Goal: Task Accomplishment & Management: Manage account settings

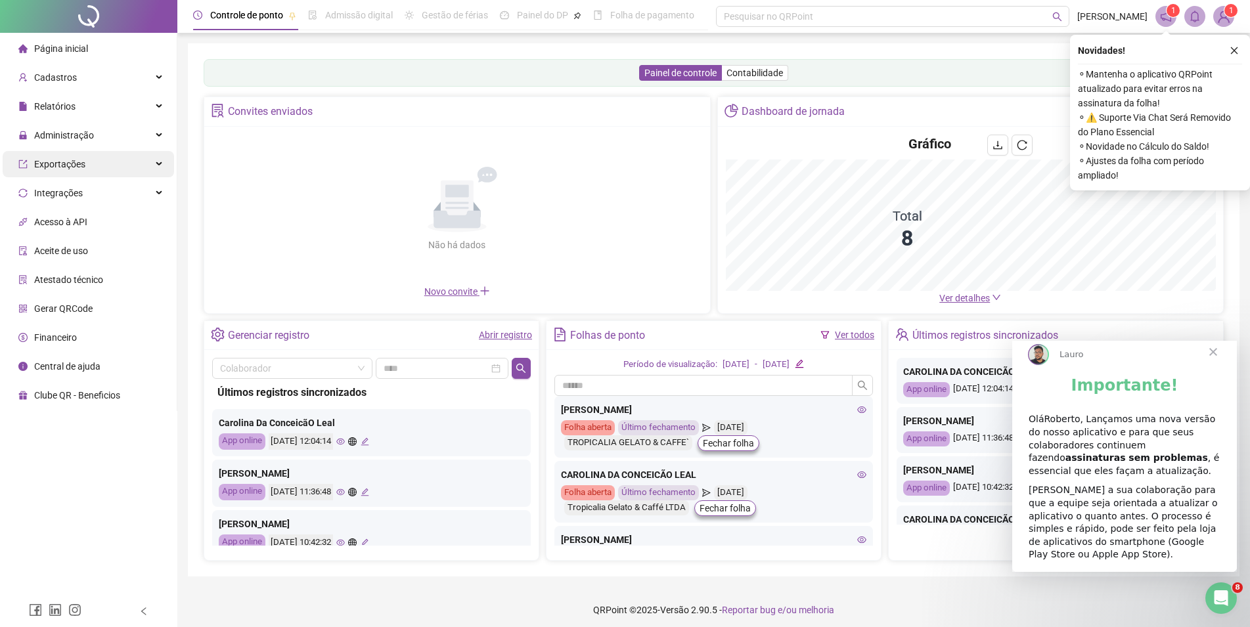
click at [84, 161] on div "Exportações" at bounding box center [88, 164] width 171 height 26
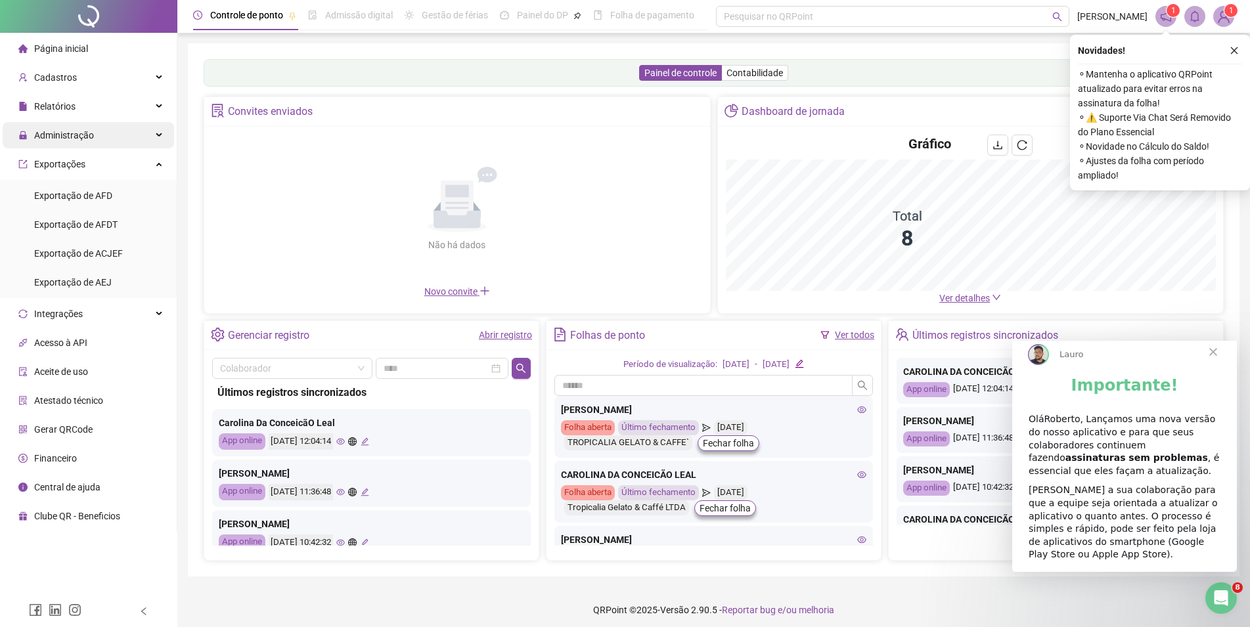
click at [93, 131] on div "Administração" at bounding box center [88, 135] width 171 height 26
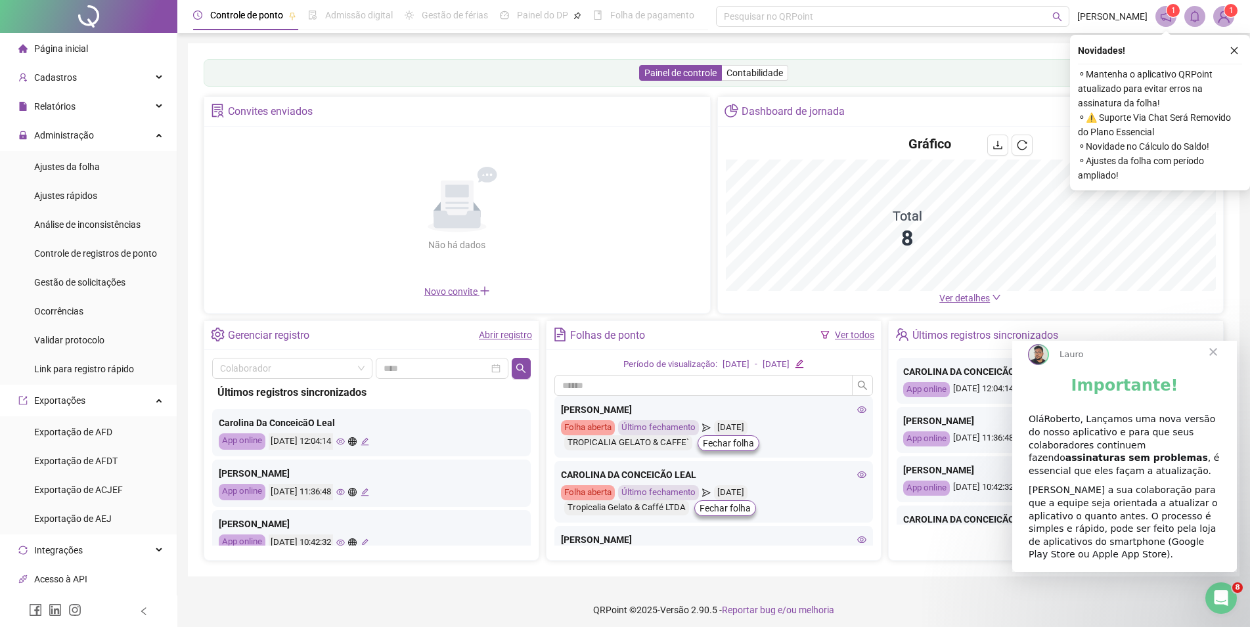
click at [58, 398] on span "Exportações" at bounding box center [59, 400] width 51 height 11
click at [82, 197] on span "Ajustes rápidos" at bounding box center [65, 196] width 63 height 11
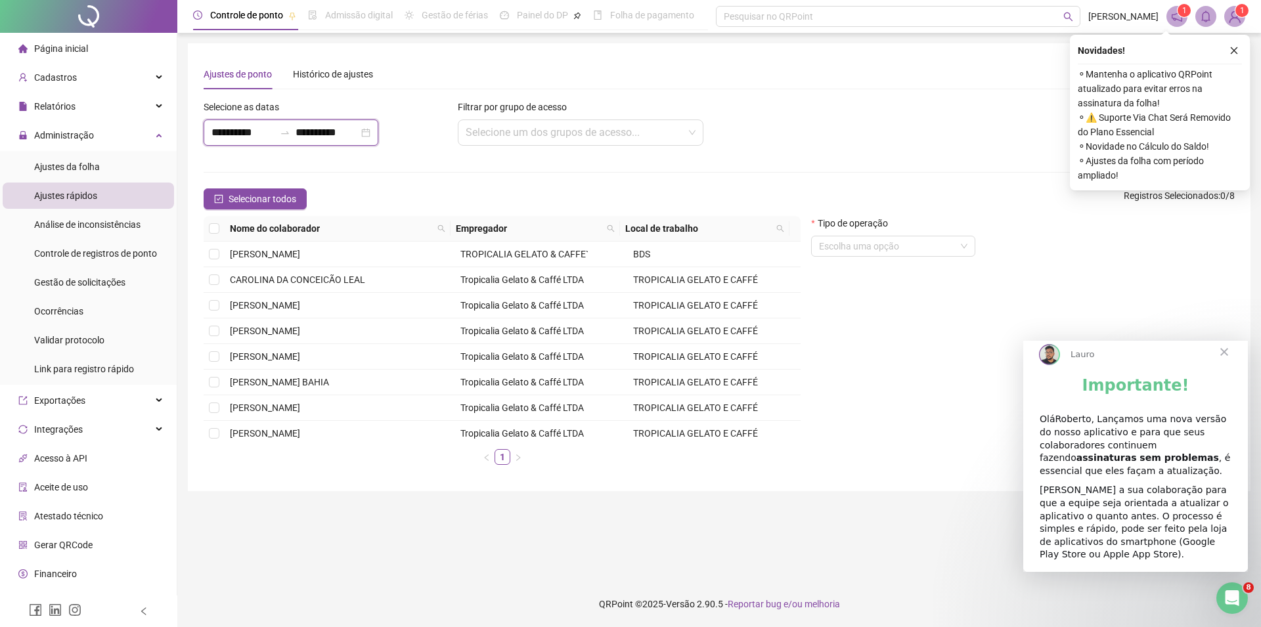
click at [234, 135] on input "**********" at bounding box center [243, 133] width 63 height 16
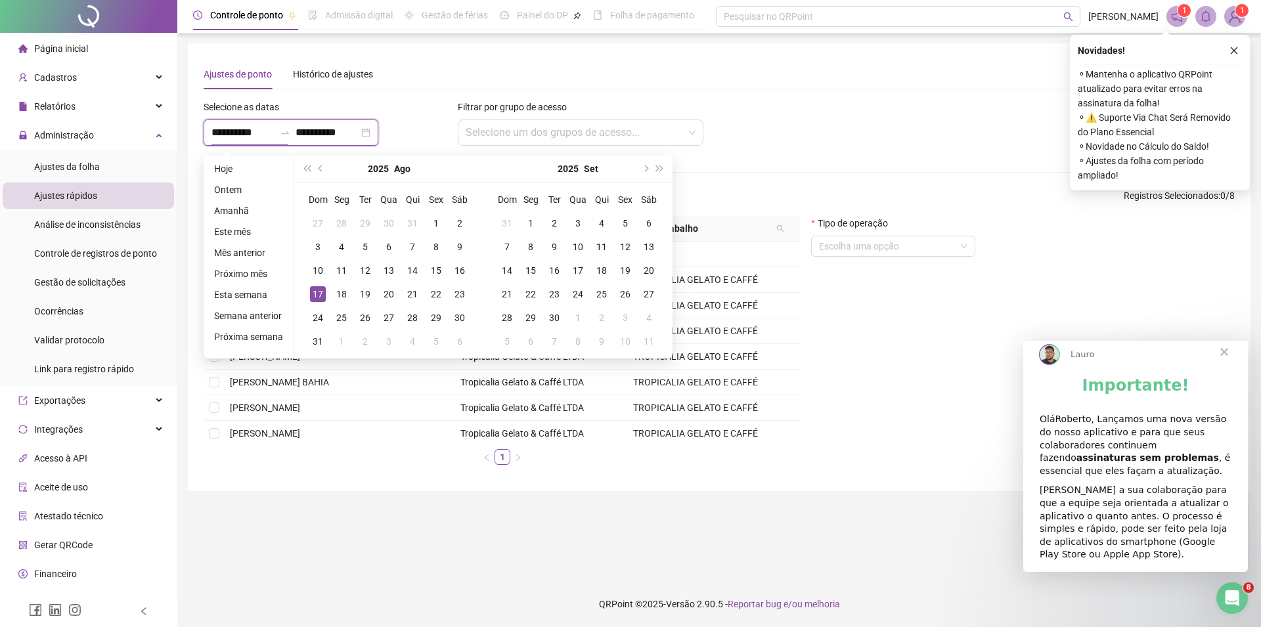
type input "**********"
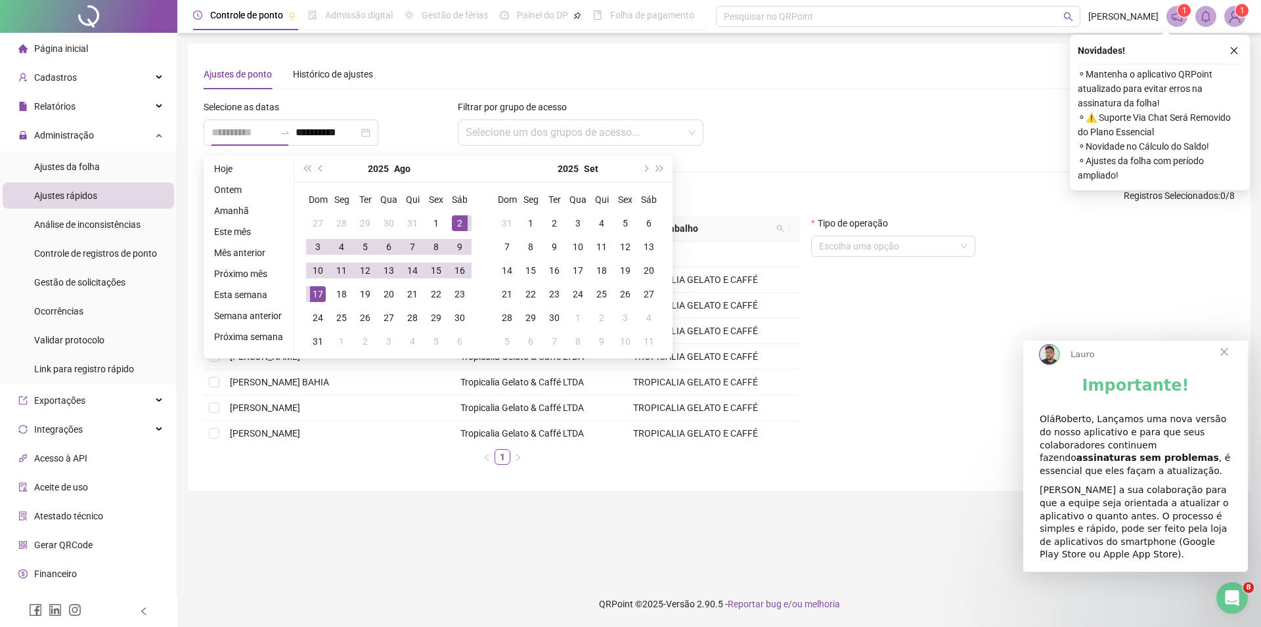
click at [459, 224] on div "2" at bounding box center [460, 223] width 16 height 16
type input "**********"
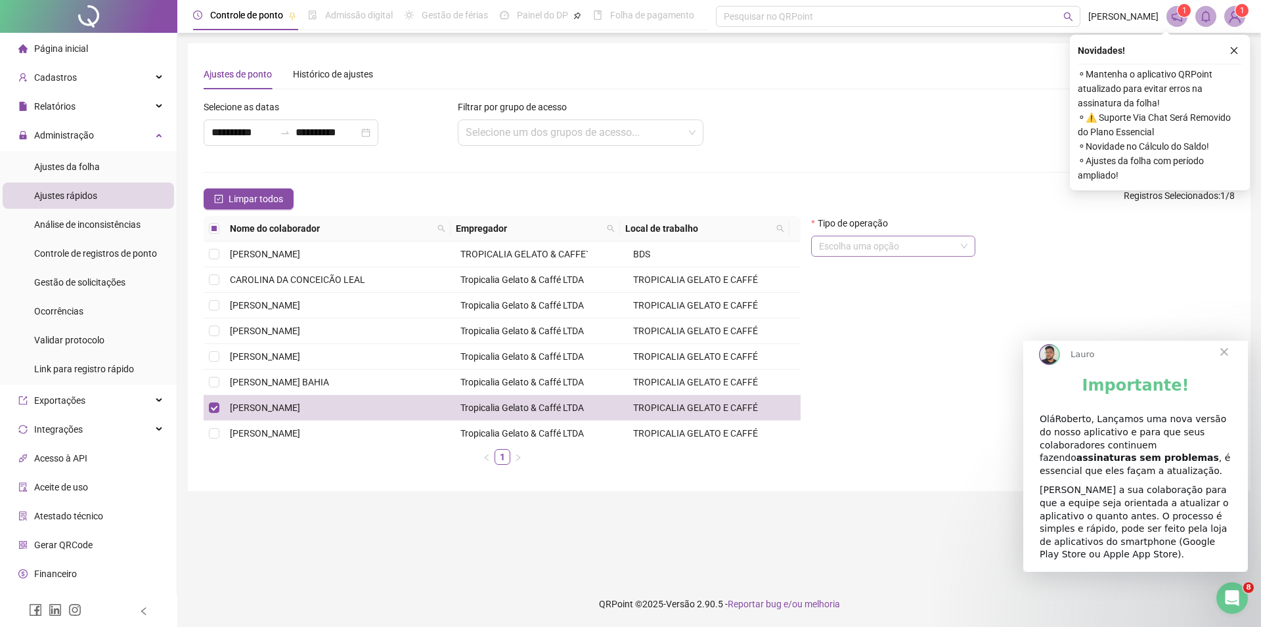
click at [918, 247] on input "search" at bounding box center [887, 247] width 137 height 20
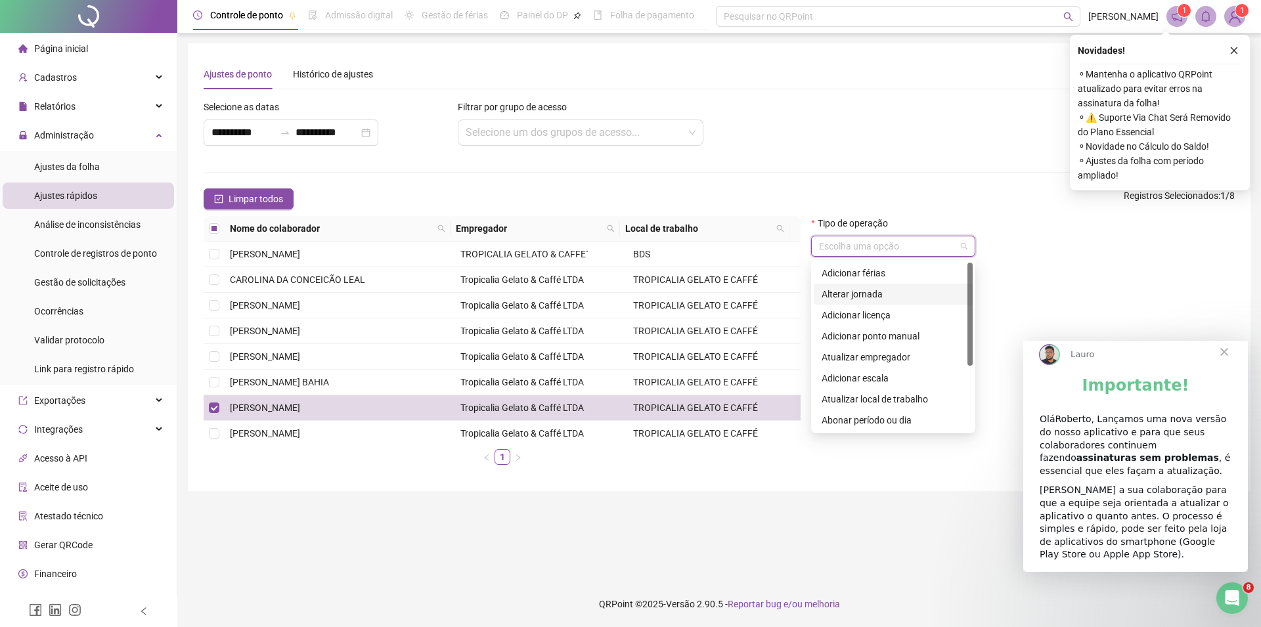
click at [899, 291] on div "Alterar jornada" at bounding box center [893, 294] width 143 height 14
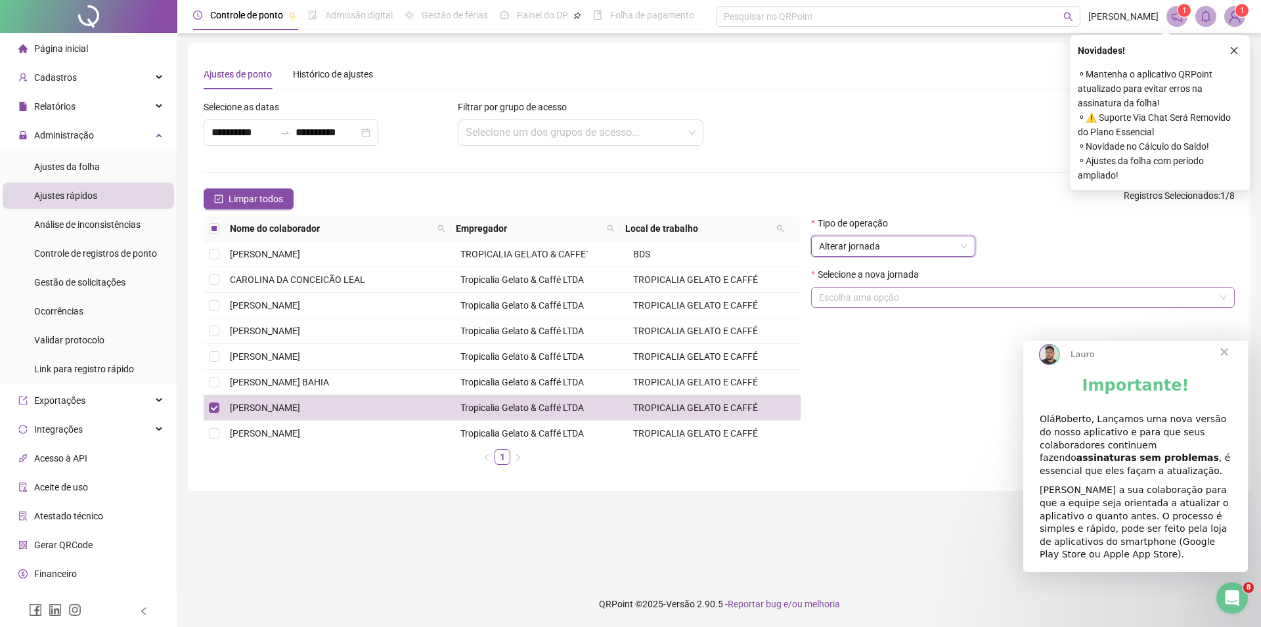
click at [899, 298] on input "search" at bounding box center [1017, 298] width 396 height 20
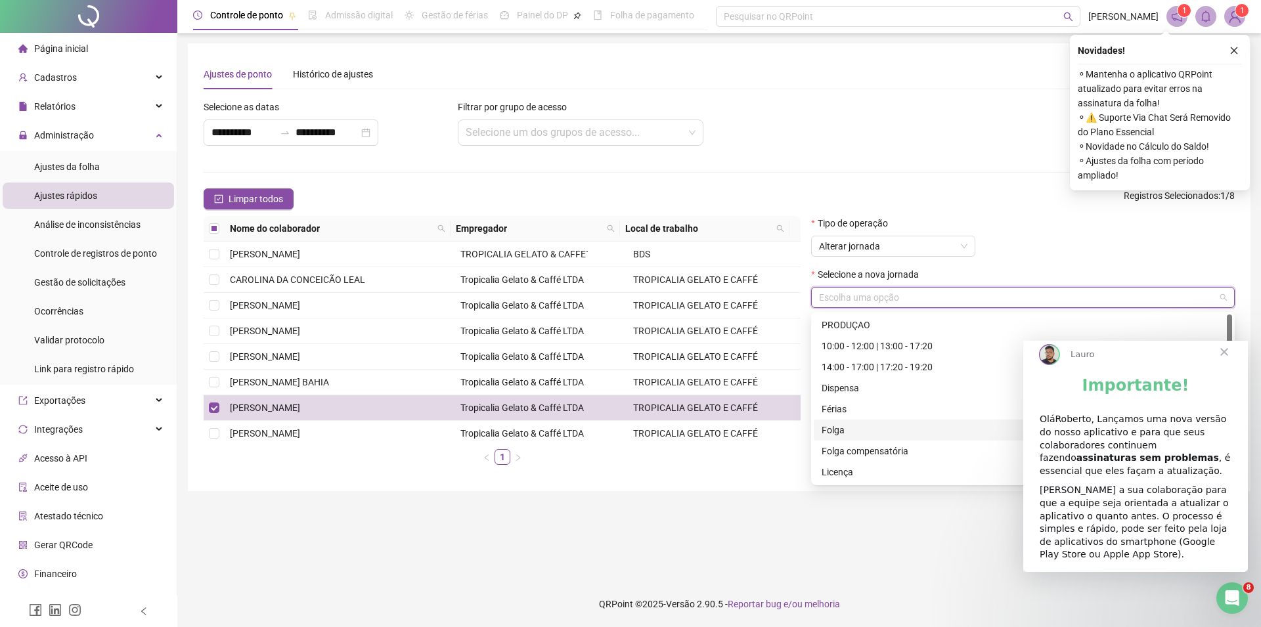
click at [842, 434] on div "Folga" at bounding box center [1023, 430] width 403 height 14
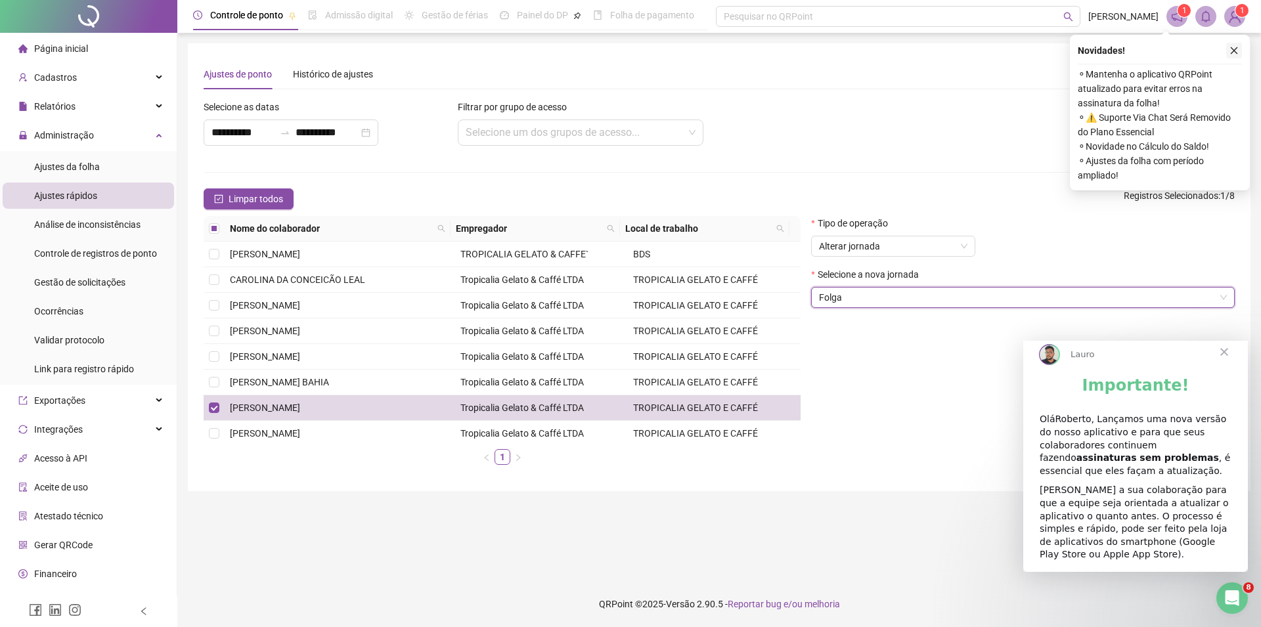
click at [1232, 47] on icon "close" at bounding box center [1234, 50] width 9 height 9
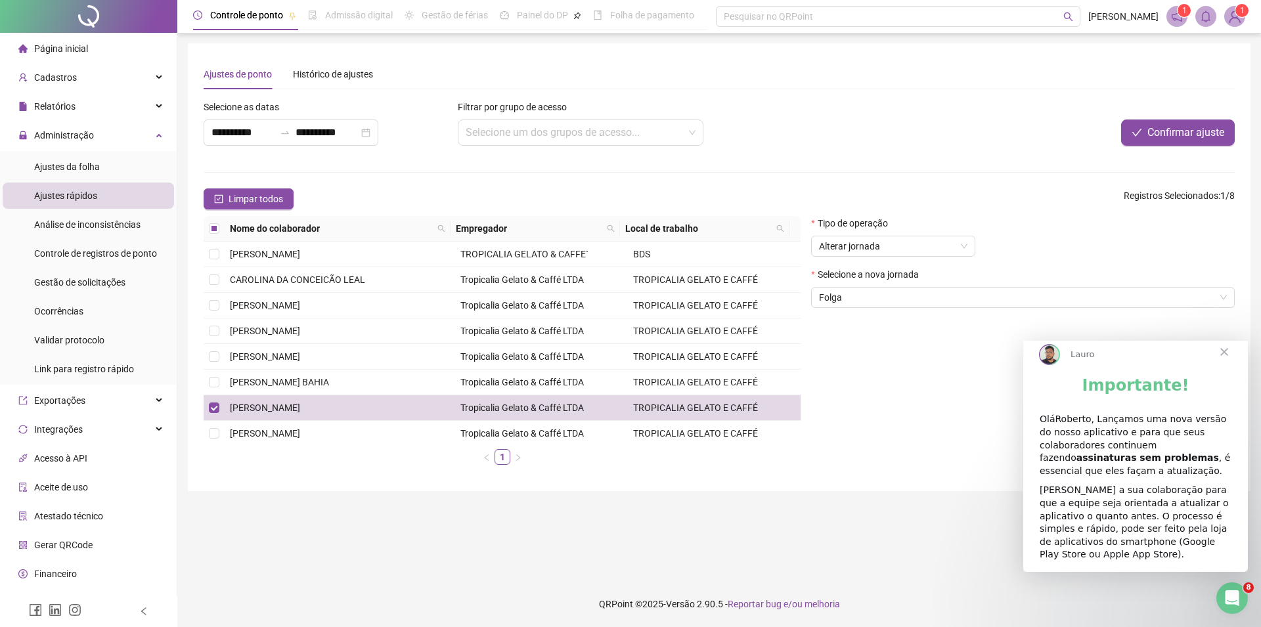
click at [1223, 366] on span "Fechar" at bounding box center [1224, 351] width 47 height 47
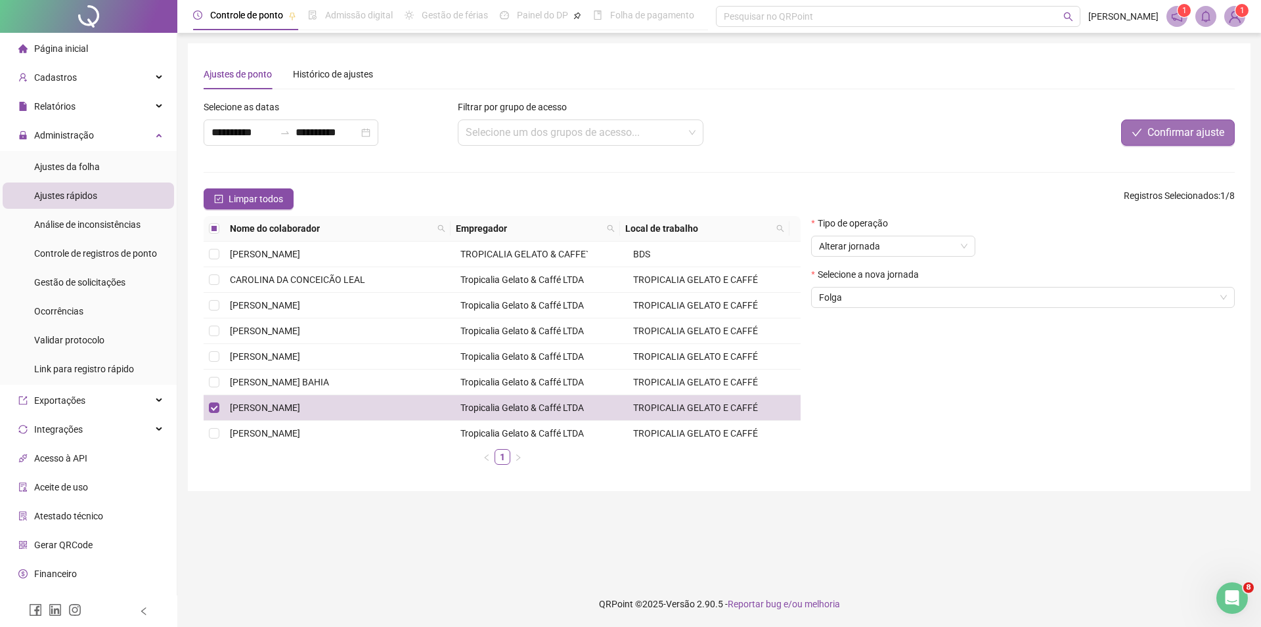
click at [1176, 129] on span "Confirmar ajuste" at bounding box center [1186, 133] width 77 height 16
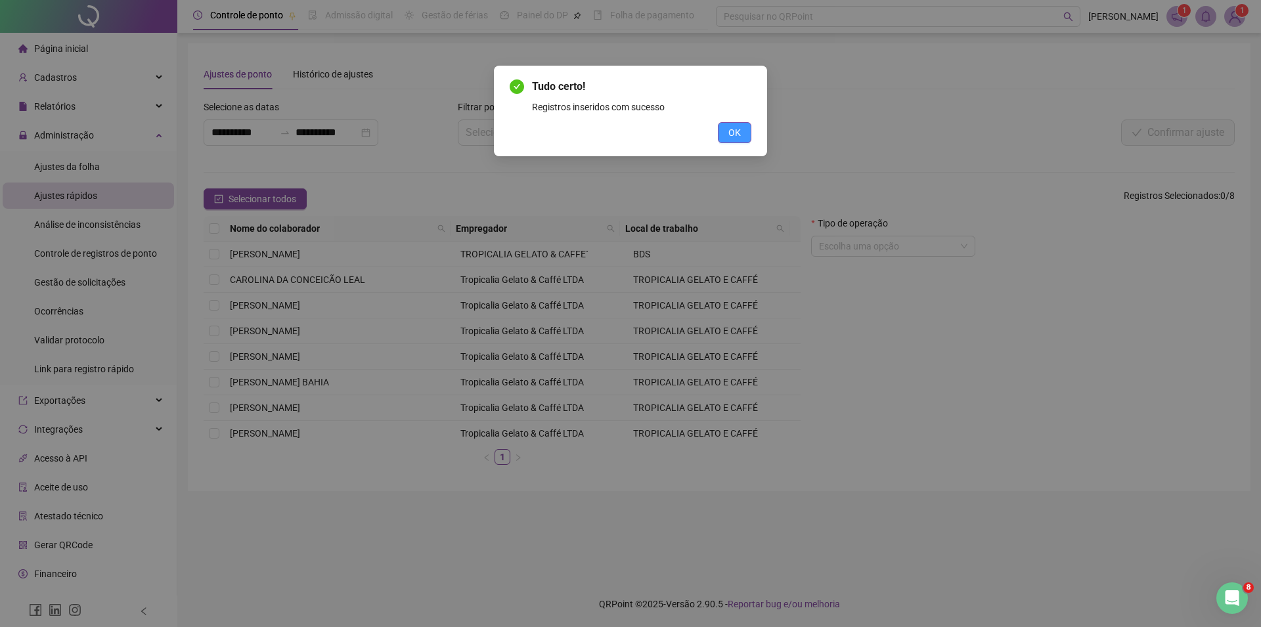
click at [746, 128] on button "OK" at bounding box center [735, 132] width 34 height 21
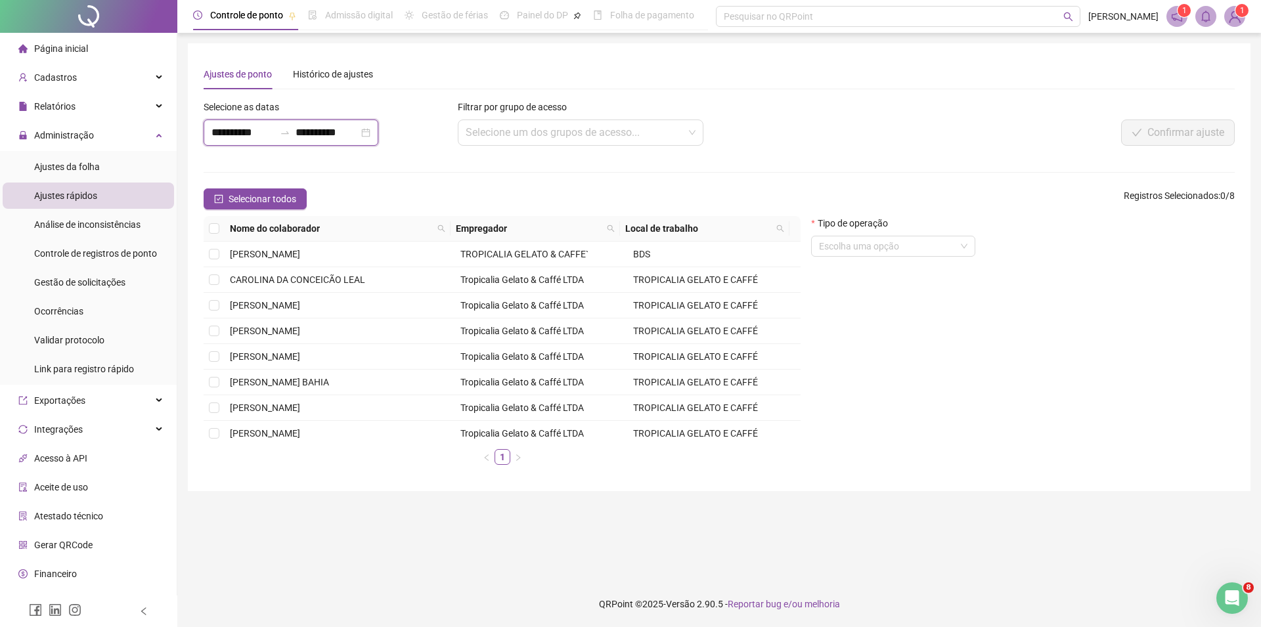
click at [263, 131] on input "**********" at bounding box center [243, 133] width 63 height 16
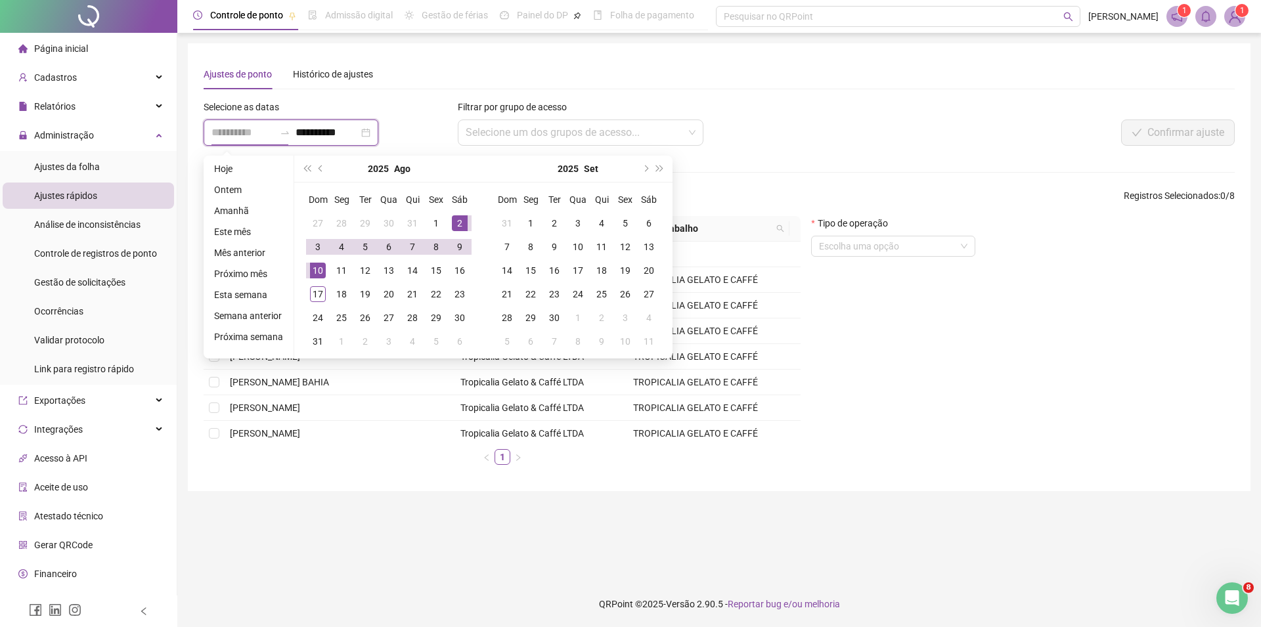
type input "**********"
click at [315, 267] on div "10" at bounding box center [318, 271] width 16 height 16
type input "**********"
click at [340, 269] on div "11" at bounding box center [342, 271] width 16 height 16
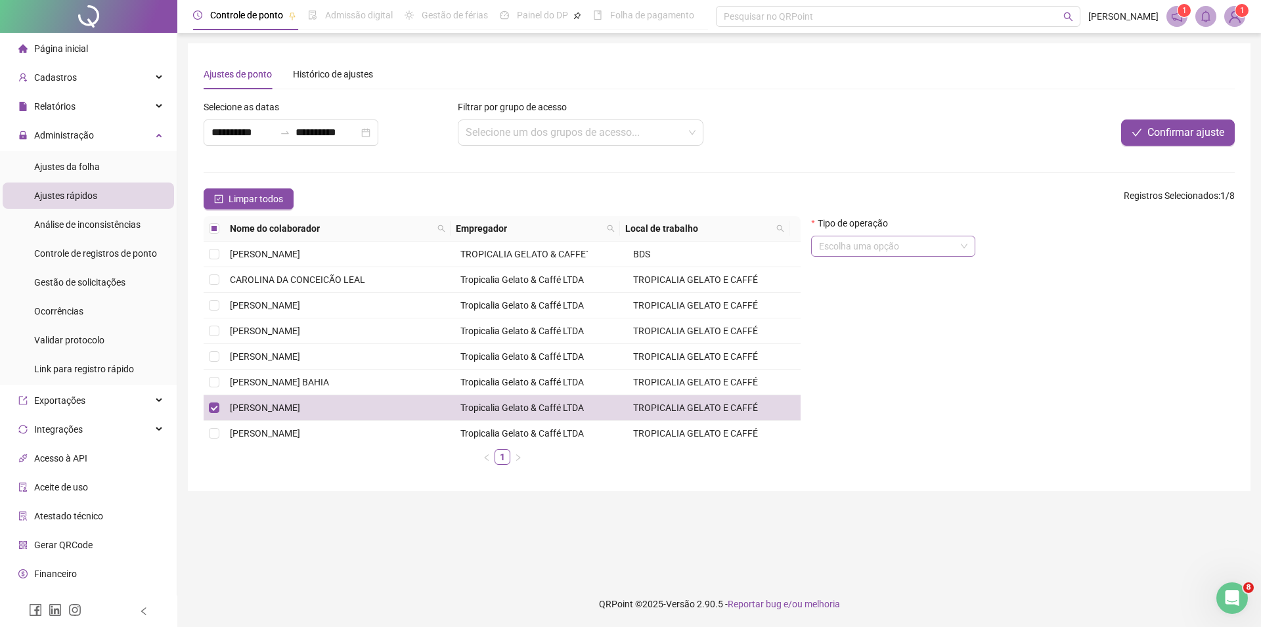
click at [920, 254] on input "search" at bounding box center [887, 247] width 137 height 20
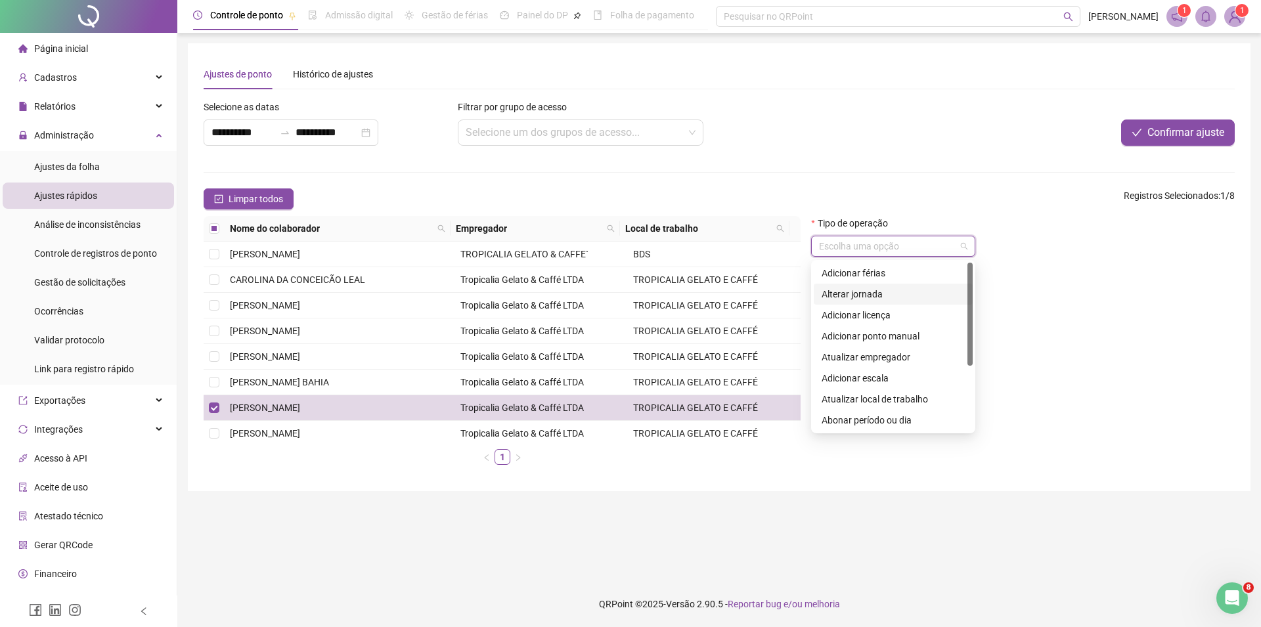
click at [895, 294] on div "Alterar jornada" at bounding box center [893, 294] width 143 height 14
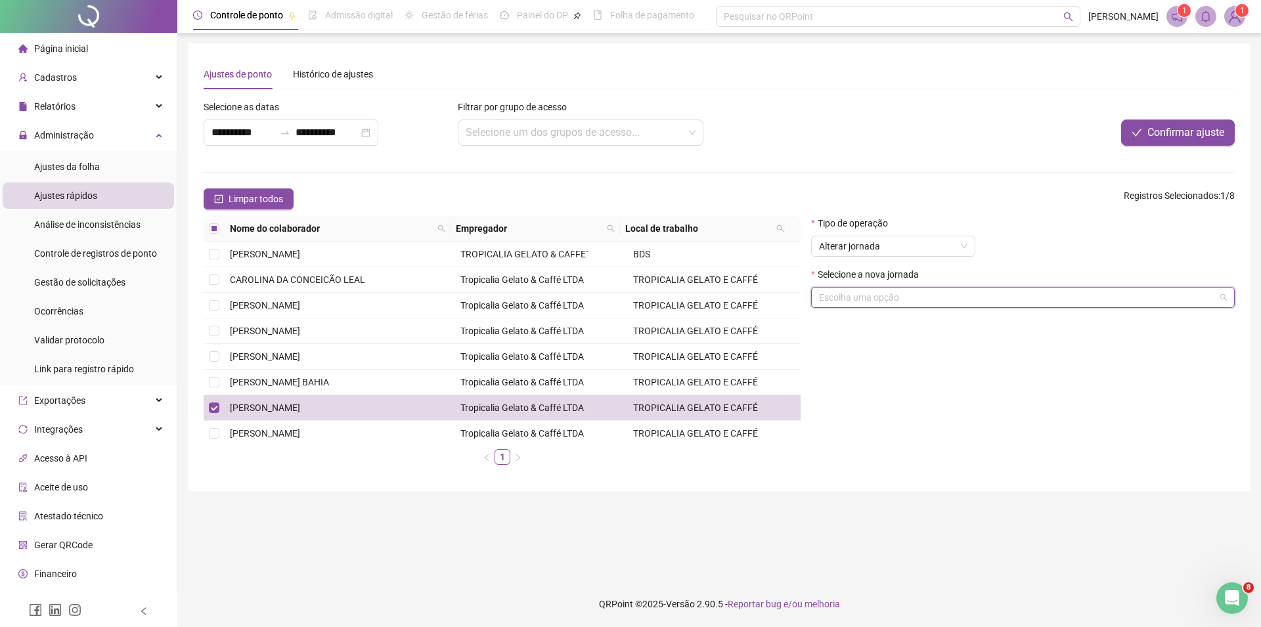
click at [1052, 295] on input "search" at bounding box center [1017, 298] width 396 height 20
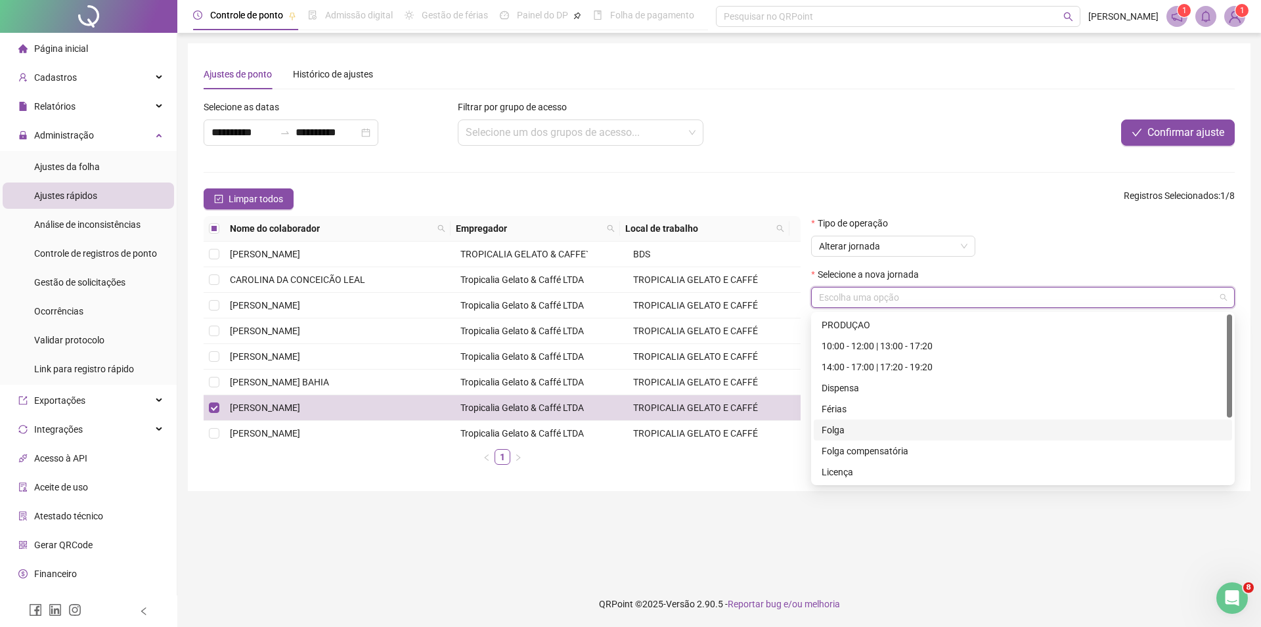
click at [836, 431] on div "Folga" at bounding box center [1023, 430] width 403 height 14
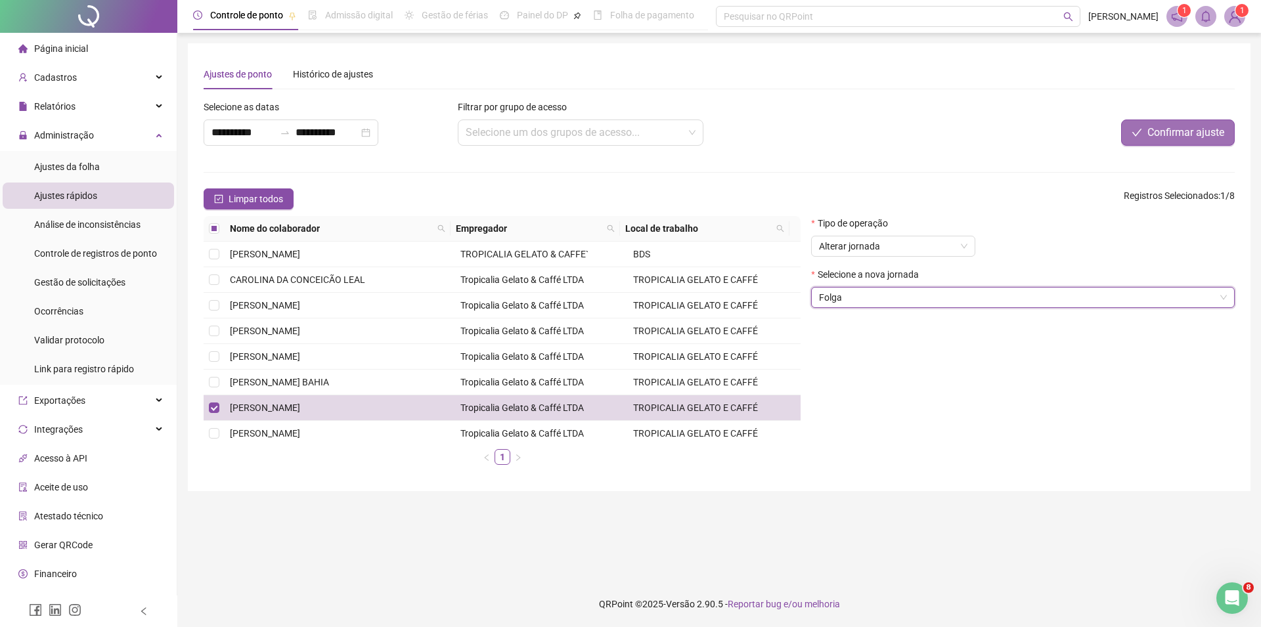
click at [1221, 131] on span "Confirmar ajuste" at bounding box center [1186, 133] width 77 height 16
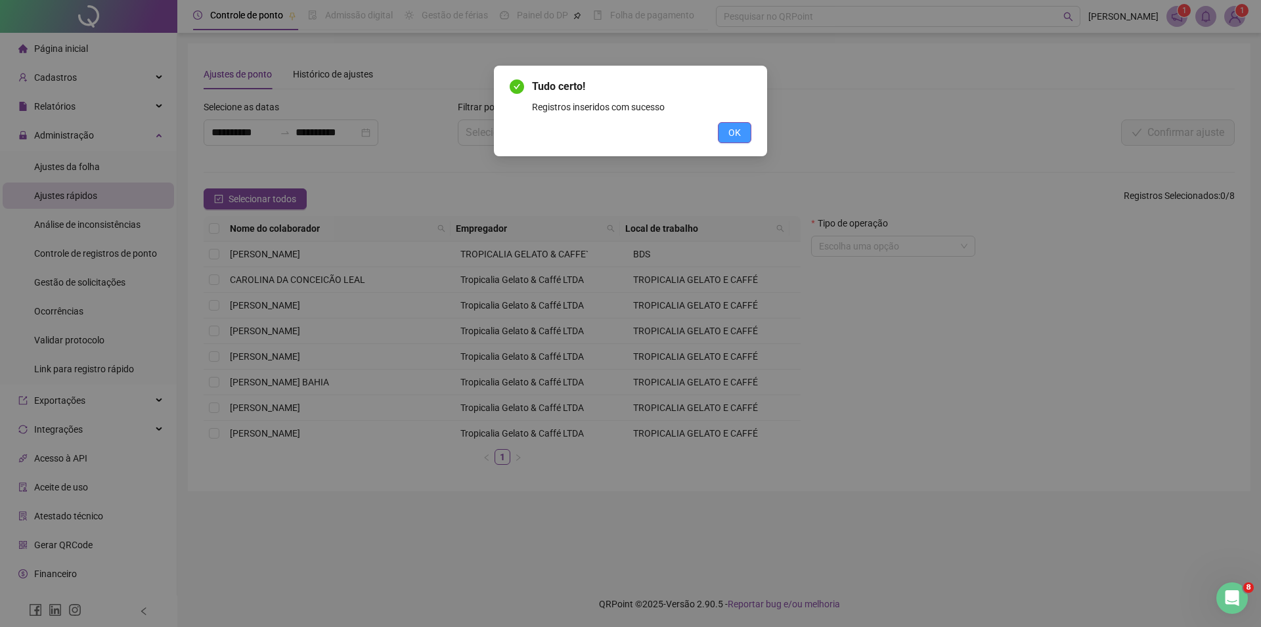
click at [743, 127] on button "OK" at bounding box center [735, 132] width 34 height 21
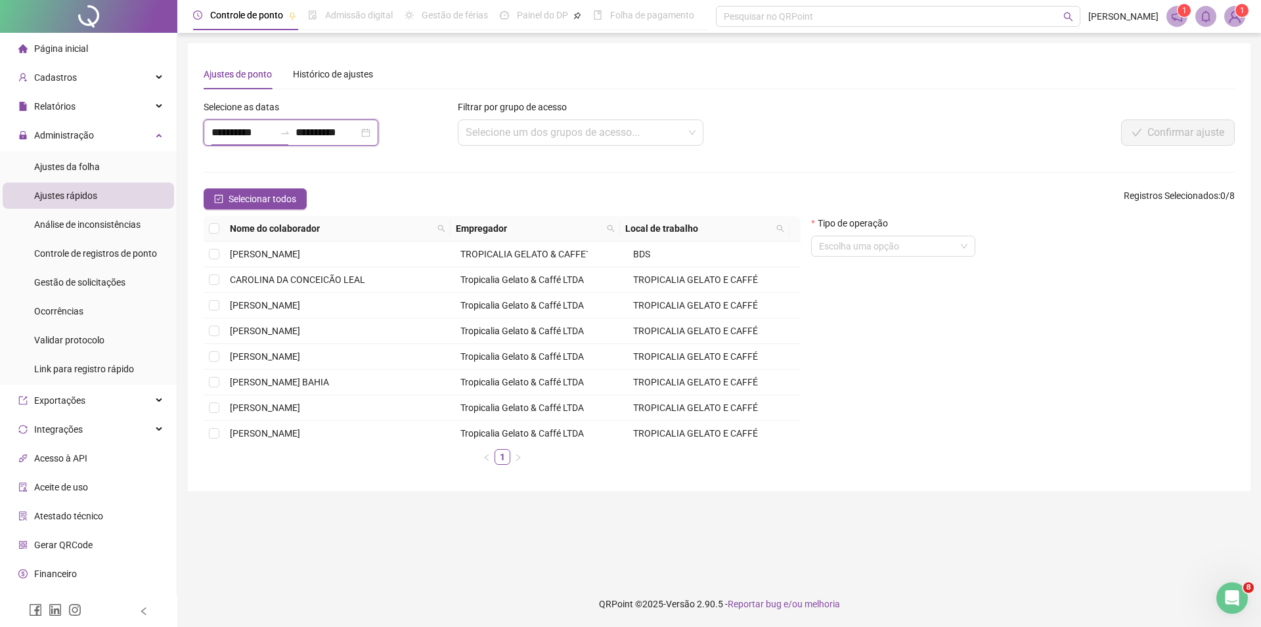
click at [235, 133] on input "**********" at bounding box center [243, 133] width 63 height 16
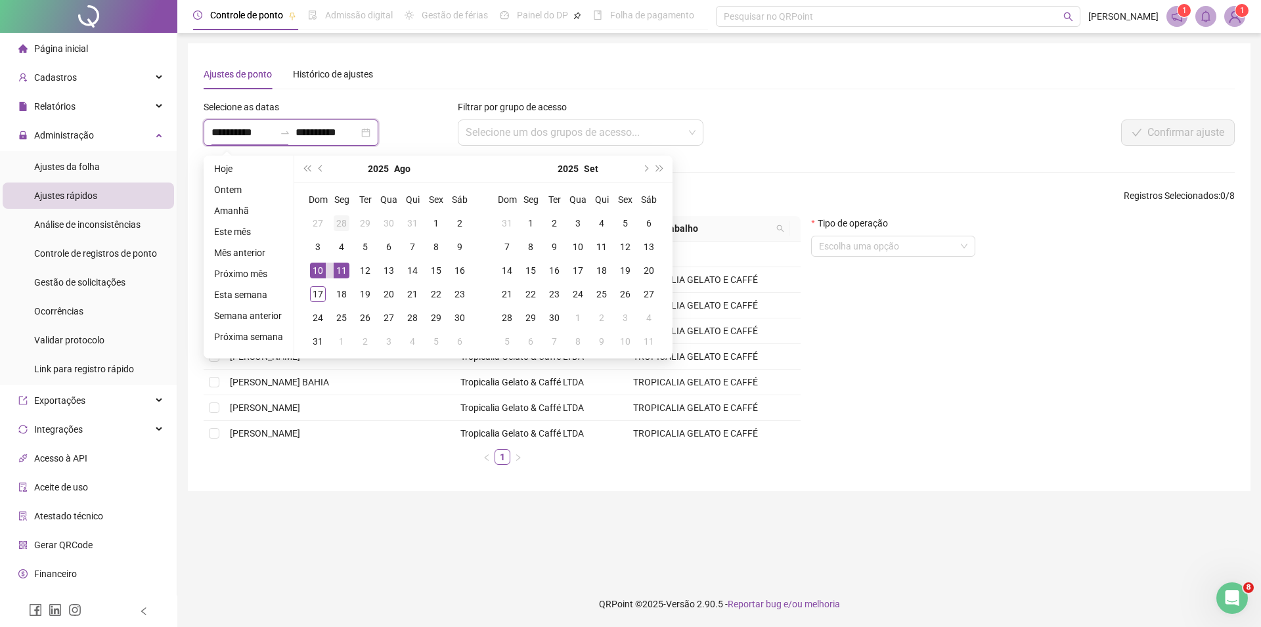
type input "**********"
click at [391, 294] on div "20" at bounding box center [389, 294] width 16 height 16
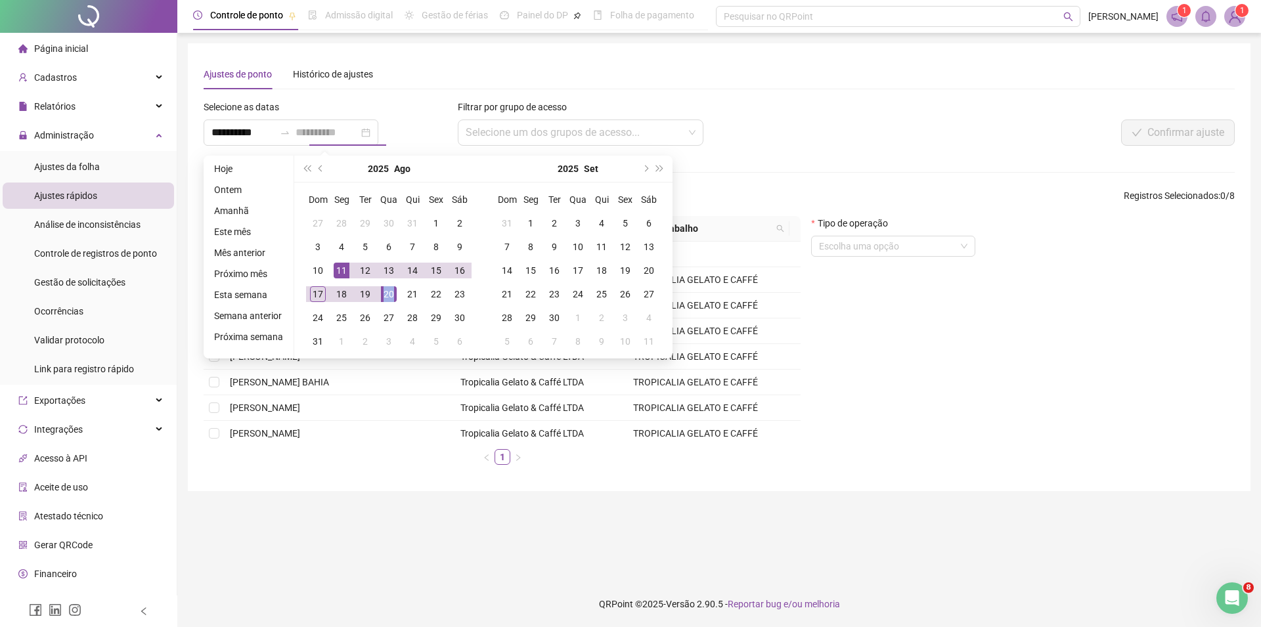
type input "**********"
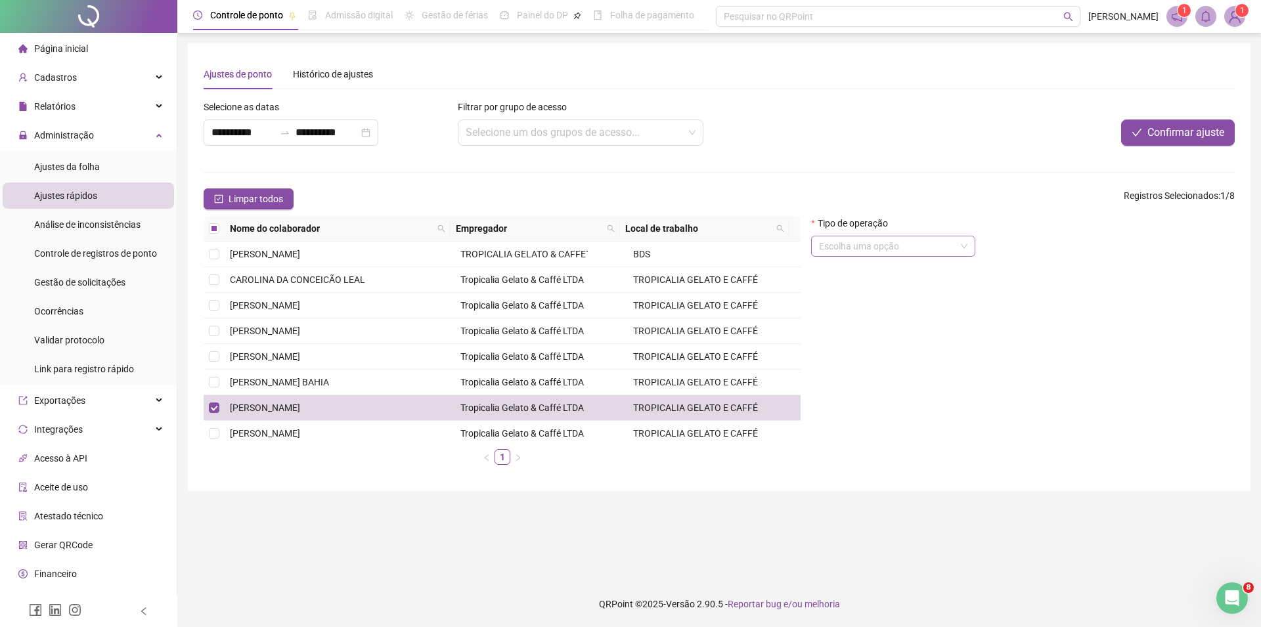
click at [874, 247] on input "search" at bounding box center [887, 247] width 137 height 20
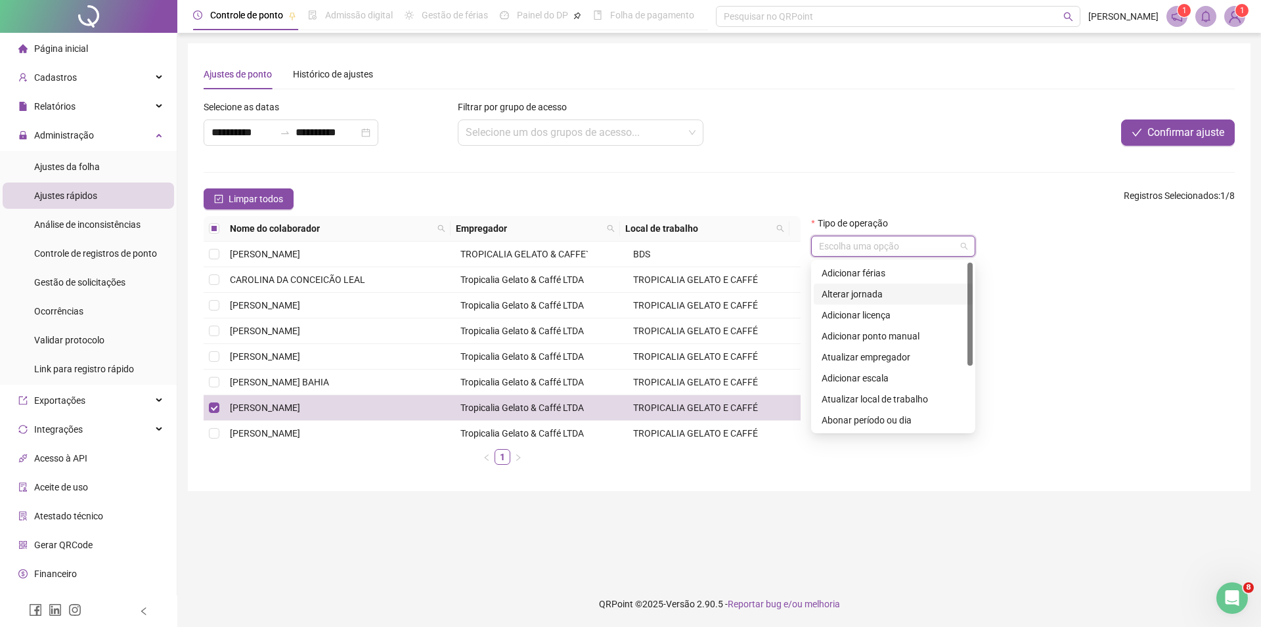
click at [878, 296] on div "Alterar jornada" at bounding box center [893, 294] width 143 height 14
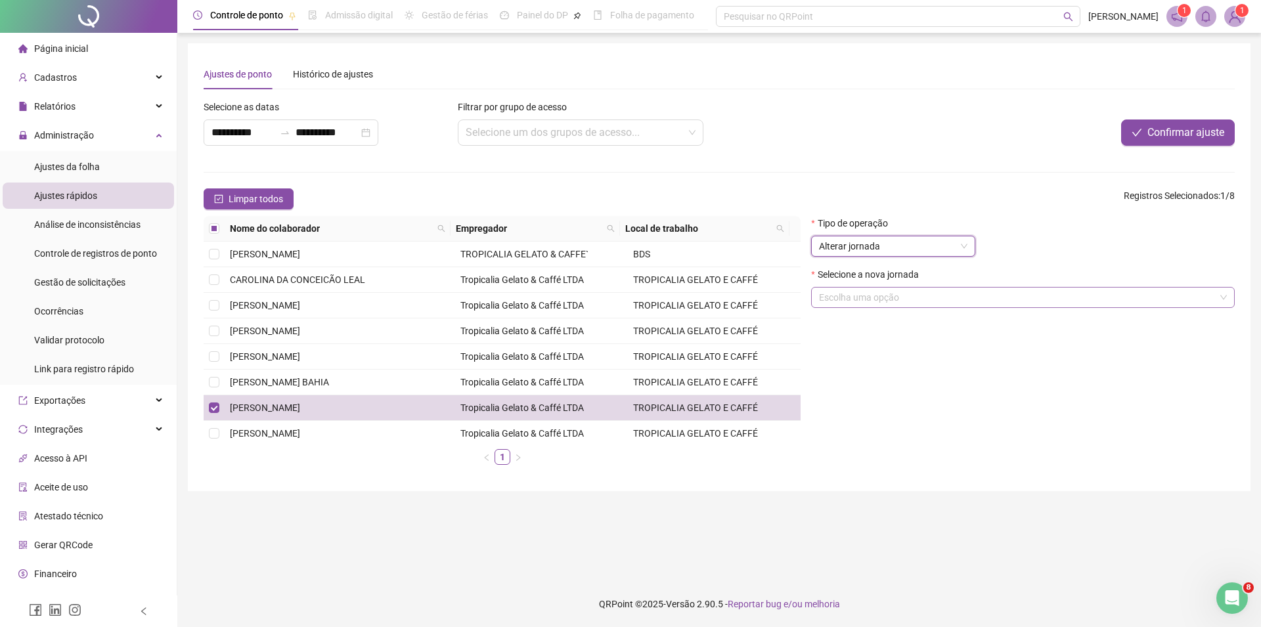
click at [1010, 304] on input "search" at bounding box center [1017, 298] width 396 height 20
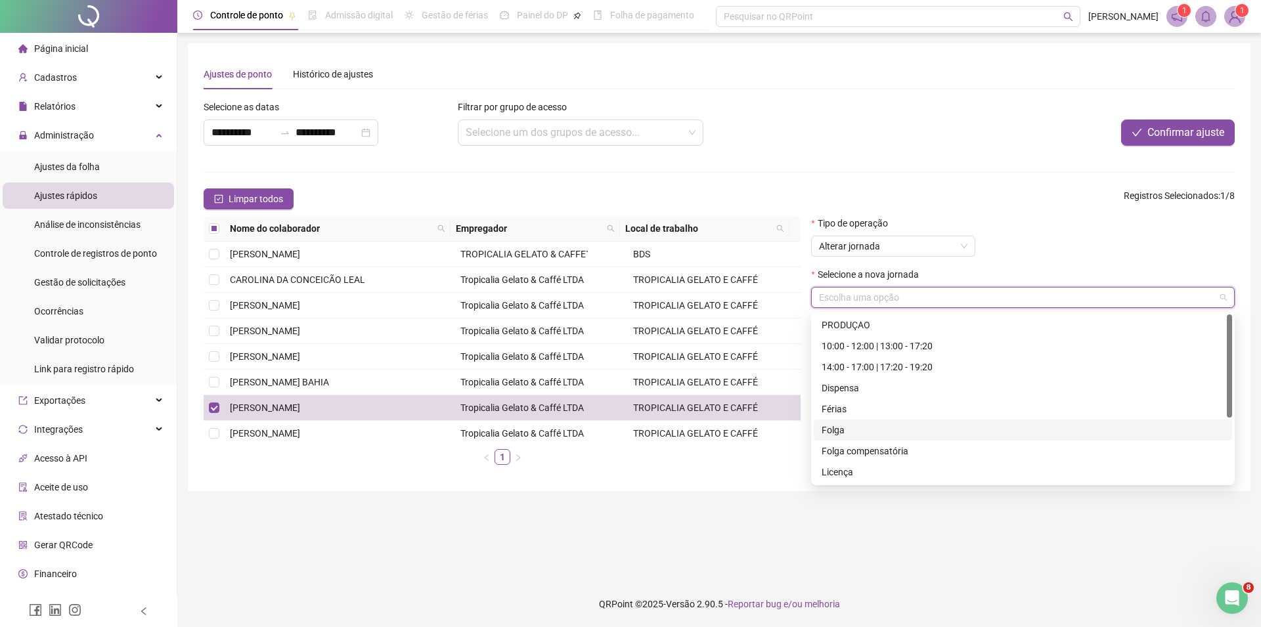
click at [838, 431] on div "Folga" at bounding box center [1023, 430] width 403 height 14
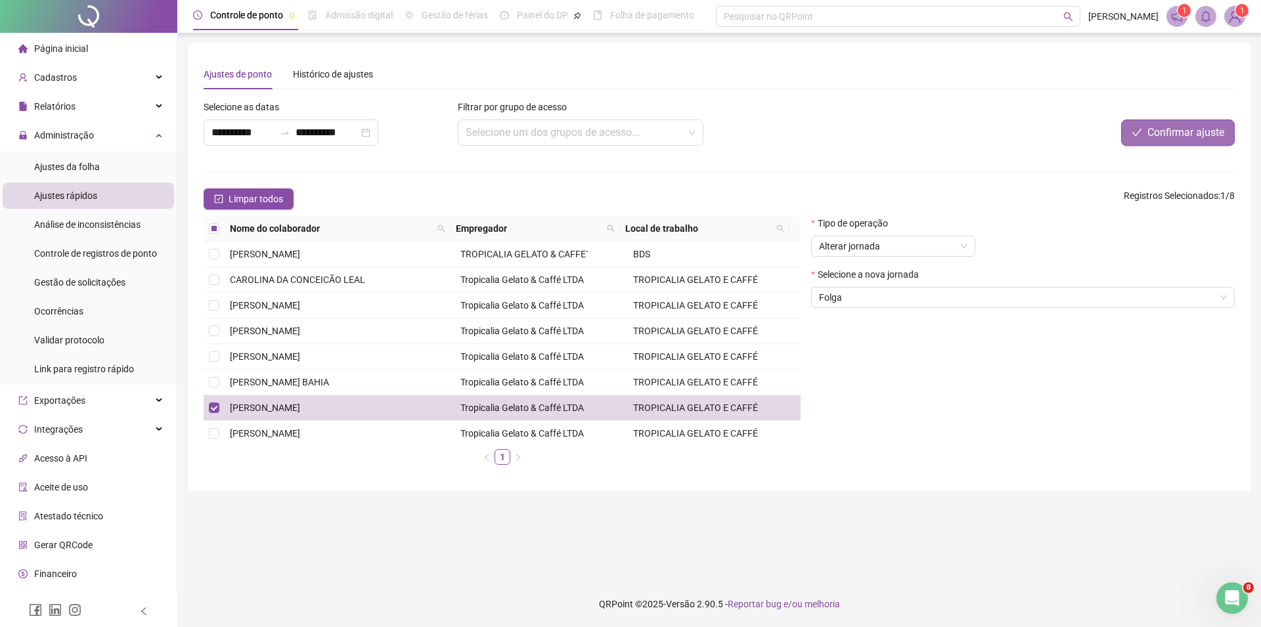
click at [1204, 129] on span "Confirmar ajuste" at bounding box center [1186, 133] width 77 height 16
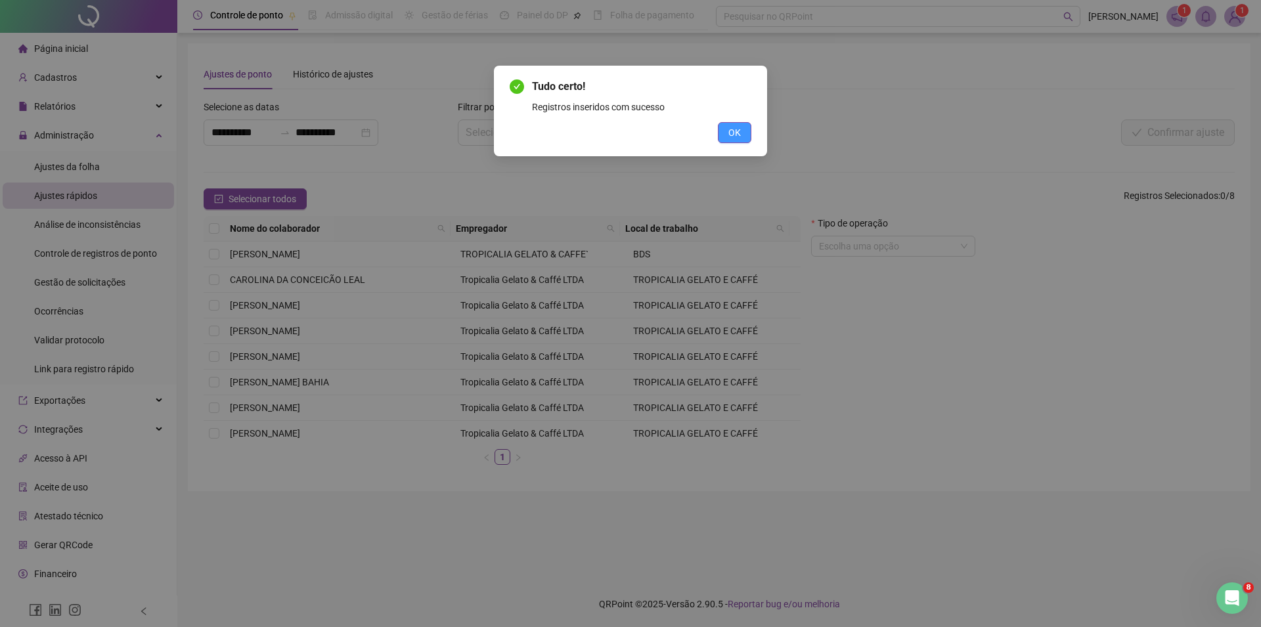
click at [725, 130] on button "OK" at bounding box center [735, 132] width 34 height 21
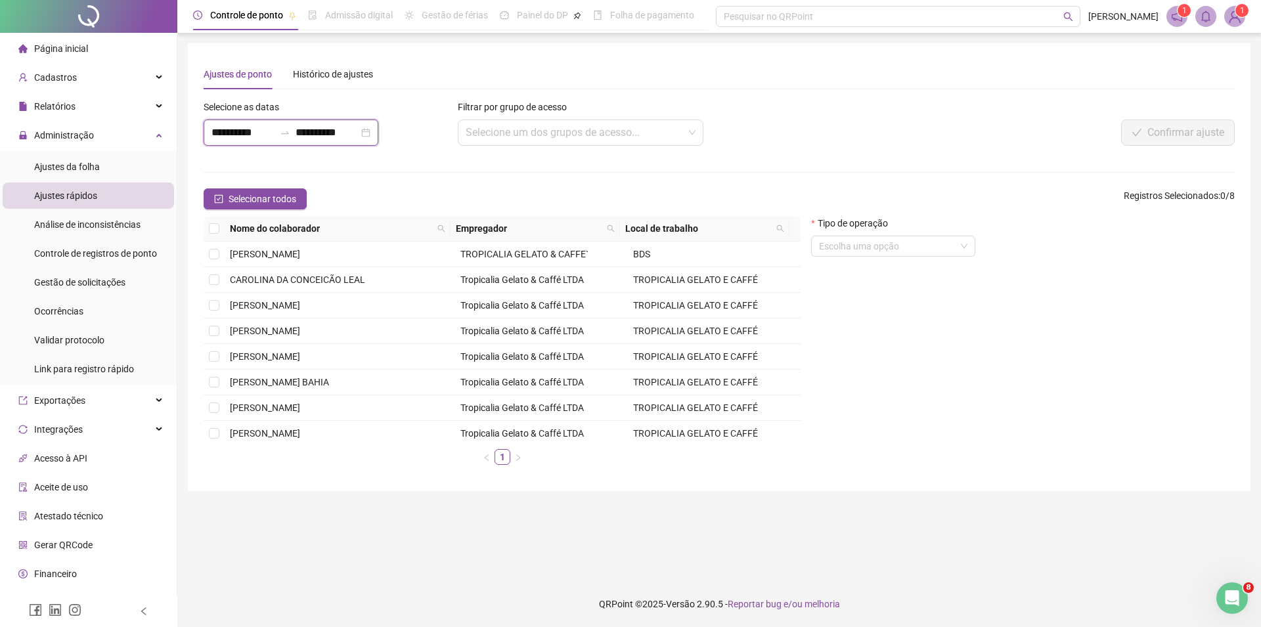
click at [259, 137] on input "**********" at bounding box center [243, 133] width 63 height 16
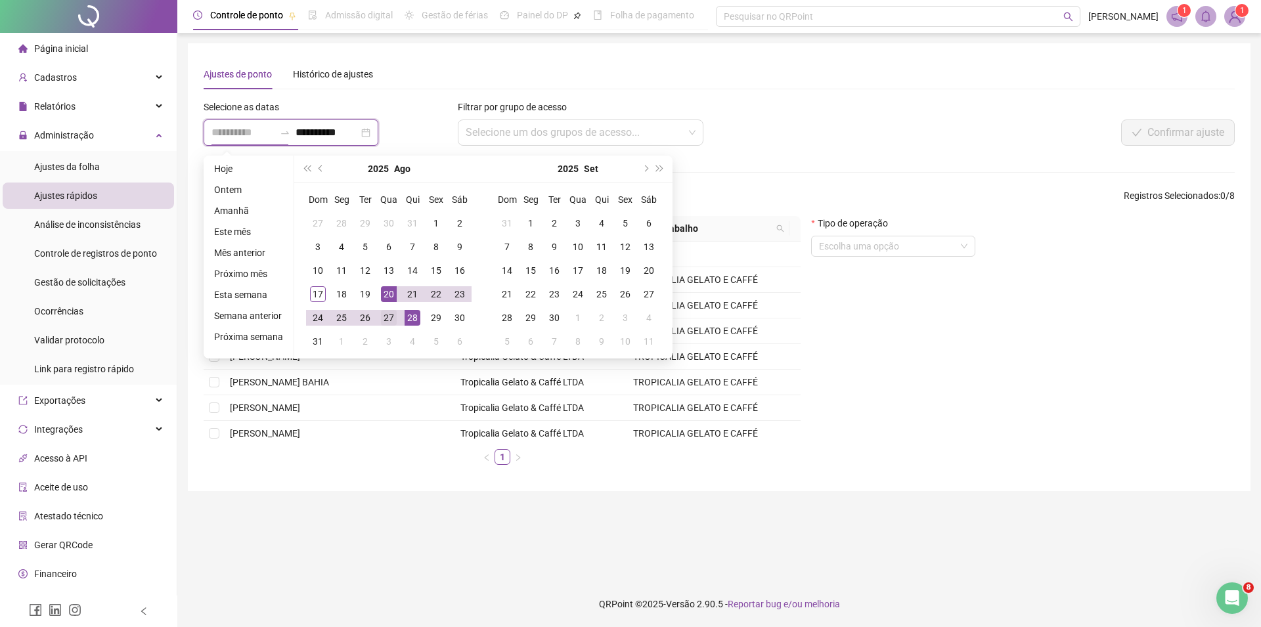
type input "**********"
click at [381, 319] on div "27" at bounding box center [389, 318] width 16 height 16
type input "**********"
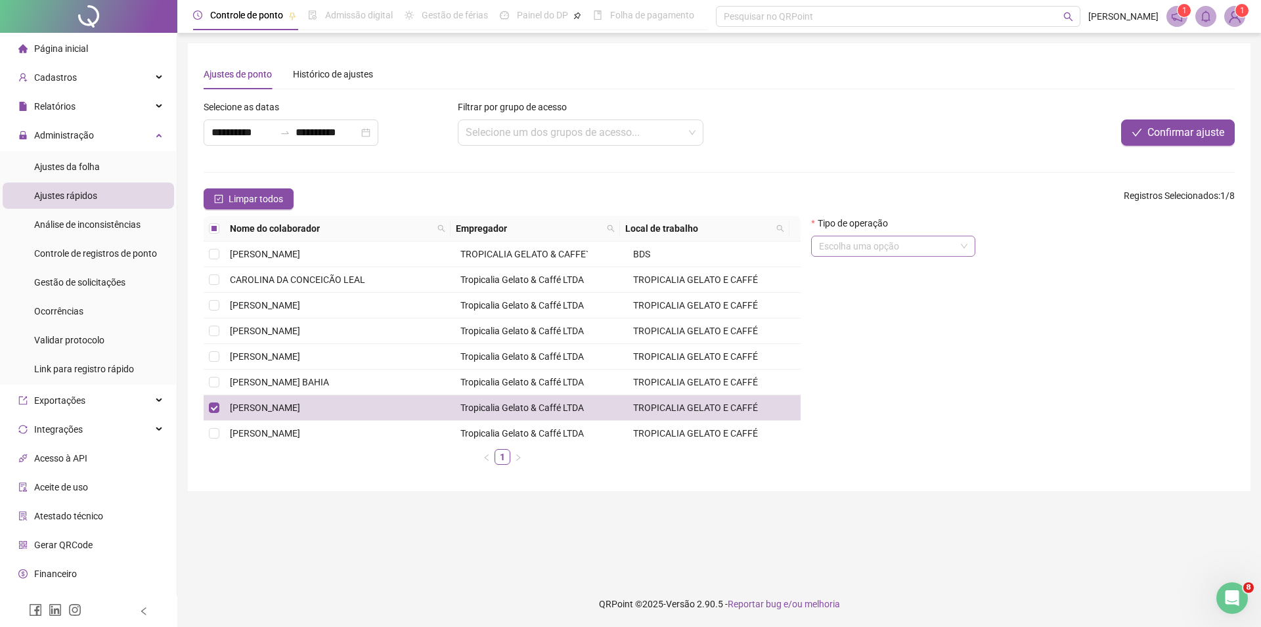
click at [872, 250] on input "search" at bounding box center [887, 247] width 137 height 20
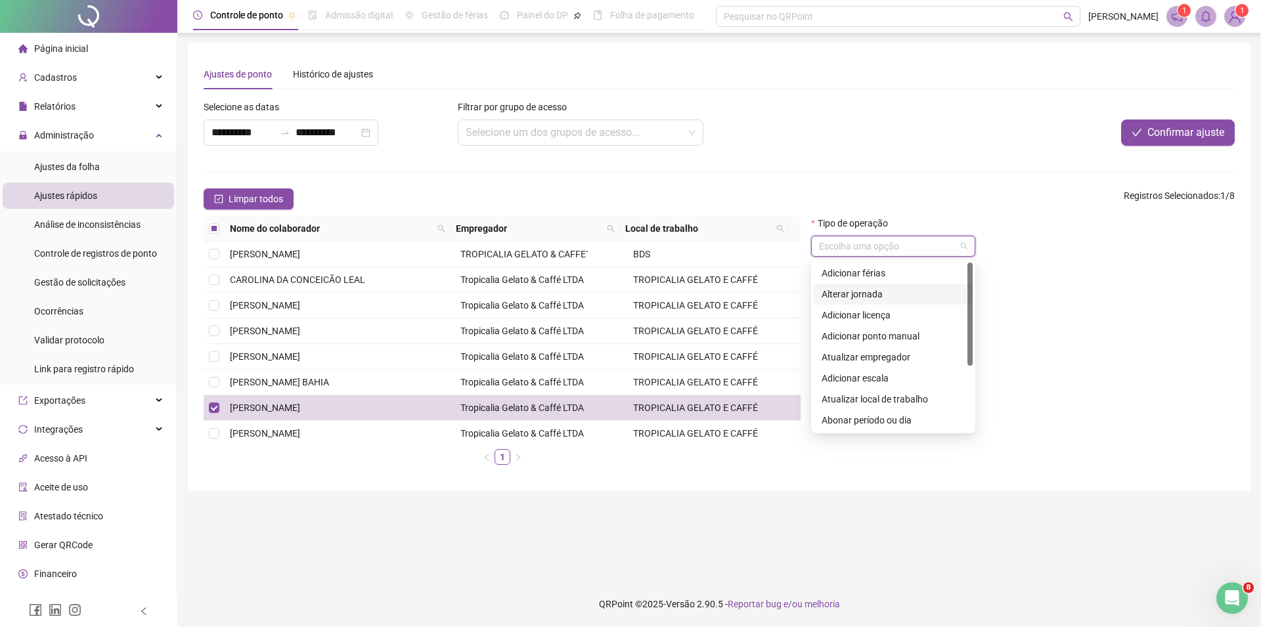
click at [869, 294] on div "Alterar jornada" at bounding box center [893, 294] width 143 height 14
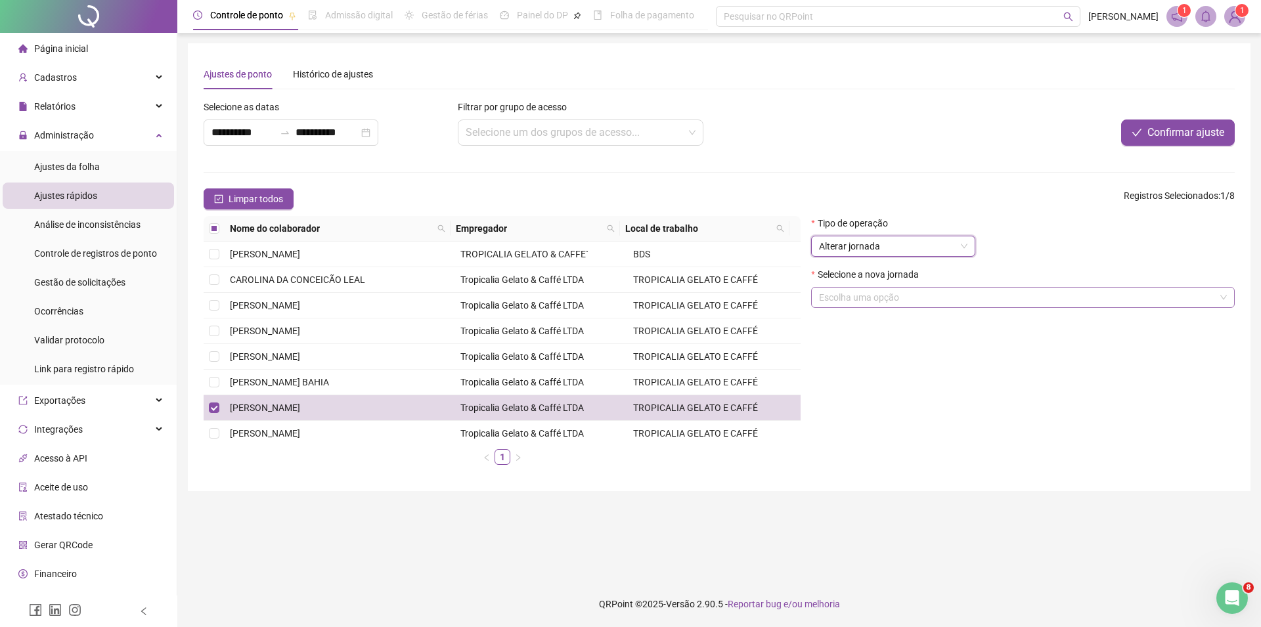
click at [934, 296] on input "search" at bounding box center [1017, 298] width 396 height 20
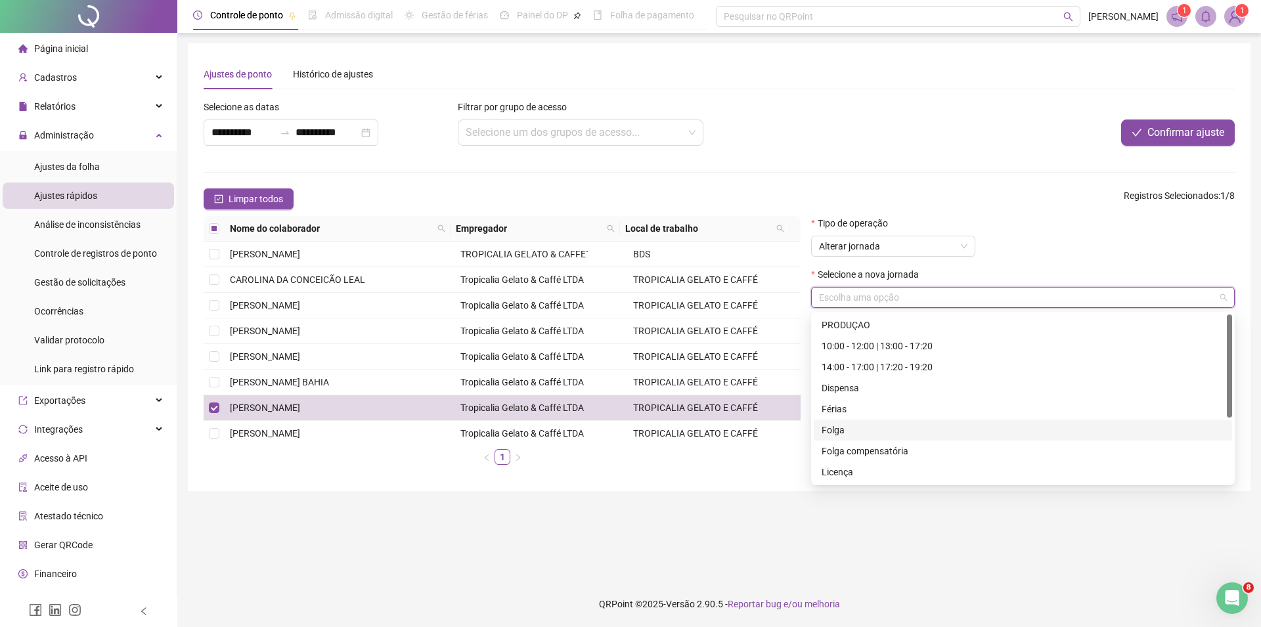
click at [838, 434] on div "Folga" at bounding box center [1023, 430] width 403 height 14
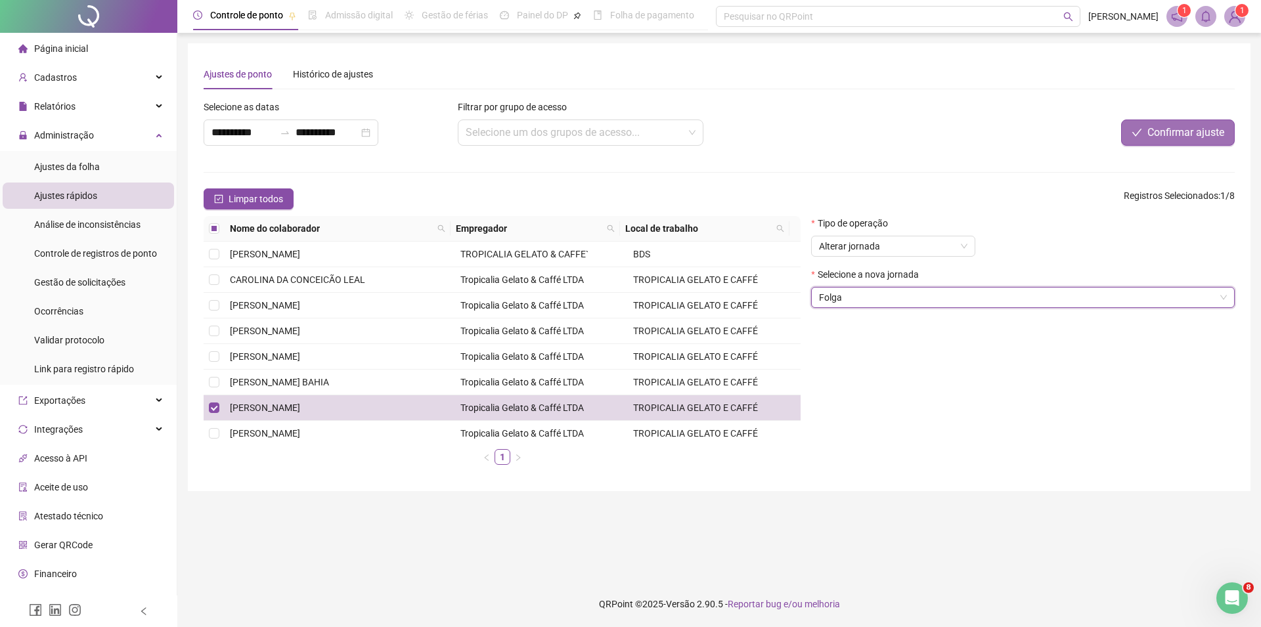
click at [1209, 136] on span "Confirmar ajuste" at bounding box center [1186, 133] width 77 height 16
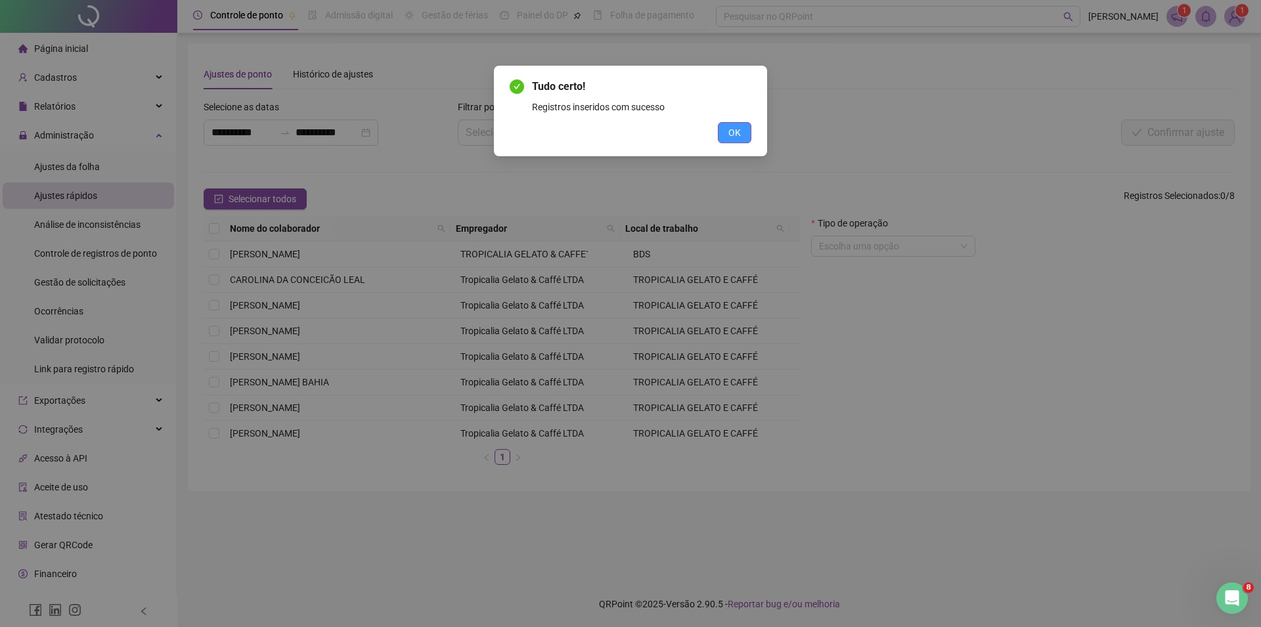
click at [741, 129] on button "OK" at bounding box center [735, 132] width 34 height 21
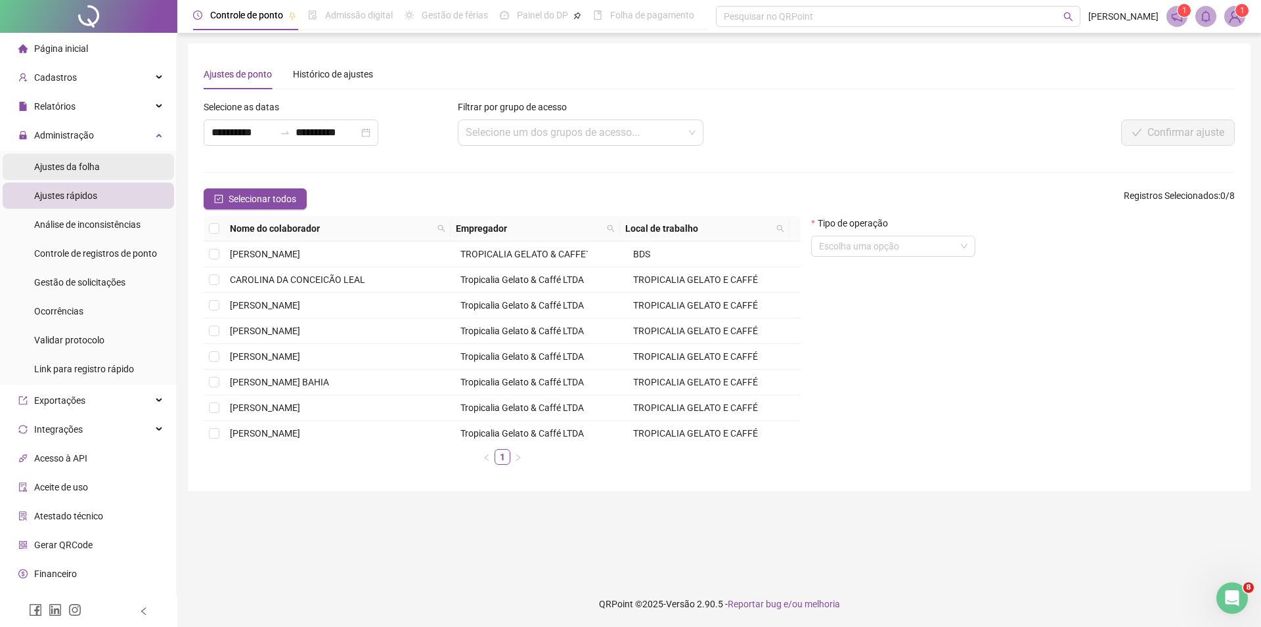
click at [62, 165] on span "Ajustes da folha" at bounding box center [67, 167] width 66 height 11
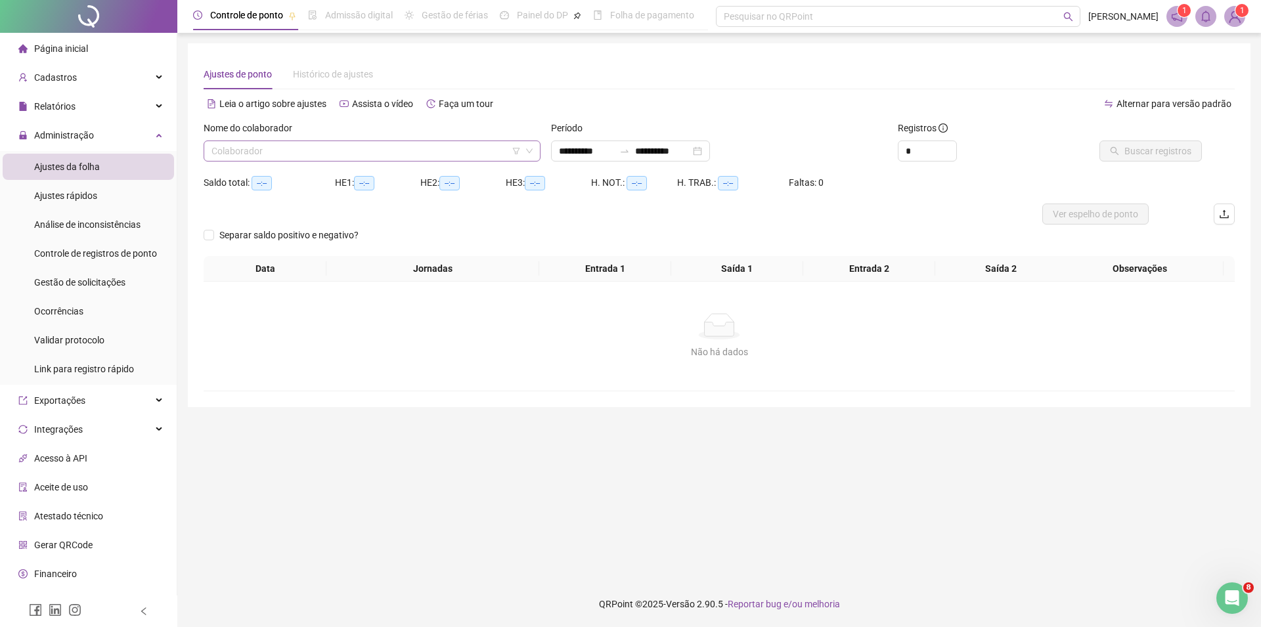
click at [391, 158] on input "search" at bounding box center [366, 151] width 309 height 20
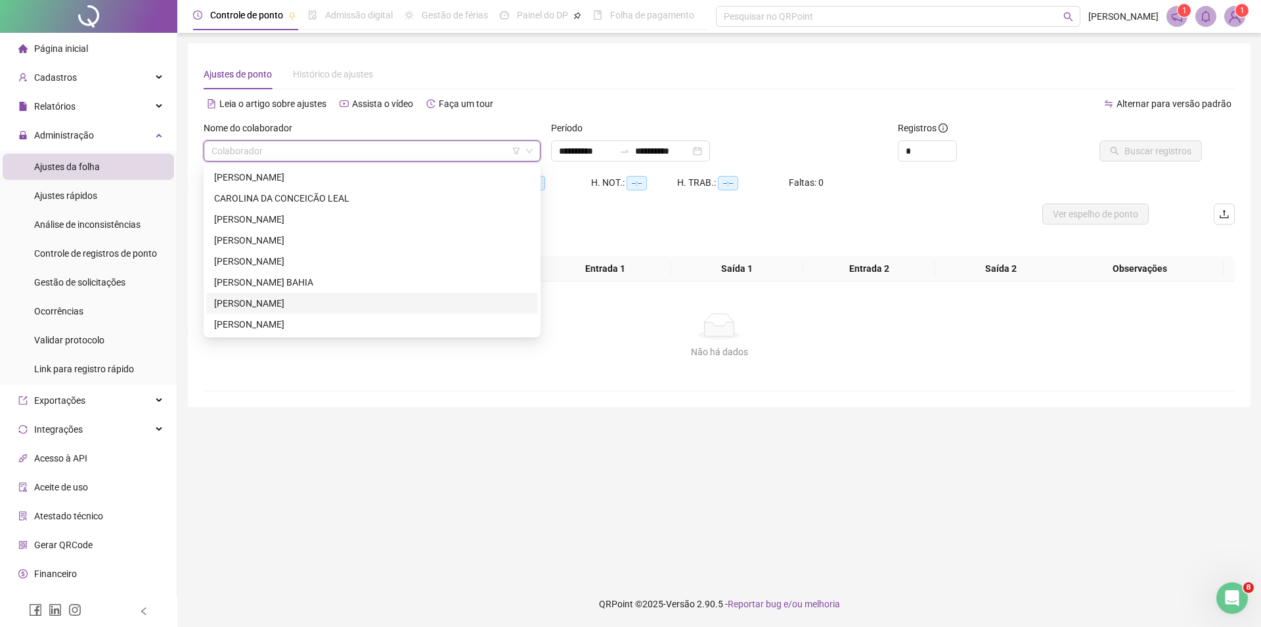
click at [294, 308] on div "[PERSON_NAME]" at bounding box center [372, 303] width 316 height 14
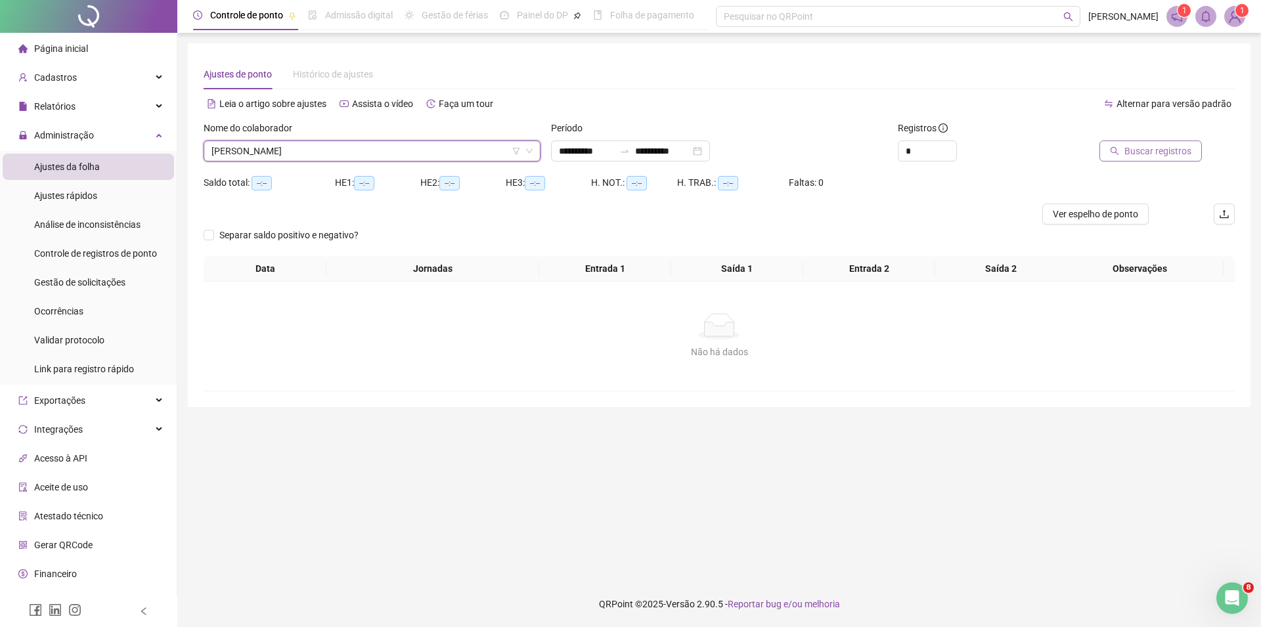
click at [1185, 150] on span "Buscar registros" at bounding box center [1158, 151] width 67 height 14
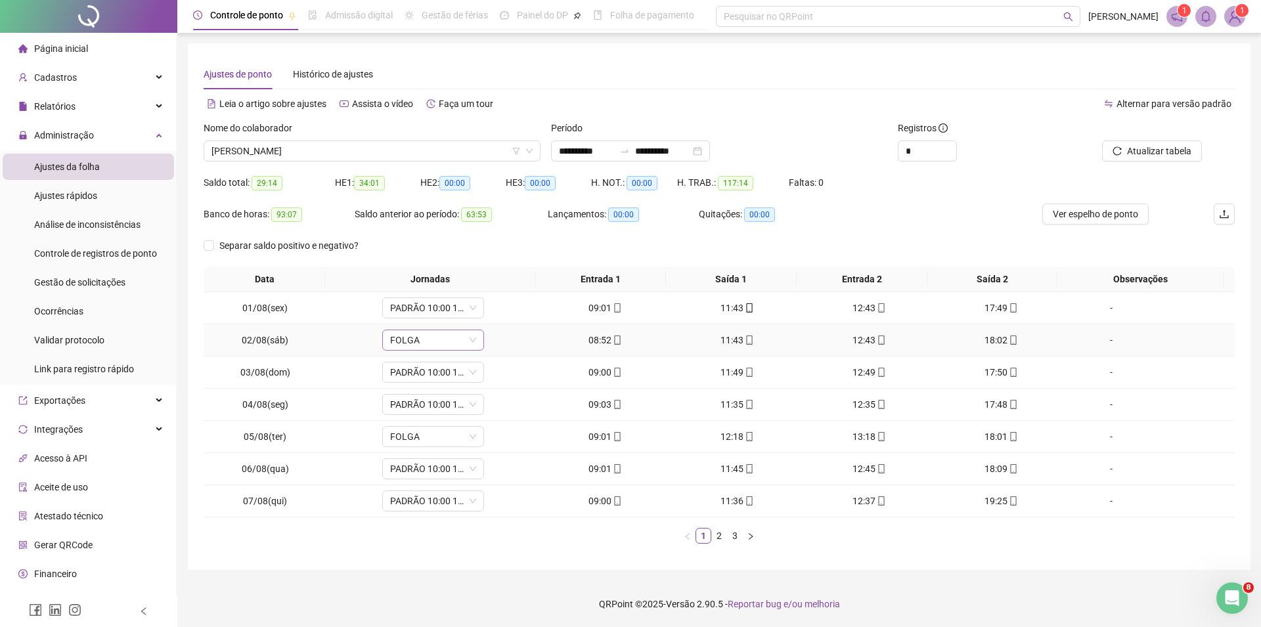
click at [462, 344] on span "FOLGA" at bounding box center [433, 340] width 86 height 20
click at [463, 483] on div "PADRÃO 10:00 18:20" at bounding box center [453, 483] width 111 height 14
click at [491, 306] on span "Sim" at bounding box center [492, 306] width 15 height 14
click at [453, 443] on span "FOLGA" at bounding box center [433, 437] width 86 height 20
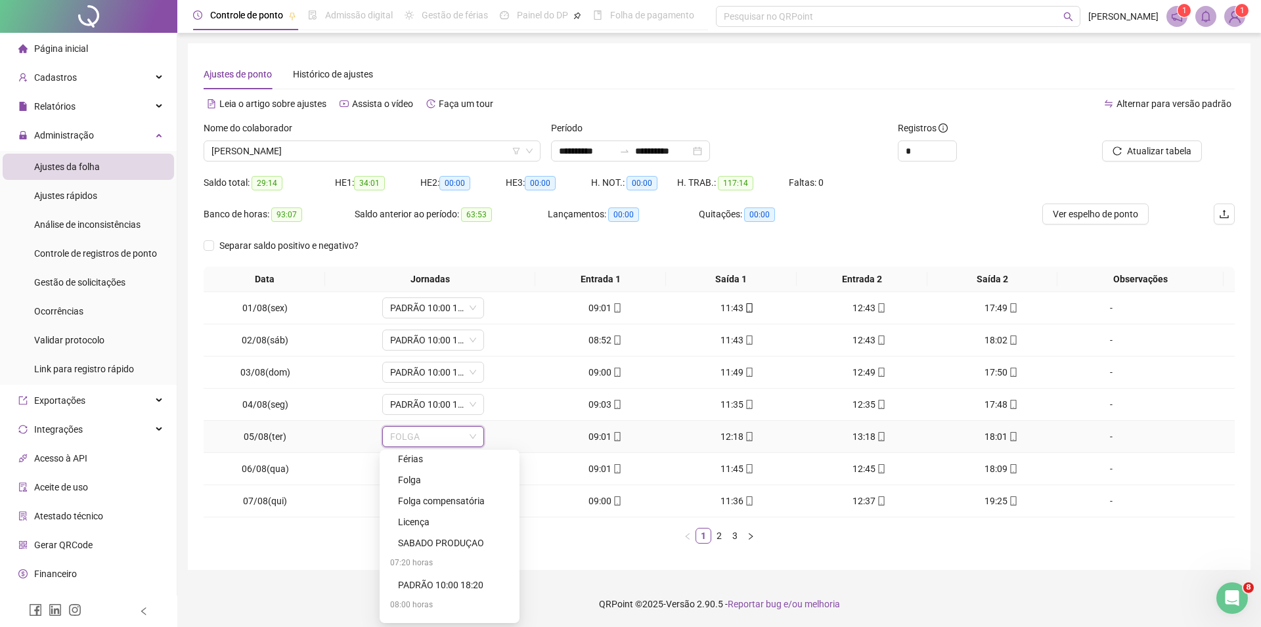
scroll to position [171, 0]
click at [455, 544] on div "PADRÃO 10:00 18:20" at bounding box center [453, 544] width 111 height 14
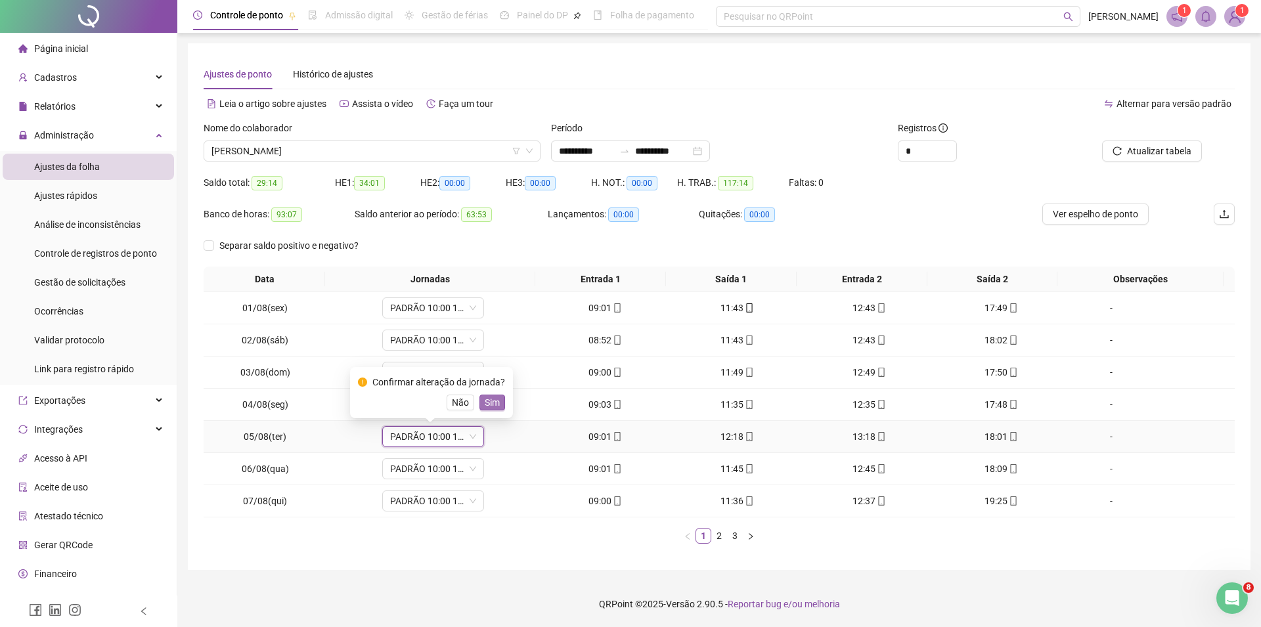
click at [488, 404] on span "Sim" at bounding box center [492, 402] width 15 height 14
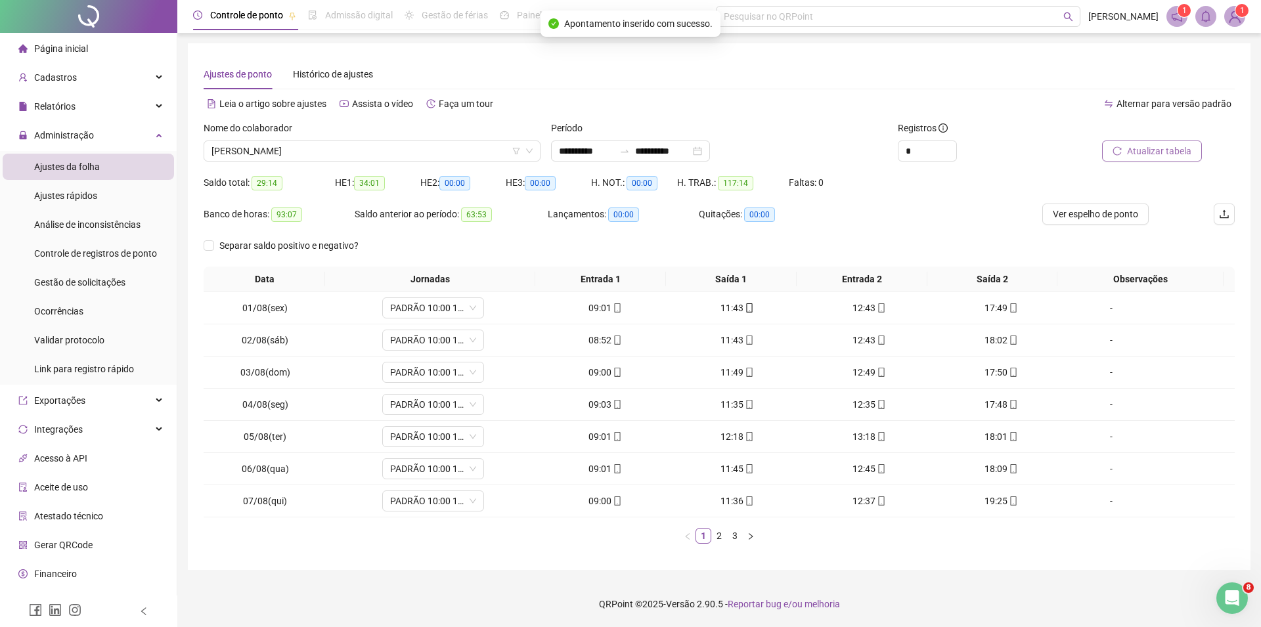
click at [1166, 148] on span "Atualizar tabela" at bounding box center [1159, 151] width 64 height 14
click at [719, 539] on link "2" at bounding box center [719, 536] width 14 height 14
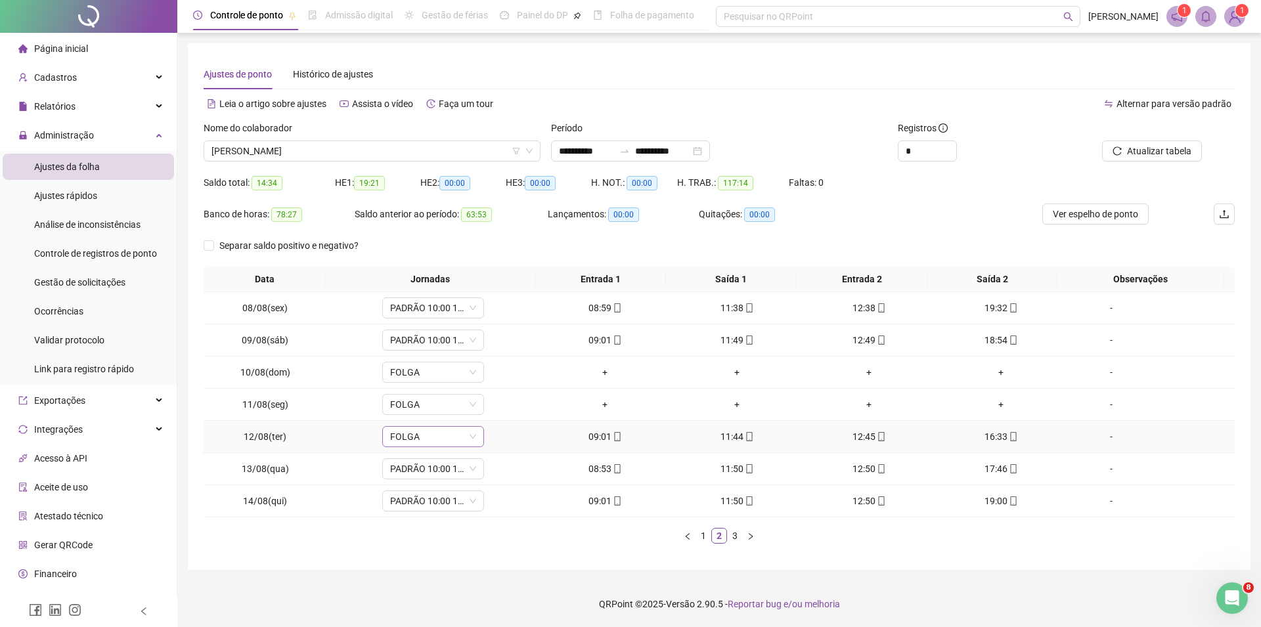
click at [461, 432] on span "FOLGA" at bounding box center [433, 437] width 86 height 20
click at [449, 581] on div "PADRÃO 10:00 18:20" at bounding box center [453, 579] width 111 height 14
click at [486, 406] on span "Sim" at bounding box center [492, 402] width 15 height 14
click at [1190, 150] on span "Atualizar tabela" at bounding box center [1159, 151] width 64 height 14
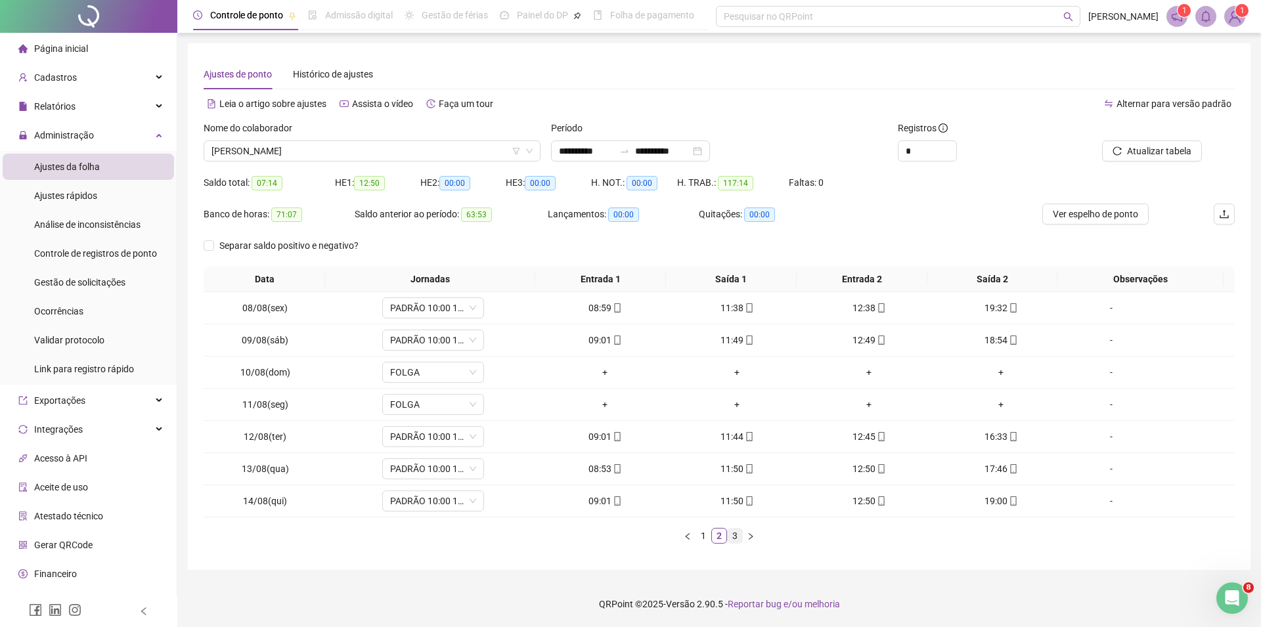
click at [733, 531] on link "3" at bounding box center [735, 536] width 14 height 14
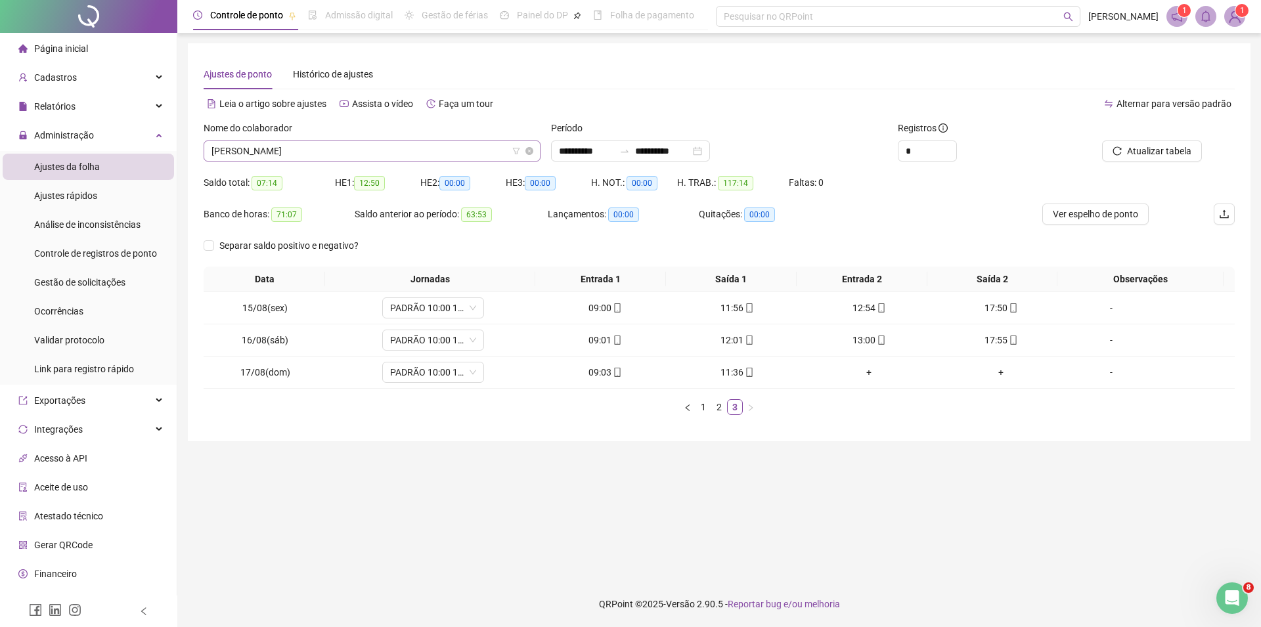
click at [410, 150] on span "[PERSON_NAME]" at bounding box center [372, 151] width 321 height 20
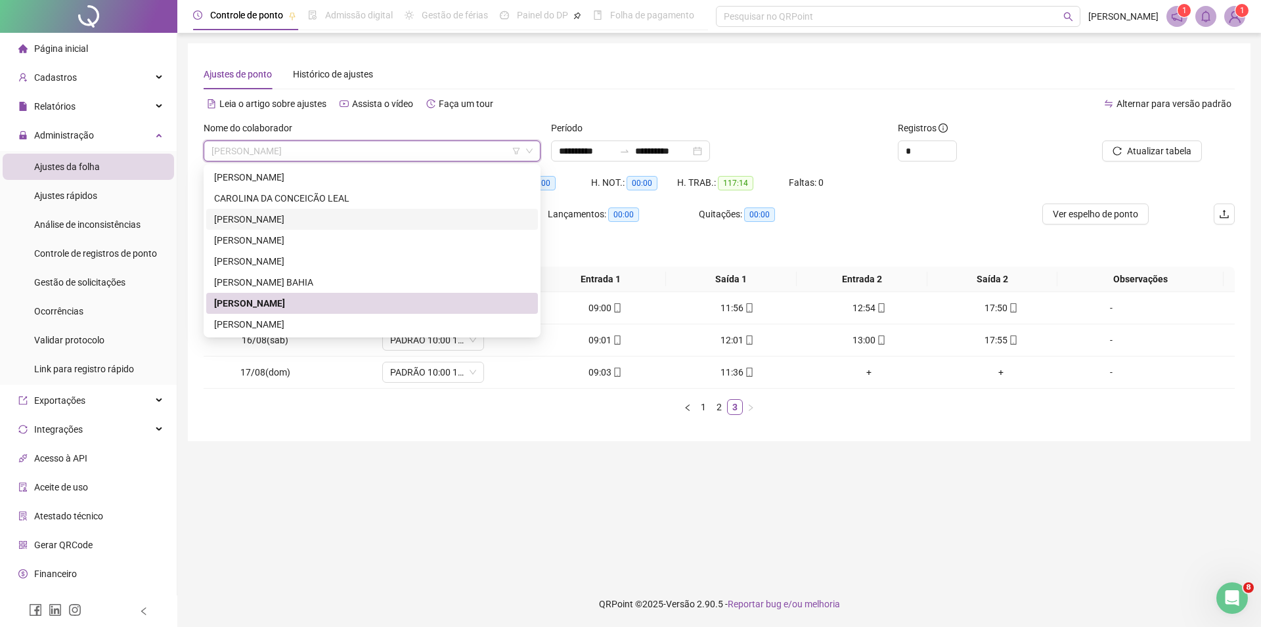
click at [275, 218] on div "[PERSON_NAME]" at bounding box center [372, 219] width 316 height 14
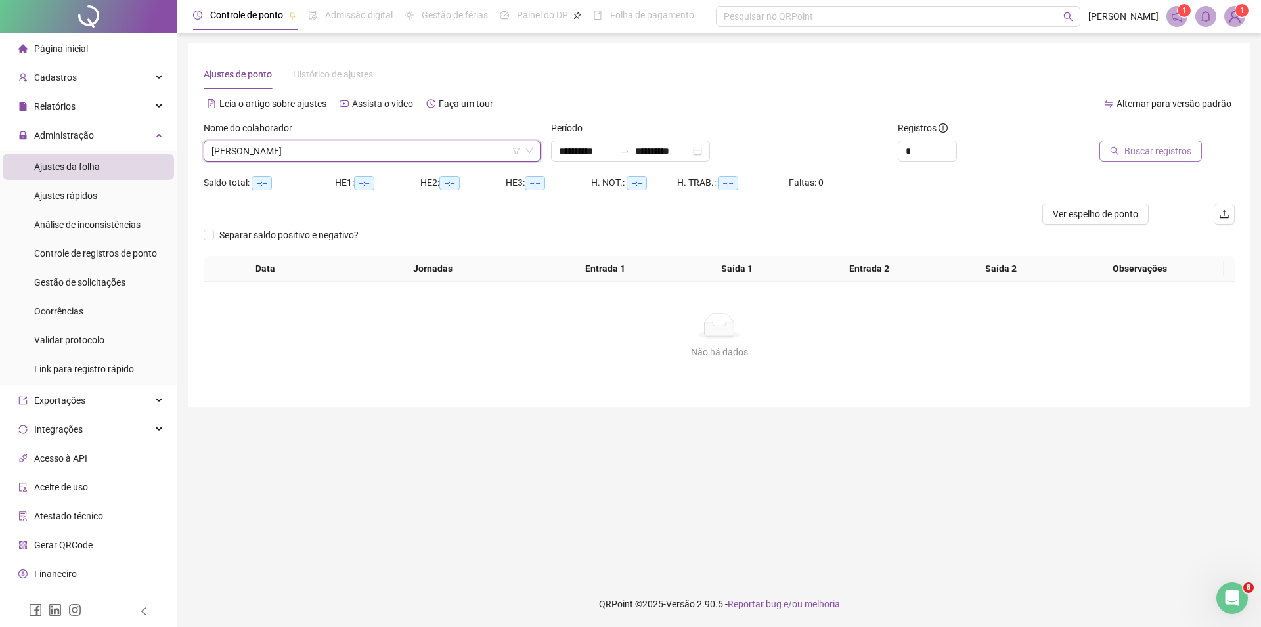
click at [1155, 155] on span "Buscar registros" at bounding box center [1158, 151] width 67 height 14
click at [1185, 152] on span "Buscar registros" at bounding box center [1158, 151] width 67 height 14
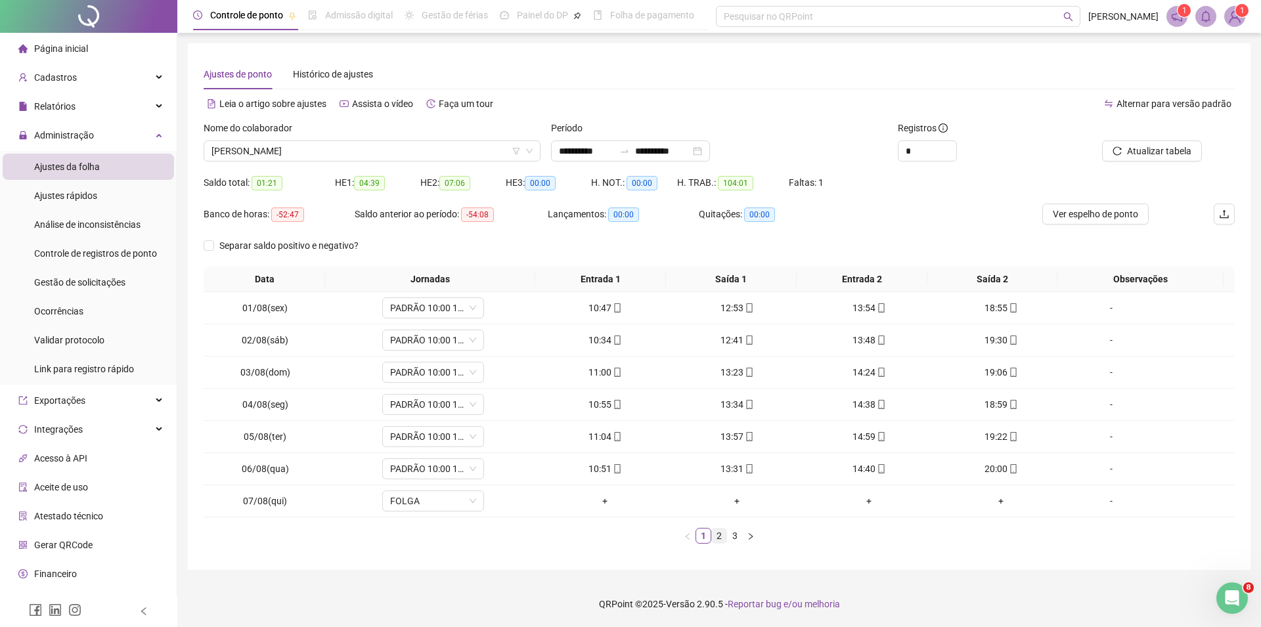
click at [721, 535] on link "2" at bounding box center [719, 536] width 14 height 14
click at [733, 538] on link "3" at bounding box center [735, 536] width 14 height 14
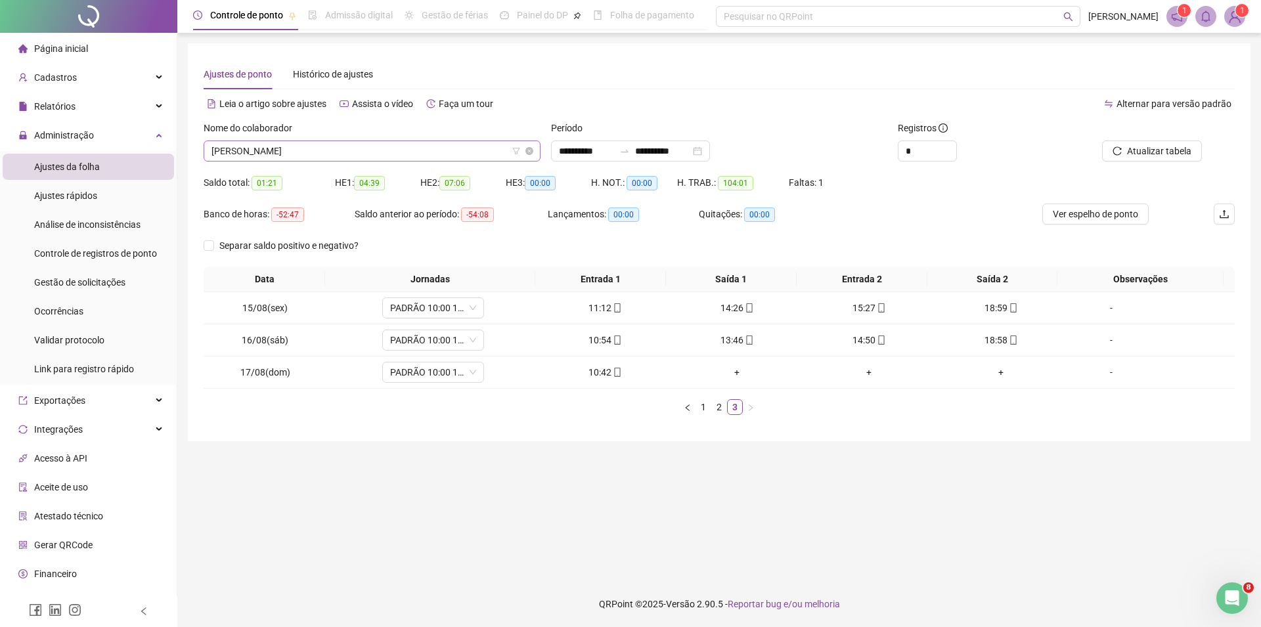
click at [457, 160] on span "[PERSON_NAME]" at bounding box center [372, 151] width 321 height 20
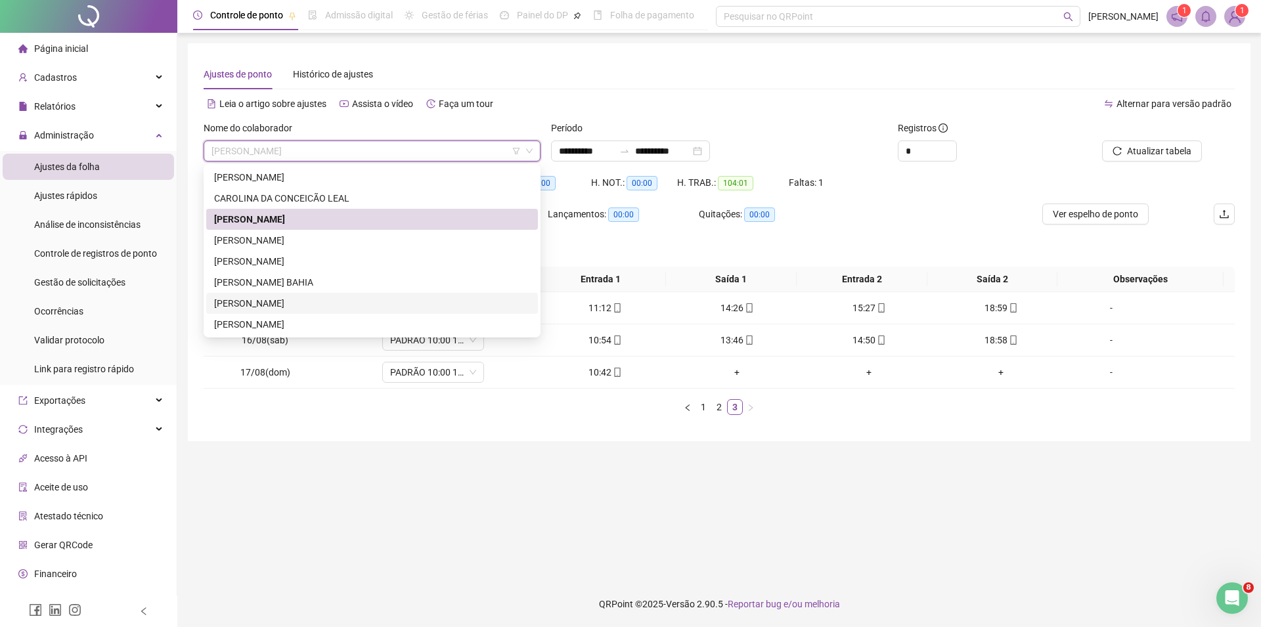
click at [348, 300] on div "[PERSON_NAME]" at bounding box center [372, 303] width 316 height 14
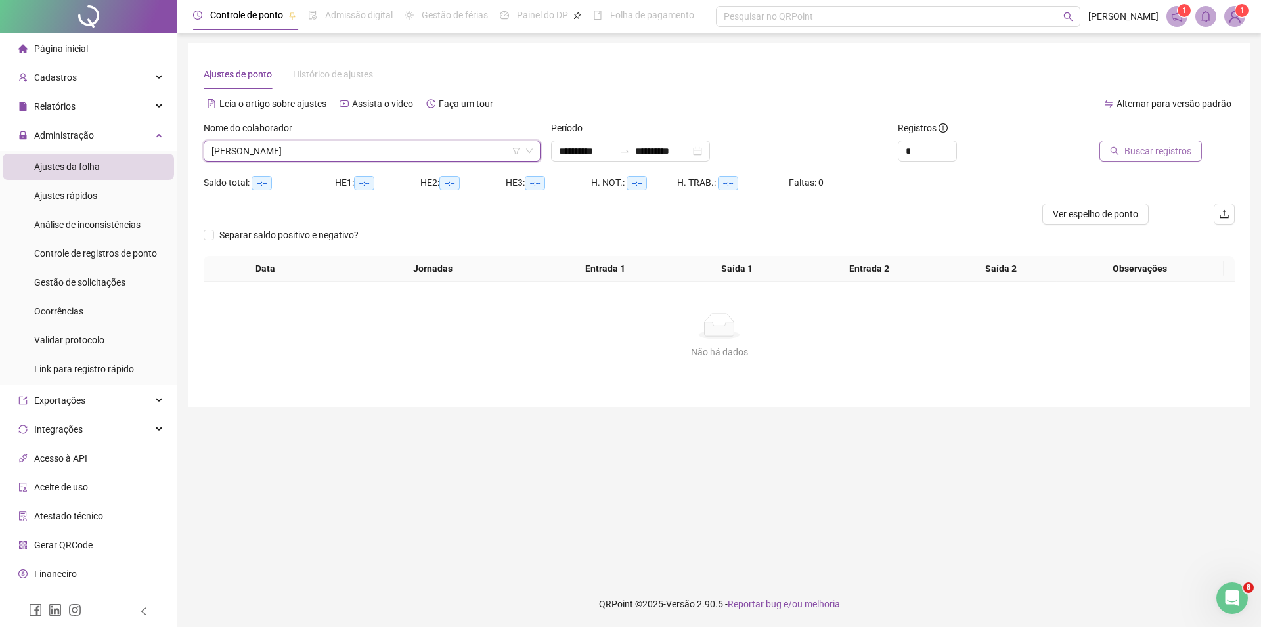
click at [1171, 147] on span "Buscar registros" at bounding box center [1158, 151] width 67 height 14
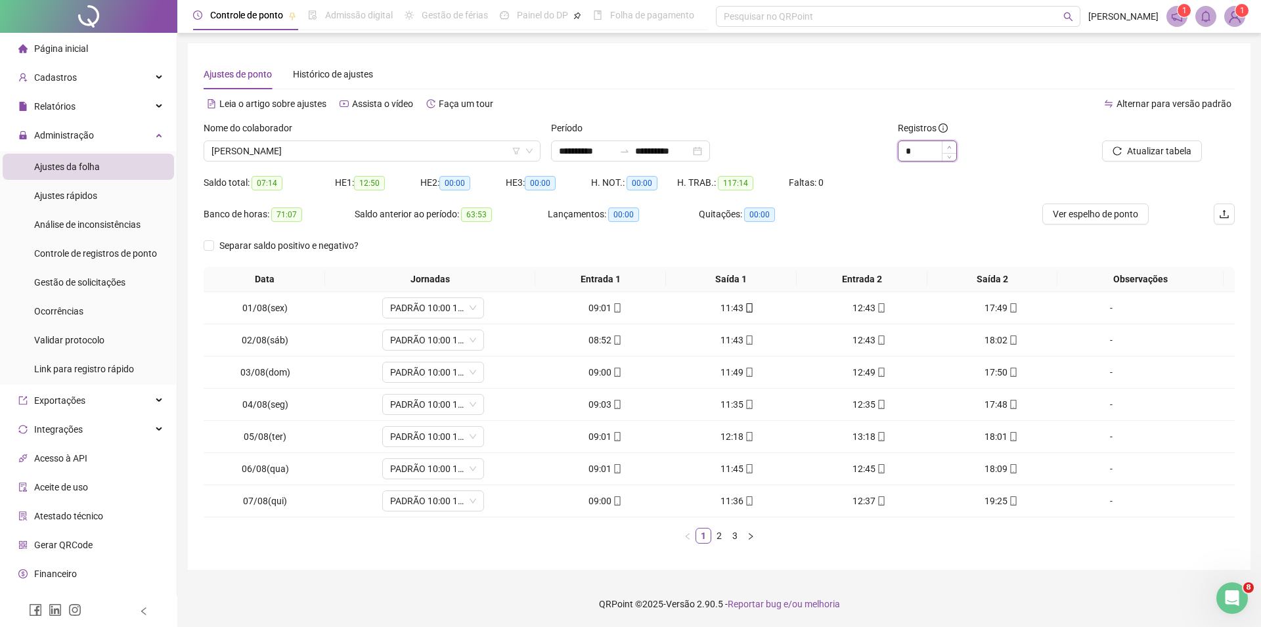
click at [953, 147] on span "Increase Value" at bounding box center [949, 147] width 14 height 12
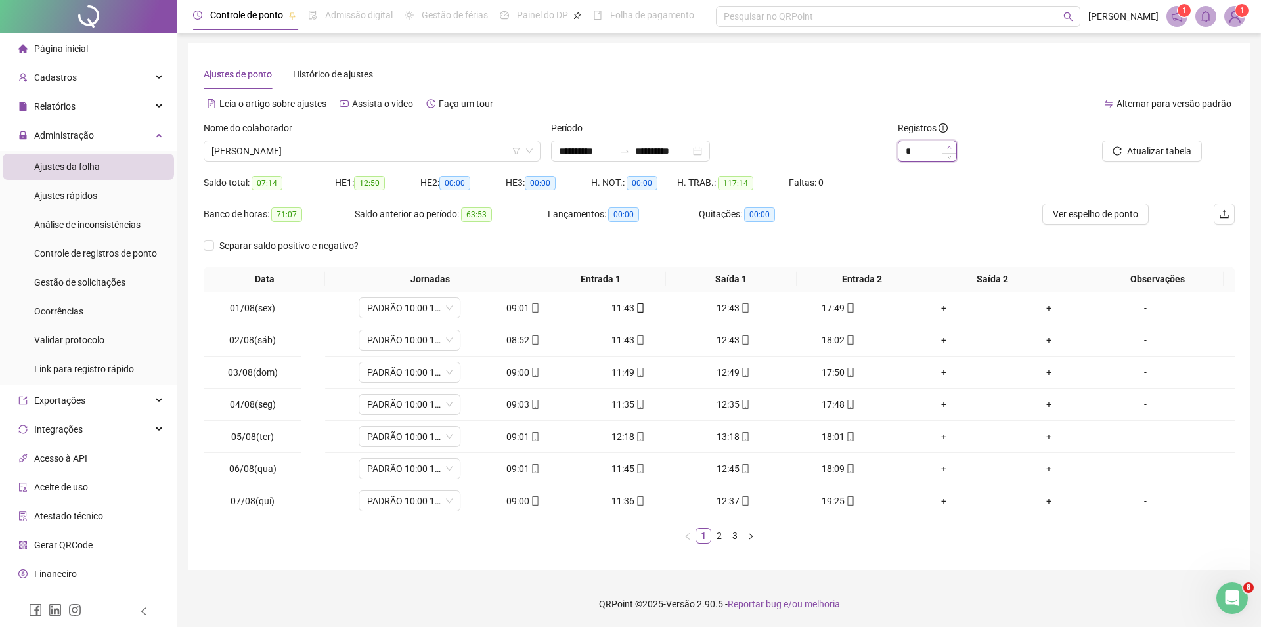
type input "*"
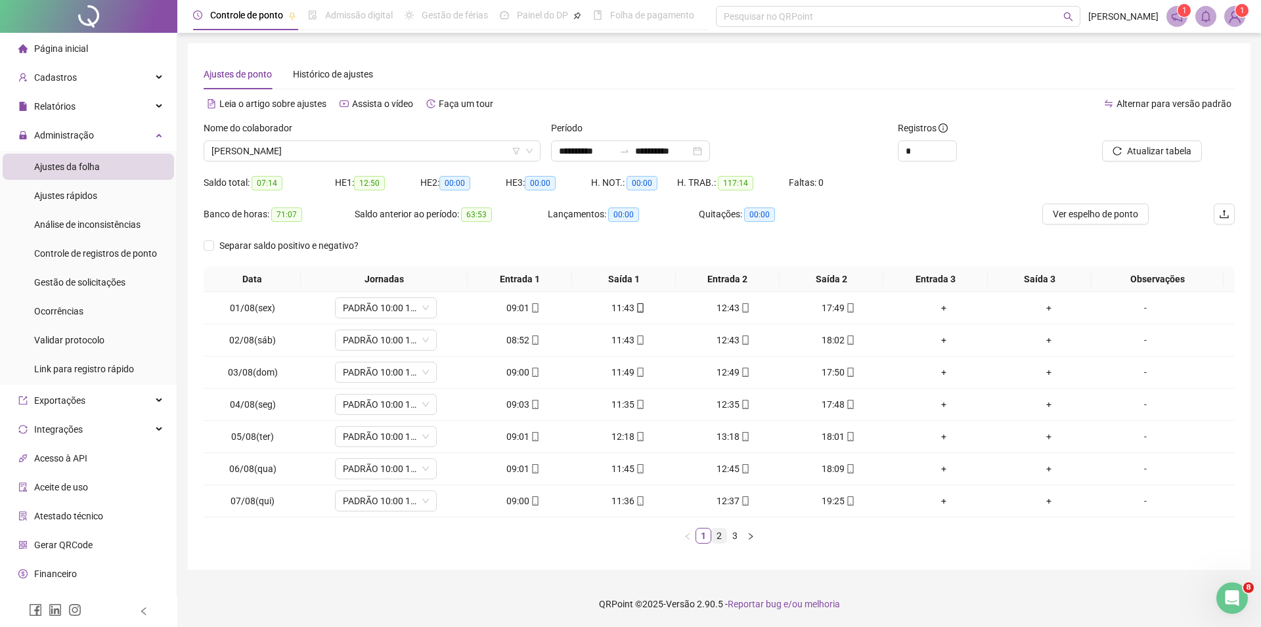
click at [717, 537] on link "2" at bounding box center [719, 536] width 14 height 14
click at [733, 538] on link "3" at bounding box center [735, 536] width 14 height 14
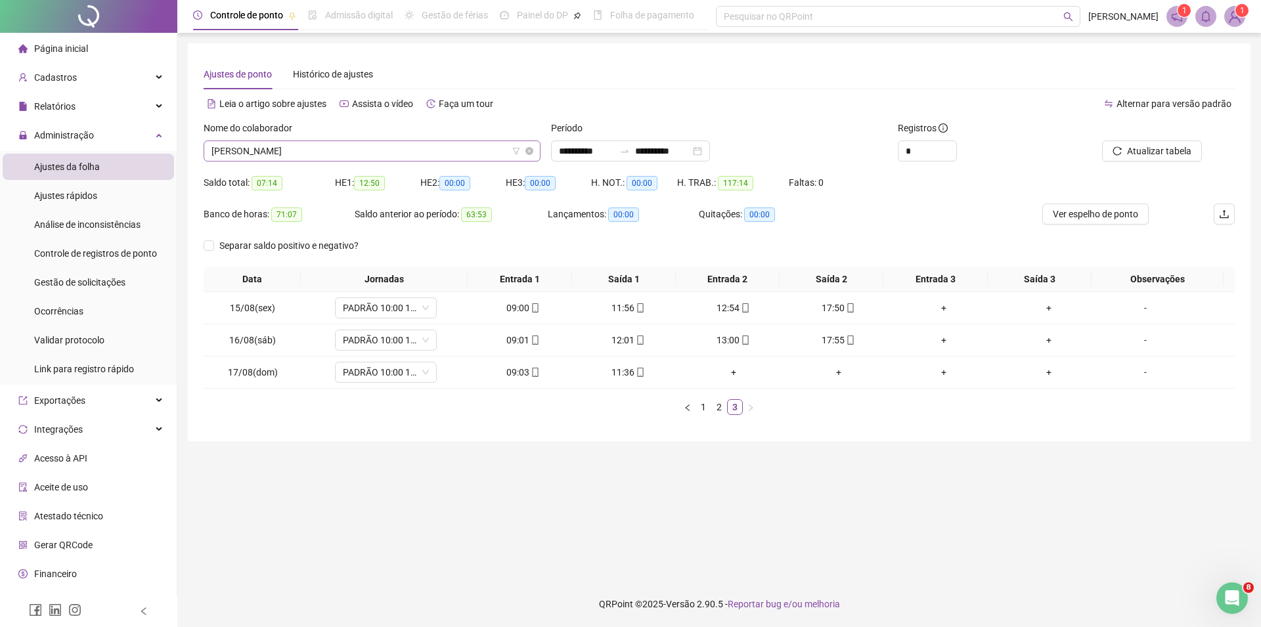
click at [480, 155] on span "[PERSON_NAME]" at bounding box center [372, 151] width 321 height 20
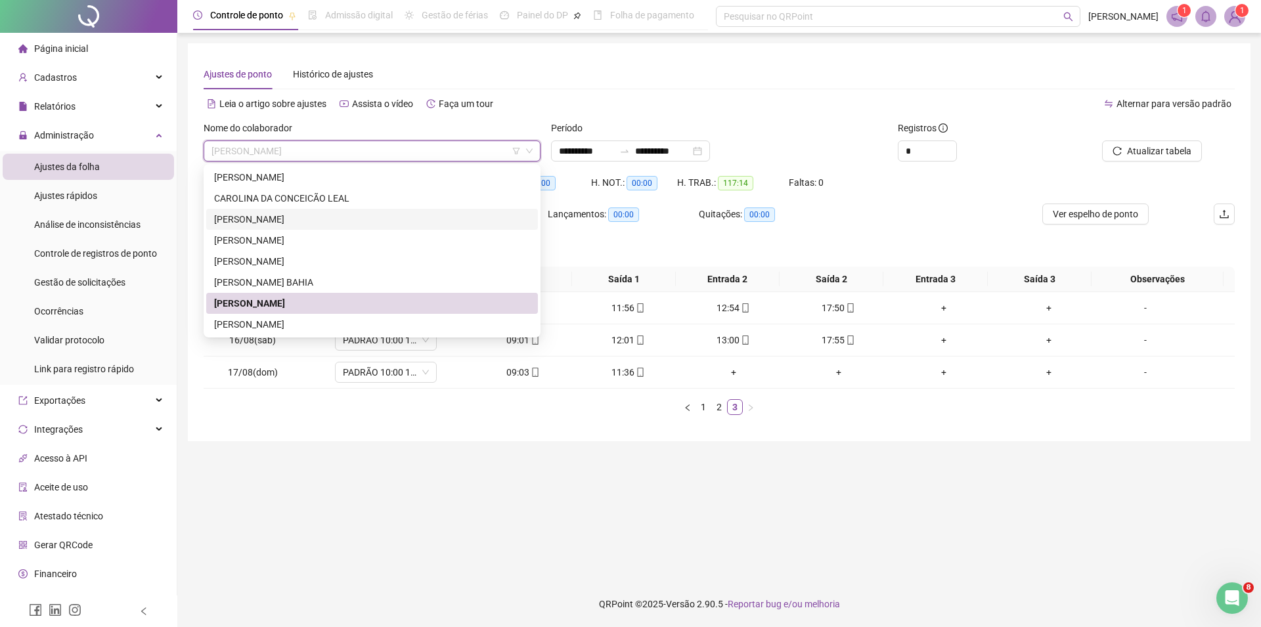
click at [299, 215] on div "[PERSON_NAME]" at bounding box center [372, 219] width 316 height 14
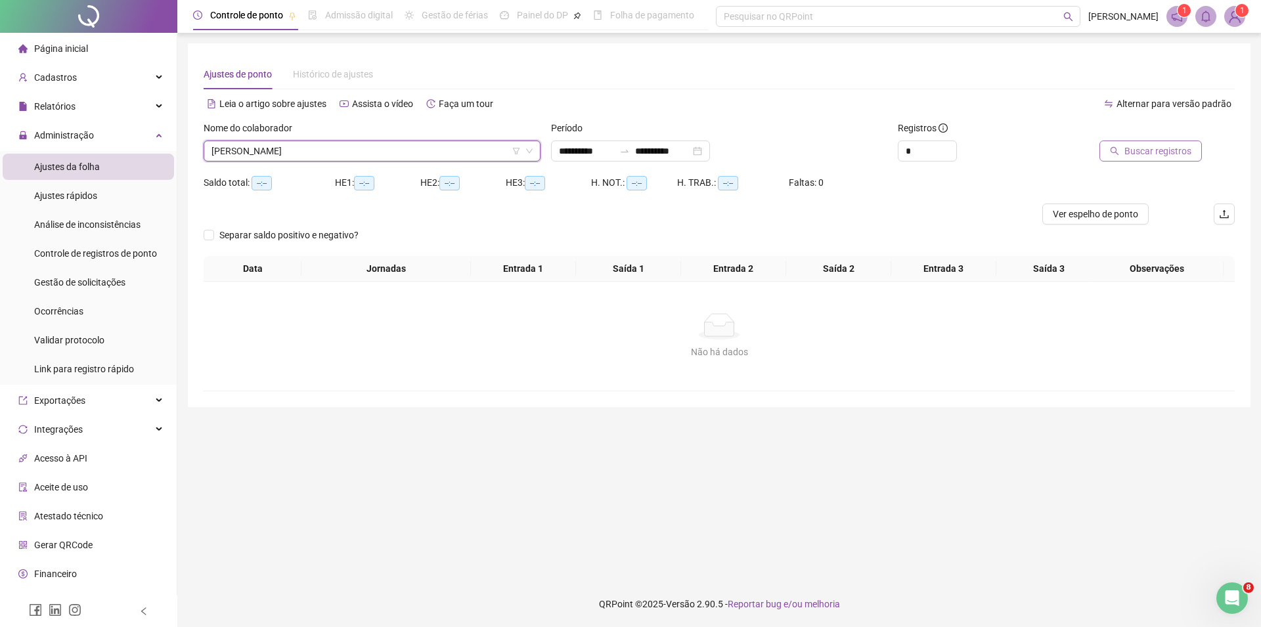
click at [1166, 148] on span "Buscar registros" at bounding box center [1158, 151] width 67 height 14
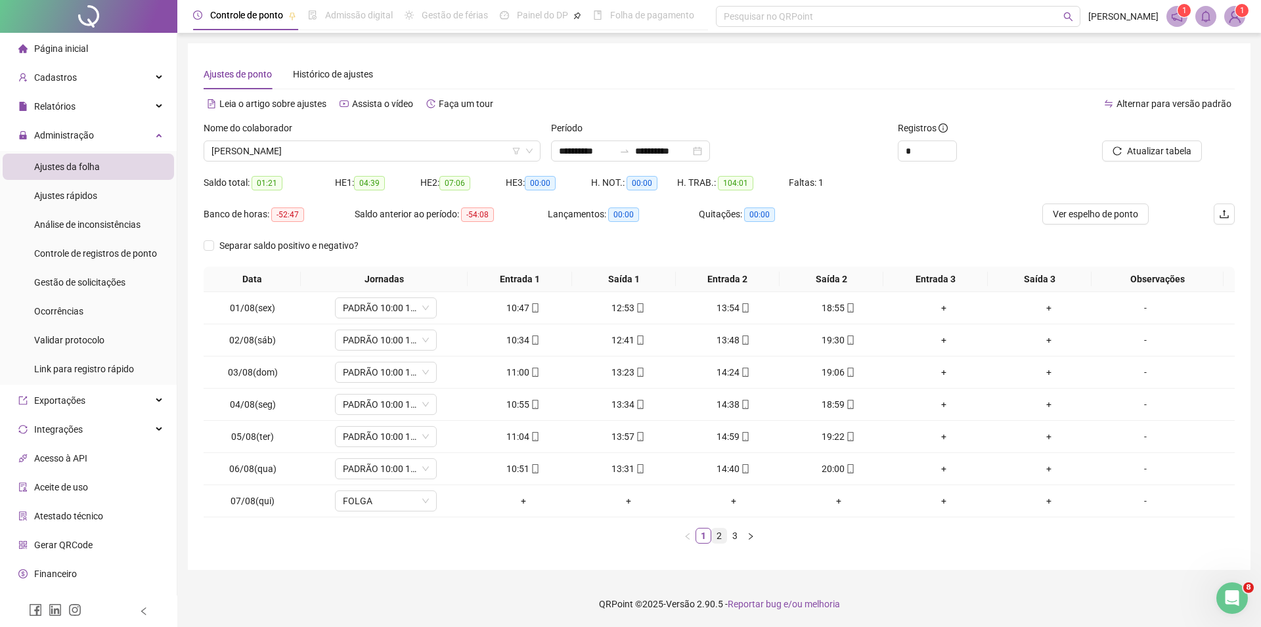
click at [722, 539] on link "2" at bounding box center [719, 536] width 14 height 14
click at [738, 536] on link "3" at bounding box center [735, 536] width 14 height 14
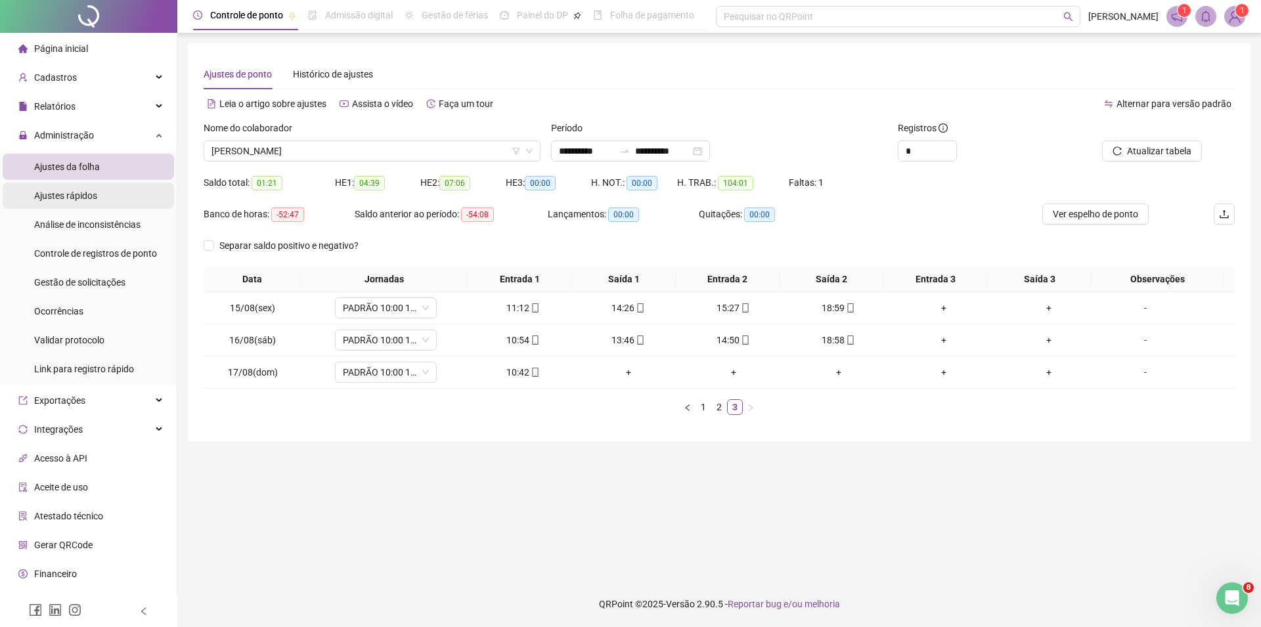
click at [91, 187] on div "Ajustes rápidos" at bounding box center [65, 196] width 63 height 26
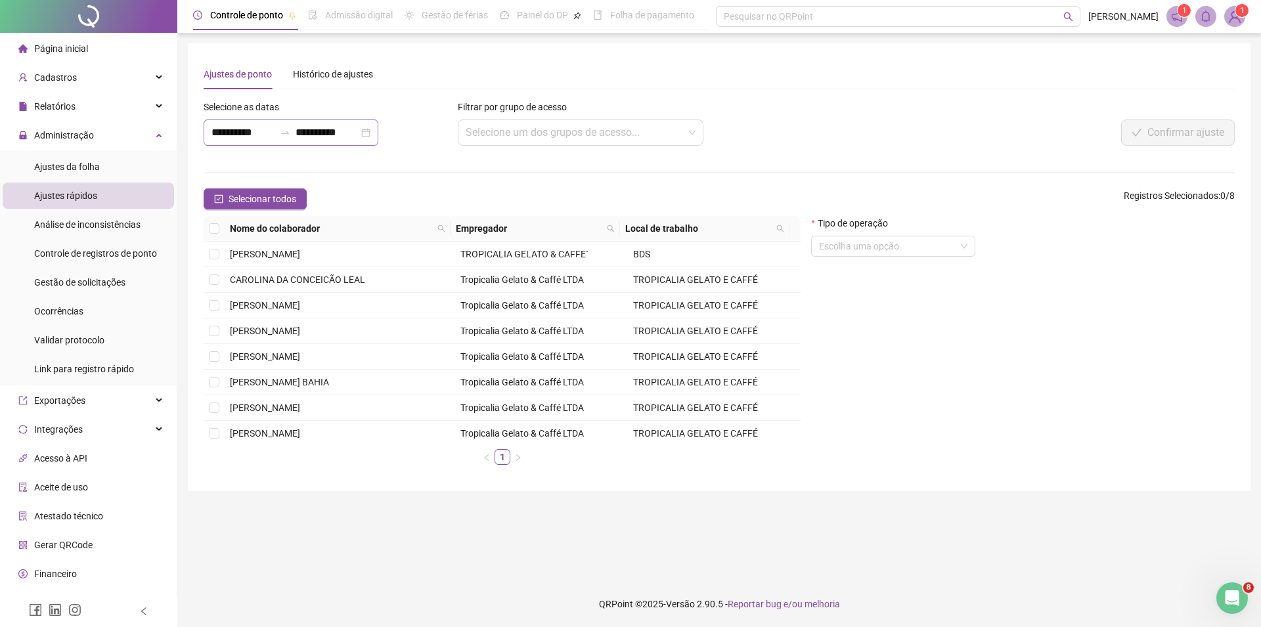
click at [378, 131] on div "**********" at bounding box center [291, 133] width 175 height 26
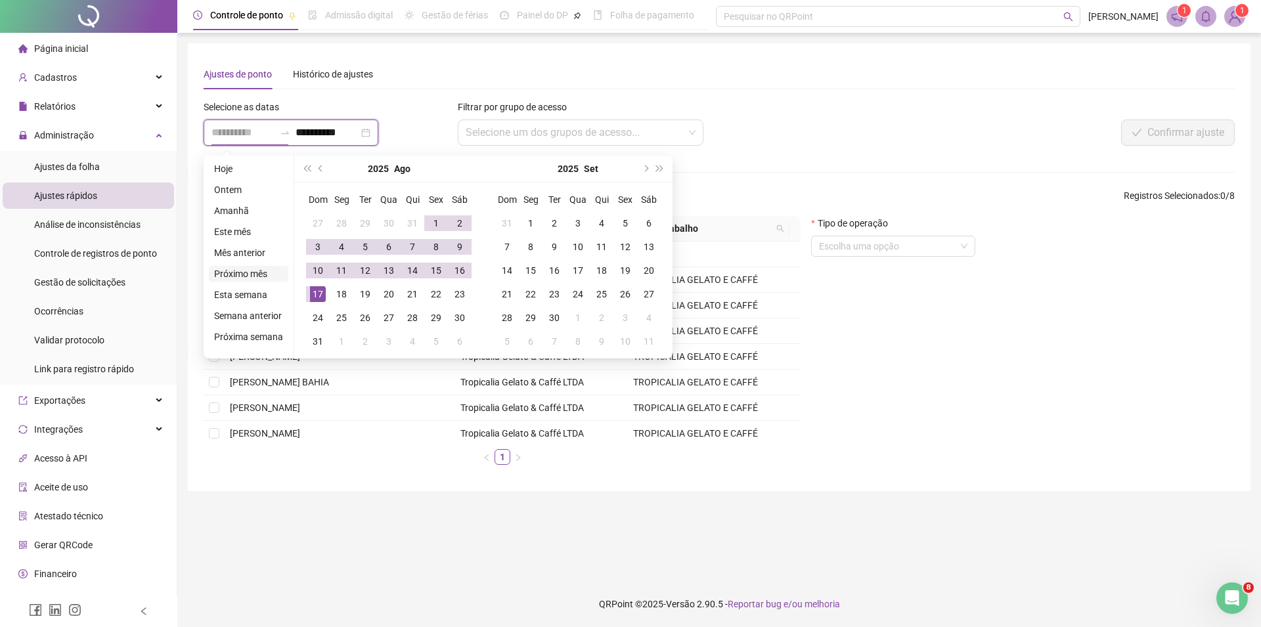
type input "**********"
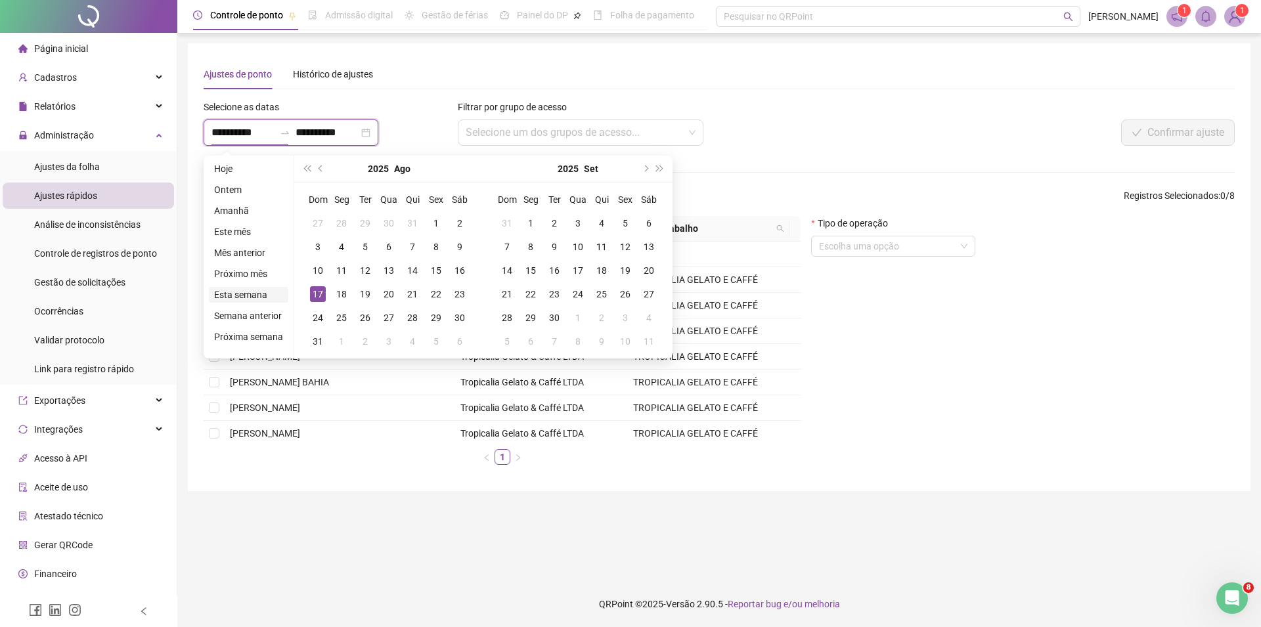
type input "**********"
click at [408, 294] on div "21" at bounding box center [413, 294] width 16 height 16
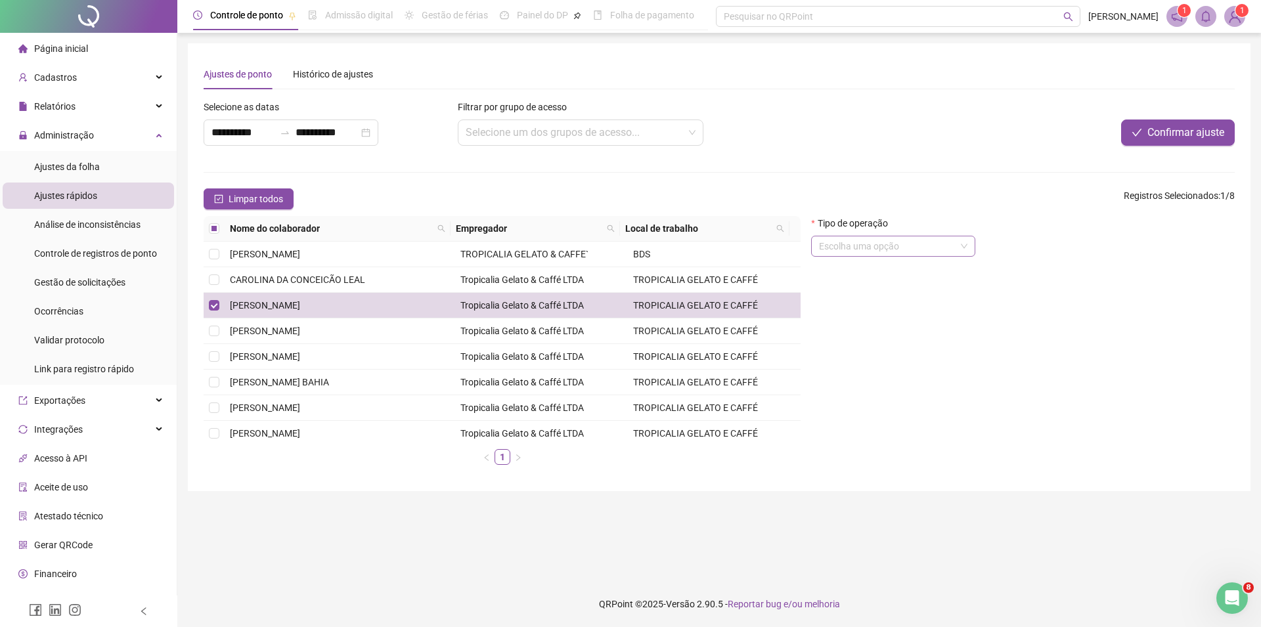
click at [932, 244] on input "search" at bounding box center [887, 247] width 137 height 20
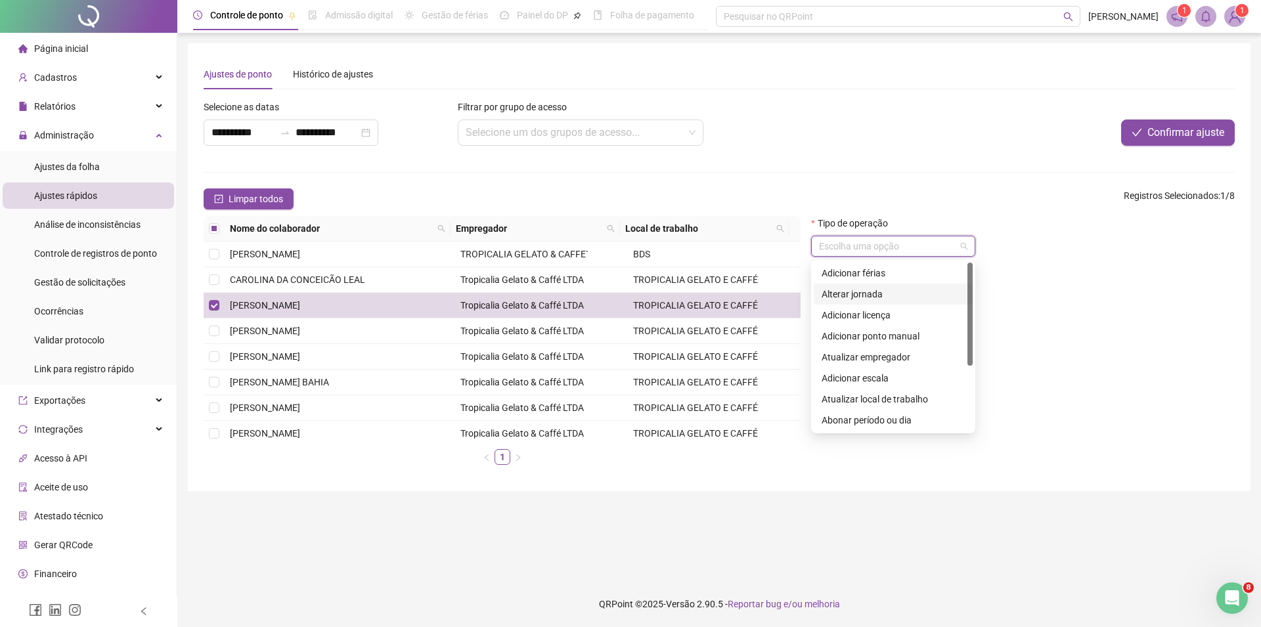
click at [861, 298] on div "Alterar jornada" at bounding box center [893, 294] width 143 height 14
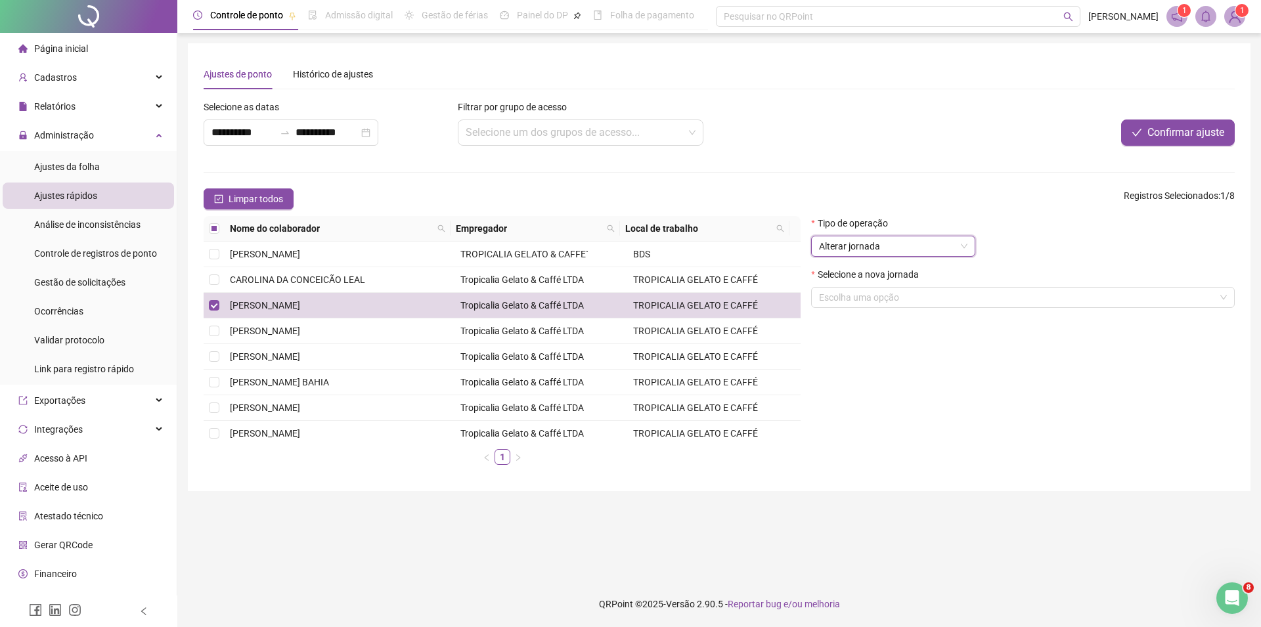
click at [861, 298] on input "search" at bounding box center [1017, 298] width 396 height 20
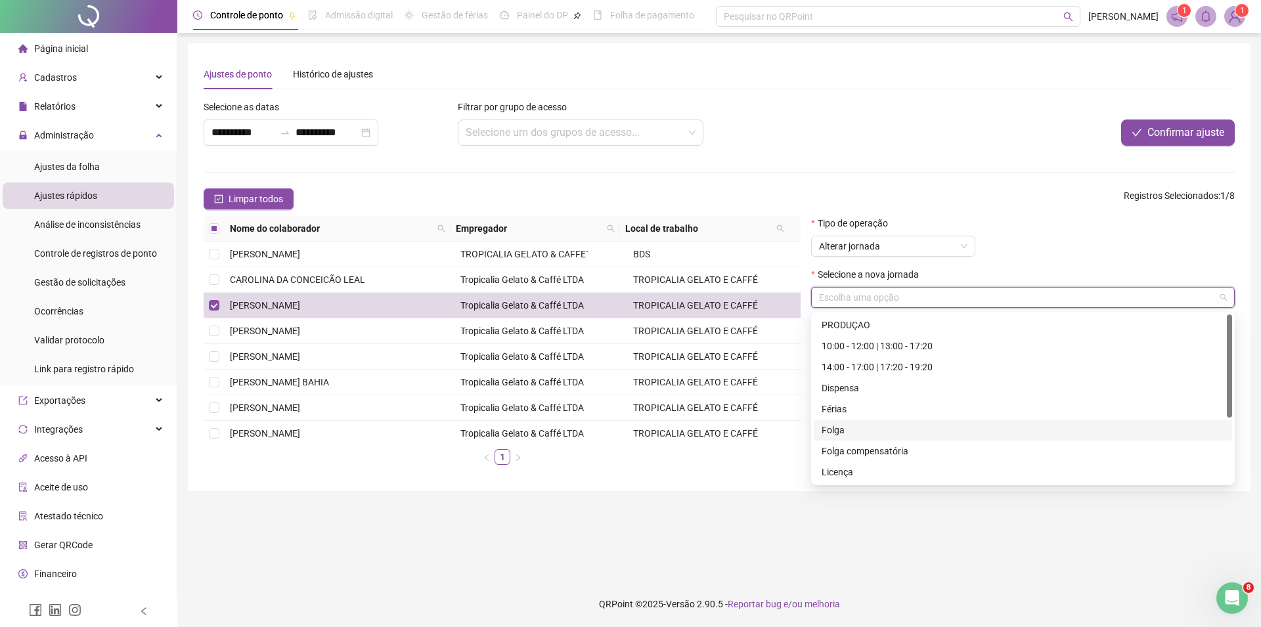
click at [844, 429] on div "Folga" at bounding box center [1023, 430] width 403 height 14
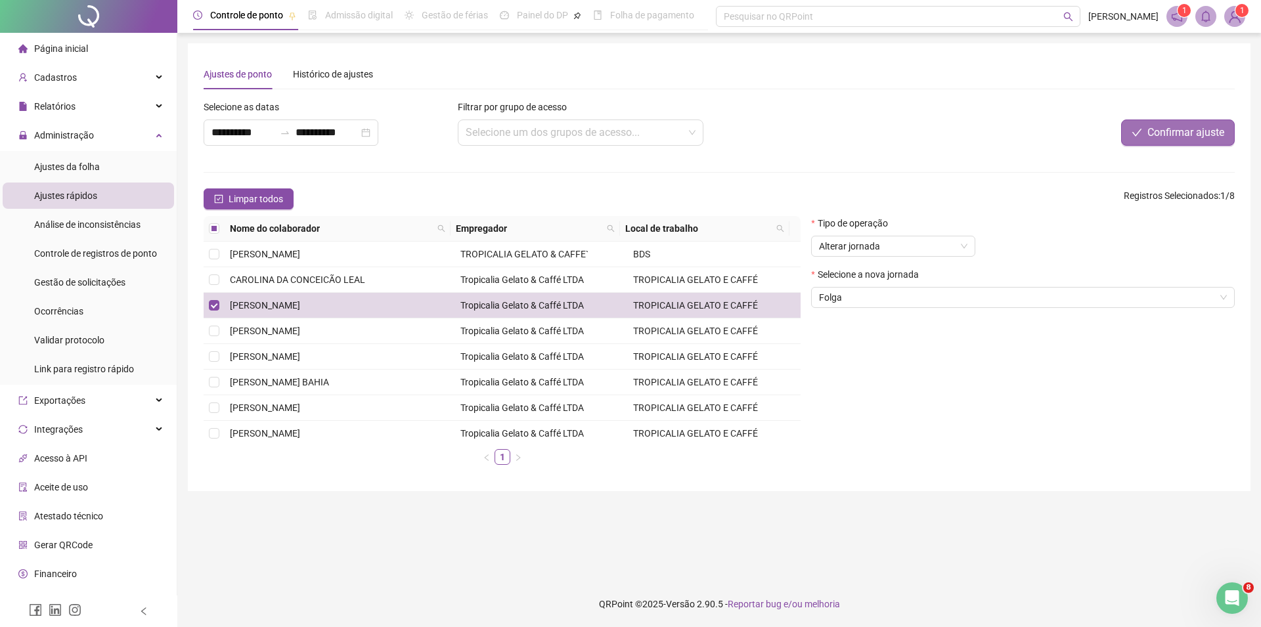
click at [1201, 129] on span "Confirmar ajuste" at bounding box center [1186, 133] width 77 height 16
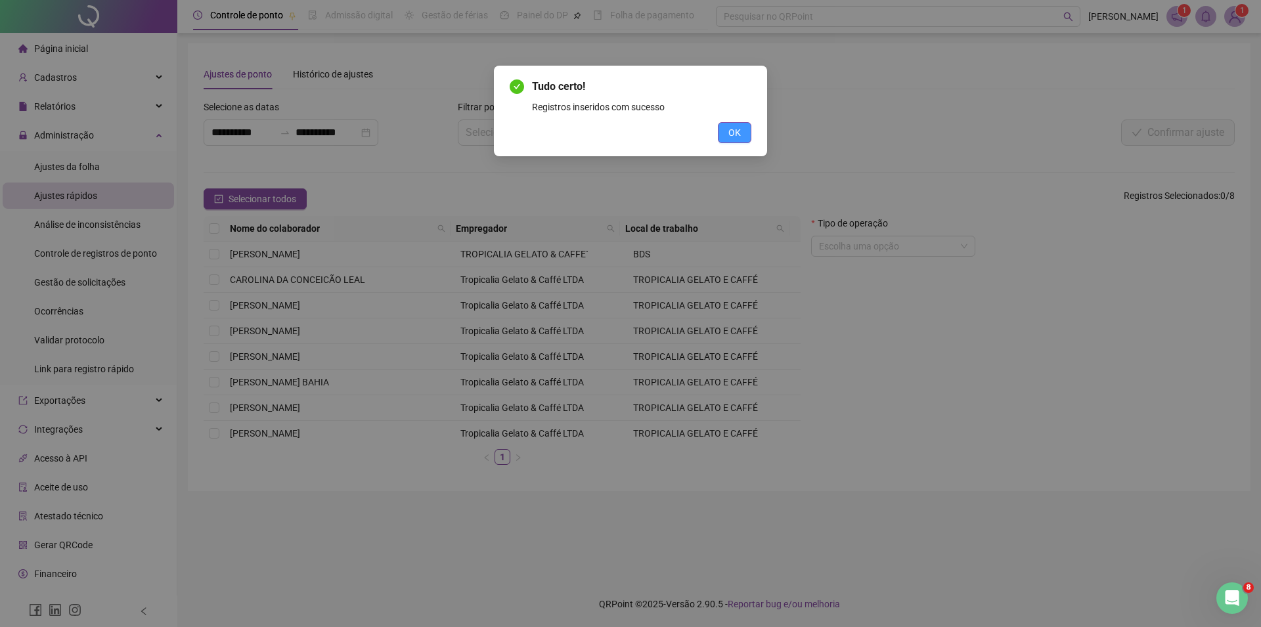
click at [732, 136] on span "OK" at bounding box center [735, 132] width 12 height 14
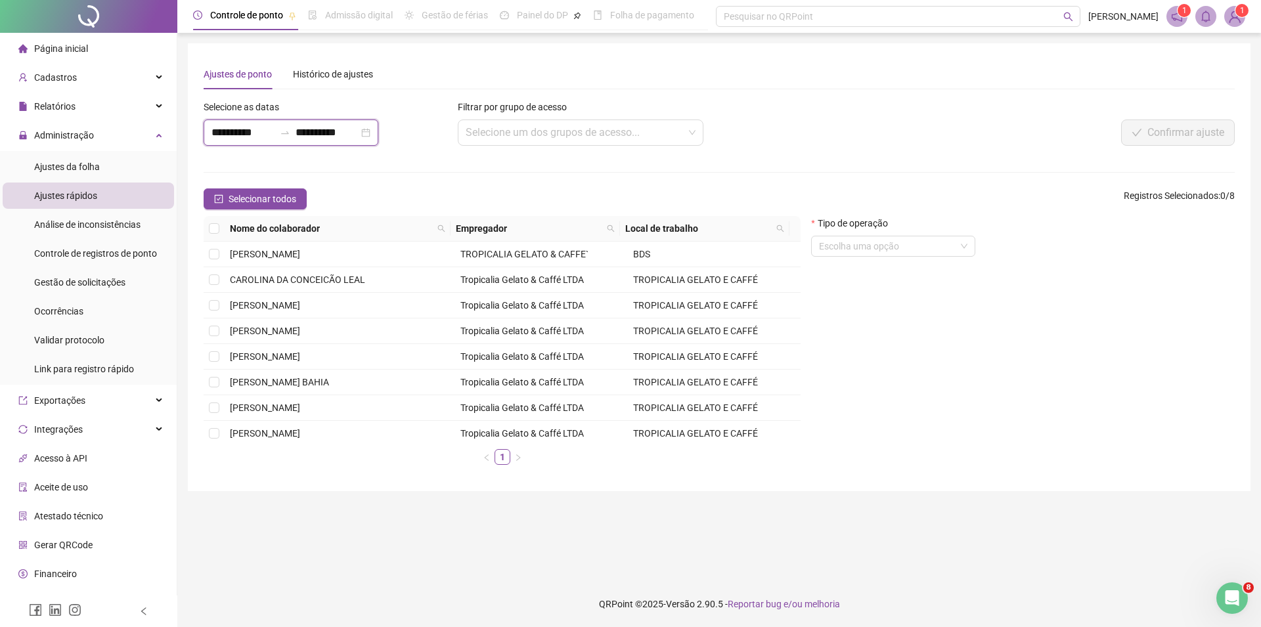
click at [331, 129] on input "**********" at bounding box center [327, 133] width 63 height 16
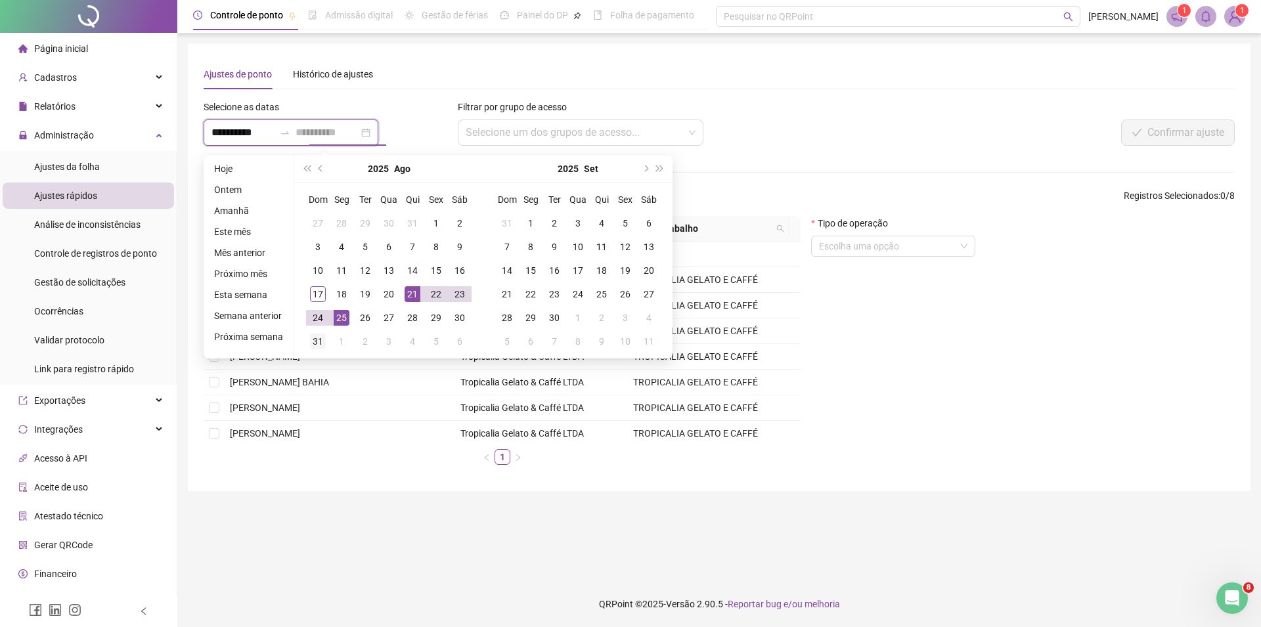
type input "**********"
click at [312, 342] on div "31" at bounding box center [318, 342] width 16 height 16
type input "**********"
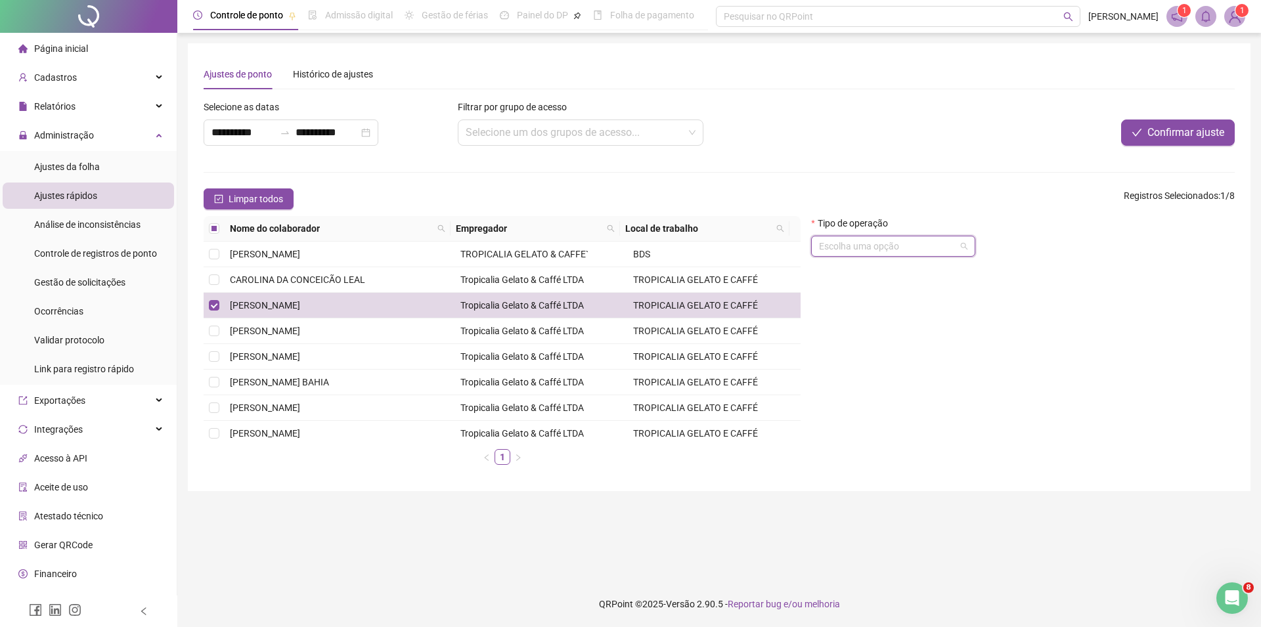
click at [951, 250] on input "search" at bounding box center [887, 247] width 137 height 20
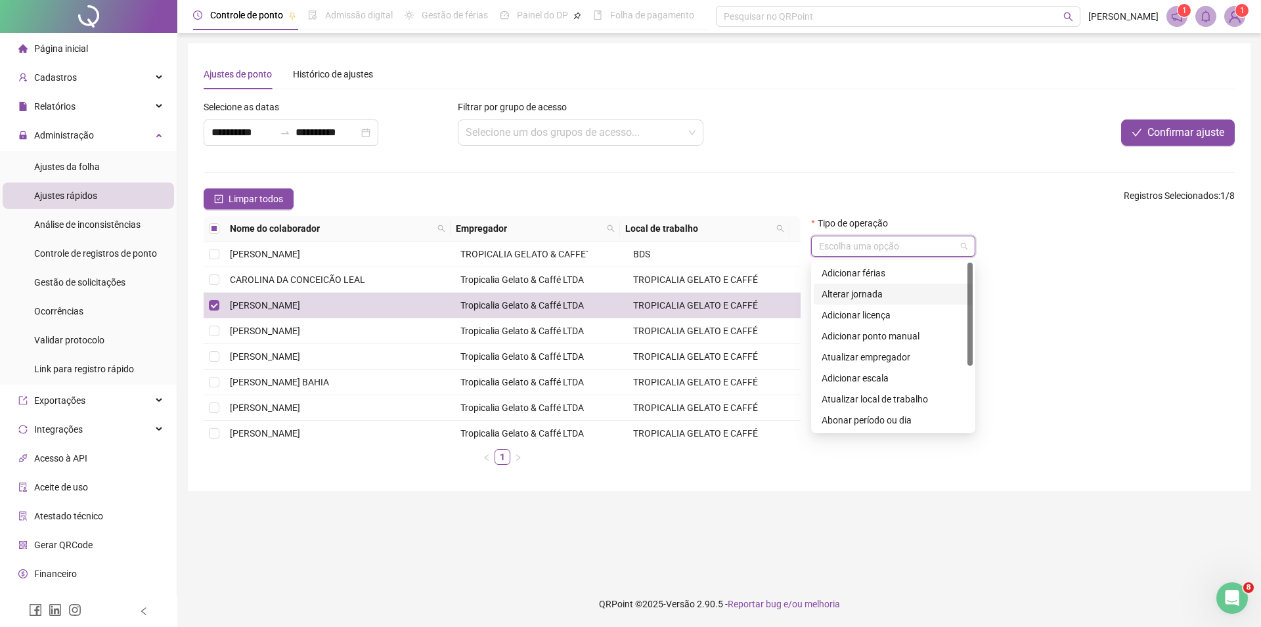
click at [870, 293] on div "Alterar jornada" at bounding box center [893, 294] width 143 height 14
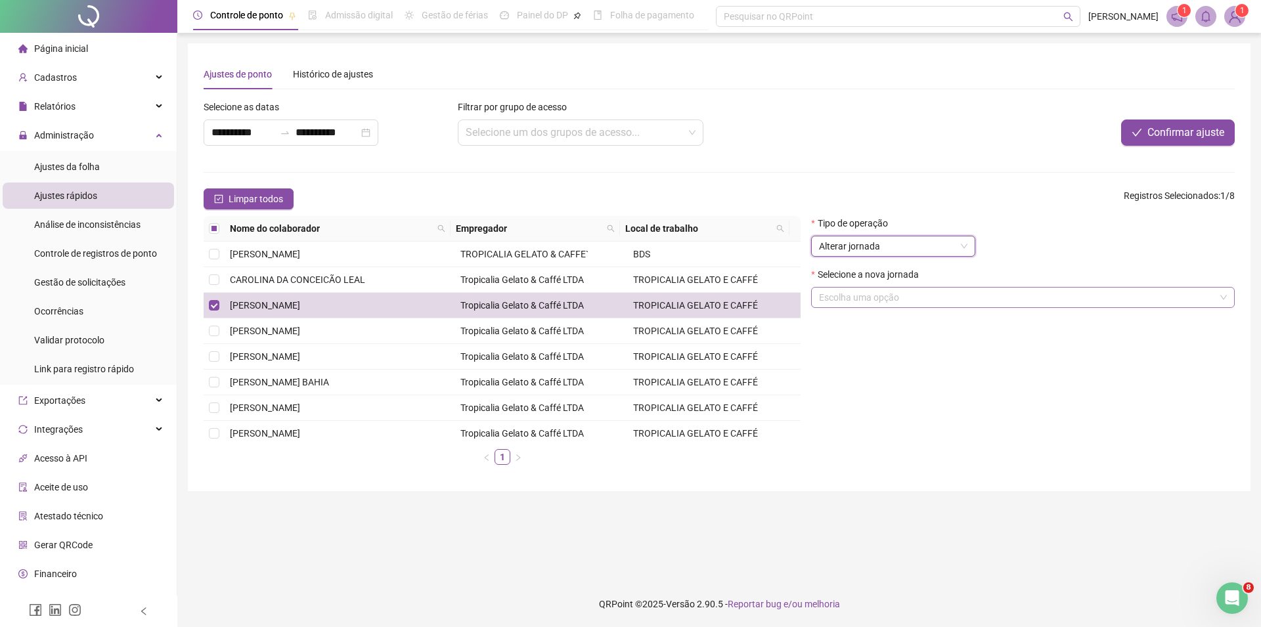
click at [899, 301] on input "search" at bounding box center [1017, 298] width 396 height 20
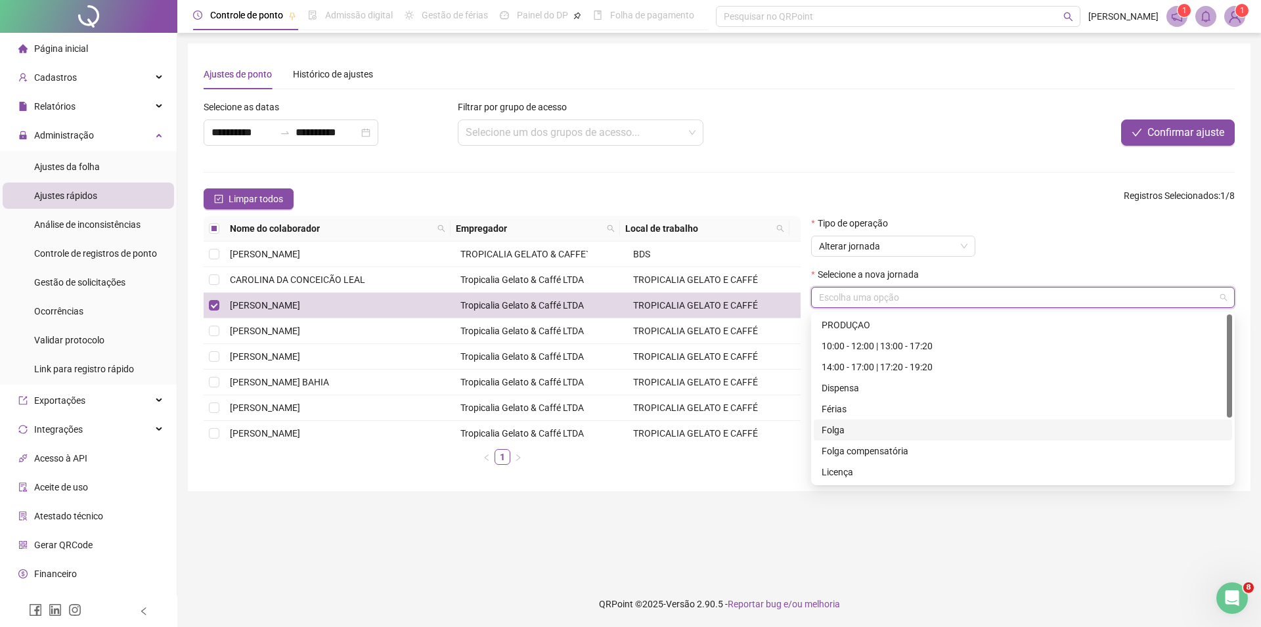
click at [833, 434] on div "Folga" at bounding box center [1023, 430] width 403 height 14
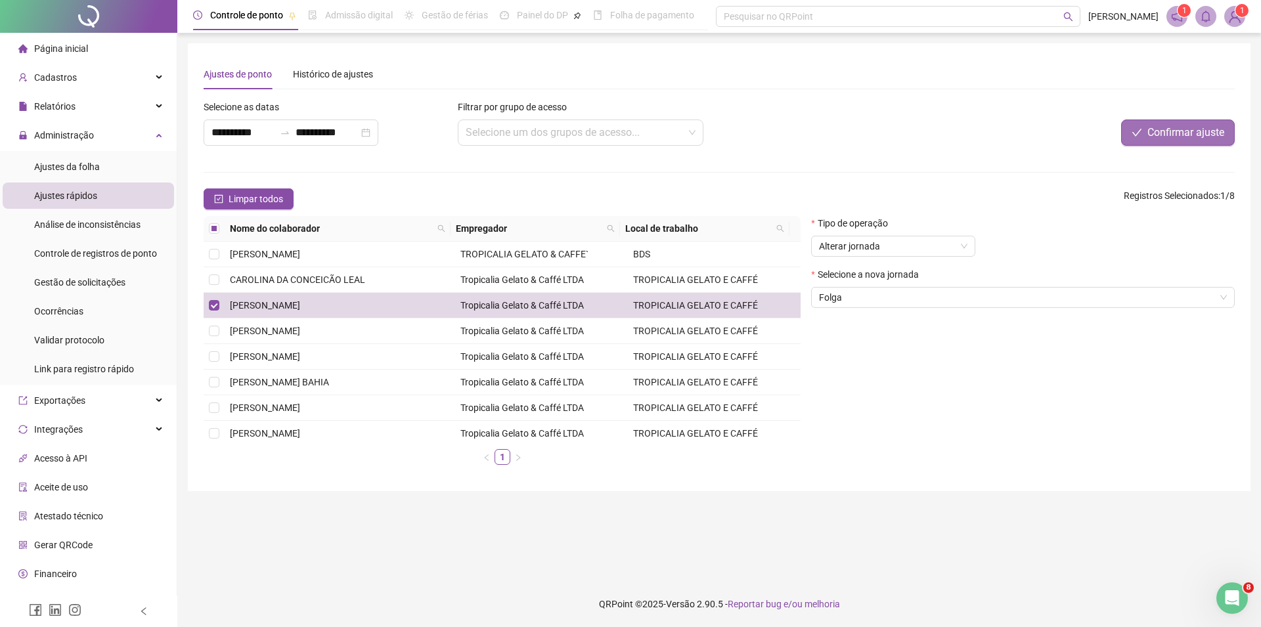
click at [1197, 130] on span "Confirmar ajuste" at bounding box center [1186, 133] width 77 height 16
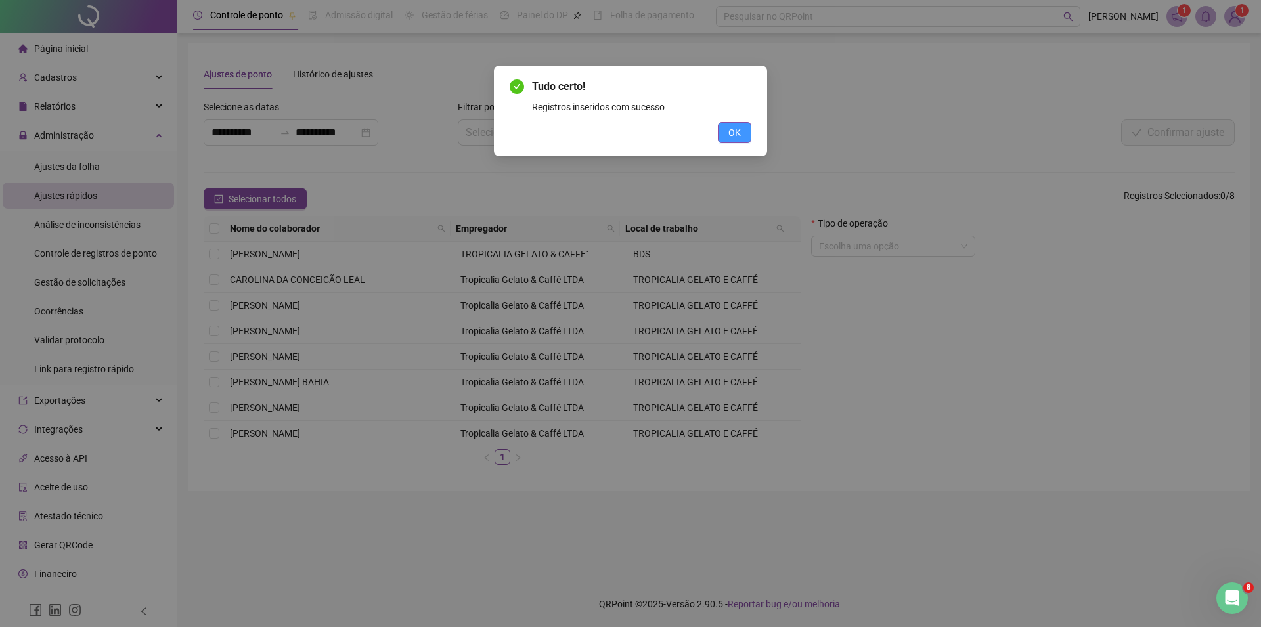
click at [735, 137] on span "OK" at bounding box center [735, 132] width 12 height 14
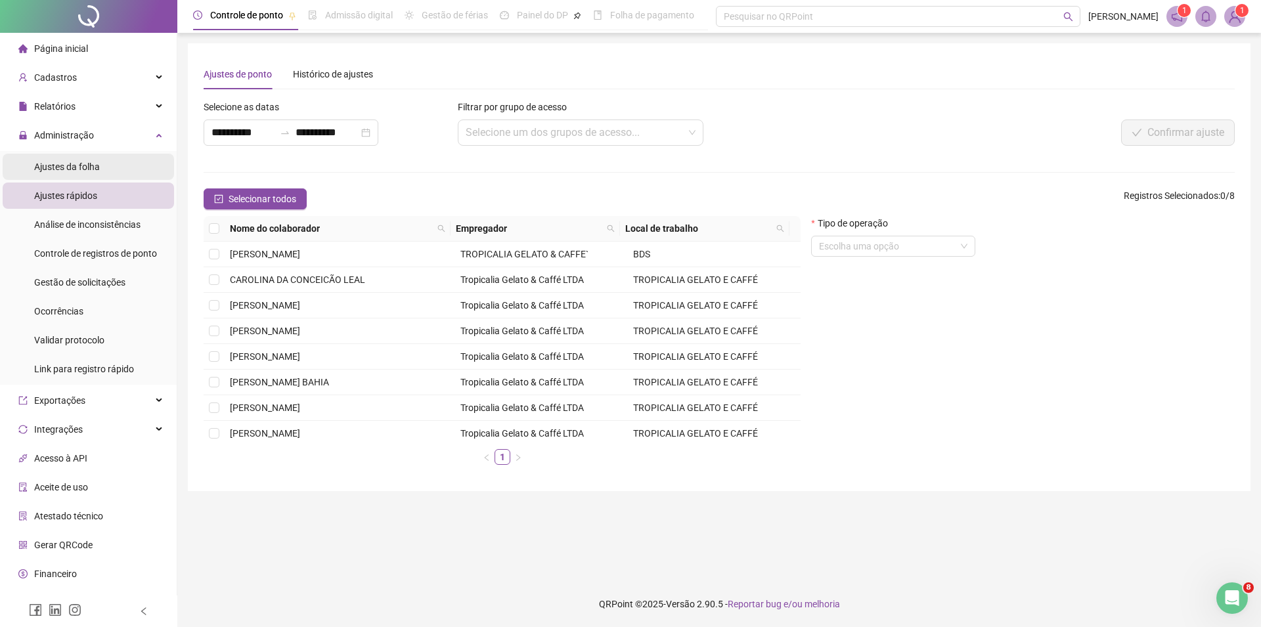
click at [63, 157] on div "Ajustes da folha" at bounding box center [67, 167] width 66 height 26
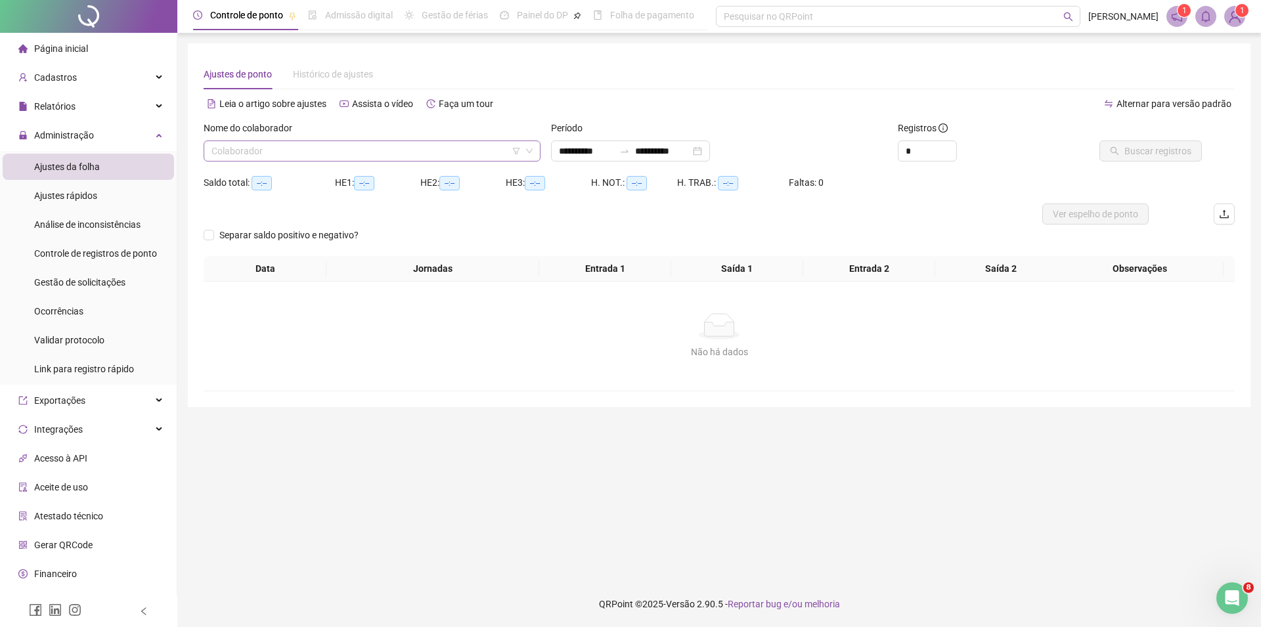
click at [381, 152] on input "search" at bounding box center [366, 151] width 309 height 20
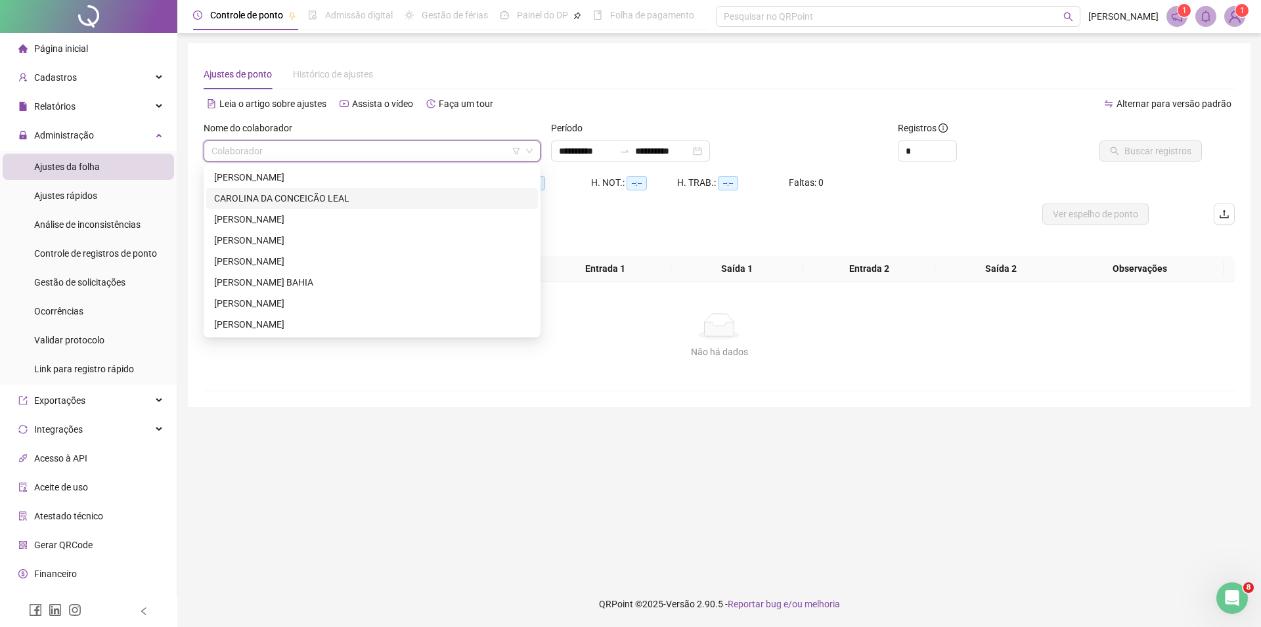
click at [311, 205] on div "CAROLINA DA CONCEICÃO LEAL" at bounding box center [372, 198] width 316 height 14
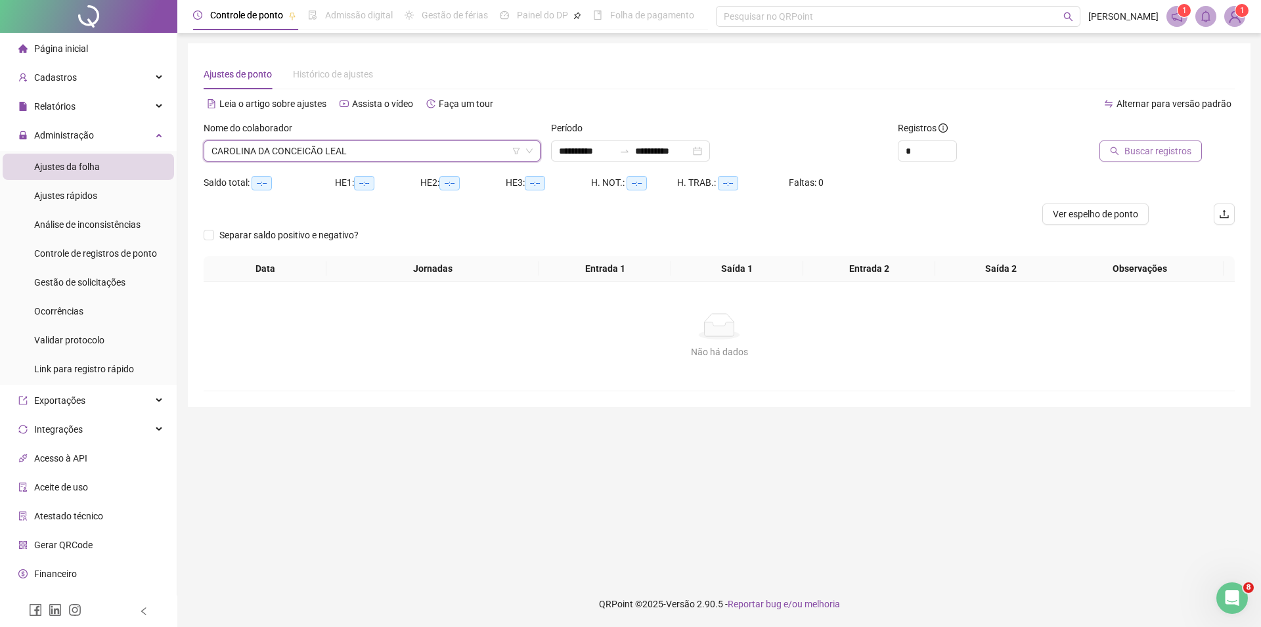
click at [1171, 150] on span "Buscar registros" at bounding box center [1158, 151] width 67 height 14
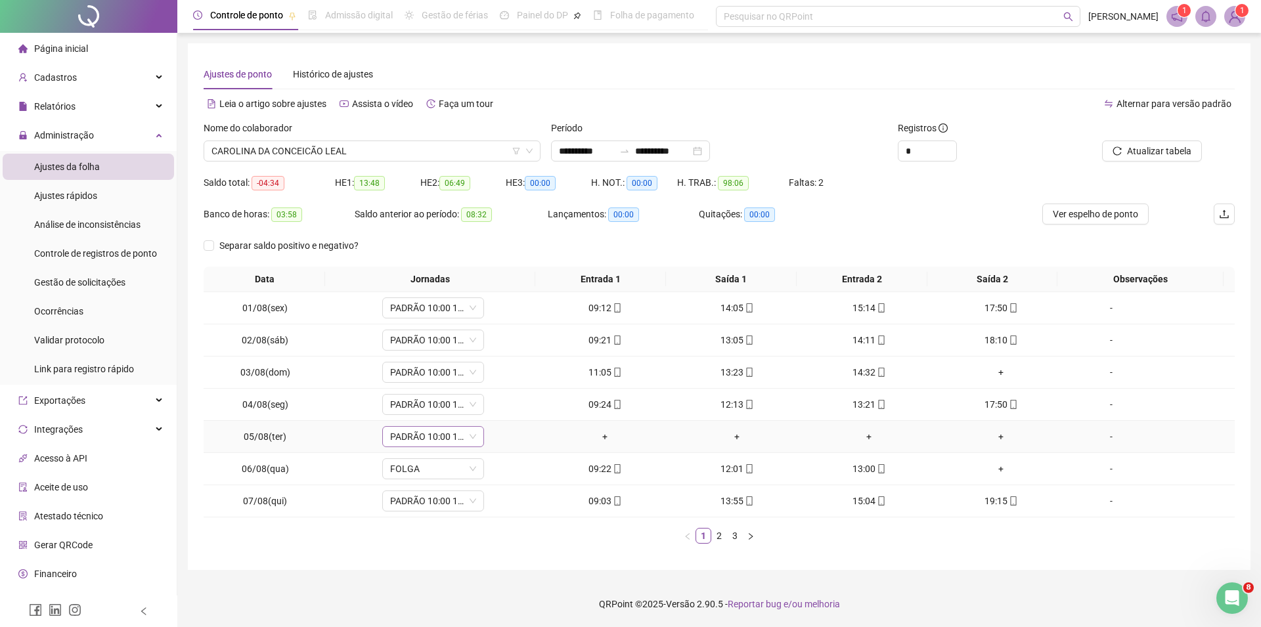
click at [455, 435] on span "PADRÃO 10:00 18:20" at bounding box center [433, 437] width 86 height 20
click at [440, 471] on div "Folga" at bounding box center [453, 474] width 111 height 14
click at [493, 407] on span "Sim" at bounding box center [492, 402] width 15 height 14
click at [451, 467] on span "FOLGA" at bounding box center [433, 469] width 86 height 20
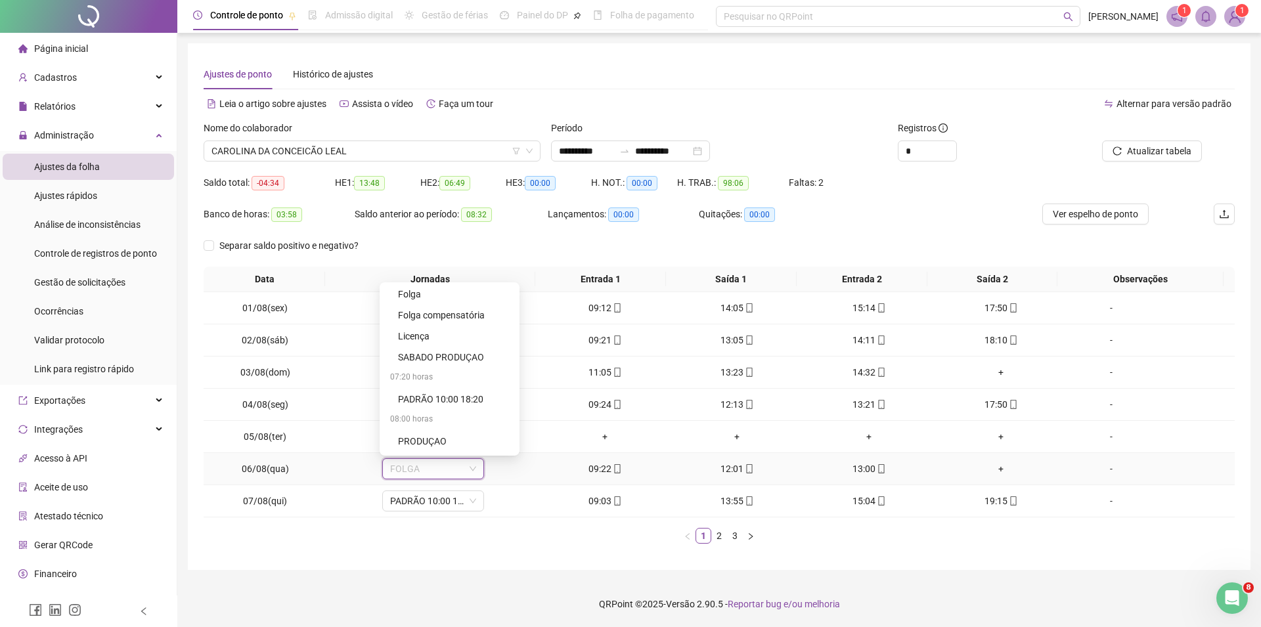
scroll to position [167, 0]
click at [481, 381] on div "PADRÃO 10:00 18:20" at bounding box center [453, 381] width 111 height 14
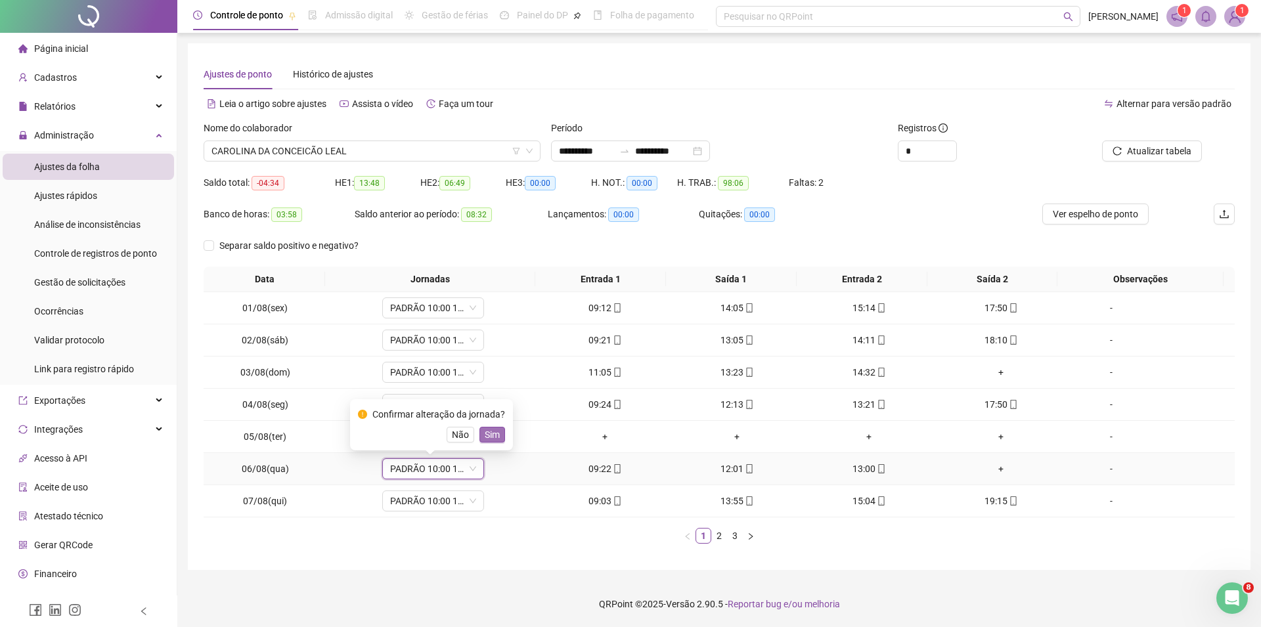
click at [485, 432] on span "Sim" at bounding box center [492, 435] width 15 height 14
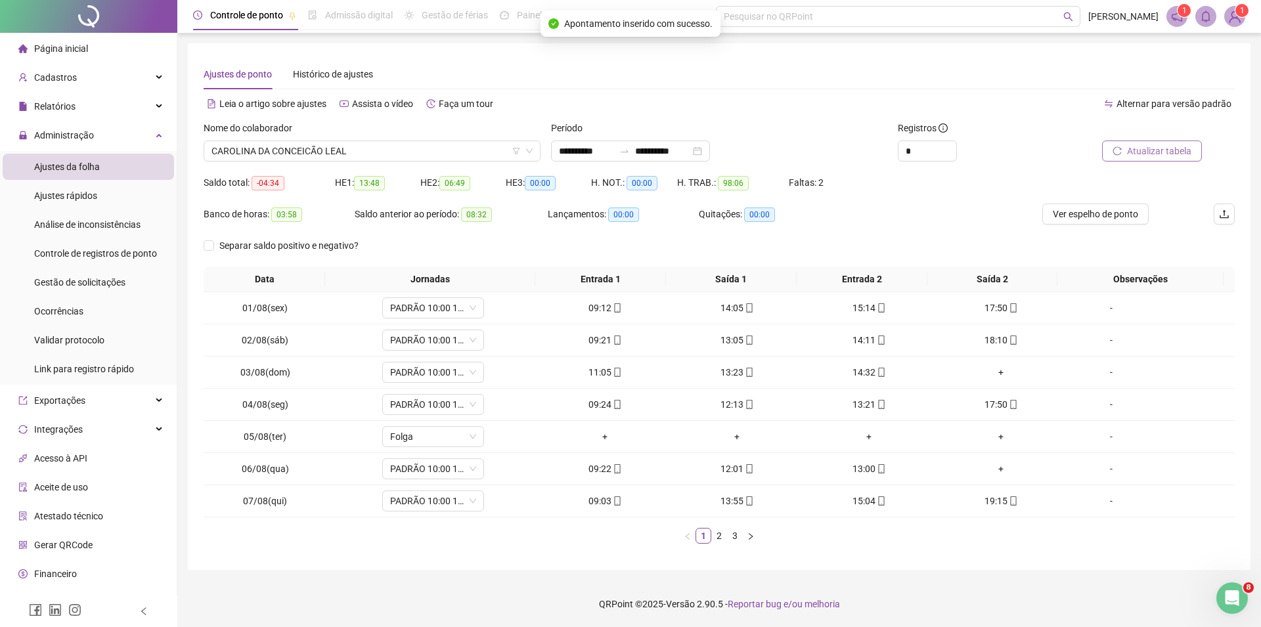
click at [1150, 148] on span "Atualizar tabela" at bounding box center [1159, 151] width 64 height 14
click at [990, 474] on div "+" at bounding box center [1002, 469] width 122 height 14
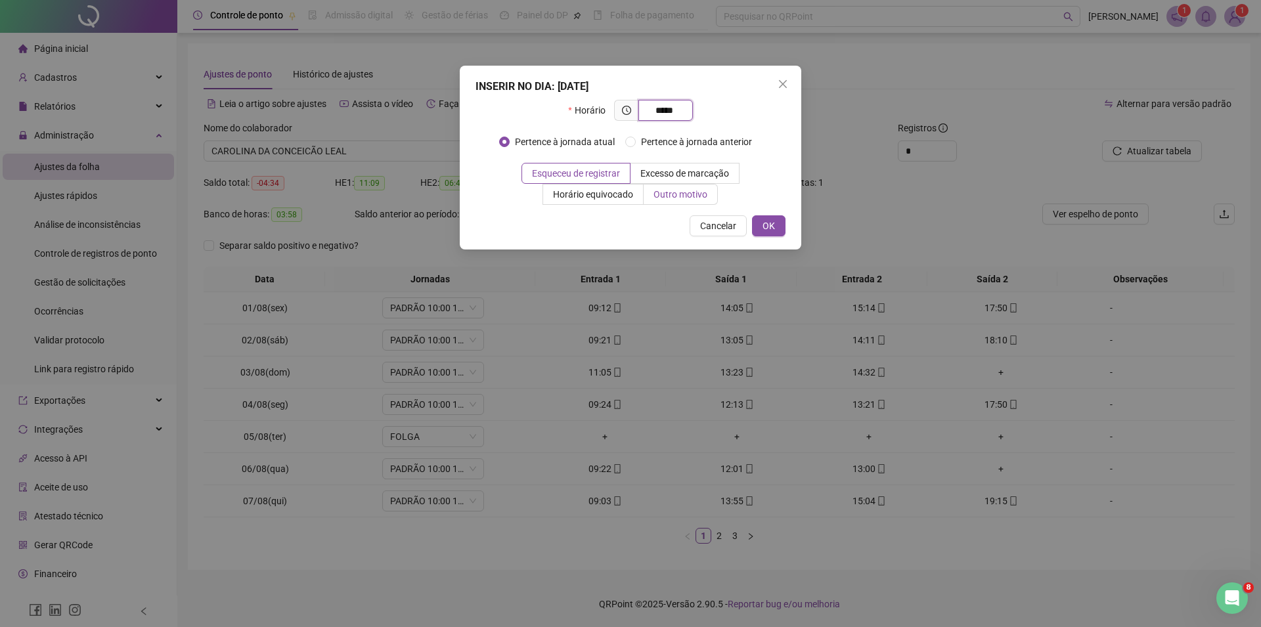
type input "*****"
click at [683, 198] on span "Outro motivo" at bounding box center [681, 194] width 54 height 11
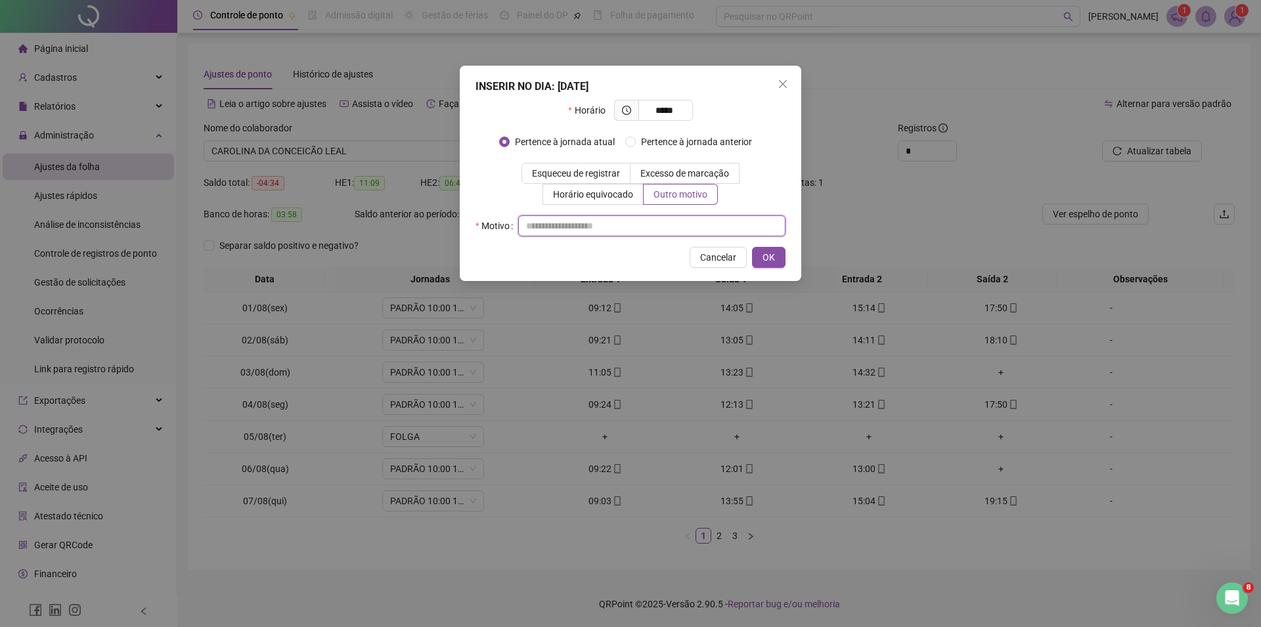
click at [669, 223] on input "text" at bounding box center [651, 225] width 267 height 21
type input "**********"
click at [777, 258] on button "OK" at bounding box center [769, 257] width 34 height 21
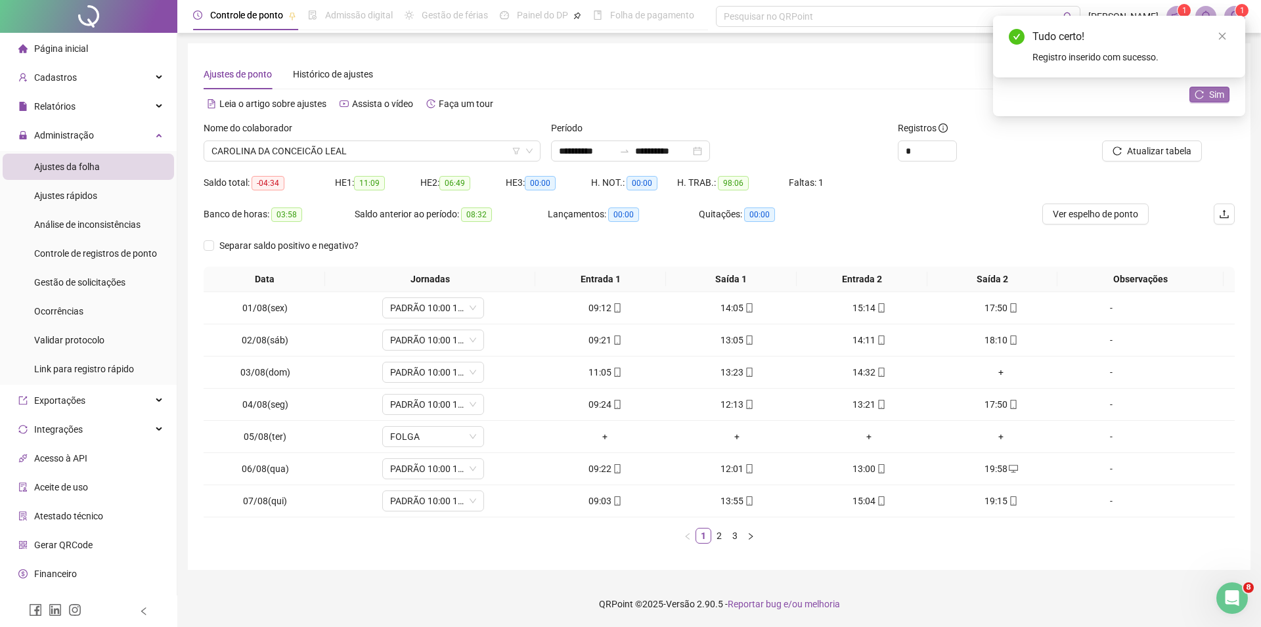
click at [1212, 93] on span "Sim" at bounding box center [1216, 94] width 15 height 14
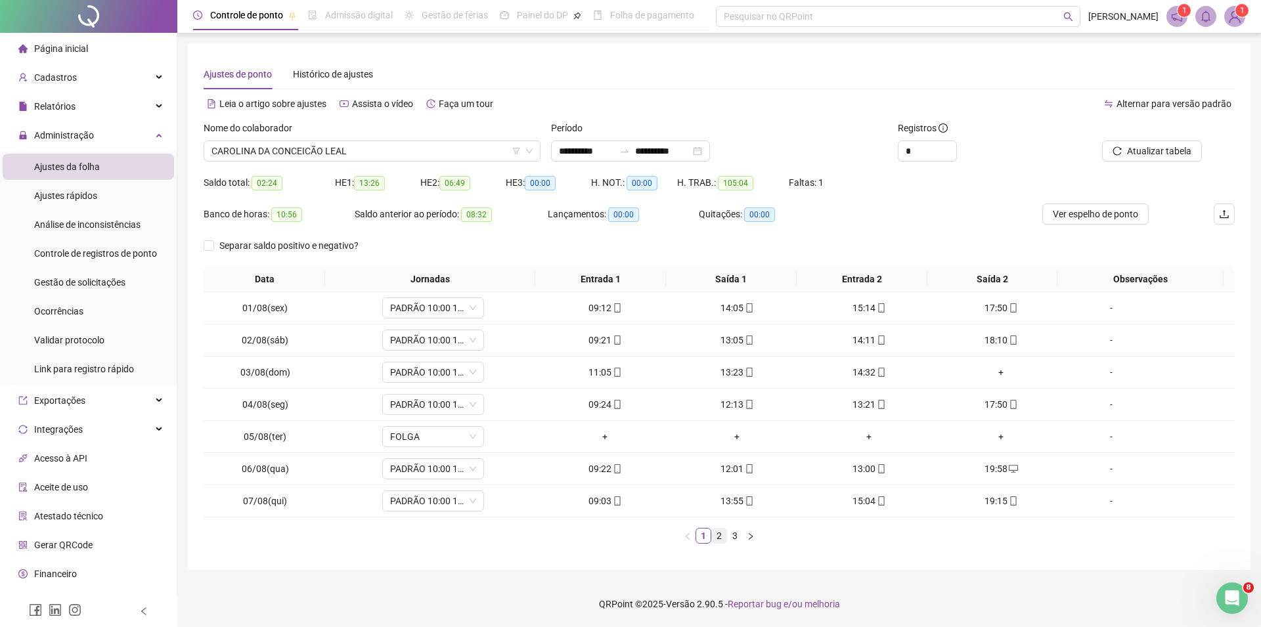
click at [717, 540] on link "2" at bounding box center [719, 536] width 14 height 14
click at [460, 438] on span "PADRÃO 10:00 18:20" at bounding box center [433, 437] width 86 height 20
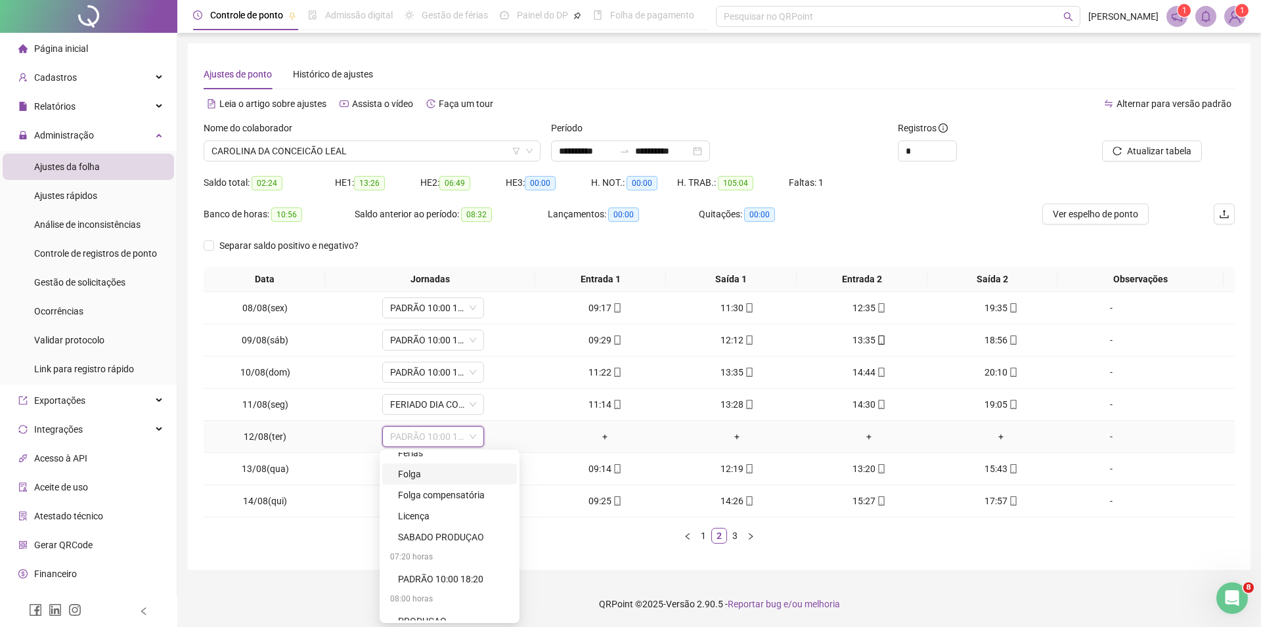
click at [422, 476] on div "Folga" at bounding box center [453, 474] width 111 height 14
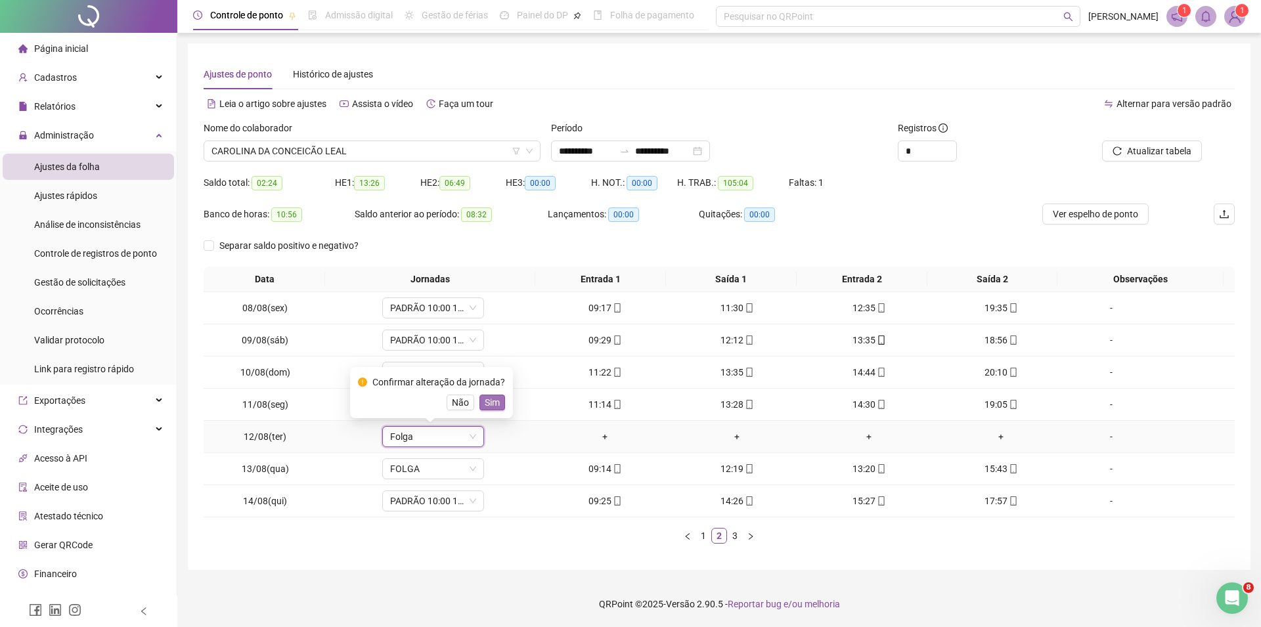
click at [485, 397] on span "Sim" at bounding box center [492, 402] width 15 height 14
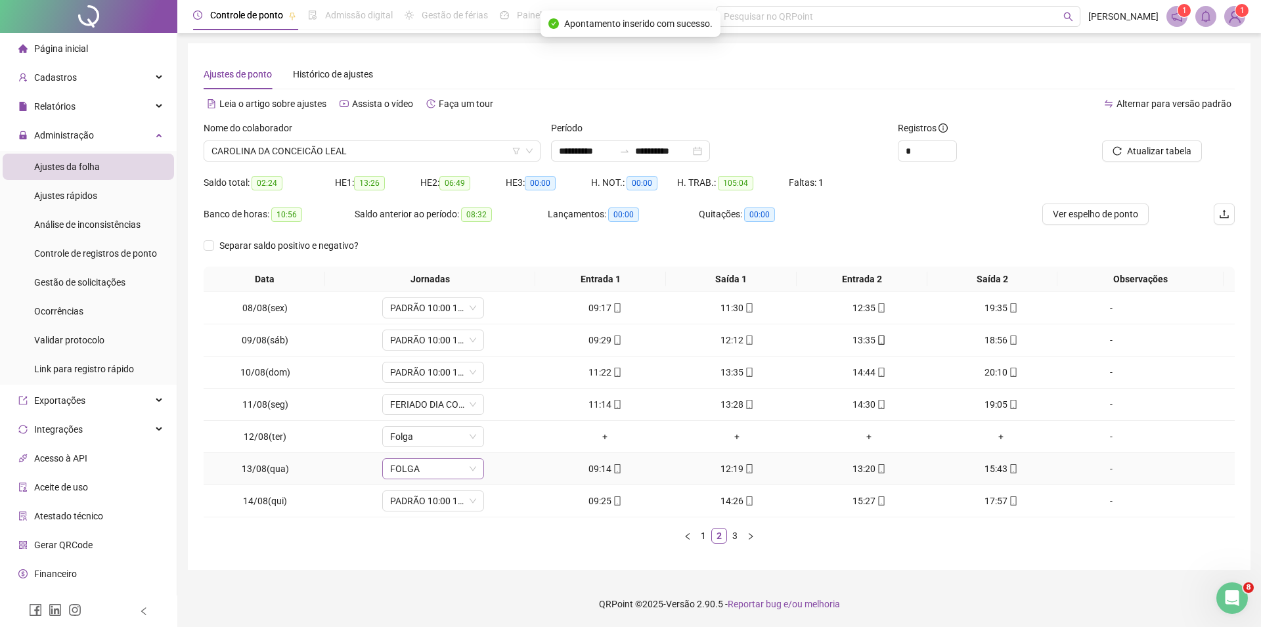
click at [472, 467] on icon "down" at bounding box center [473, 469] width 8 height 8
click at [458, 467] on span "FOLGA" at bounding box center [433, 469] width 86 height 20
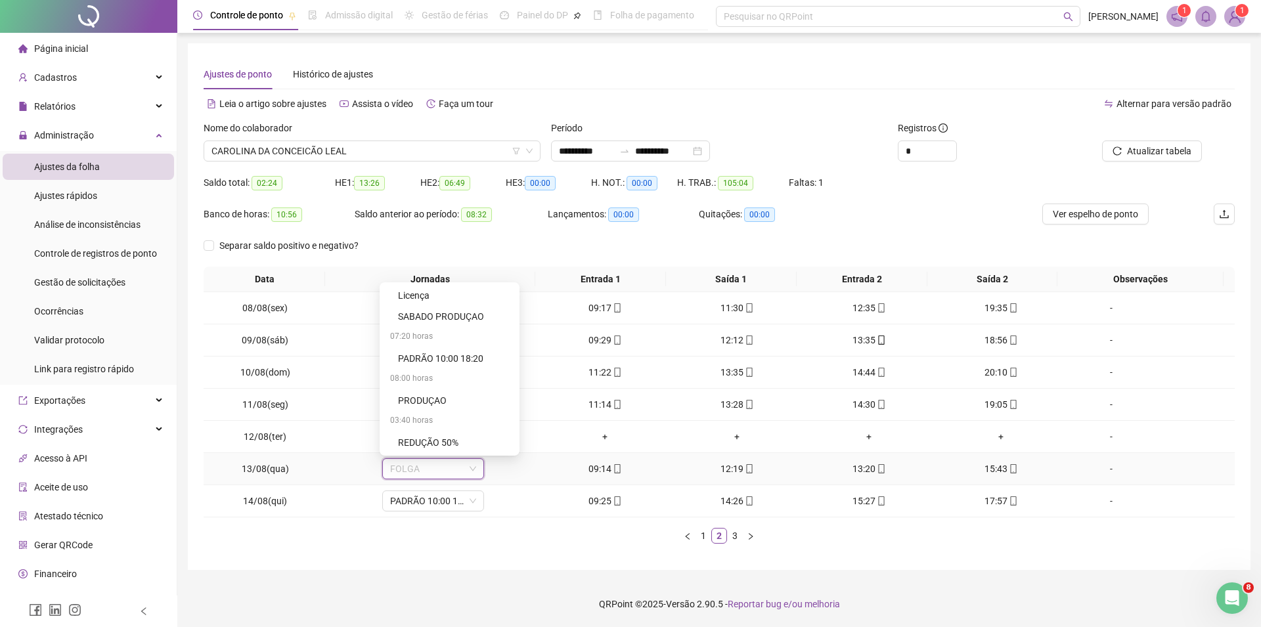
scroll to position [192, 0]
click at [461, 354] on div "PADRÃO 10:00 18:20" at bounding box center [453, 355] width 111 height 14
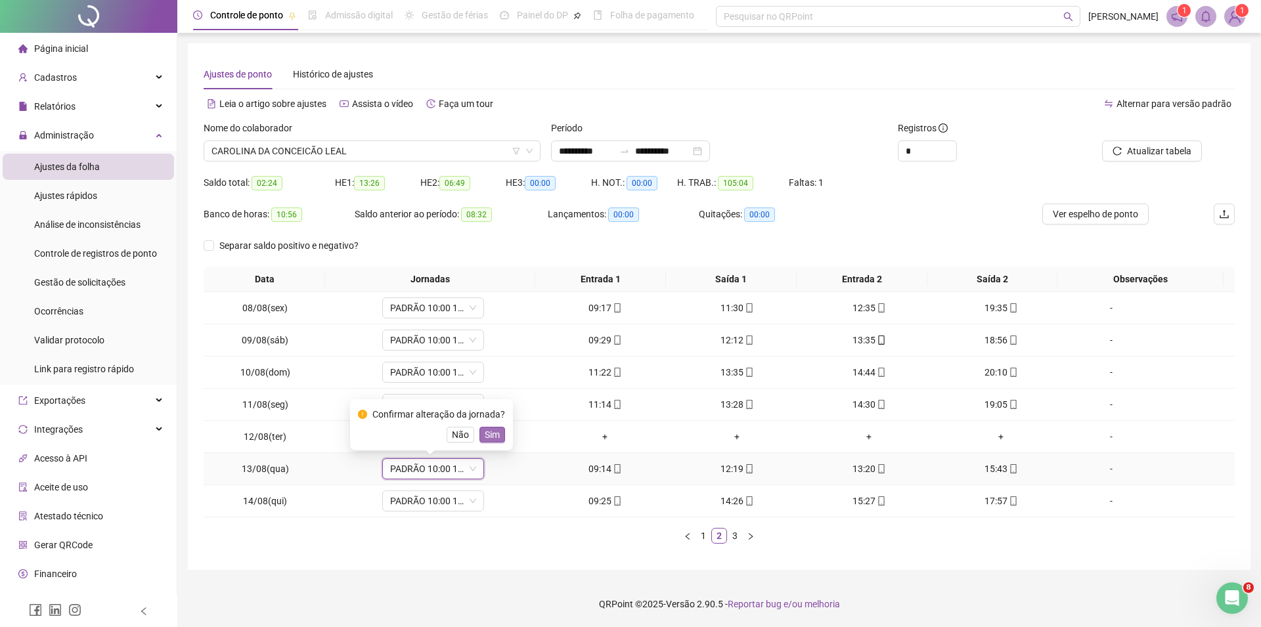
click at [497, 435] on span "Sim" at bounding box center [492, 435] width 15 height 14
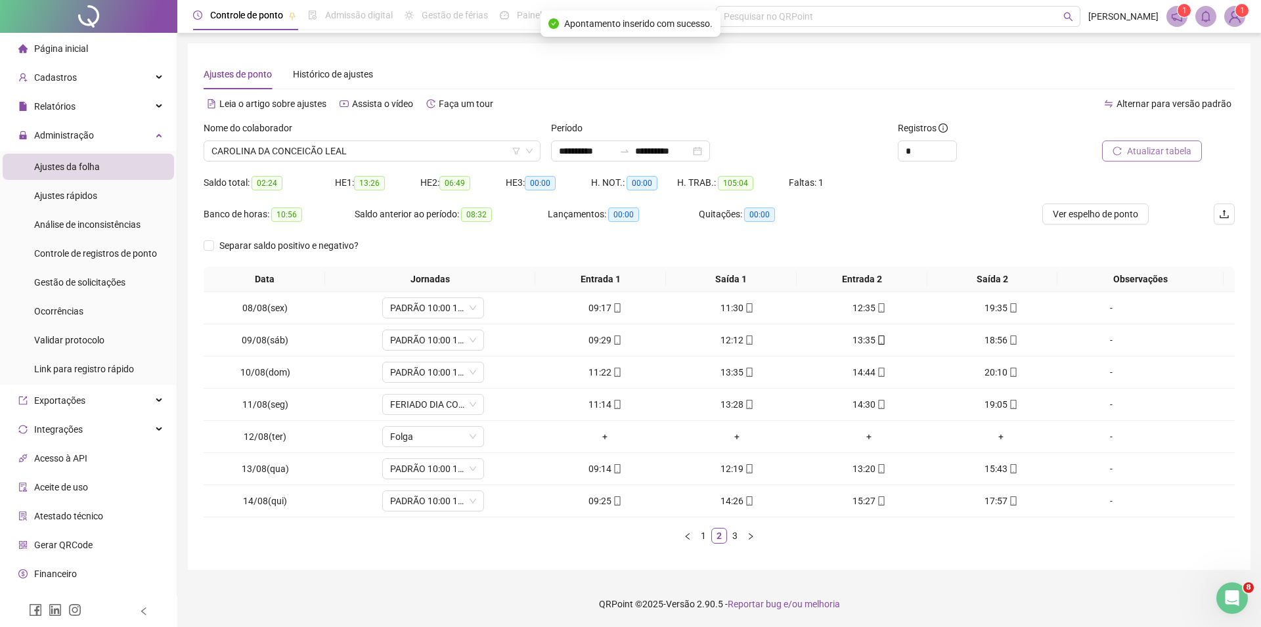
click at [1171, 149] on span "Atualizar tabela" at bounding box center [1159, 151] width 64 height 14
click at [738, 540] on link "3" at bounding box center [735, 536] width 14 height 14
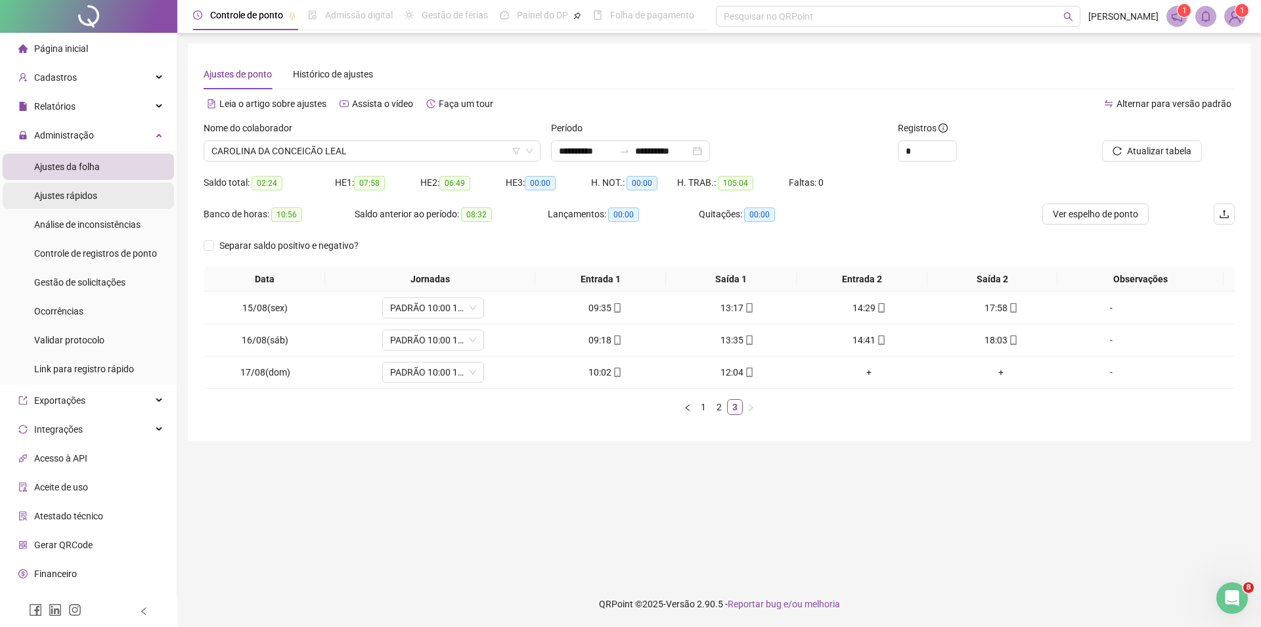
click at [60, 187] on div "Ajustes rápidos" at bounding box center [65, 196] width 63 height 26
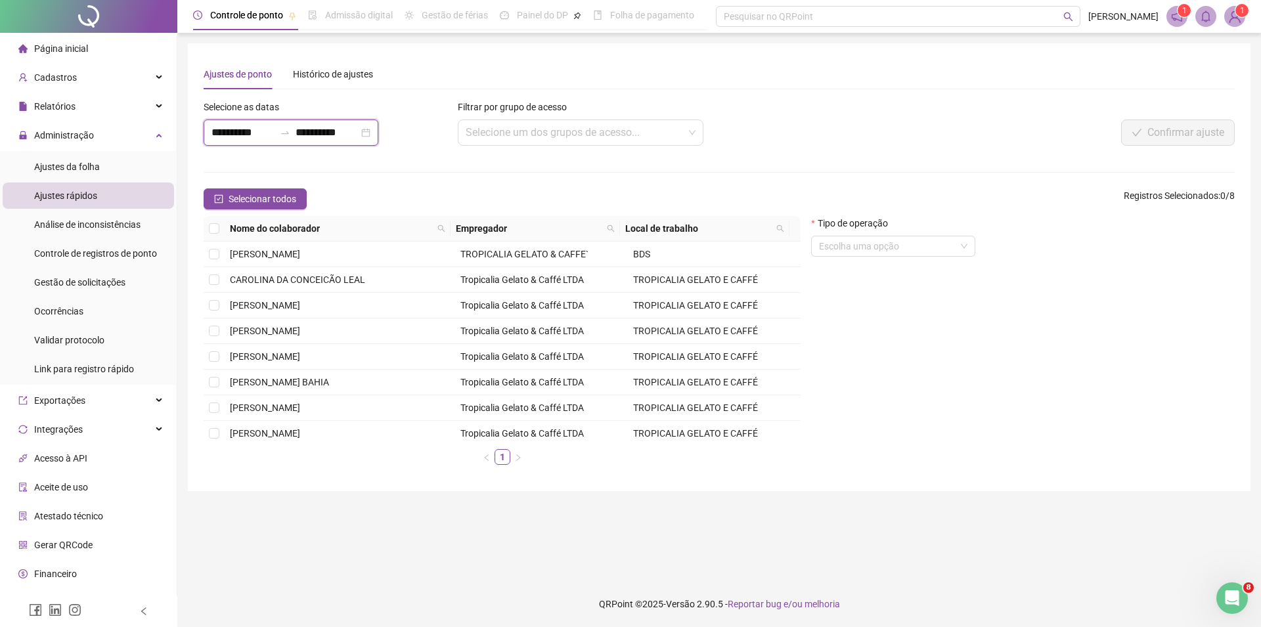
click at [359, 139] on input "**********" at bounding box center [327, 133] width 63 height 16
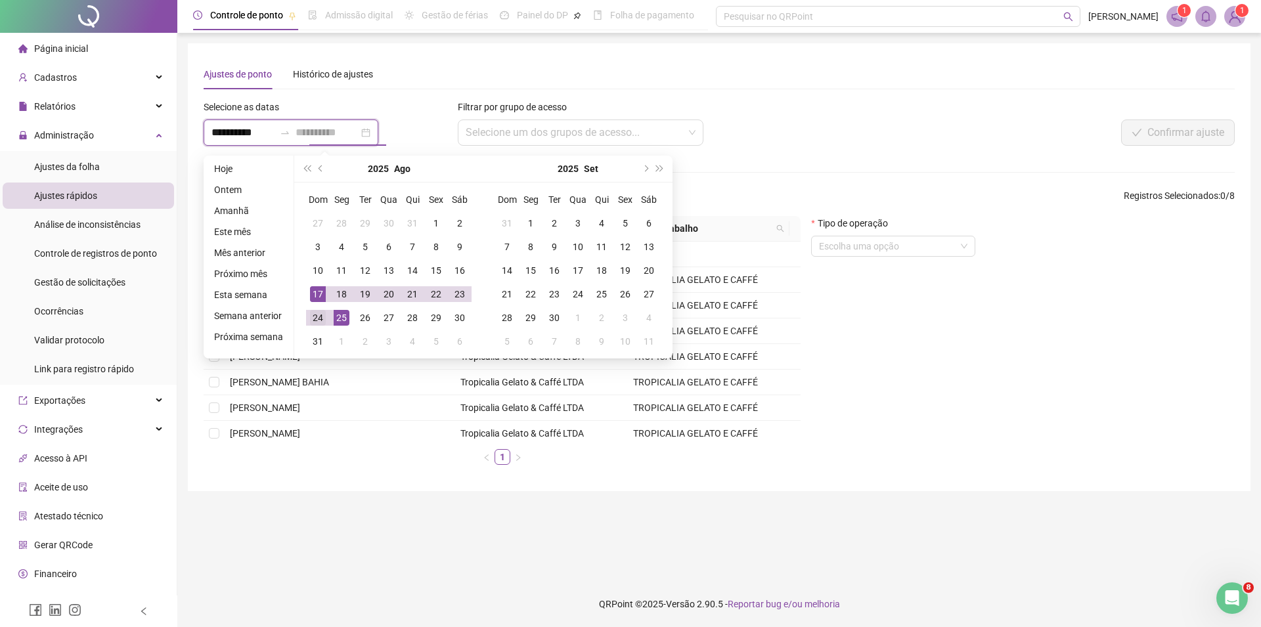
type input "**********"
click at [317, 318] on div "24" at bounding box center [318, 318] width 16 height 16
click at [334, 318] on div "25" at bounding box center [342, 318] width 16 height 16
type input "**********"
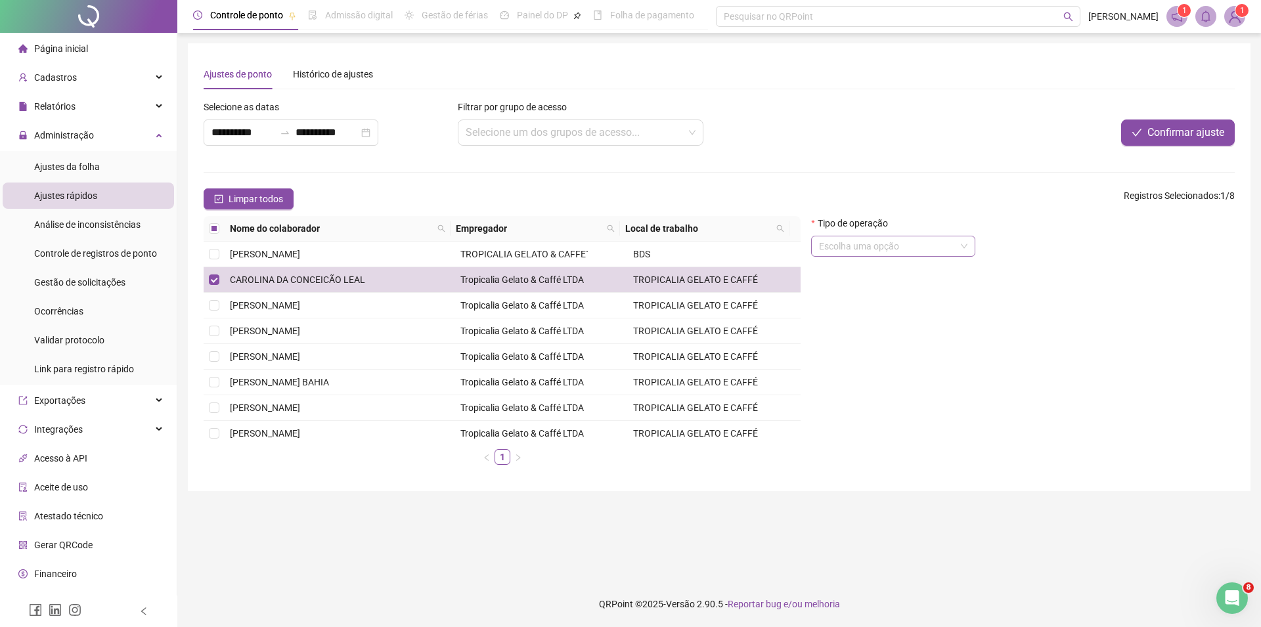
click at [953, 242] on input "search" at bounding box center [887, 247] width 137 height 20
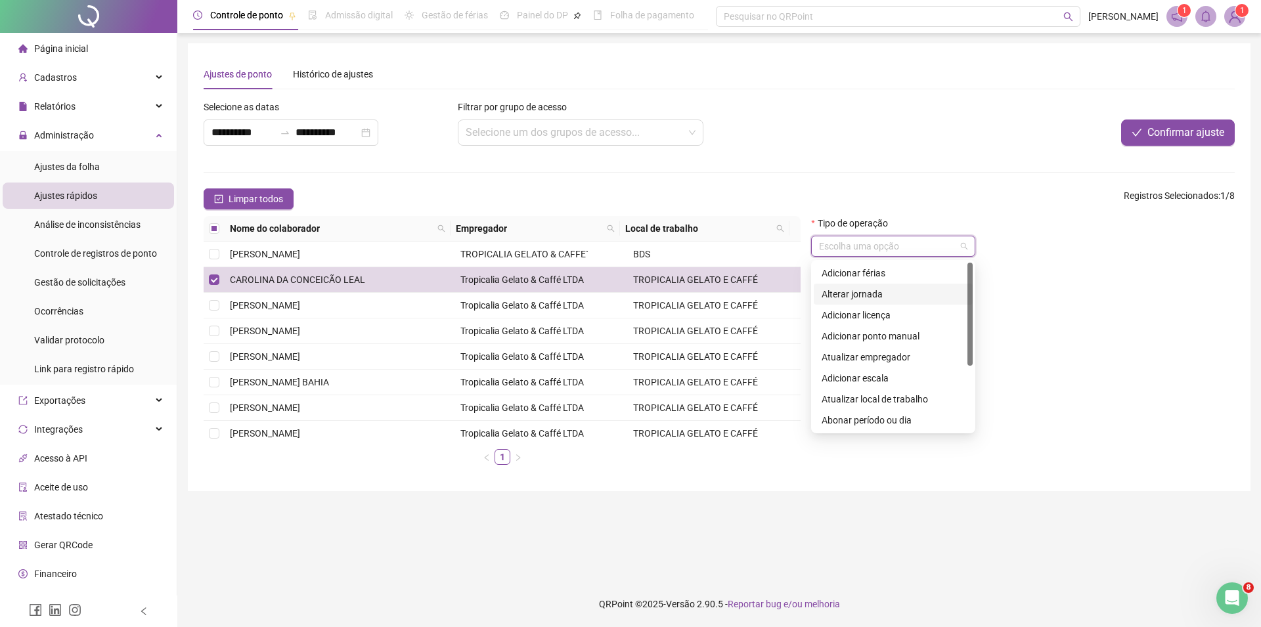
click at [890, 291] on div "Alterar jornada" at bounding box center [893, 294] width 143 height 14
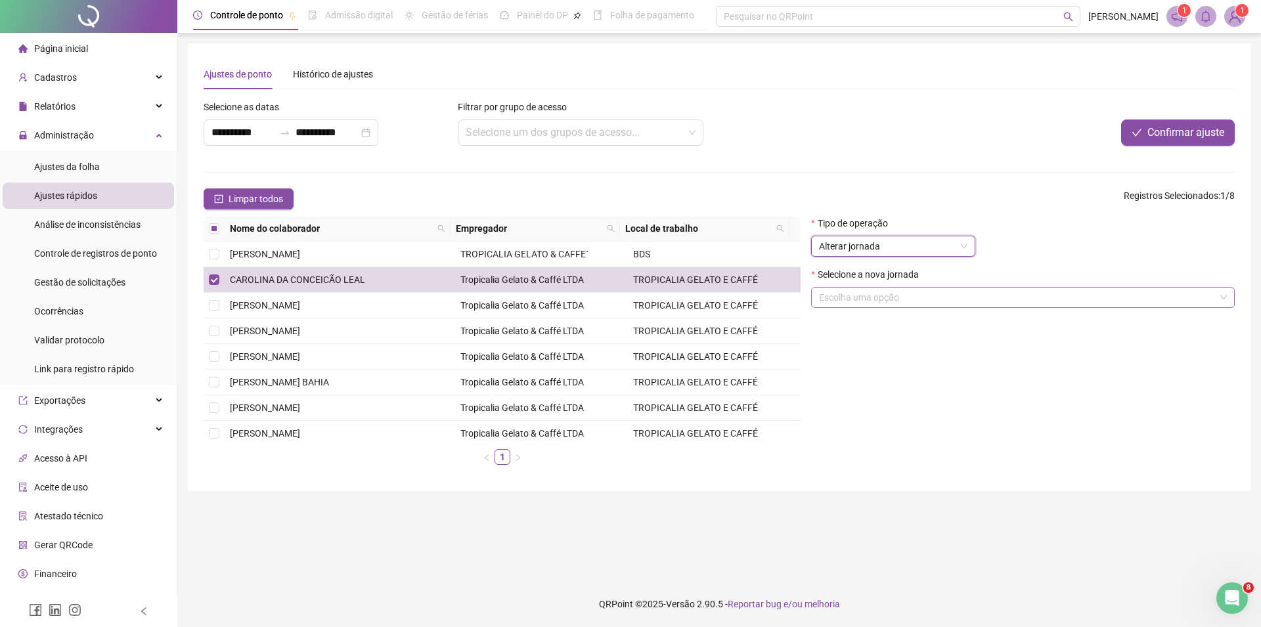
click at [895, 304] on input "search" at bounding box center [1017, 298] width 396 height 20
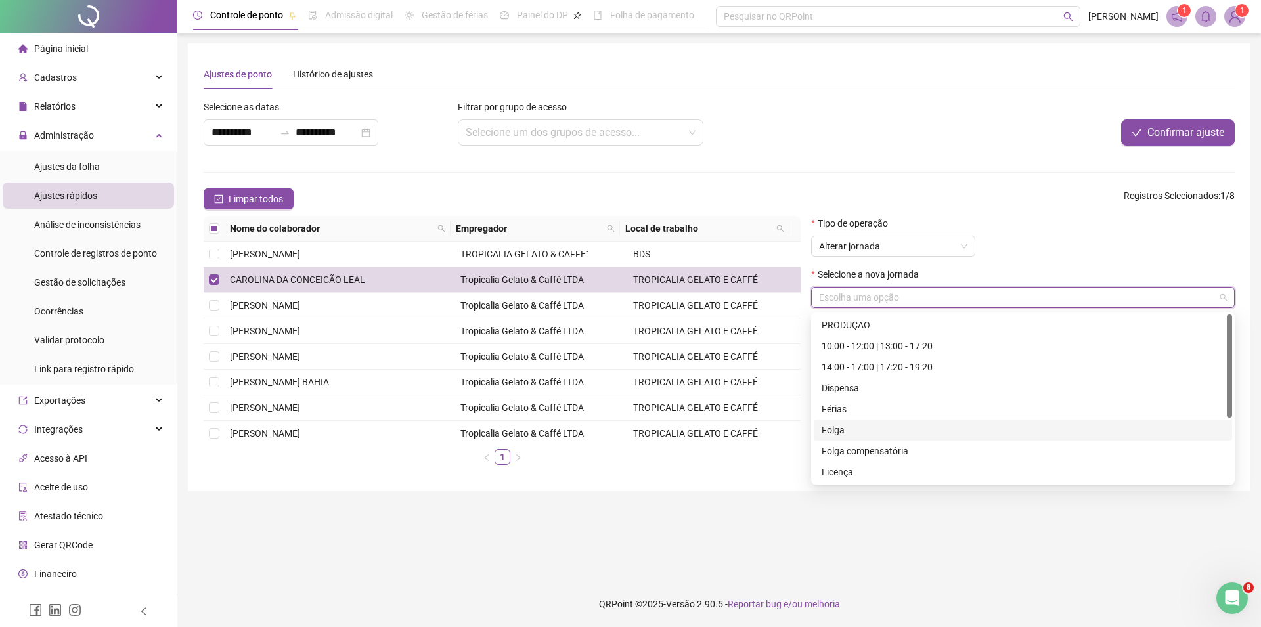
click at [829, 432] on div "Folga" at bounding box center [1023, 430] width 403 height 14
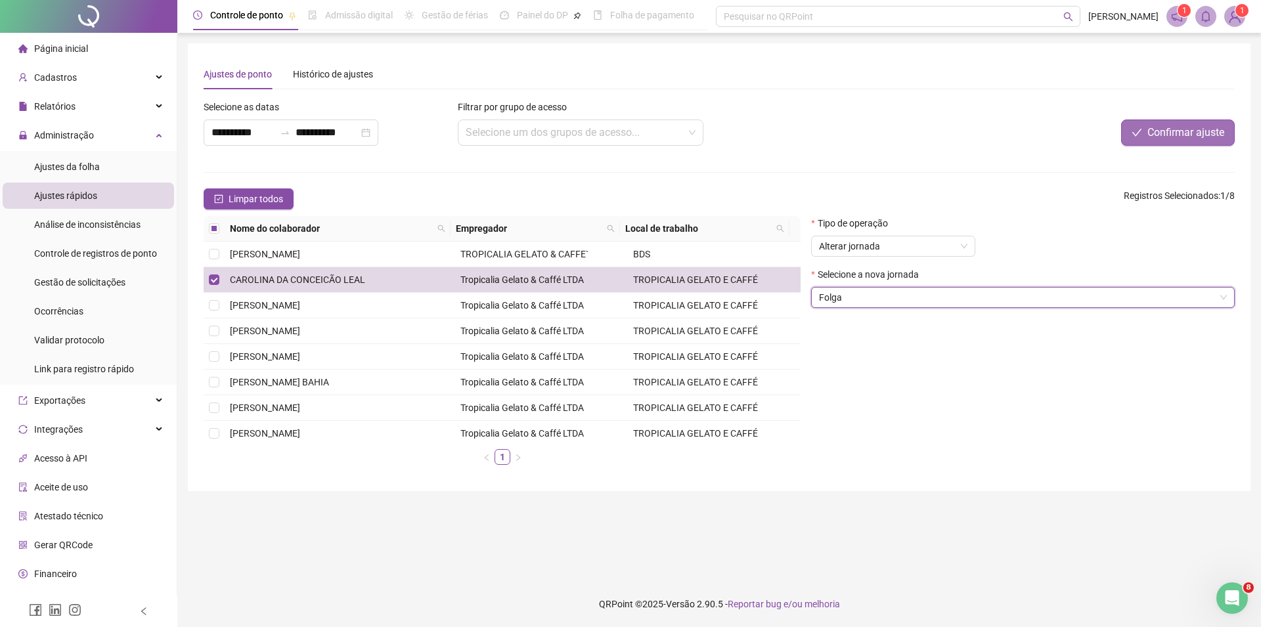
click at [1179, 132] on span "Confirmar ajuste" at bounding box center [1186, 133] width 77 height 16
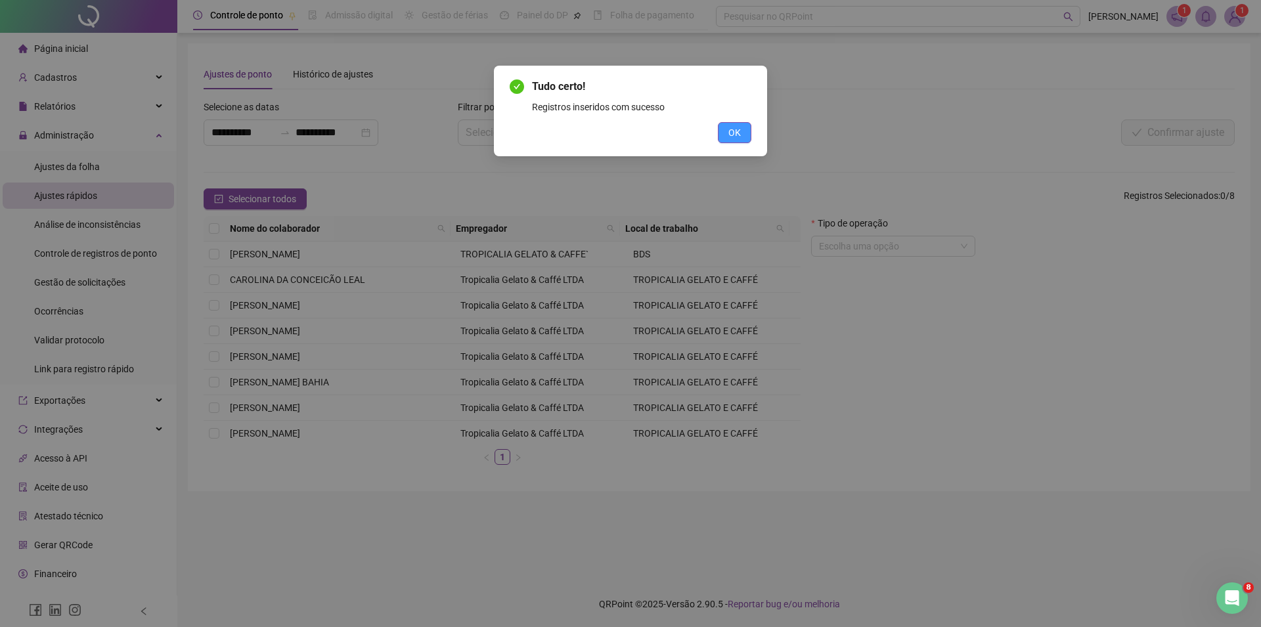
click at [719, 131] on button "OK" at bounding box center [735, 132] width 34 height 21
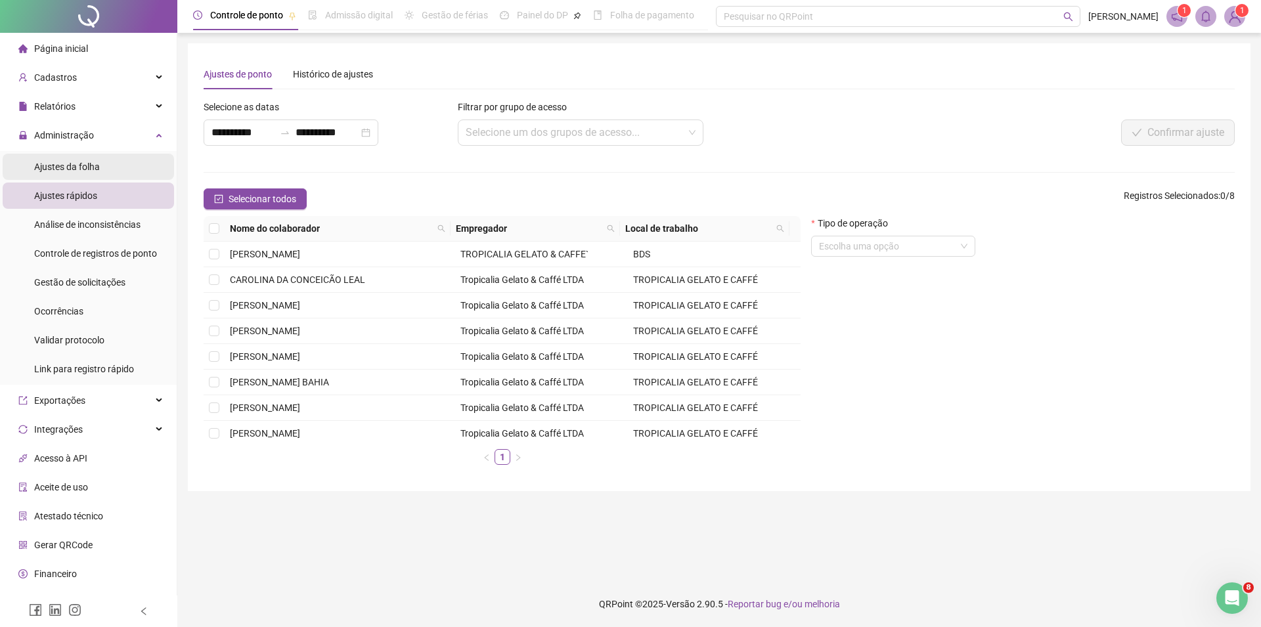
click at [49, 164] on span "Ajustes da folha" at bounding box center [67, 167] width 66 height 11
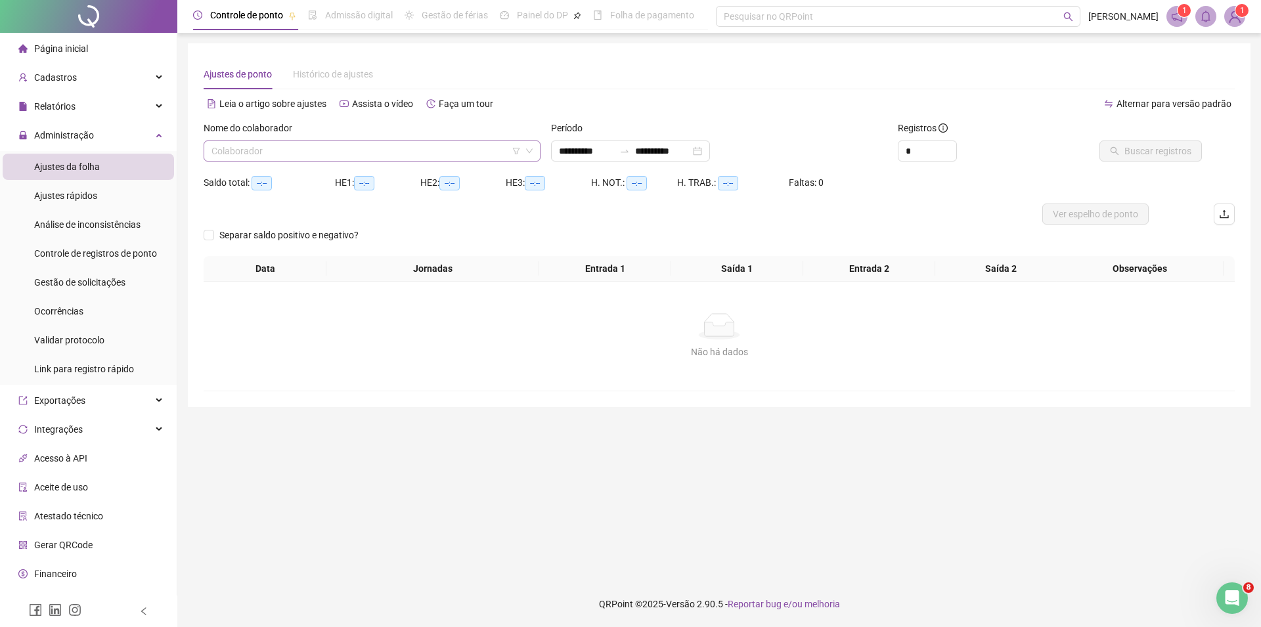
click at [383, 154] on input "search" at bounding box center [366, 151] width 309 height 20
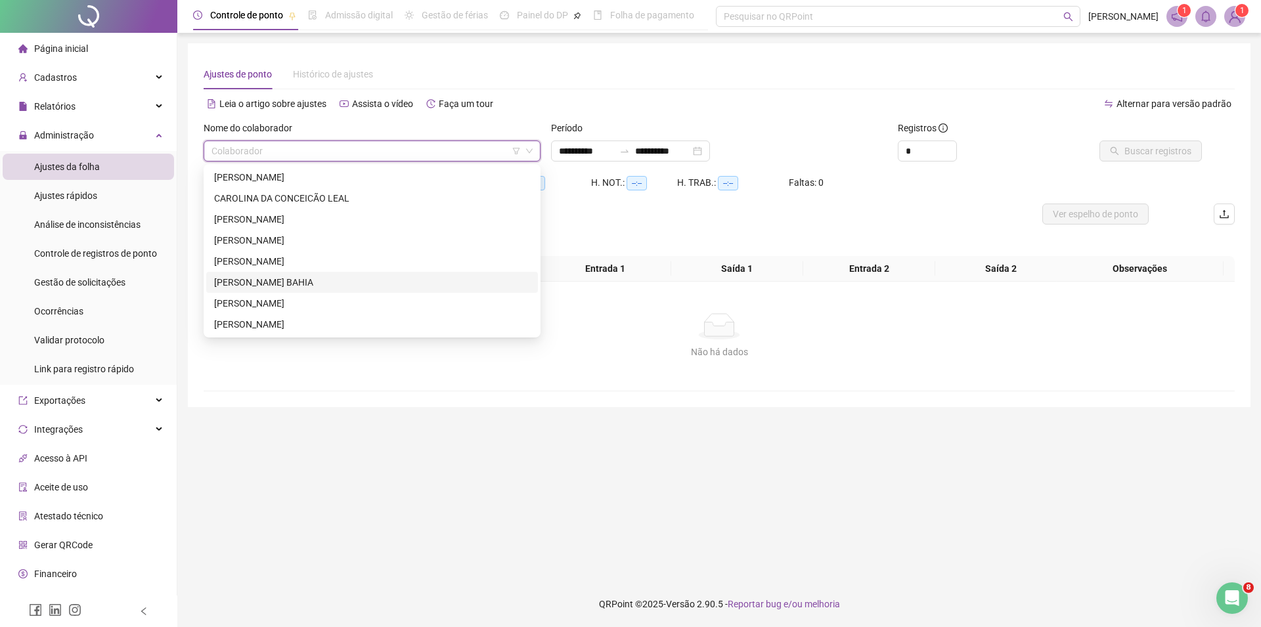
click at [289, 289] on div "[PERSON_NAME] BAHIA" at bounding box center [372, 282] width 316 height 14
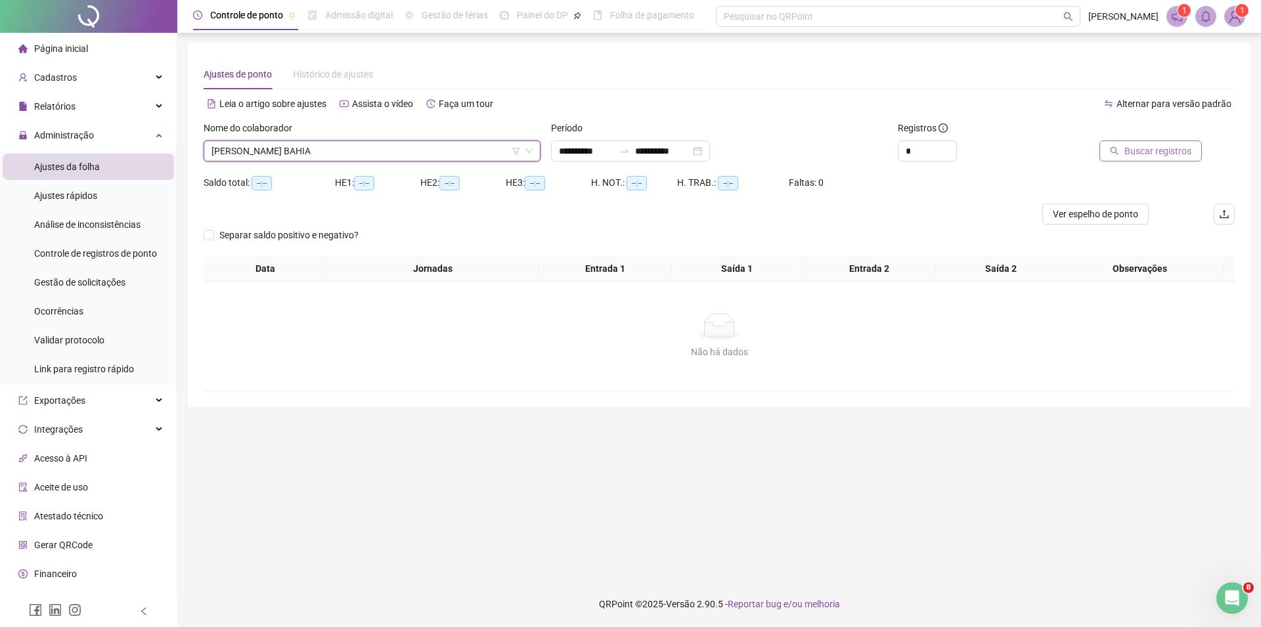
click at [1163, 152] on span "Buscar registros" at bounding box center [1158, 151] width 67 height 14
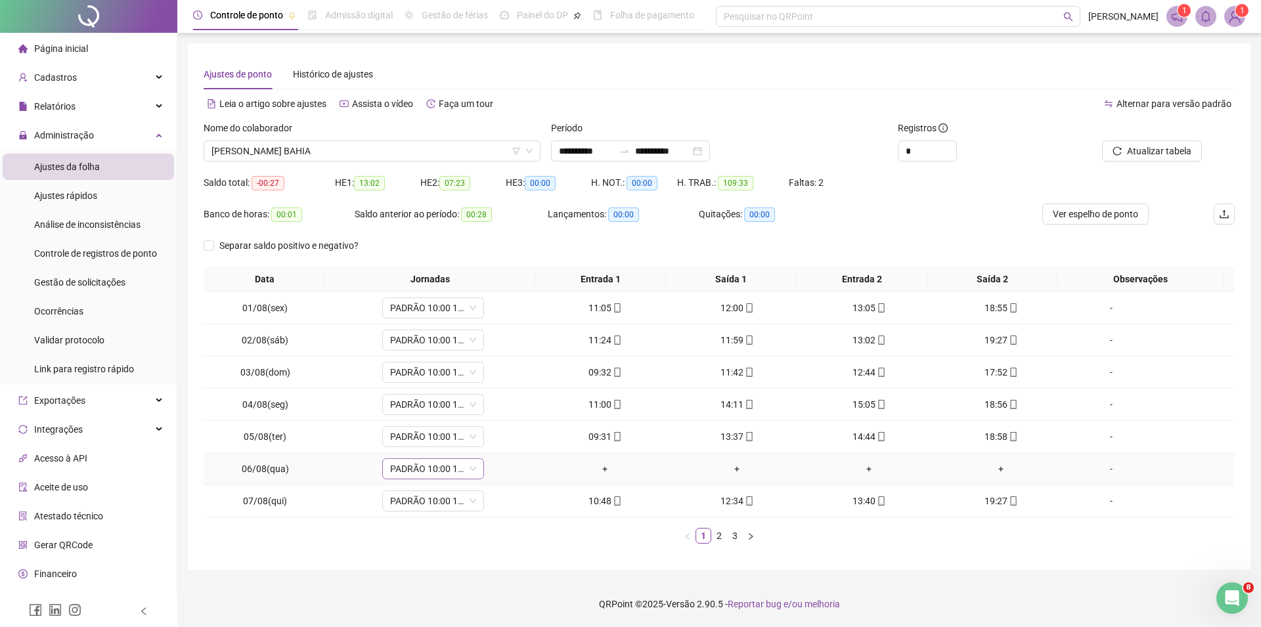
click at [453, 469] on span "PADRÃO 10:00 18:20" at bounding box center [433, 469] width 86 height 20
click at [426, 309] on div "Folga" at bounding box center [453, 307] width 111 height 14
click at [487, 438] on span "Sim" at bounding box center [492, 435] width 15 height 14
click at [1163, 147] on span "Atualizar tabela" at bounding box center [1159, 151] width 64 height 14
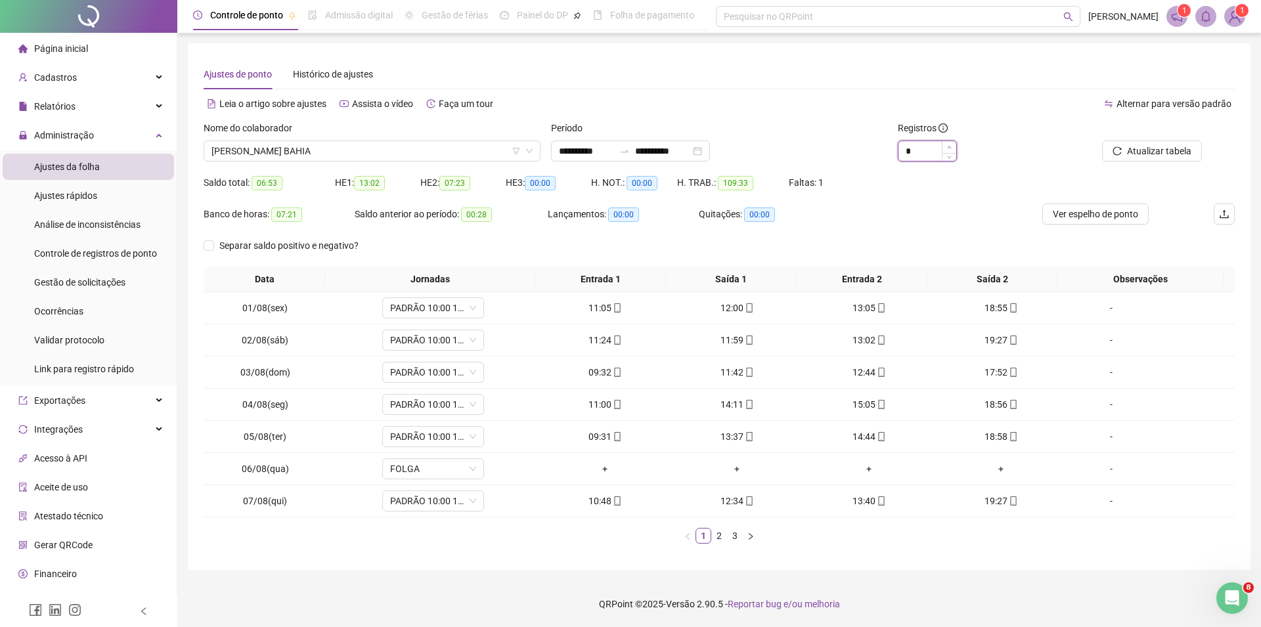
click at [949, 146] on icon "up" at bounding box center [949, 147] width 5 height 5
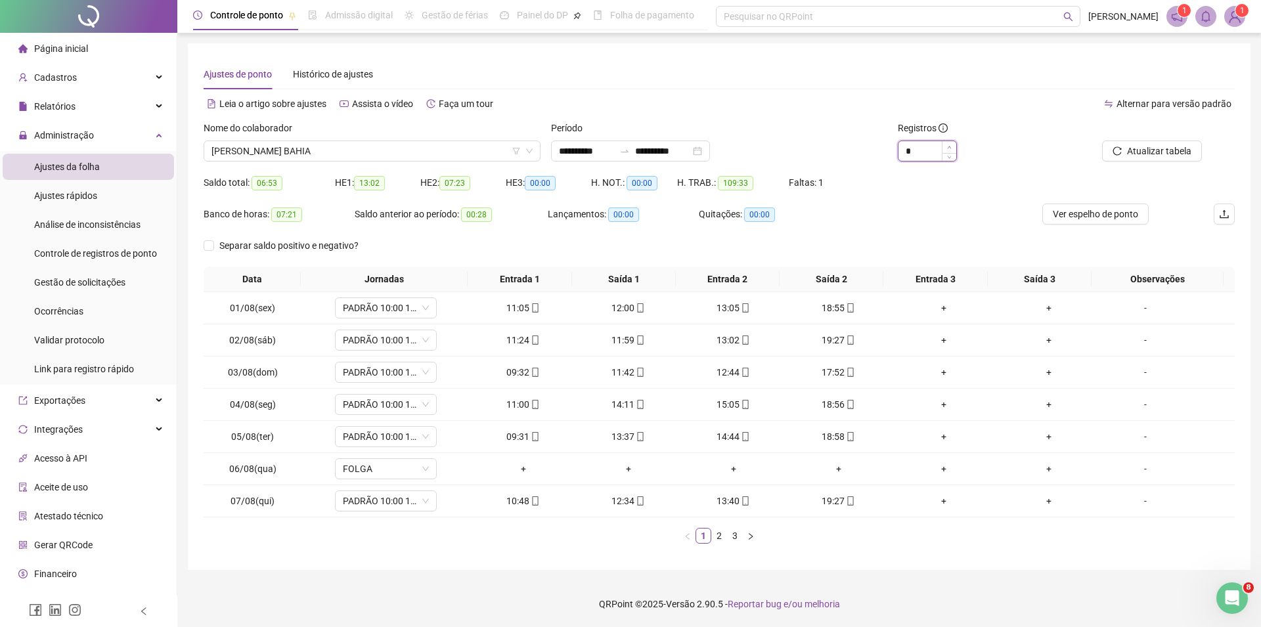
type input "*"
click at [719, 542] on link "2" at bounding box center [719, 536] width 14 height 14
click at [418, 436] on span "FOLGA" at bounding box center [386, 437] width 86 height 20
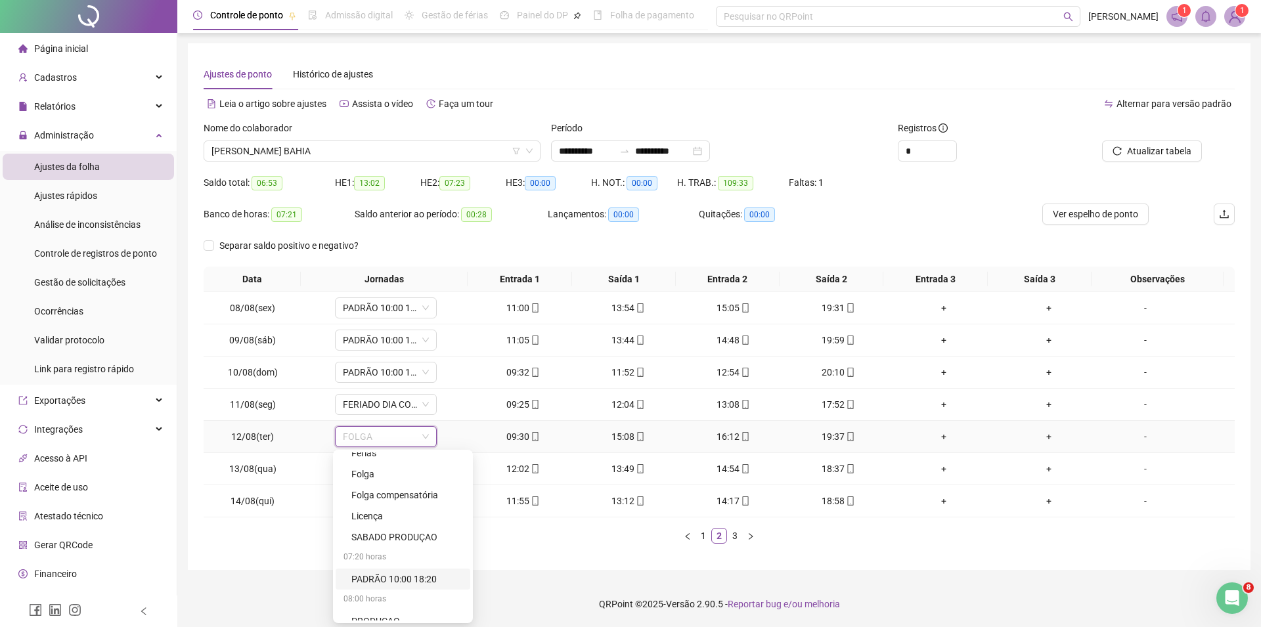
click at [381, 579] on div "PADRÃO 10:00 18:20" at bounding box center [406, 579] width 111 height 14
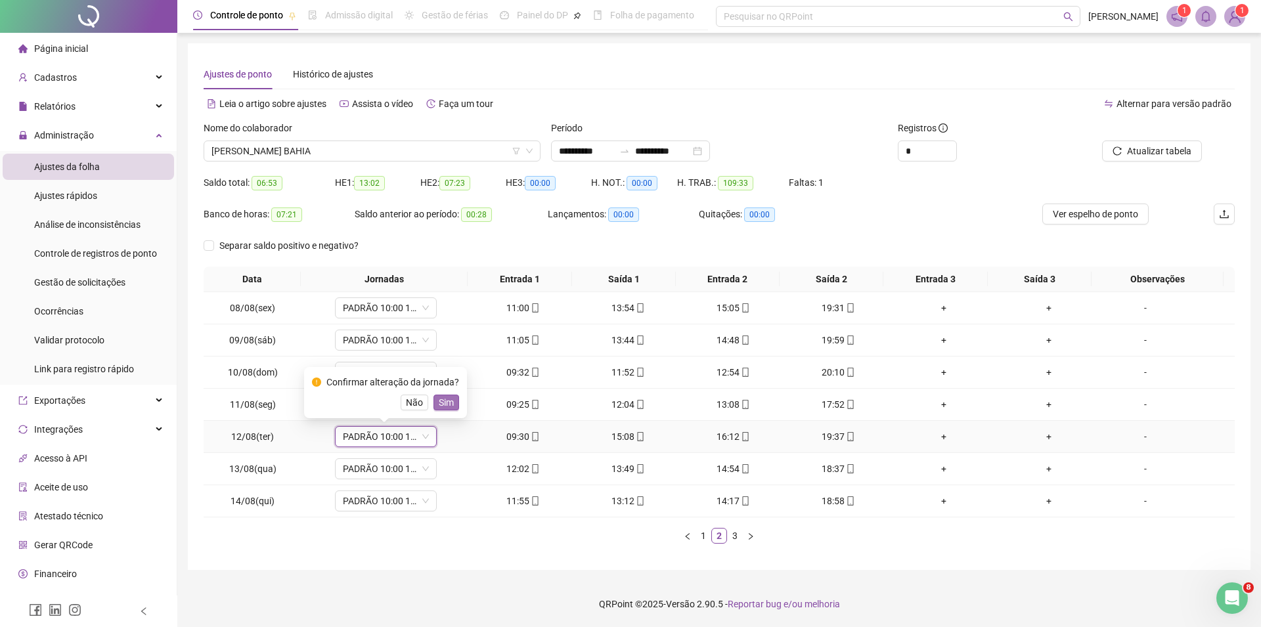
click at [443, 405] on span "Sim" at bounding box center [446, 402] width 15 height 14
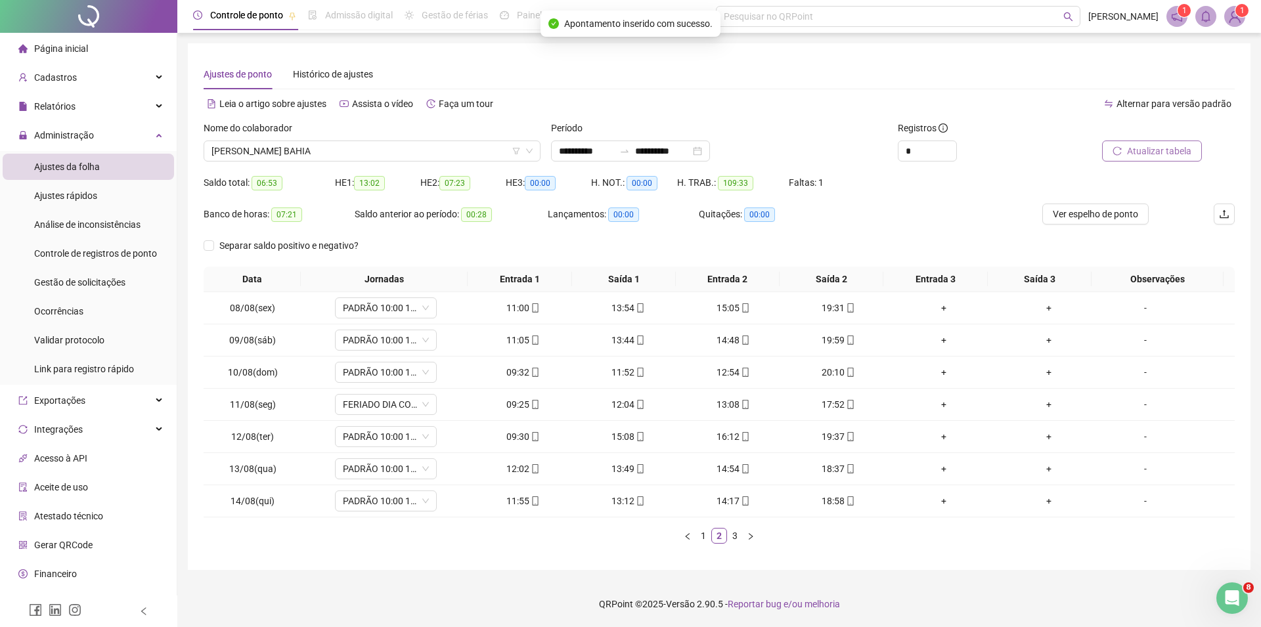
click at [1146, 154] on span "Atualizar tabela" at bounding box center [1159, 151] width 64 height 14
click at [736, 539] on link "3" at bounding box center [735, 536] width 14 height 14
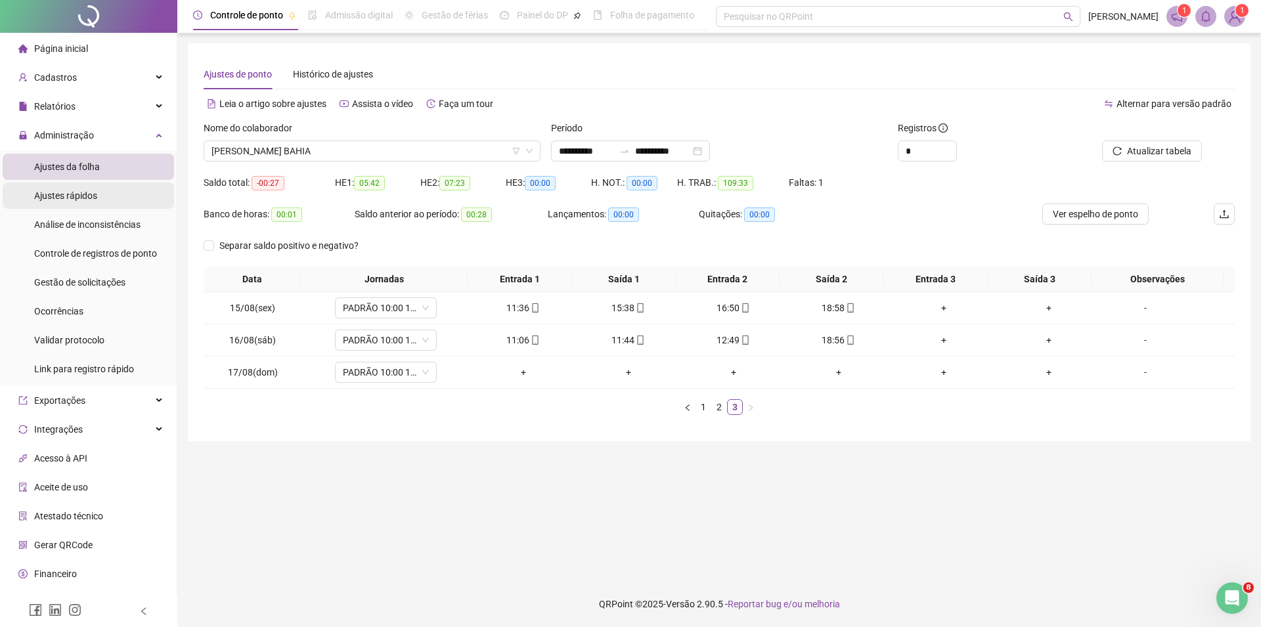
click at [95, 189] on div "Ajustes rápidos" at bounding box center [65, 196] width 63 height 26
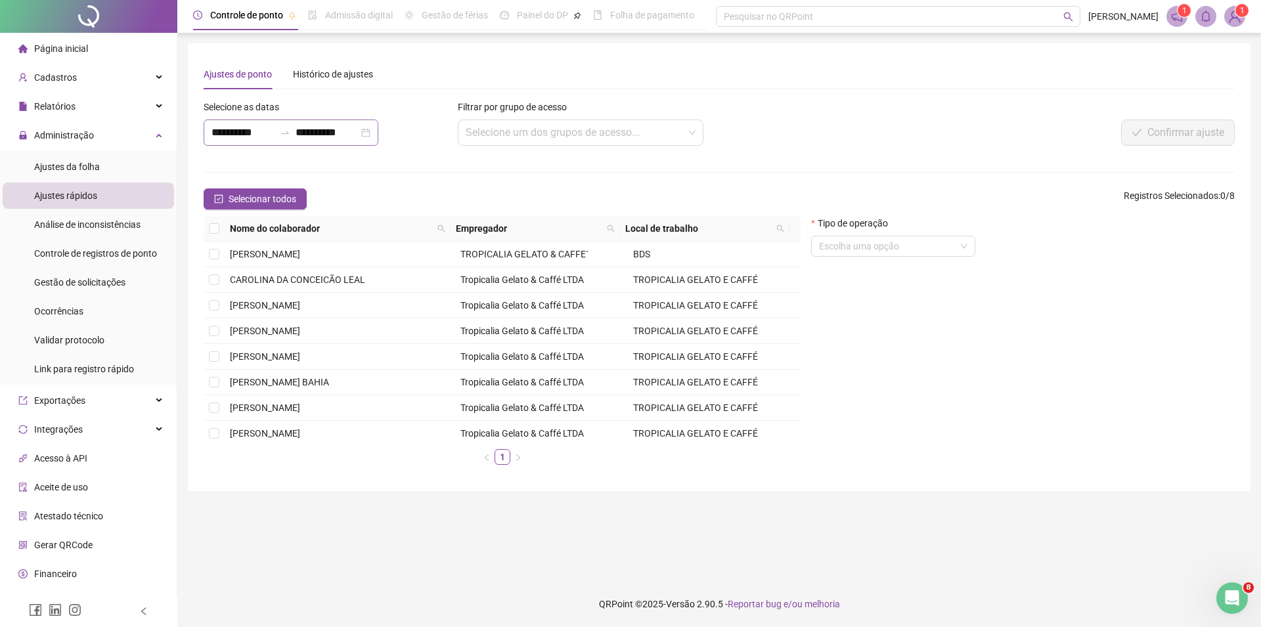
click at [378, 129] on div "**********" at bounding box center [291, 133] width 175 height 26
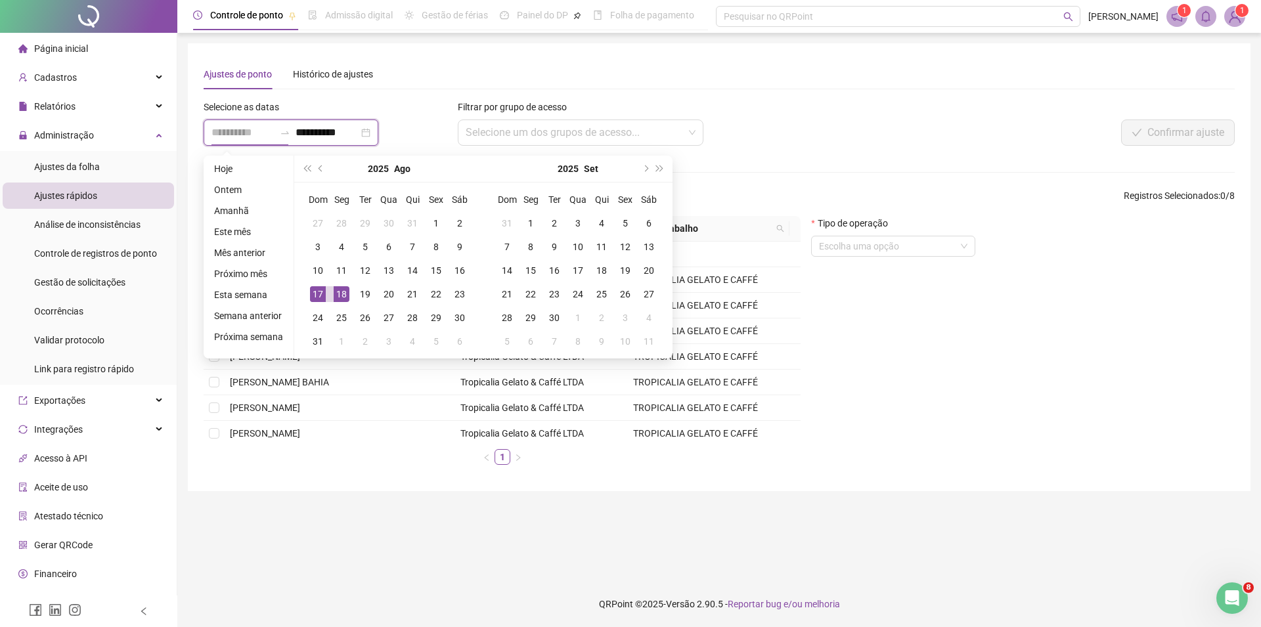
type input "**********"
click at [319, 292] on div "17" at bounding box center [318, 294] width 16 height 16
click at [340, 290] on div "18" at bounding box center [342, 294] width 16 height 16
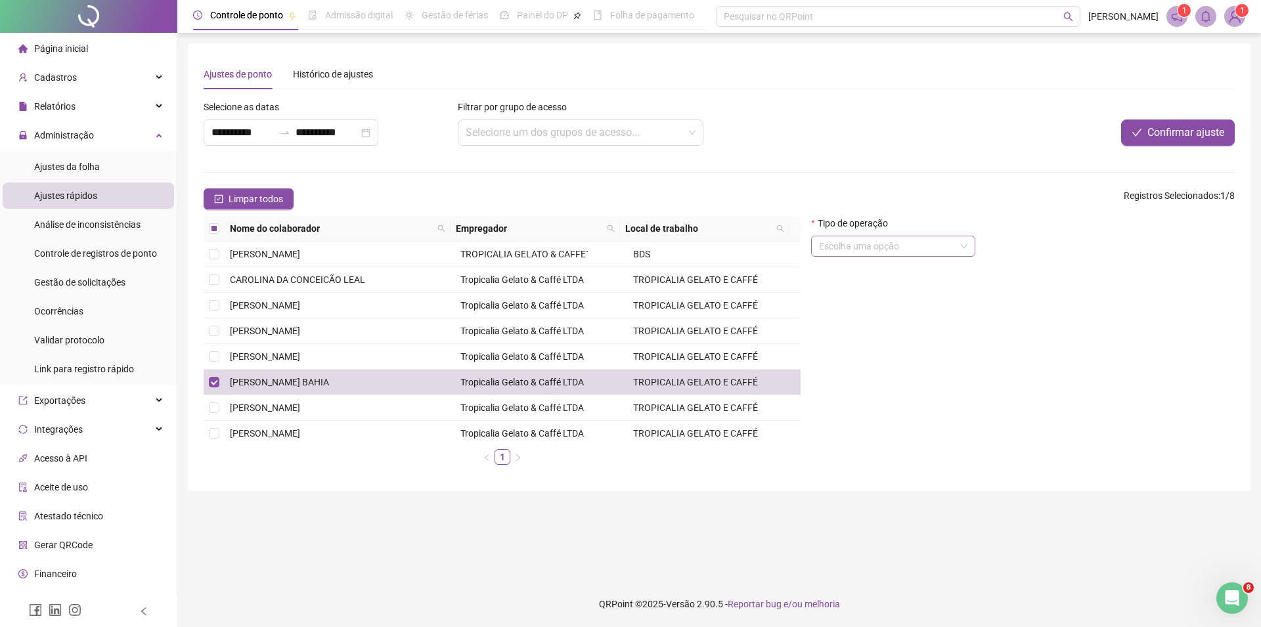
click at [886, 240] on input "search" at bounding box center [887, 247] width 137 height 20
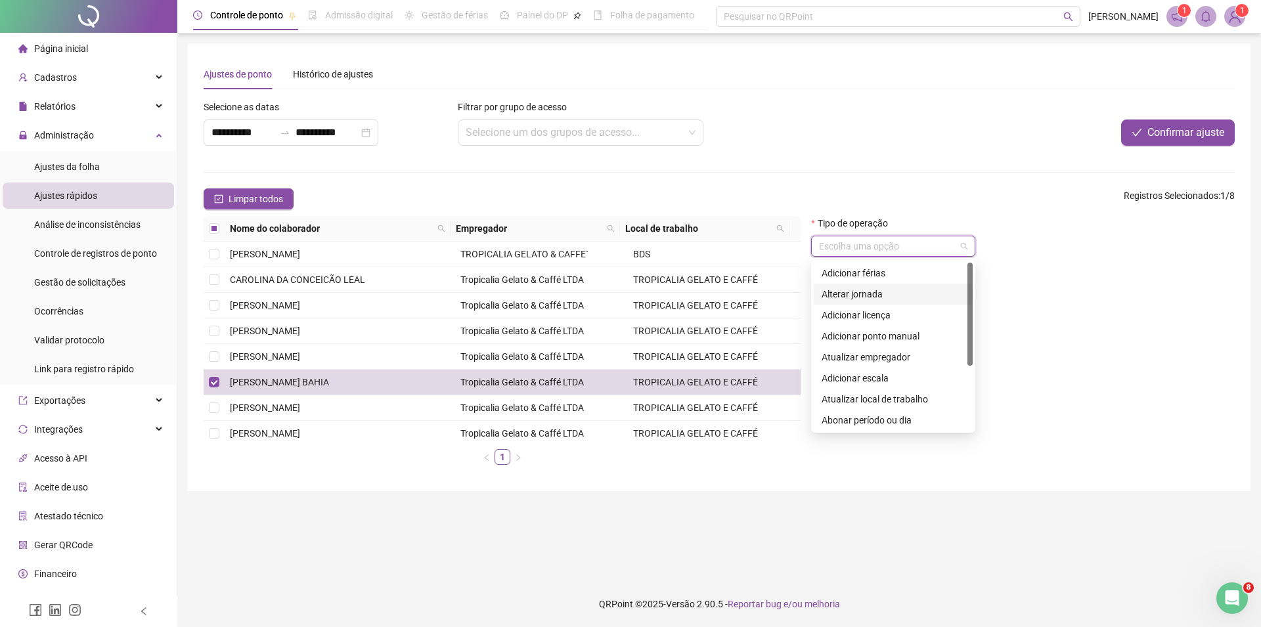
click at [884, 295] on div "Alterar jornada" at bounding box center [893, 294] width 143 height 14
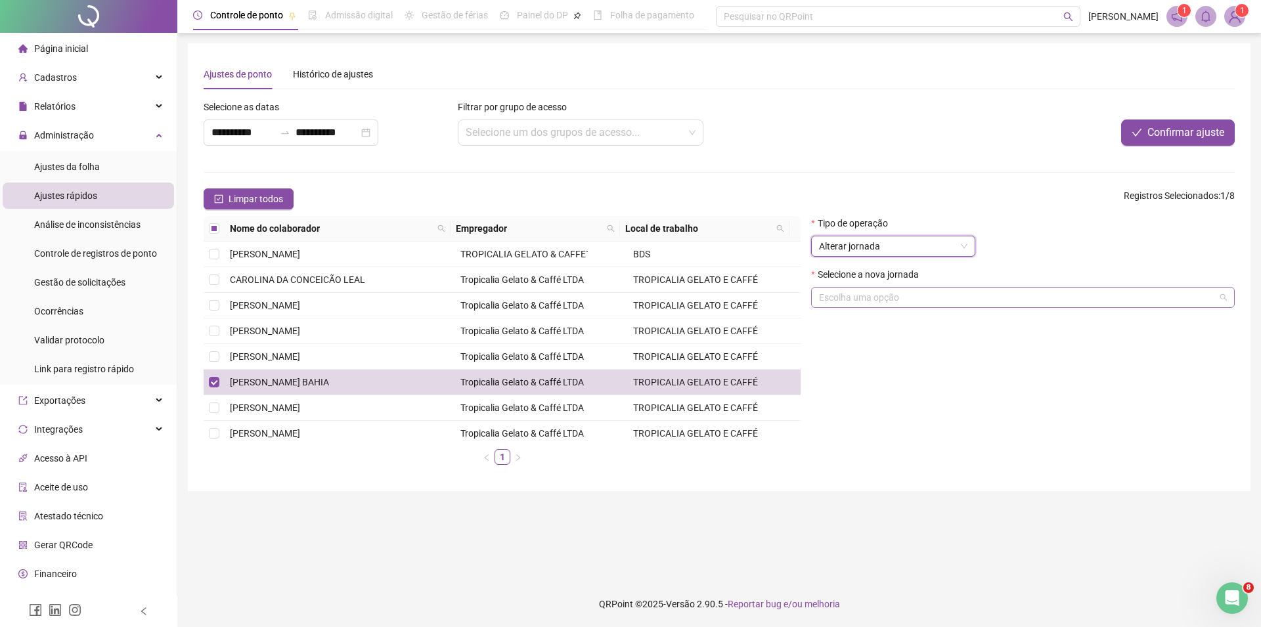
click at [884, 298] on input "search" at bounding box center [1017, 298] width 396 height 20
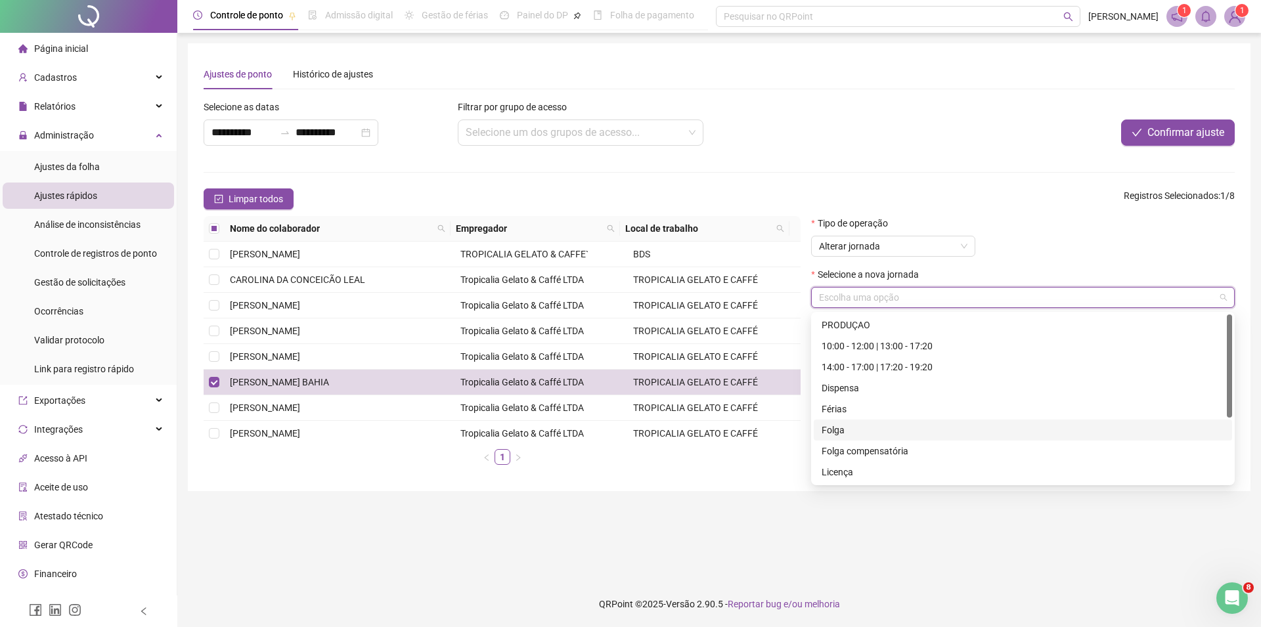
click at [830, 436] on div "Folga" at bounding box center [1023, 430] width 403 height 14
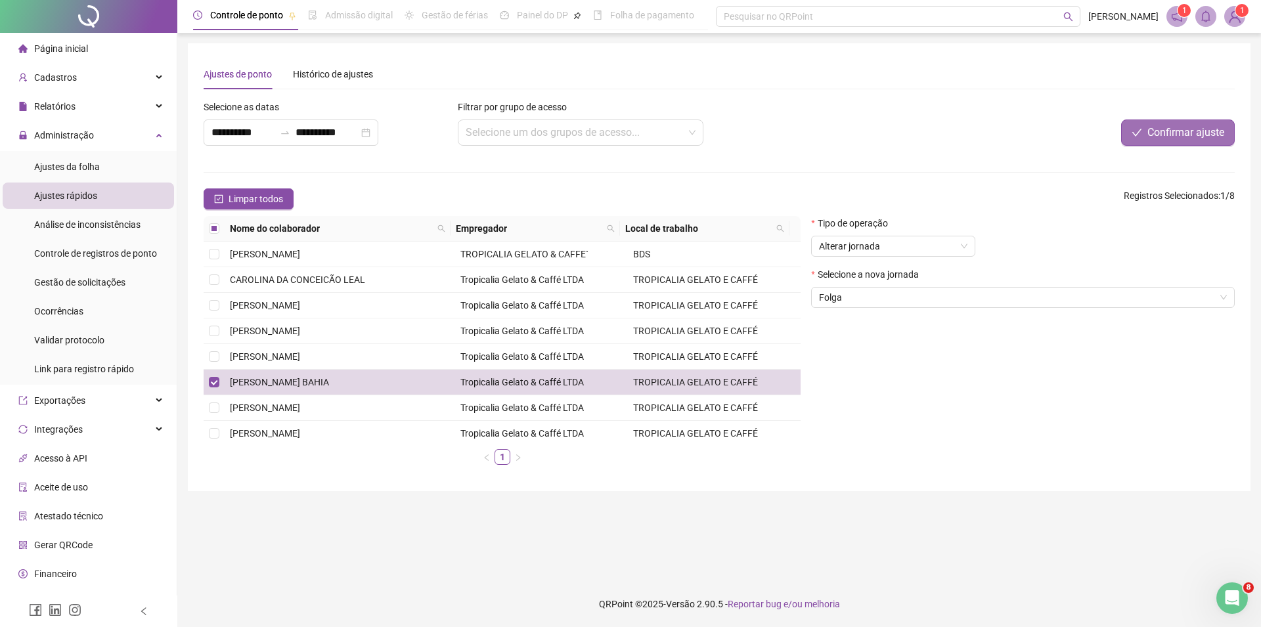
click at [1194, 129] on span "Confirmar ajuste" at bounding box center [1186, 133] width 77 height 16
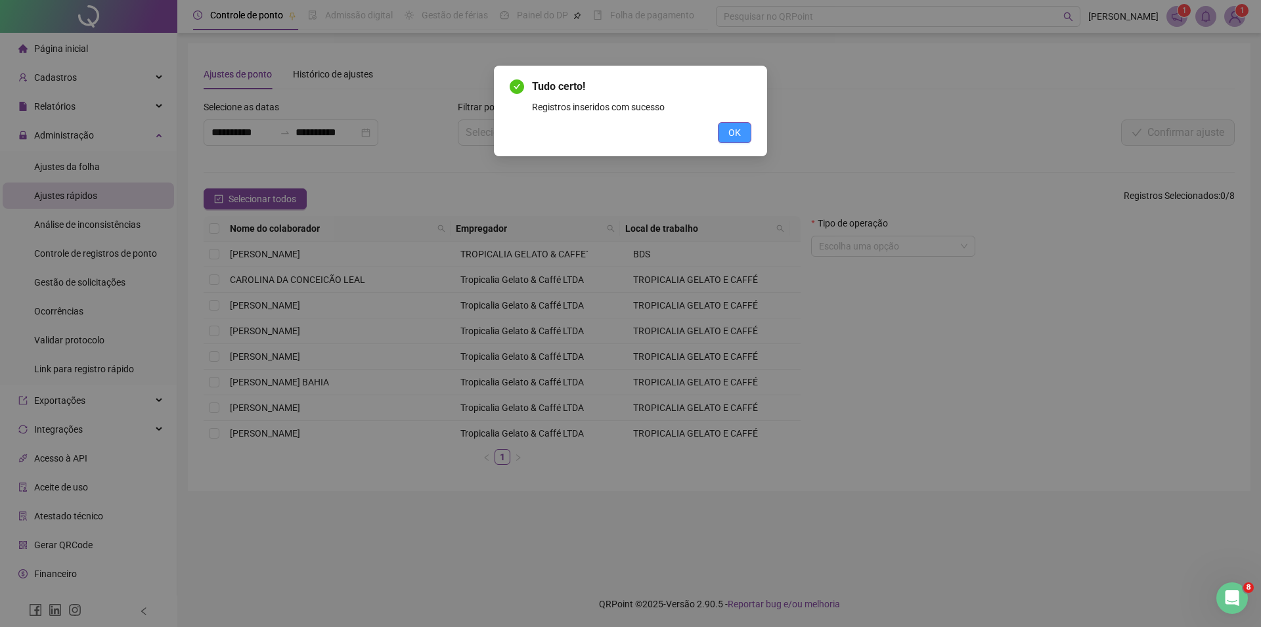
click at [720, 133] on button "OK" at bounding box center [735, 132] width 34 height 21
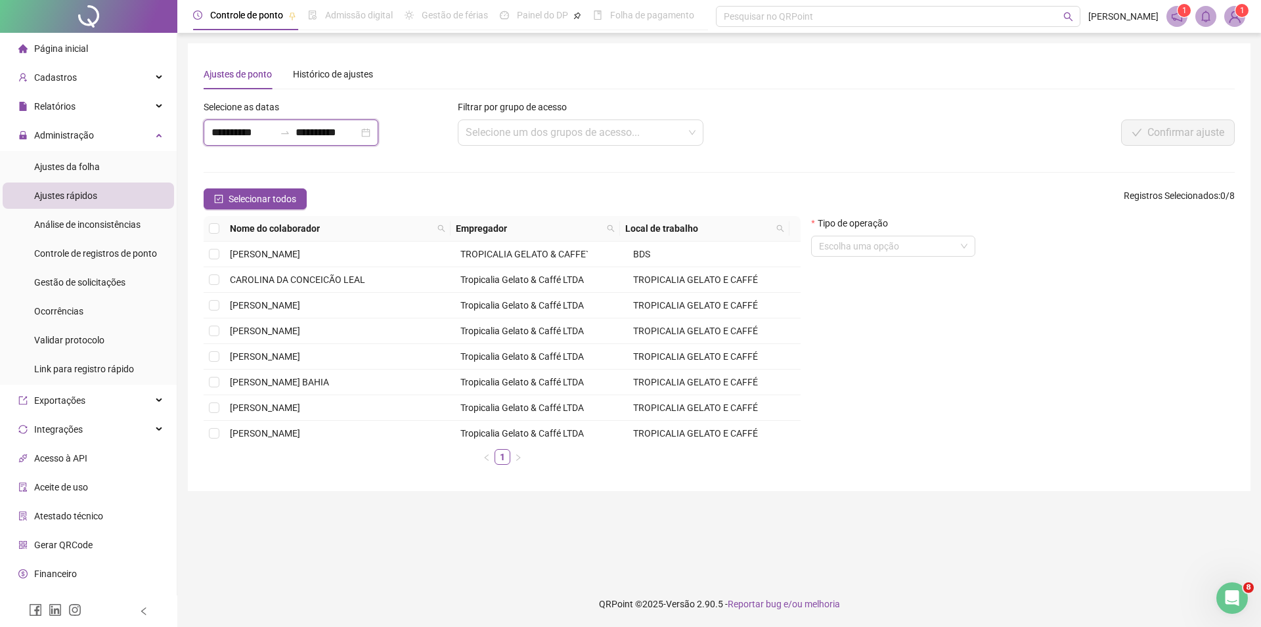
click at [256, 136] on input "**********" at bounding box center [243, 133] width 63 height 16
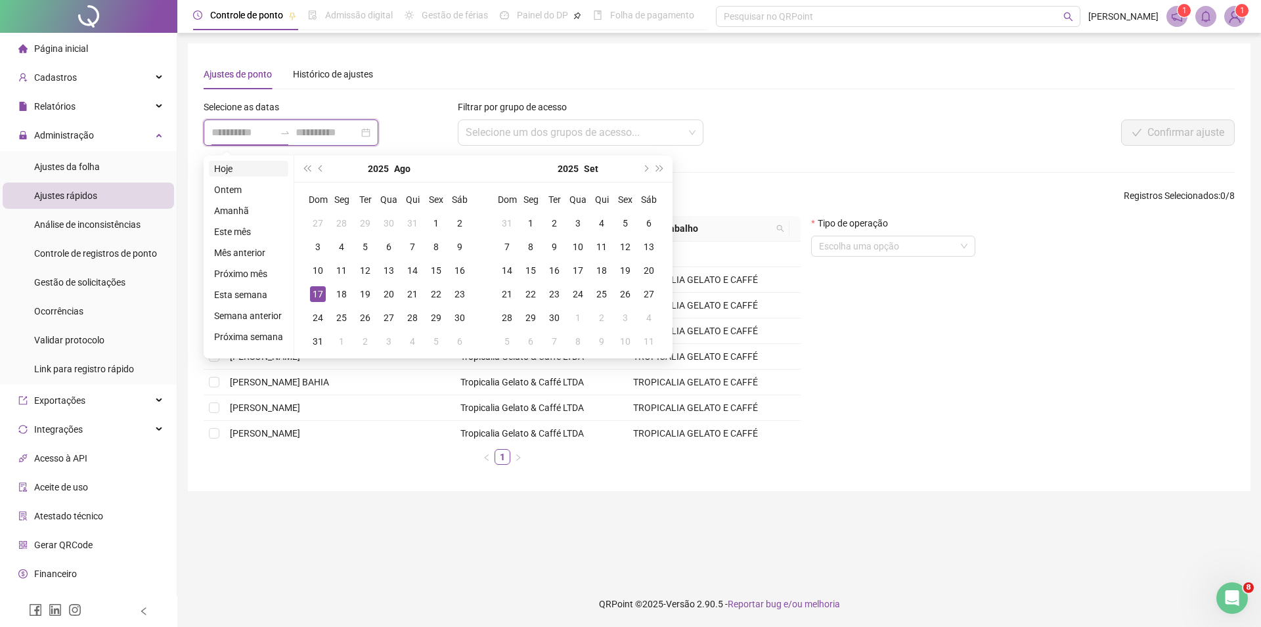
type input "**********"
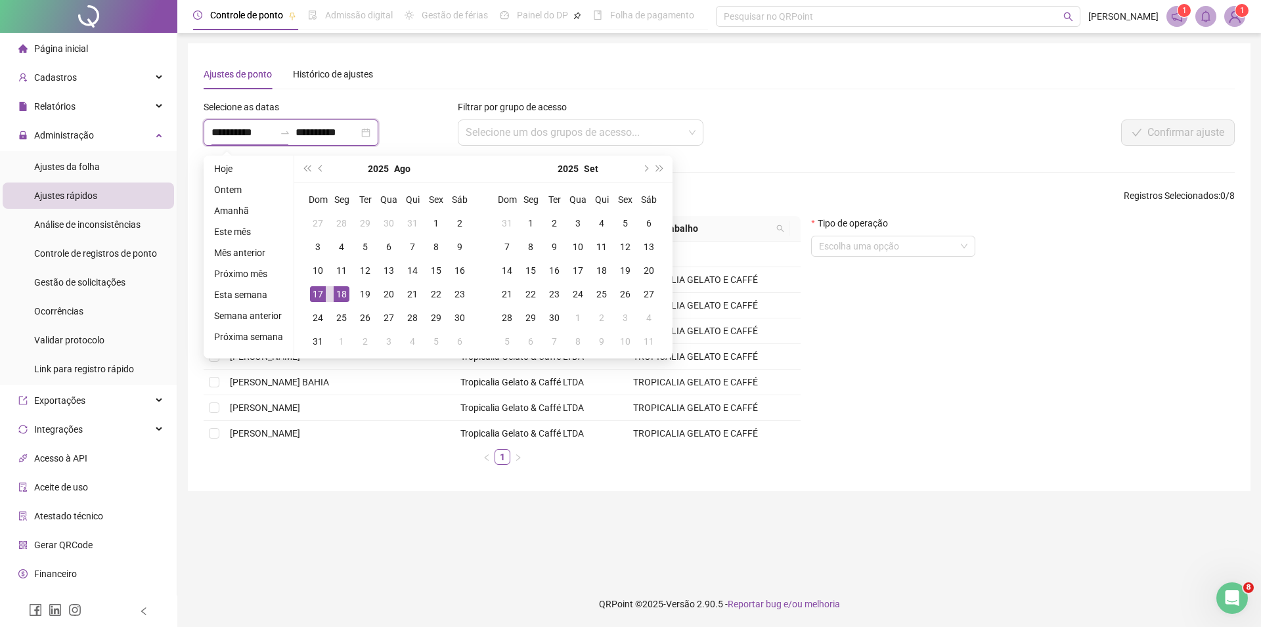
type input "**********"
click at [386, 320] on div "27" at bounding box center [389, 318] width 16 height 16
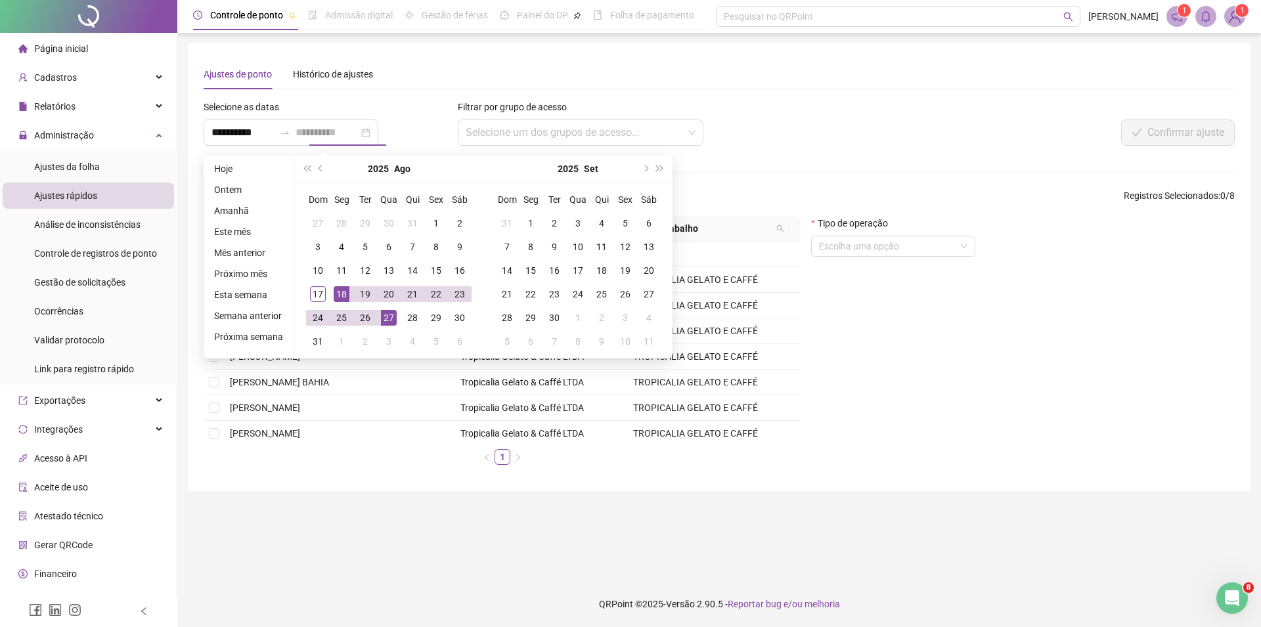
type input "**********"
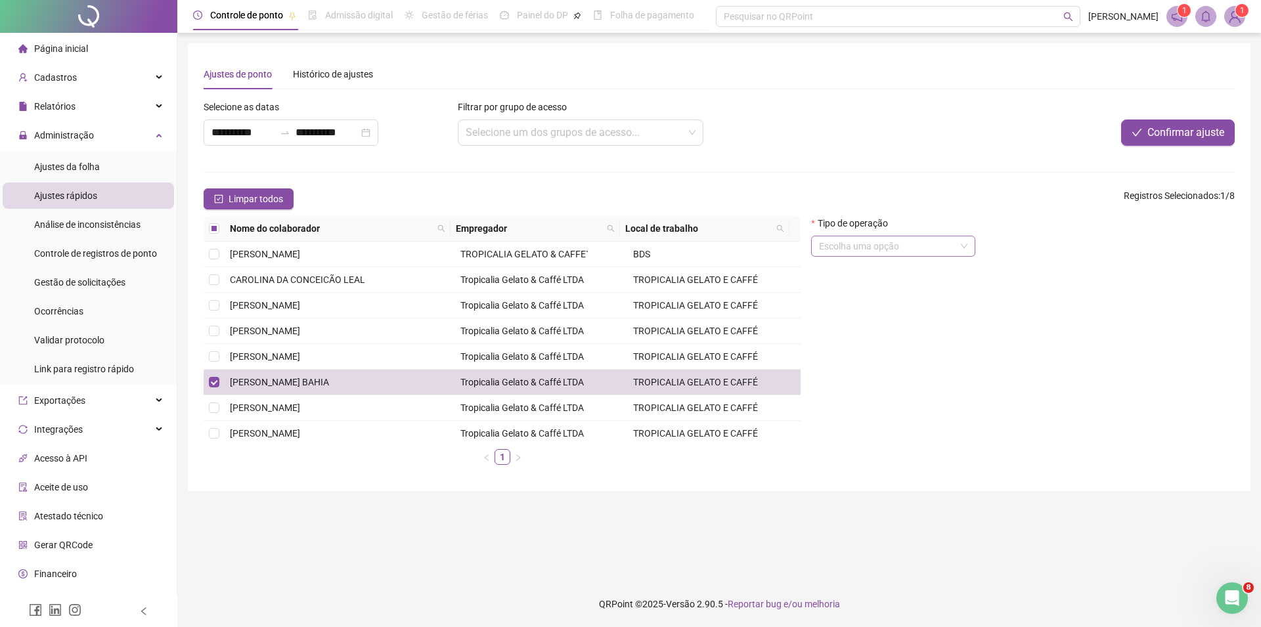
click at [901, 250] on input "search" at bounding box center [887, 247] width 137 height 20
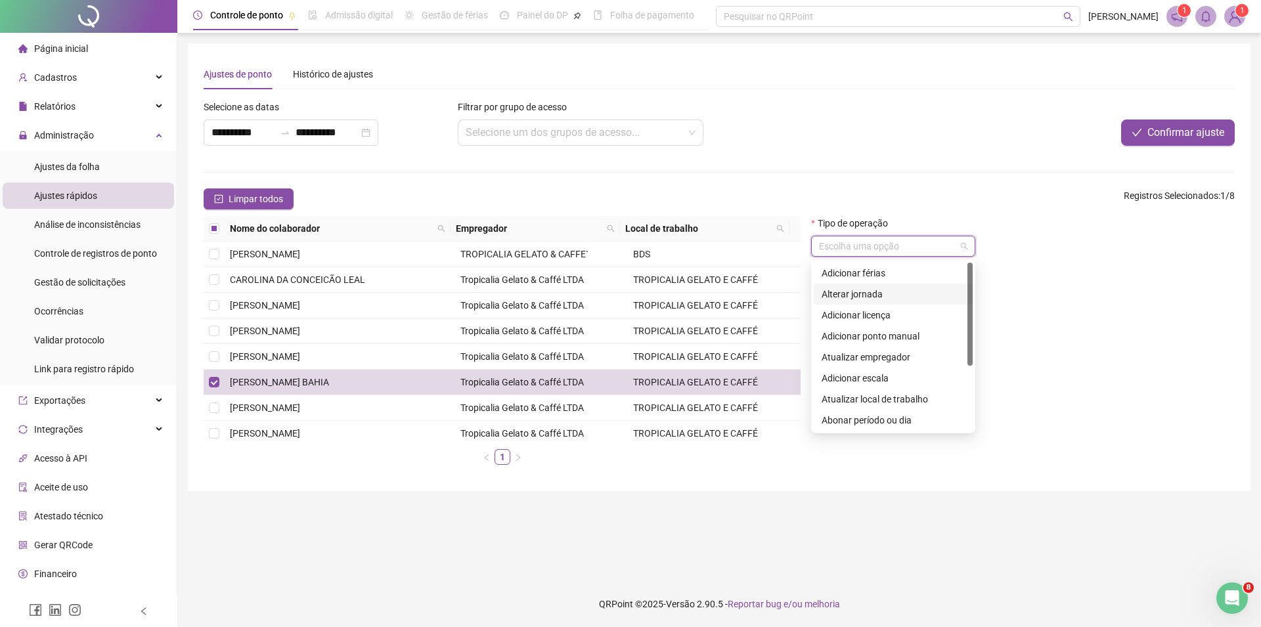
click at [861, 295] on div "Alterar jornada" at bounding box center [893, 294] width 143 height 14
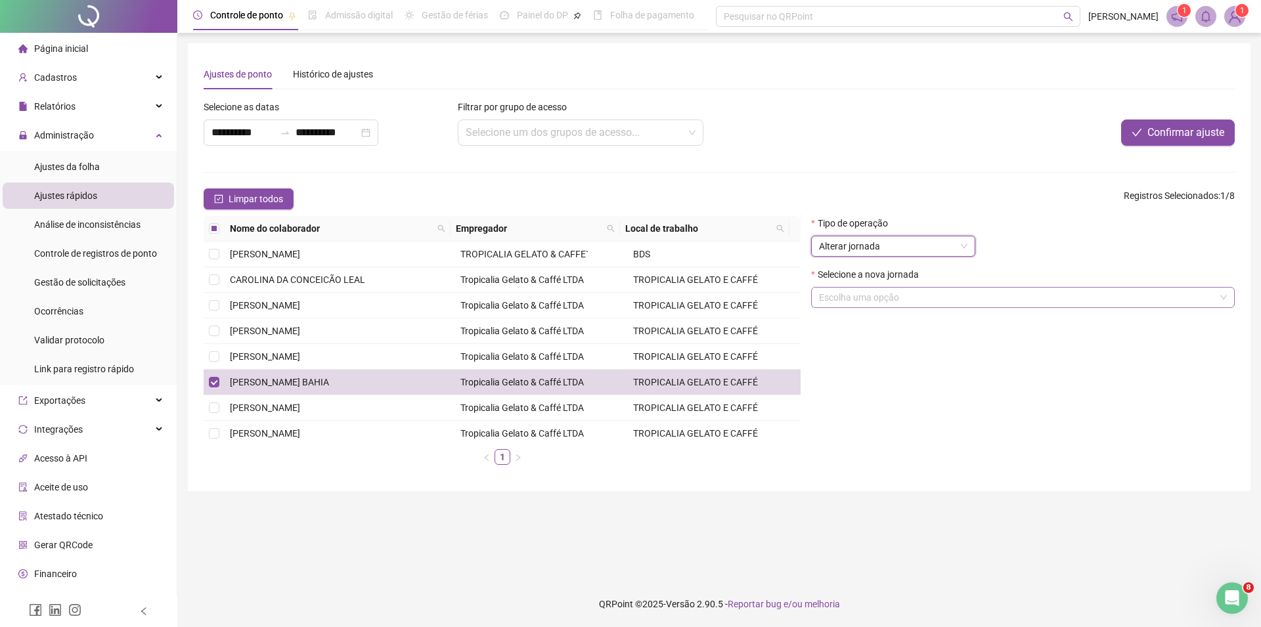
click at [865, 298] on input "search" at bounding box center [1017, 298] width 396 height 20
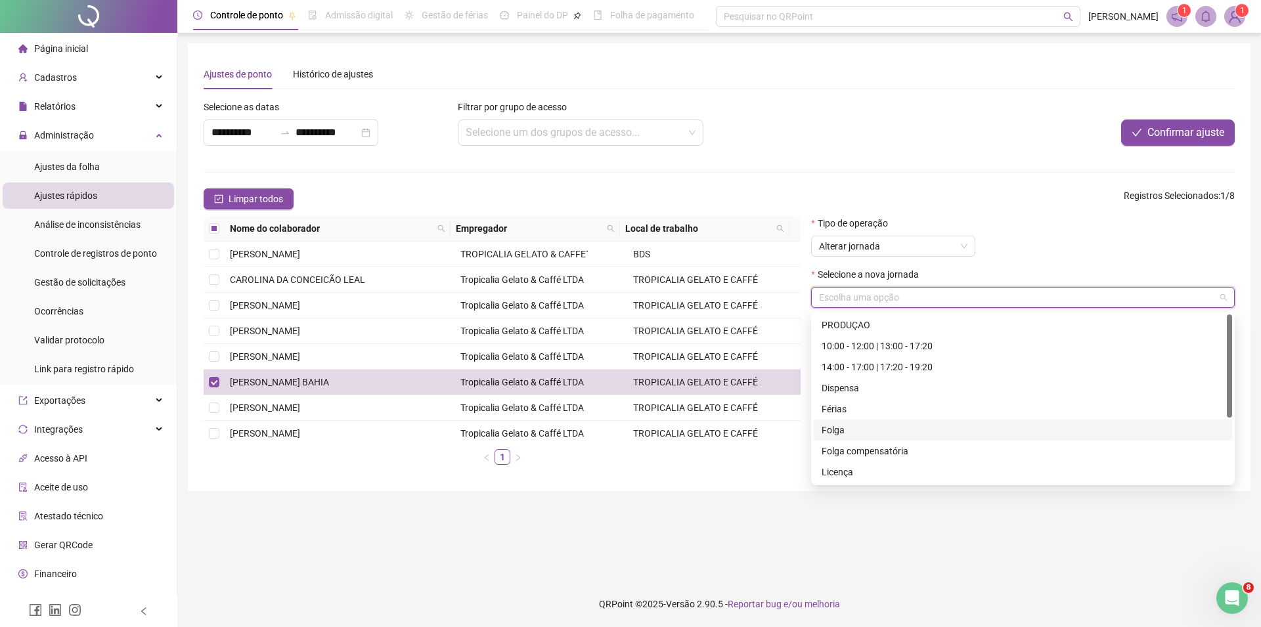
click at [836, 430] on div "Folga" at bounding box center [1023, 430] width 403 height 14
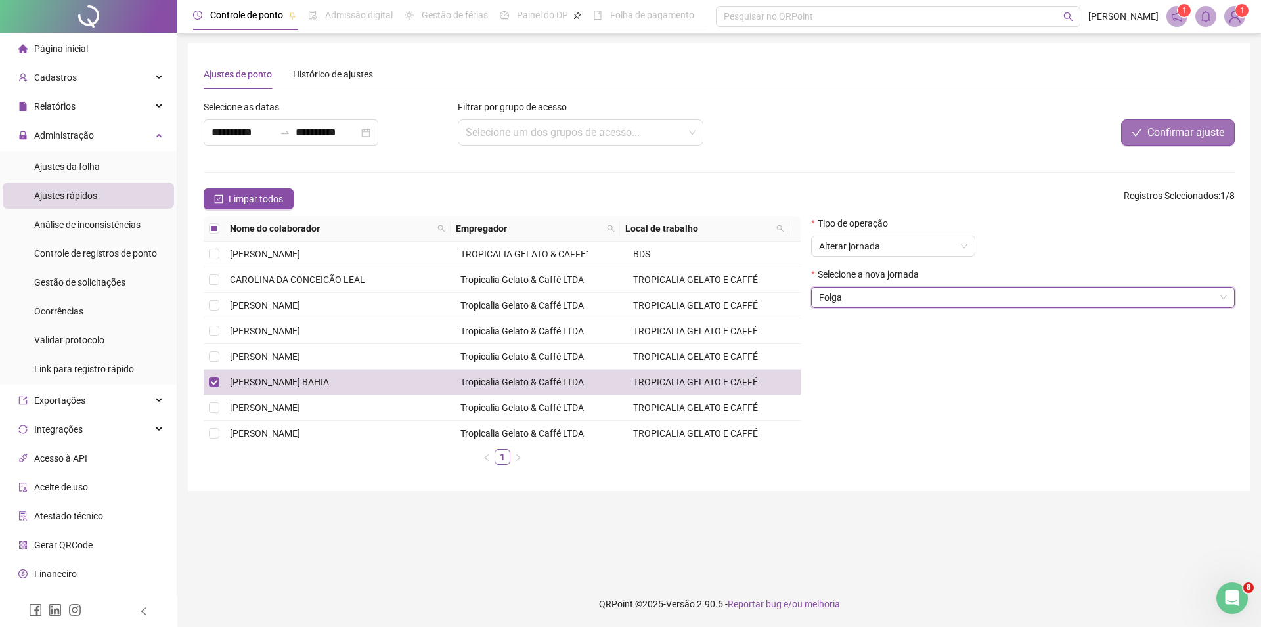
click at [1185, 132] on span "Confirmar ajuste" at bounding box center [1186, 133] width 77 height 16
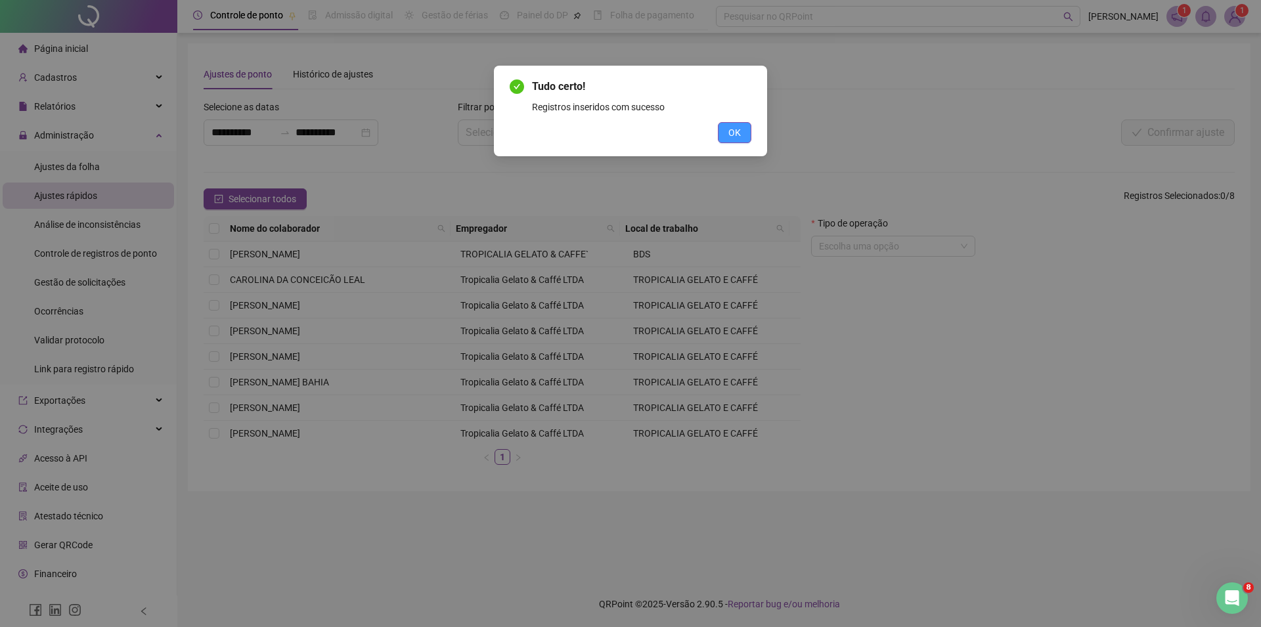
click at [724, 131] on button "OK" at bounding box center [735, 132] width 34 height 21
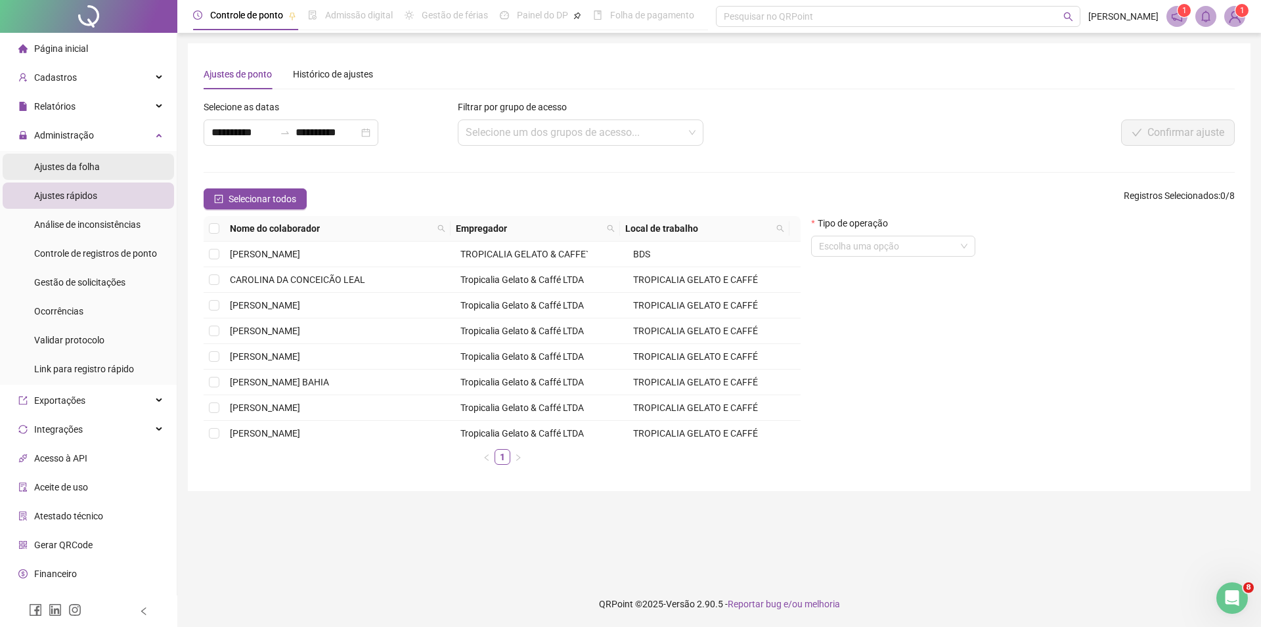
click at [71, 162] on span "Ajustes da folha" at bounding box center [67, 167] width 66 height 11
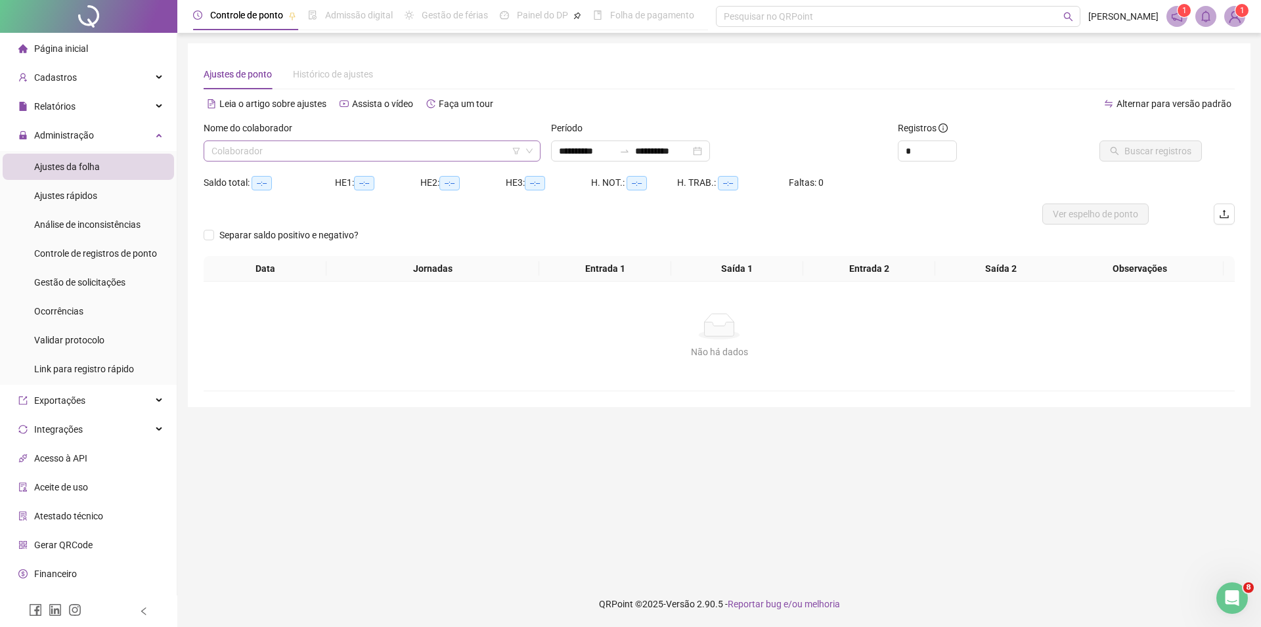
click at [281, 148] on input "search" at bounding box center [366, 151] width 309 height 20
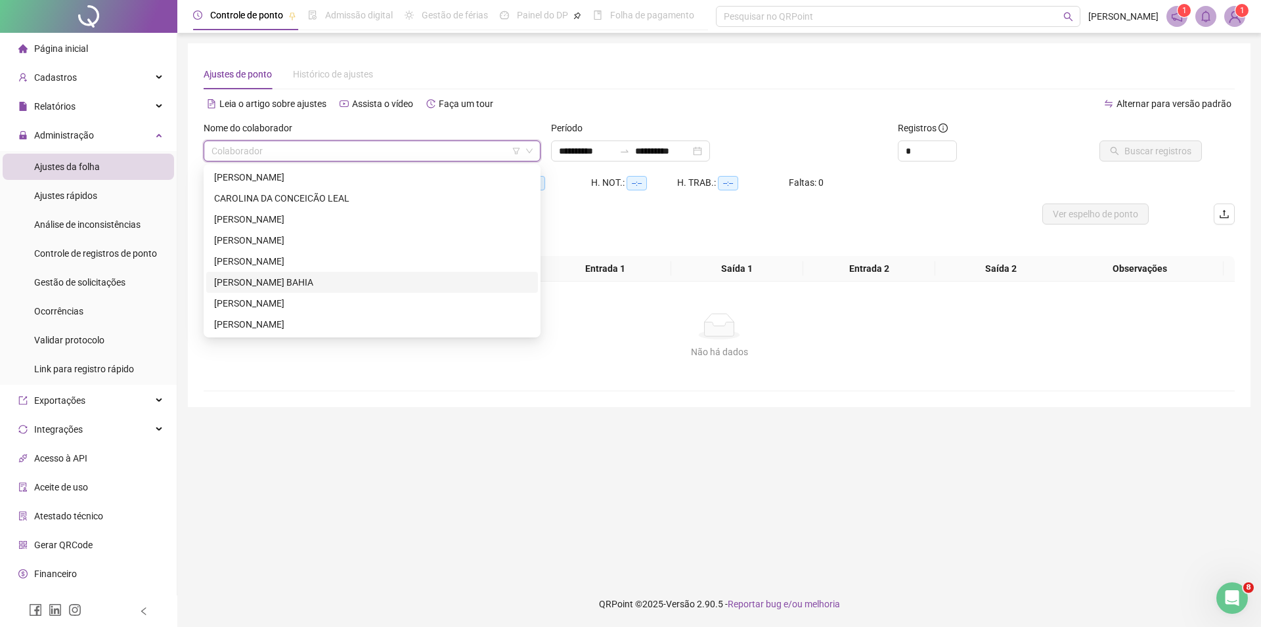
click at [268, 279] on div "[PERSON_NAME] BAHIA" at bounding box center [372, 282] width 316 height 14
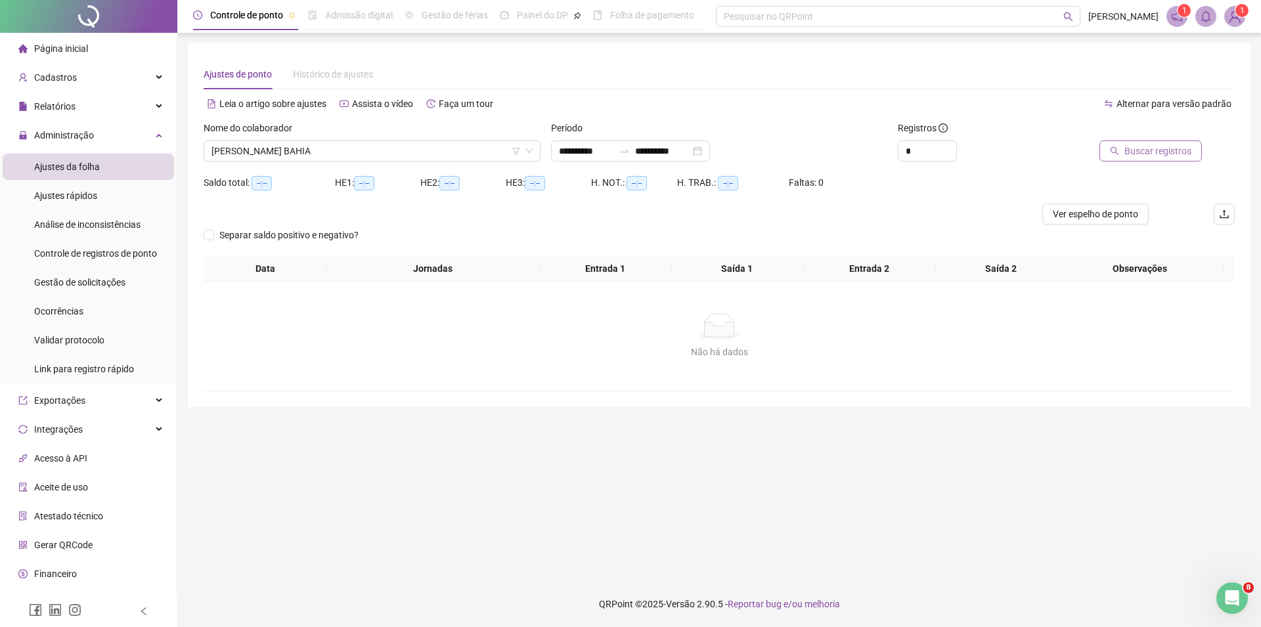
click at [1169, 156] on span "Buscar registros" at bounding box center [1158, 151] width 67 height 14
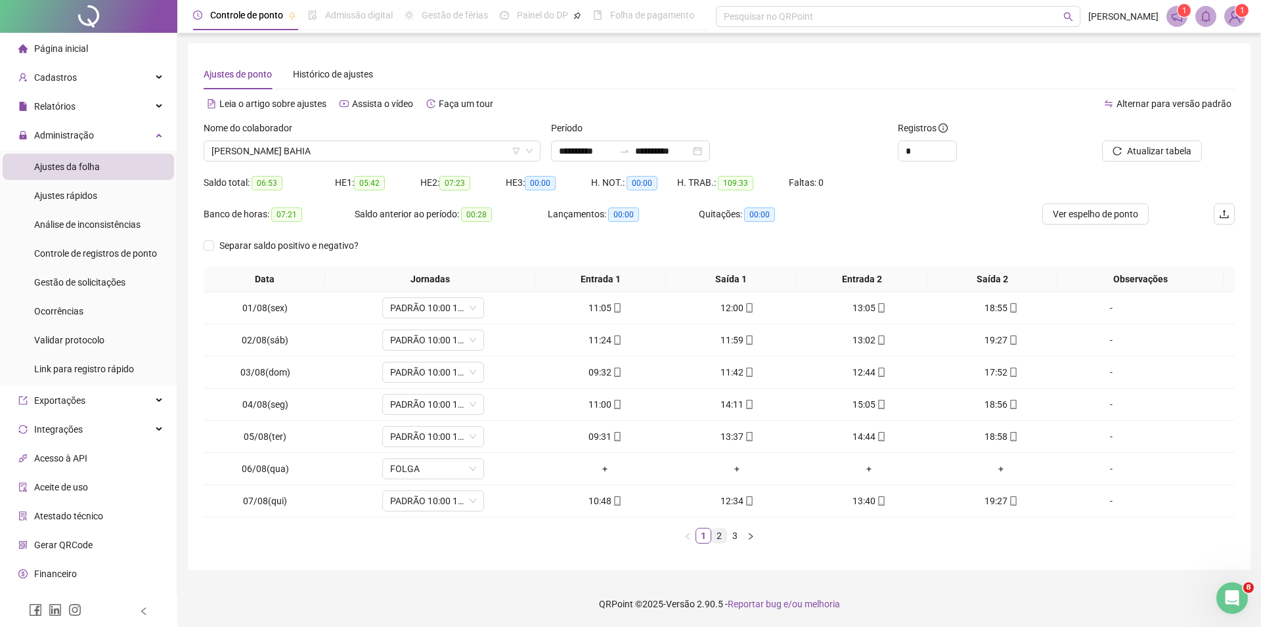
click at [724, 538] on link "2" at bounding box center [719, 536] width 14 height 14
click at [736, 535] on link "3" at bounding box center [735, 536] width 14 height 14
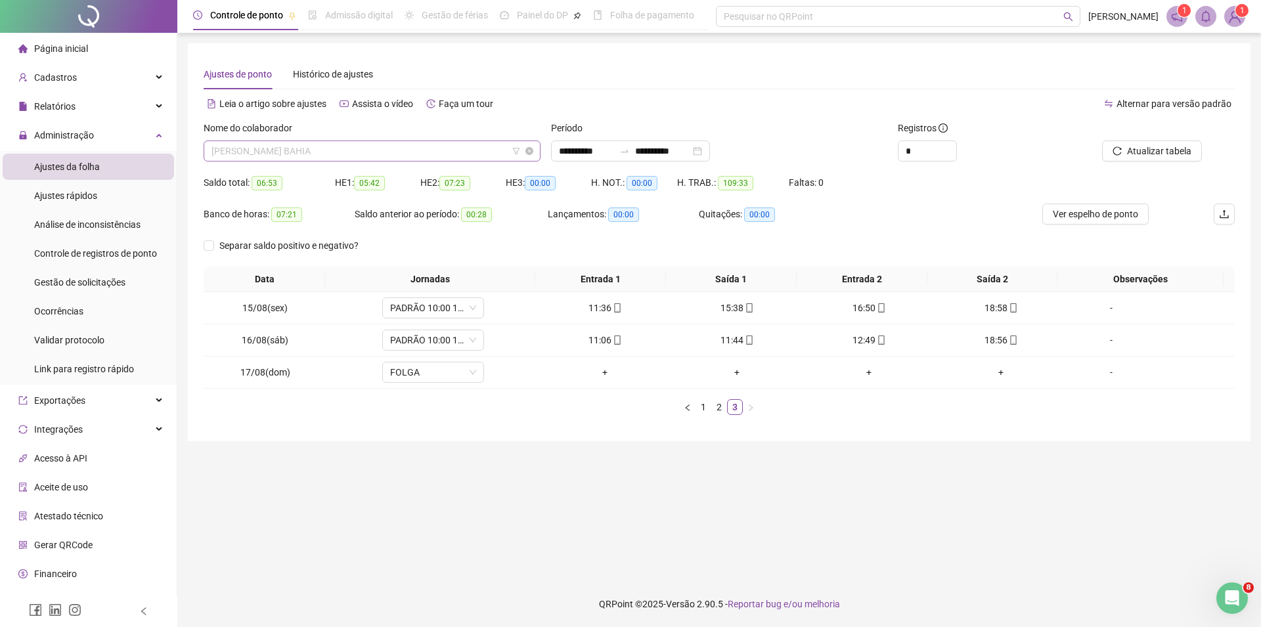
click at [477, 152] on span "[PERSON_NAME] BAHIA" at bounding box center [372, 151] width 321 height 20
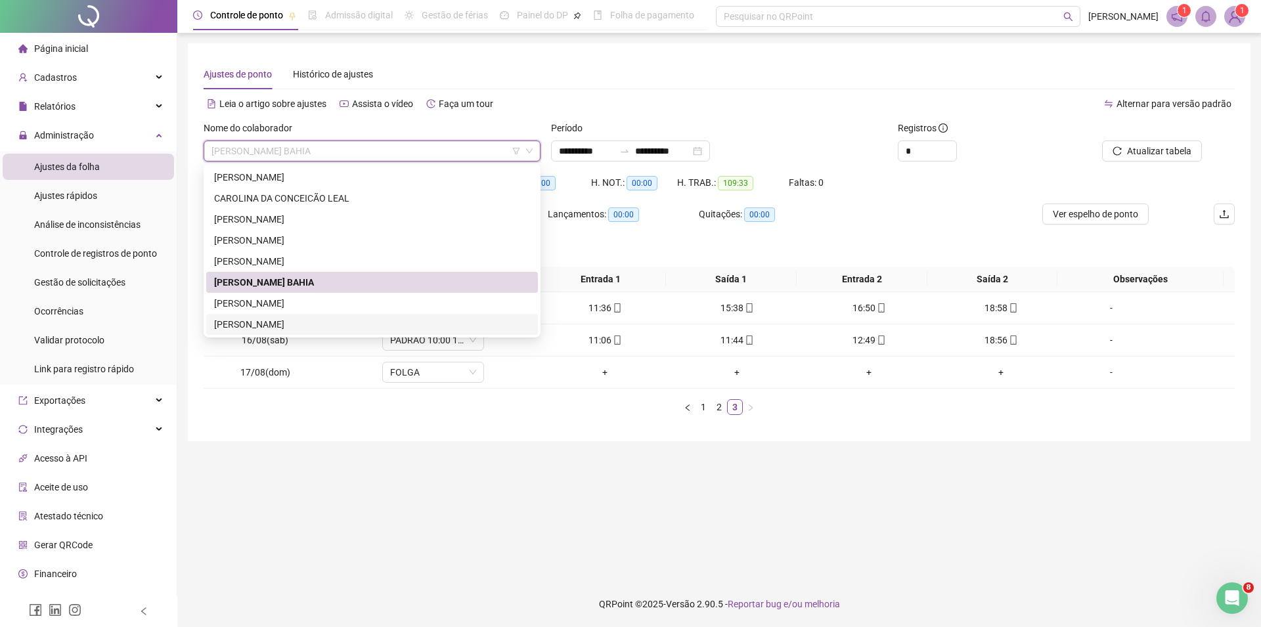
click at [290, 327] on div "[PERSON_NAME]" at bounding box center [372, 324] width 316 height 14
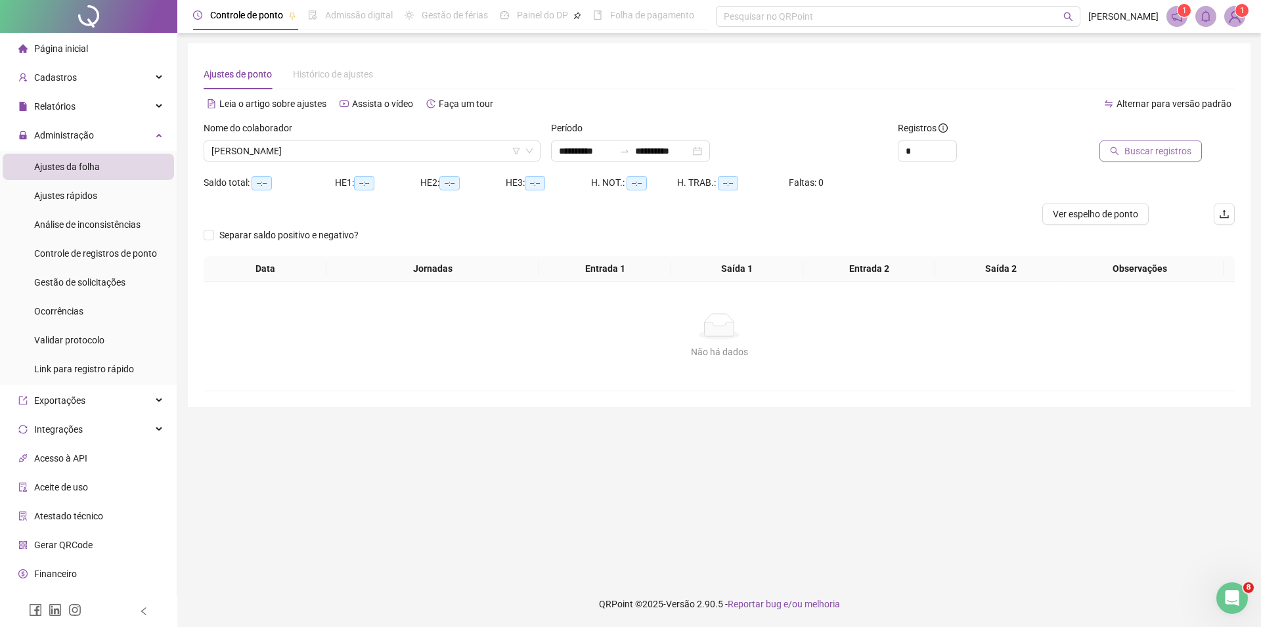
click at [1137, 149] on span "Buscar registros" at bounding box center [1158, 151] width 67 height 14
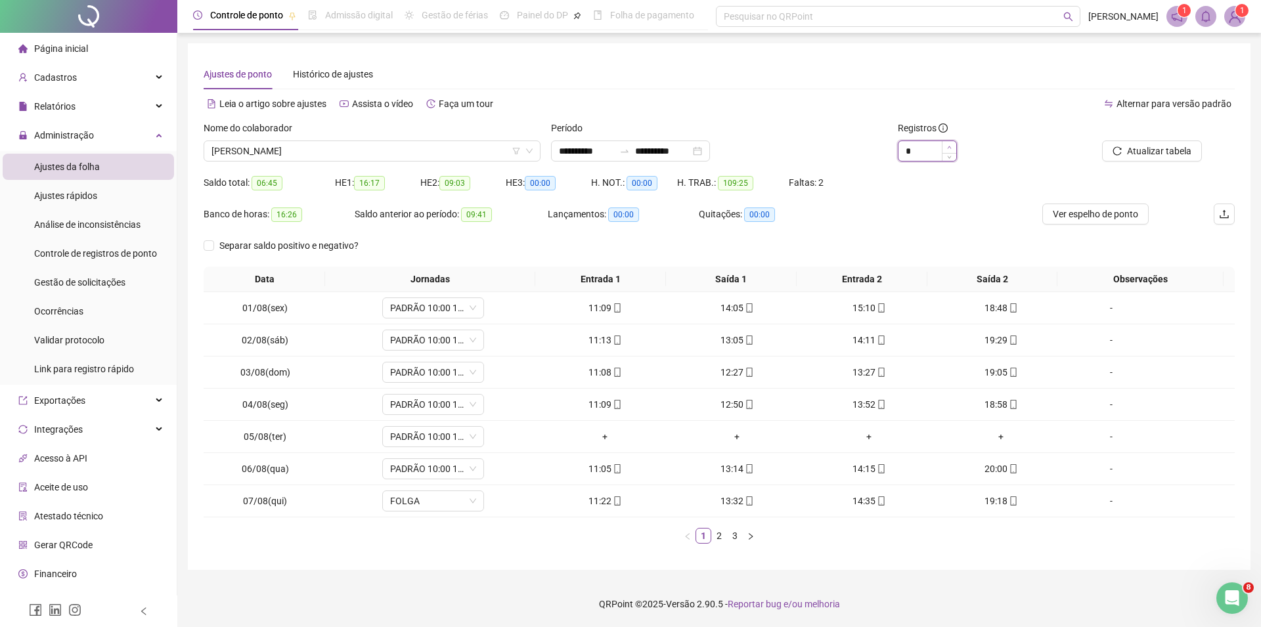
click at [950, 147] on icon "up" at bounding box center [949, 147] width 5 height 5
type input "*"
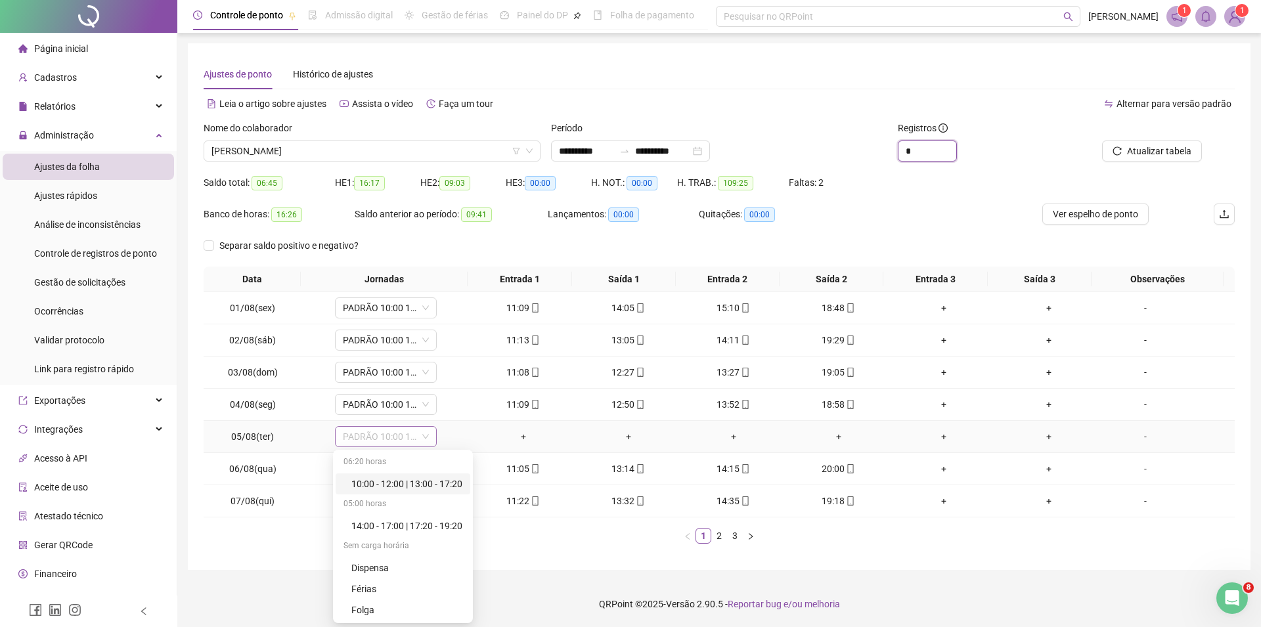
click at [419, 441] on span "PADRÃO 10:00 18:20" at bounding box center [386, 437] width 86 height 20
click at [372, 479] on div "Folga" at bounding box center [406, 474] width 111 height 14
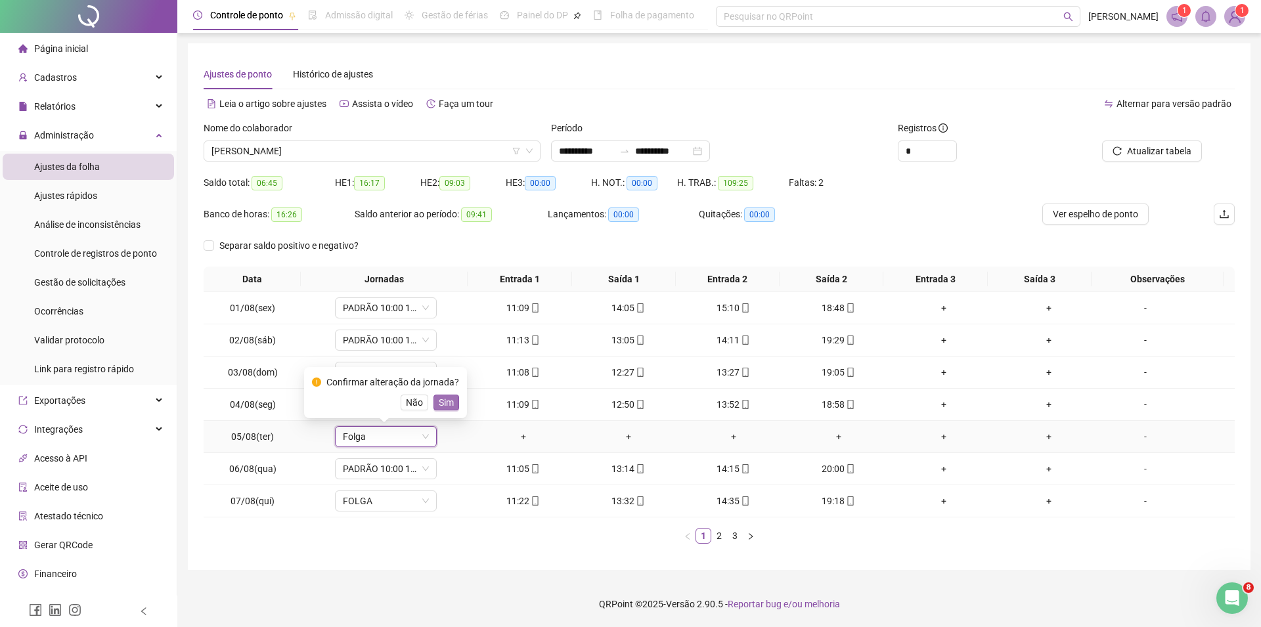
click at [443, 401] on span "Sim" at bounding box center [446, 402] width 15 height 14
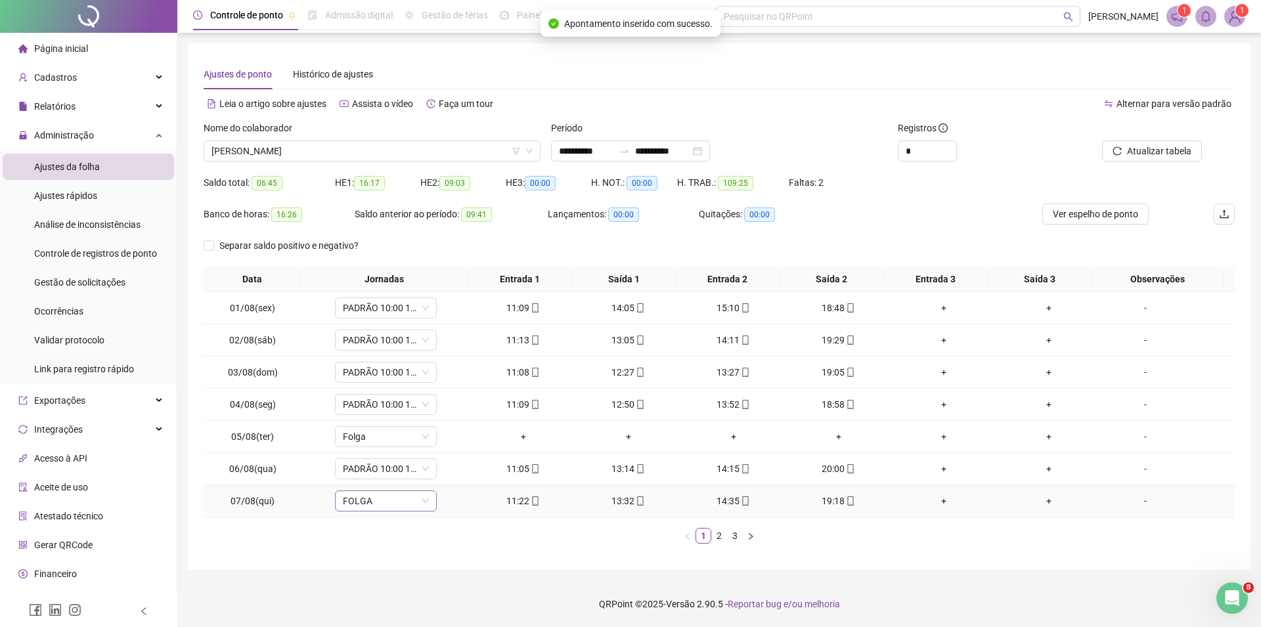
click at [422, 504] on icon "down" at bounding box center [426, 501] width 8 height 8
click at [419, 504] on span "FOLGA" at bounding box center [386, 501] width 86 height 20
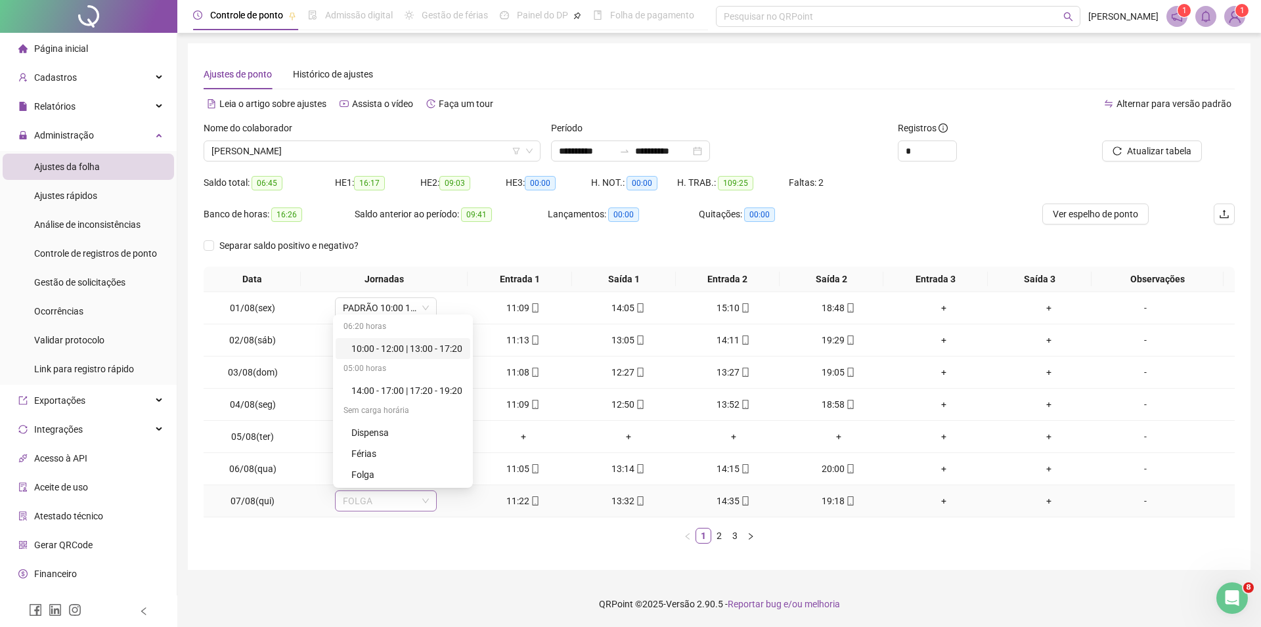
scroll to position [192, 0]
click at [407, 384] on div "PADRÃO 10:00 18:20" at bounding box center [406, 387] width 111 height 14
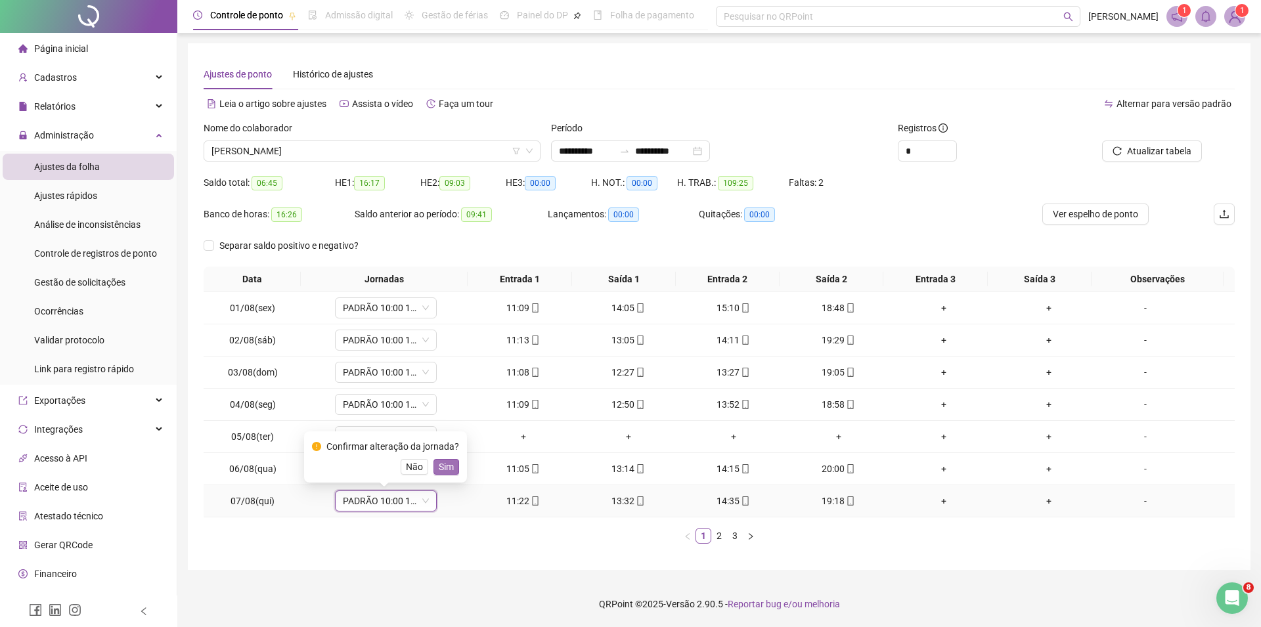
click at [441, 468] on span "Sim" at bounding box center [446, 467] width 15 height 14
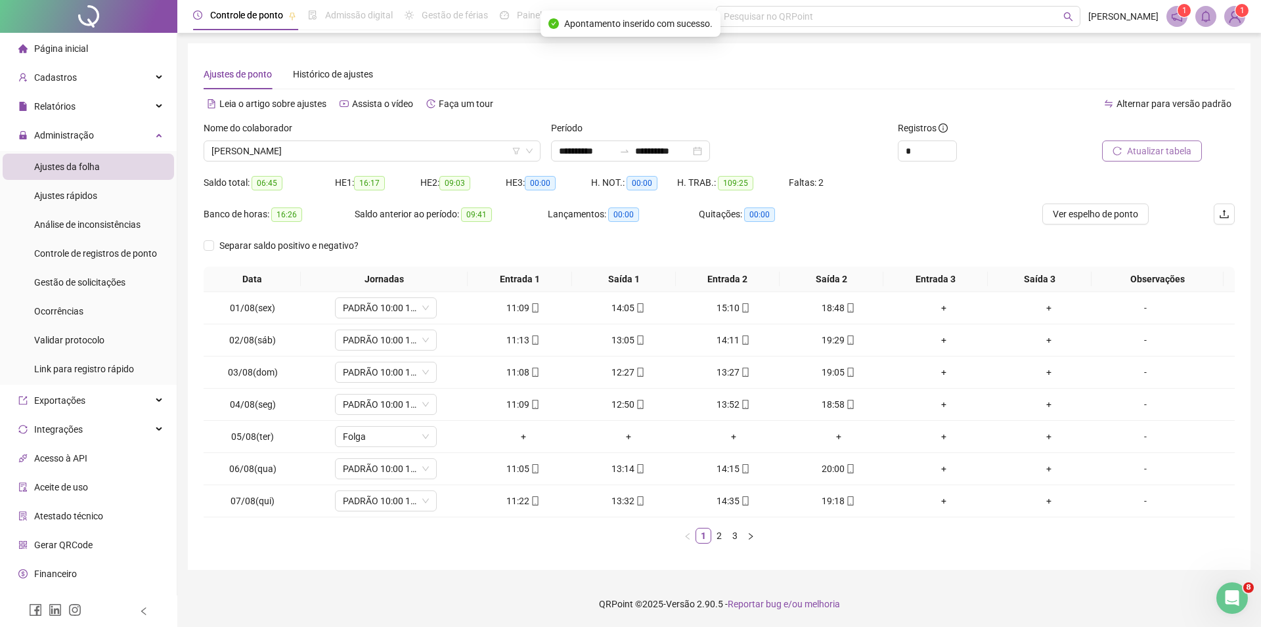
click at [1154, 154] on span "Atualizar tabela" at bounding box center [1159, 151] width 64 height 14
click at [721, 540] on link "2" at bounding box center [719, 536] width 14 height 14
click at [392, 505] on span "FOLGA" at bounding box center [386, 501] width 86 height 20
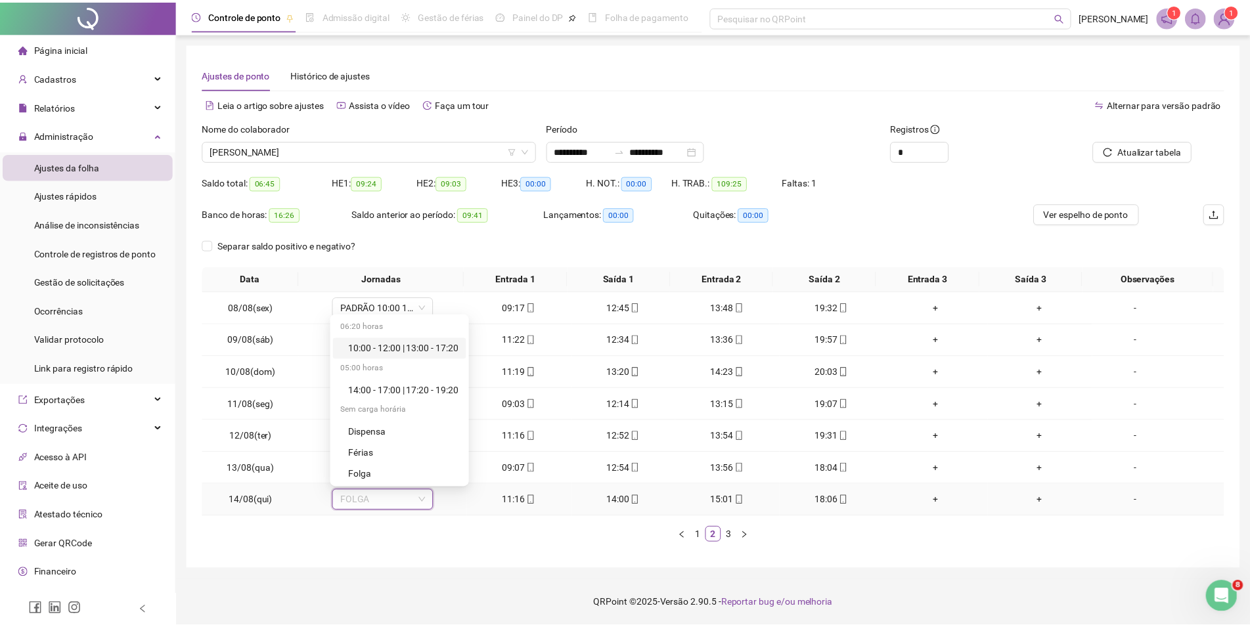
scroll to position [136, 0]
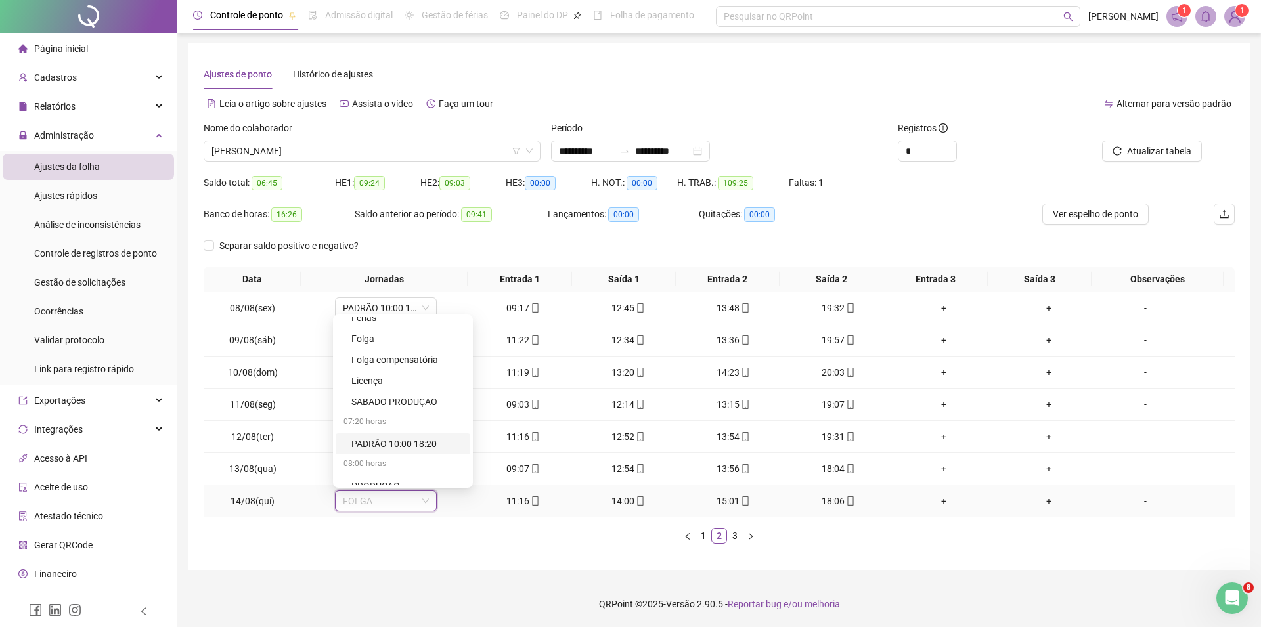
click at [403, 442] on div "PADRÃO 10:00 18:20" at bounding box center [406, 444] width 111 height 14
click at [446, 469] on span "Sim" at bounding box center [446, 467] width 15 height 14
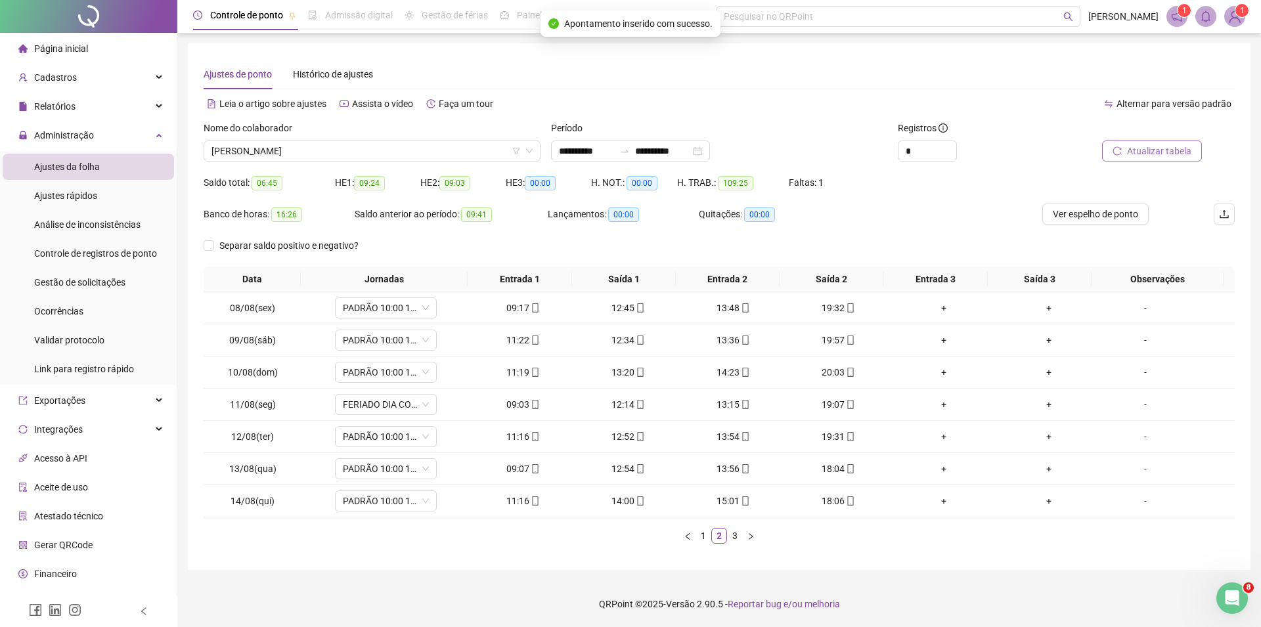
click at [1135, 149] on span "Atualizar tabela" at bounding box center [1159, 151] width 64 height 14
click at [737, 538] on link "3" at bounding box center [735, 536] width 14 height 14
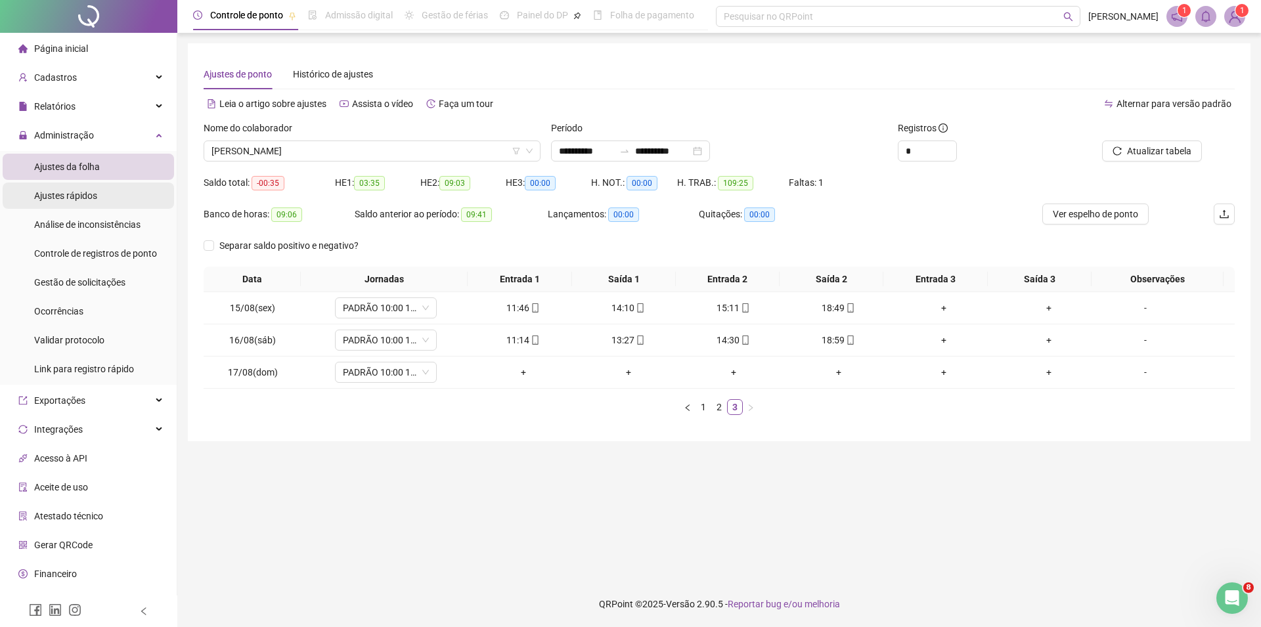
click at [80, 191] on span "Ajustes rápidos" at bounding box center [65, 196] width 63 height 11
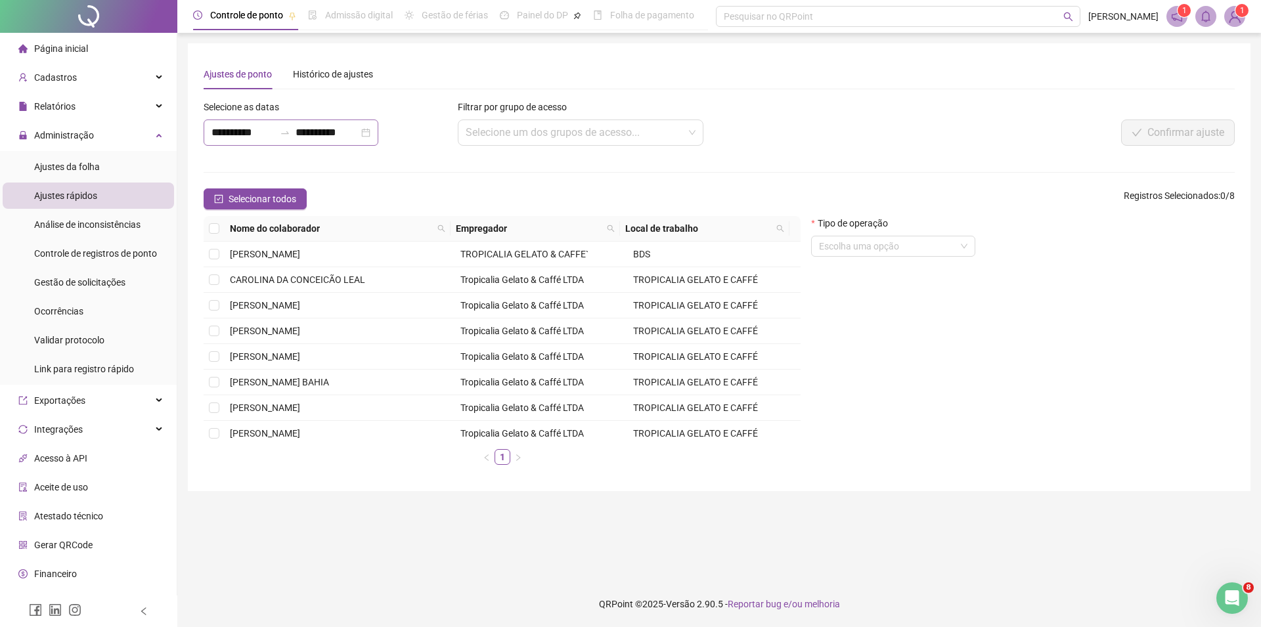
click at [378, 133] on div "**********" at bounding box center [291, 133] width 175 height 26
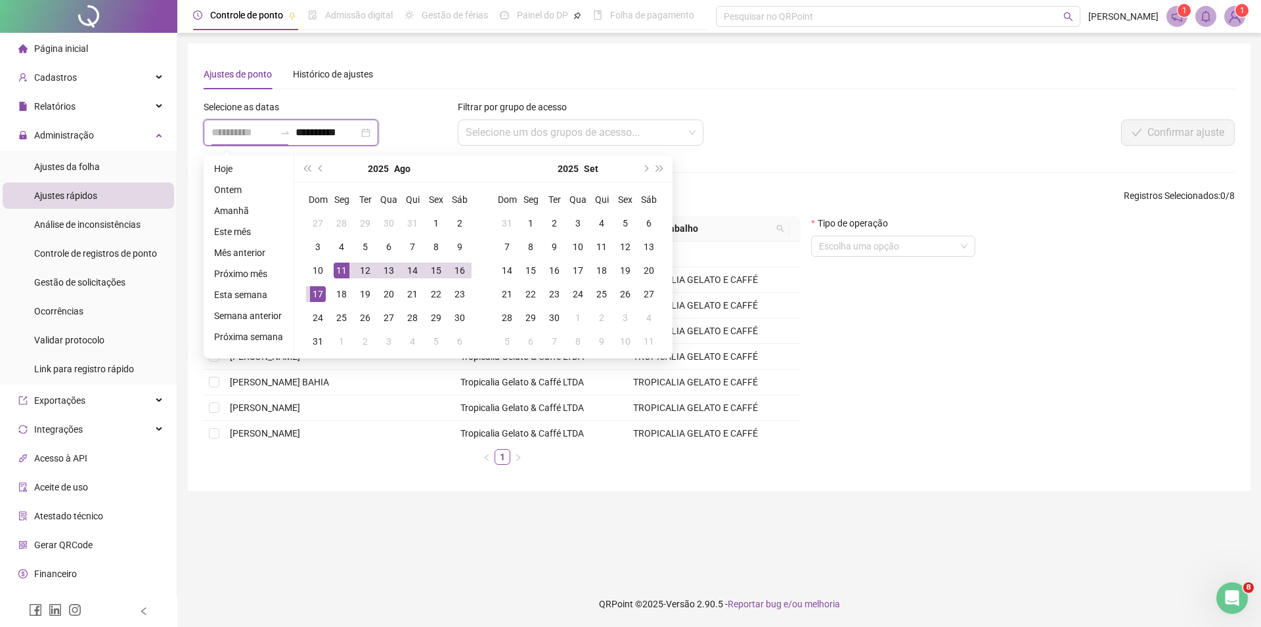
type input "**********"
click at [310, 292] on div "17" at bounding box center [318, 294] width 16 height 16
type input "**********"
click at [340, 290] on div "18" at bounding box center [342, 294] width 16 height 16
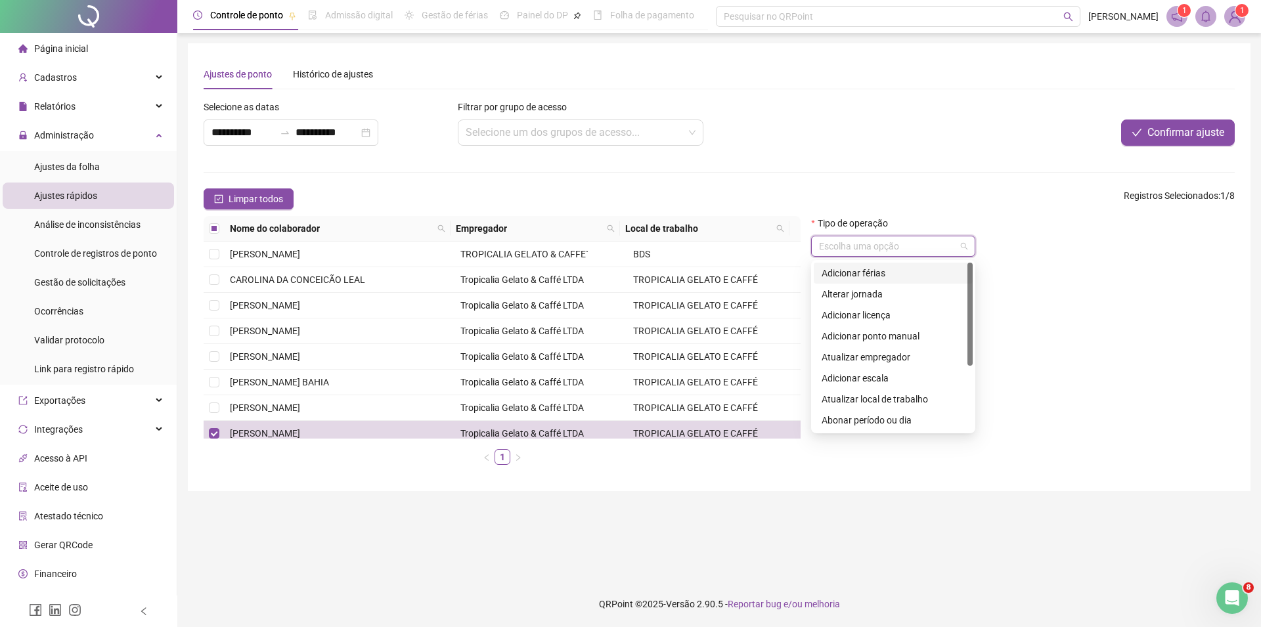
click at [855, 247] on input "search" at bounding box center [887, 247] width 137 height 20
click at [857, 297] on div "Alterar jornada" at bounding box center [893, 294] width 143 height 14
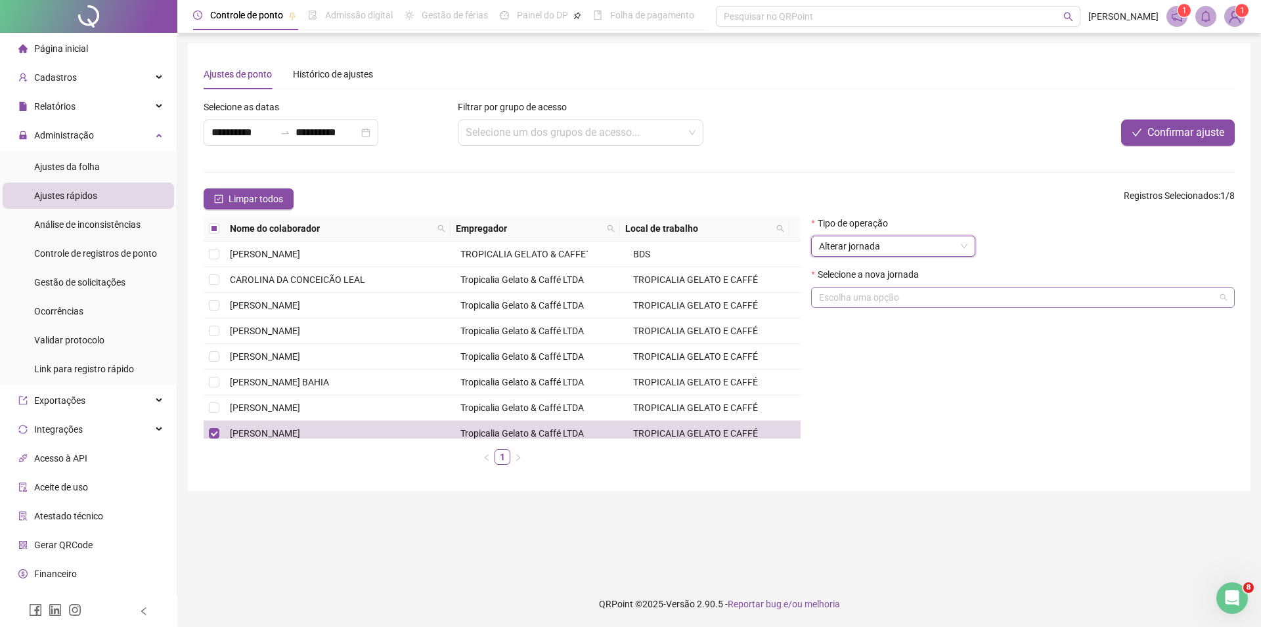
click at [859, 304] on input "search" at bounding box center [1017, 298] width 396 height 20
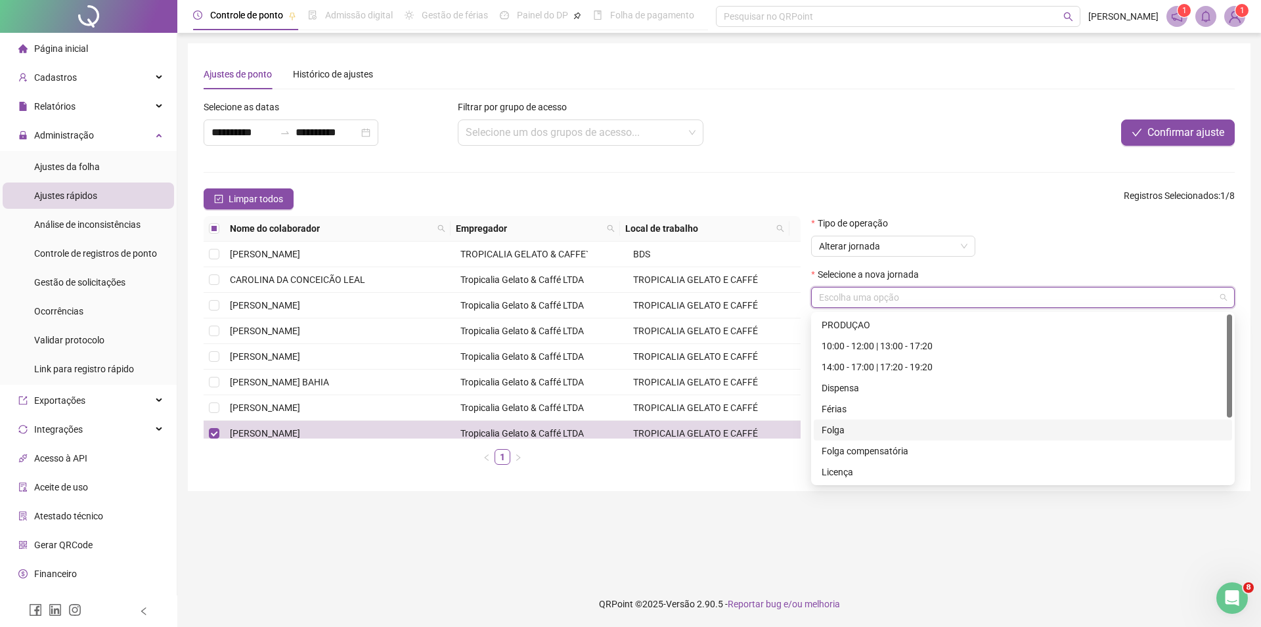
click at [838, 432] on div "Folga" at bounding box center [1023, 430] width 403 height 14
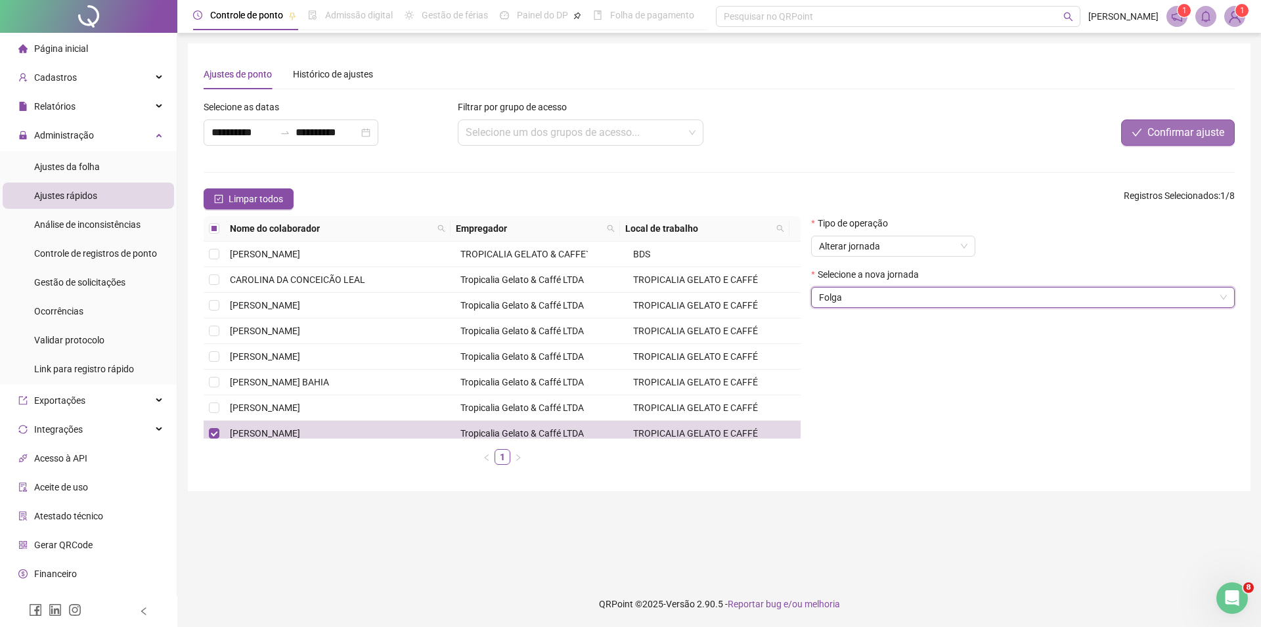
click at [1198, 135] on span "Confirmar ajuste" at bounding box center [1186, 133] width 77 height 16
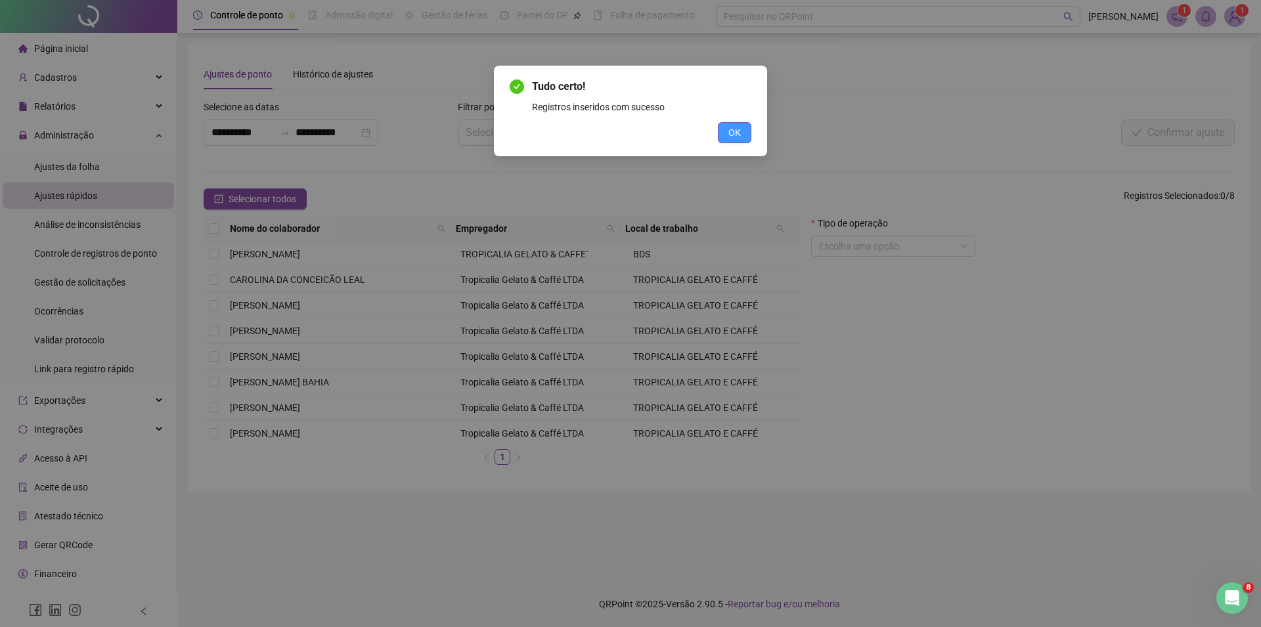
click at [740, 129] on span "OK" at bounding box center [735, 132] width 12 height 14
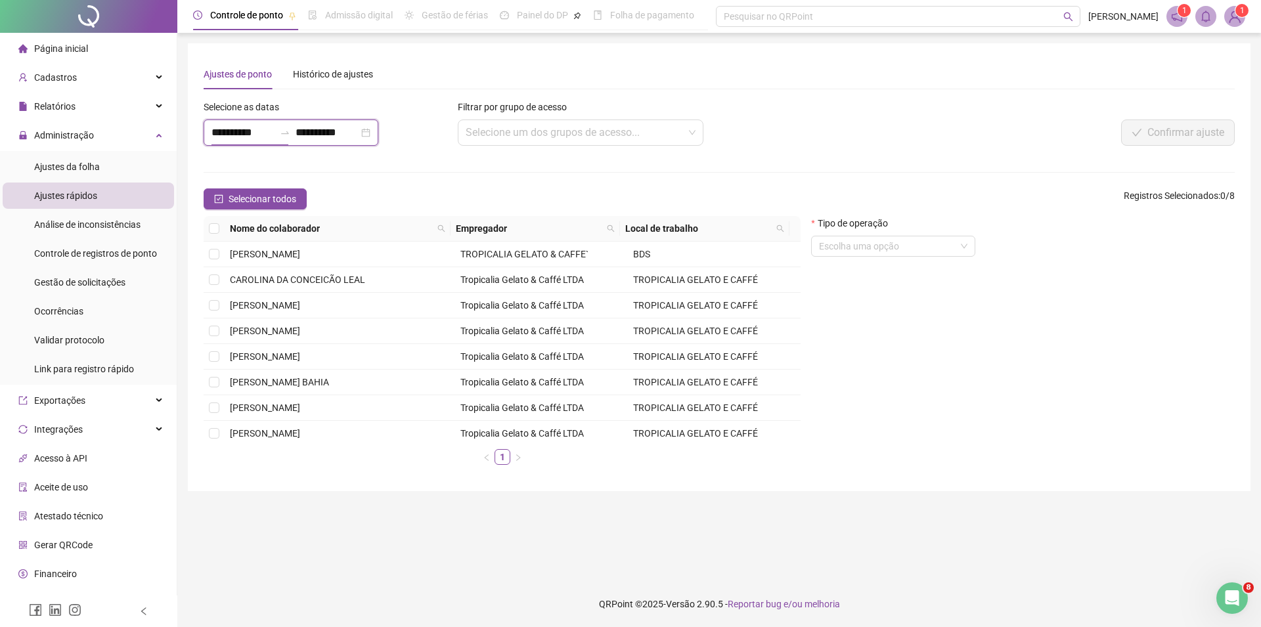
click at [260, 129] on input "**********" at bounding box center [243, 133] width 63 height 16
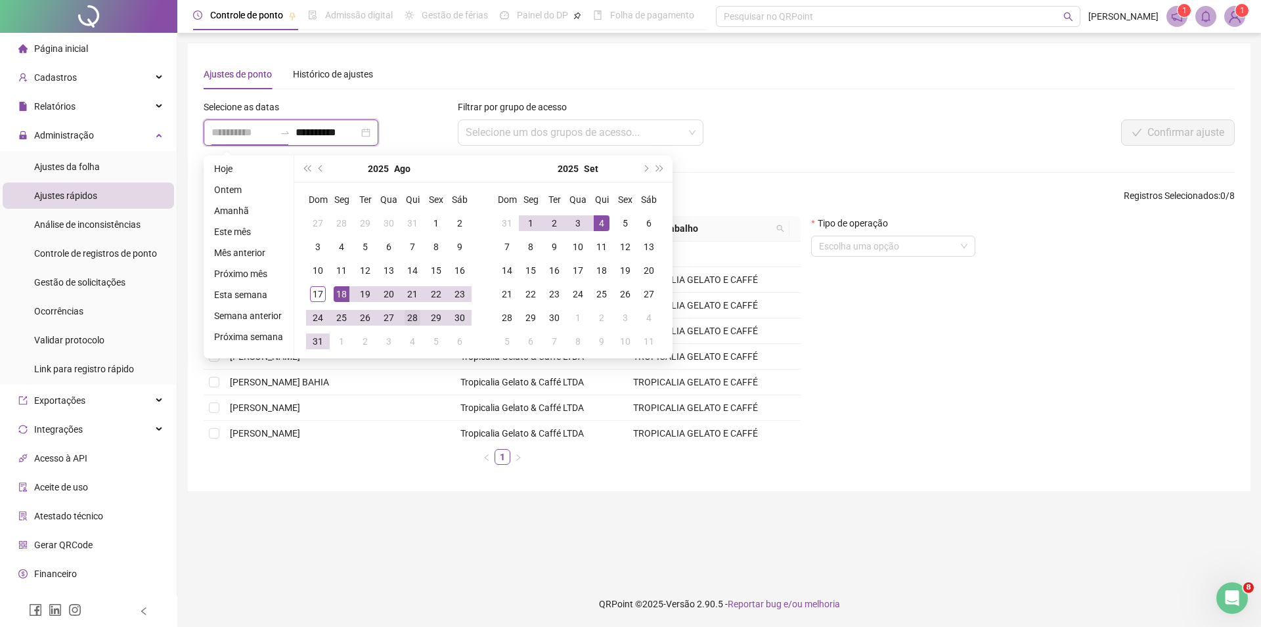
type input "**********"
click at [415, 319] on div "28" at bounding box center [413, 318] width 16 height 16
type input "**********"
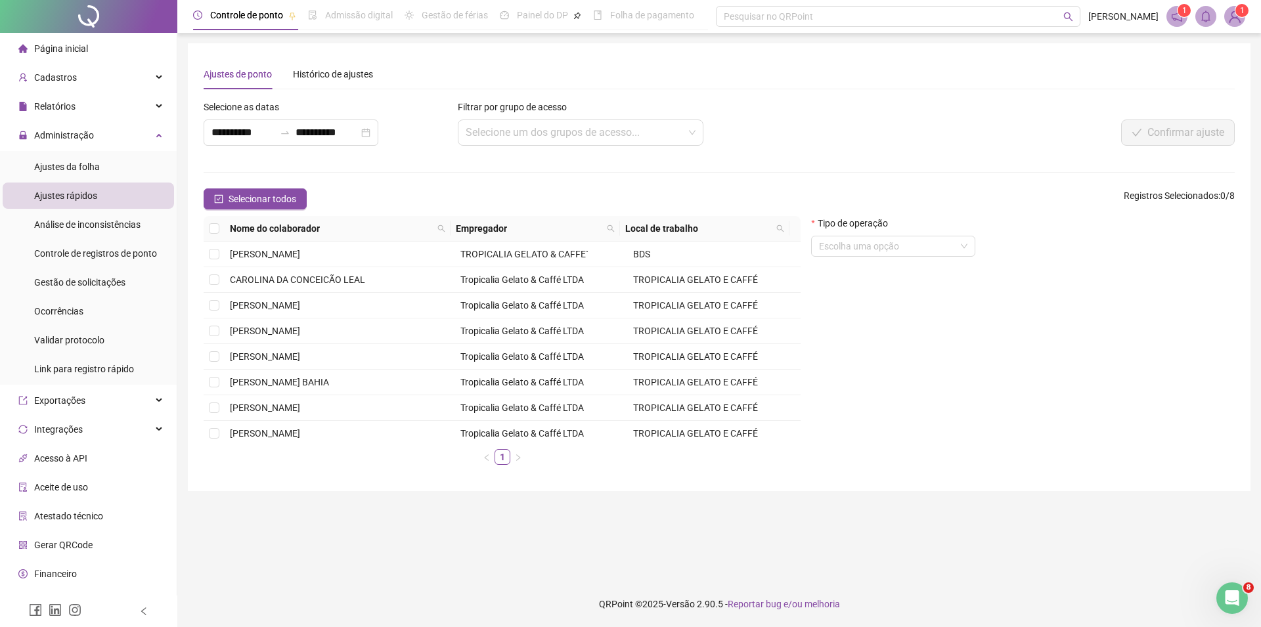
click at [215, 440] on div "Nome do colaborador Empregador Local de trabalho [PERSON_NAME] TROPICALIA GELAT…" at bounding box center [502, 340] width 597 height 249
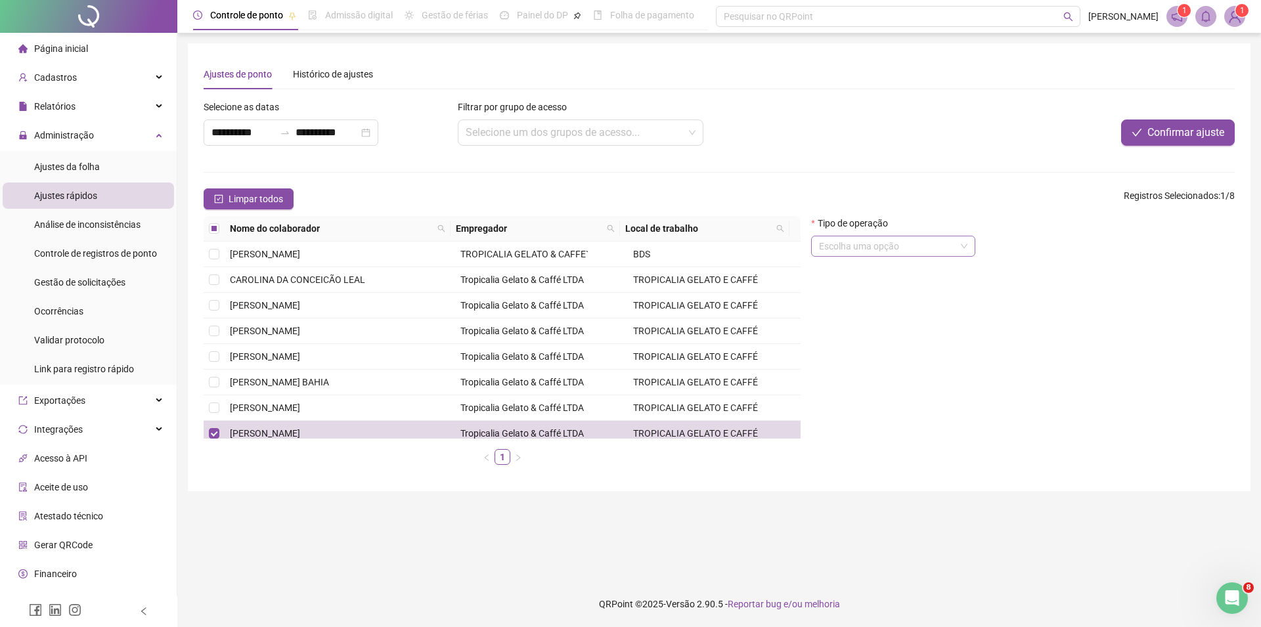
click at [884, 246] on input "search" at bounding box center [887, 247] width 137 height 20
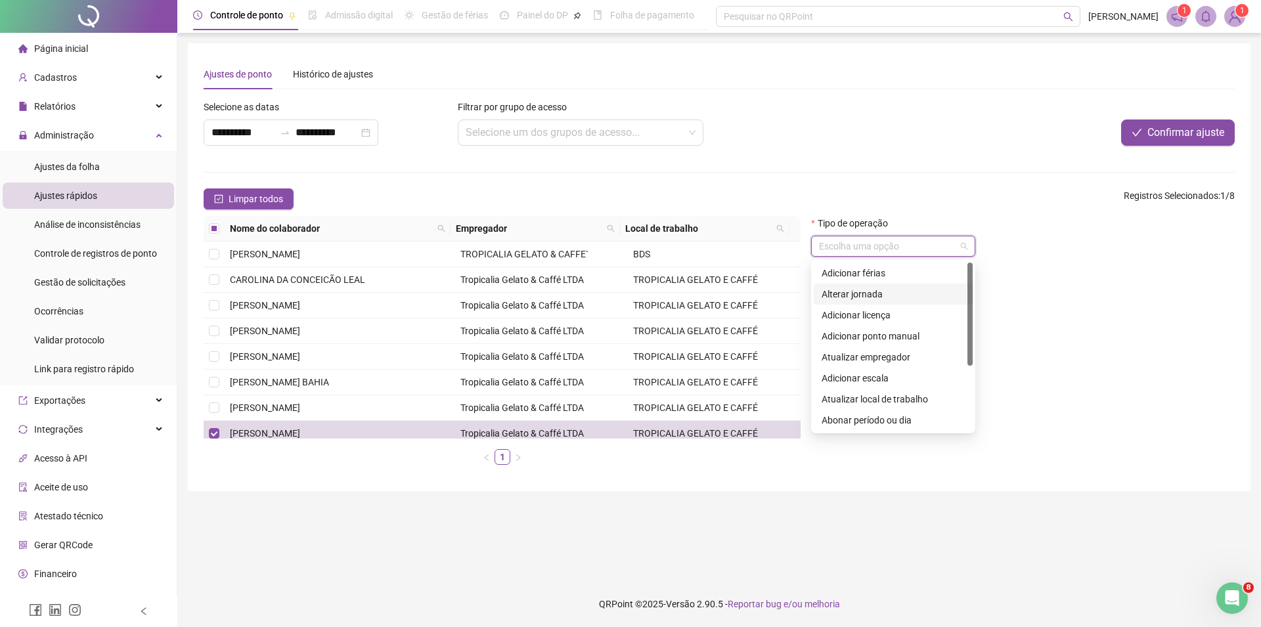
click at [876, 292] on div "Alterar jornada" at bounding box center [893, 294] width 143 height 14
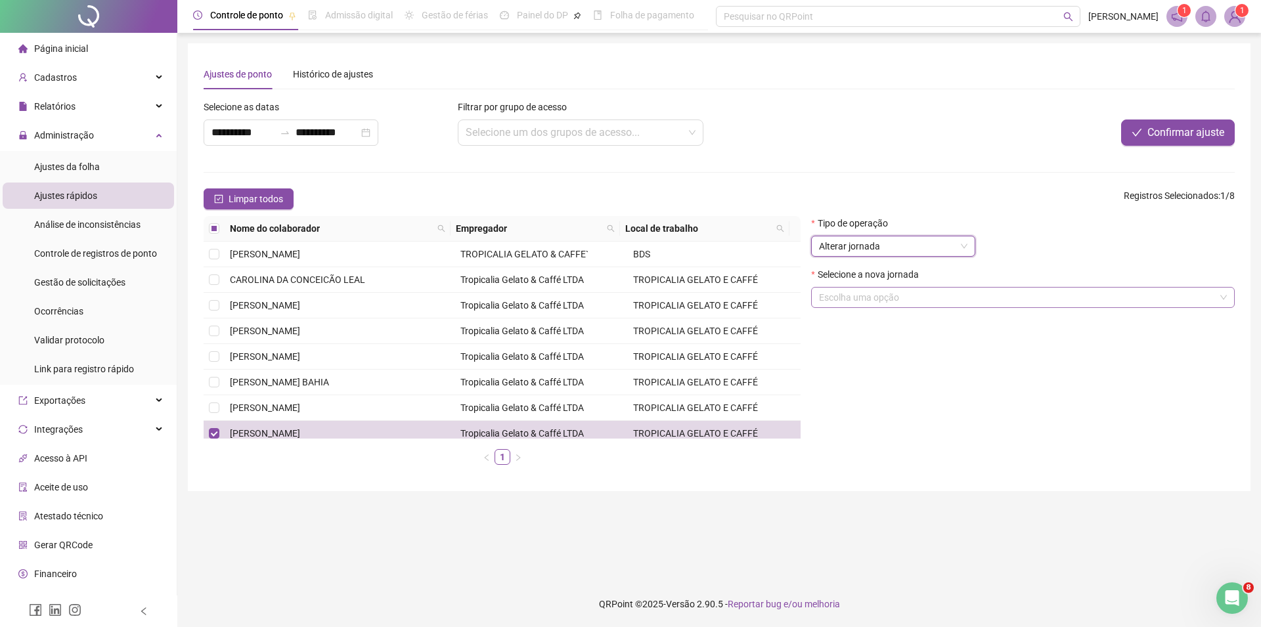
click at [910, 295] on input "search" at bounding box center [1017, 298] width 396 height 20
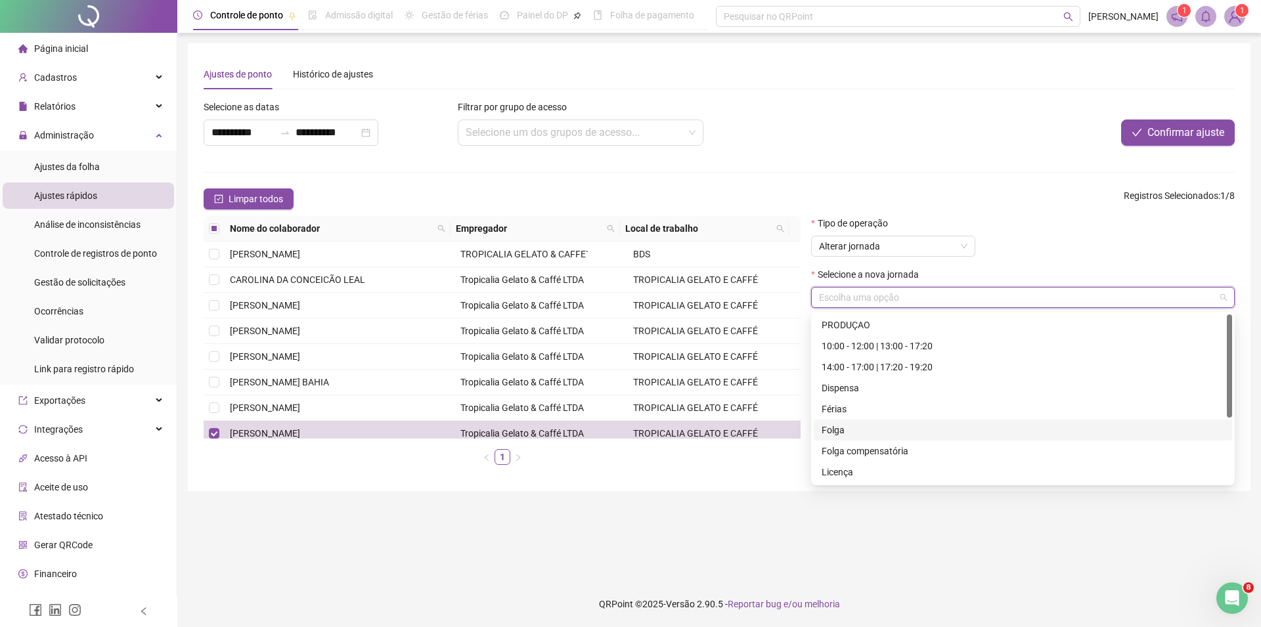
click at [831, 432] on div "Folga" at bounding box center [1023, 430] width 403 height 14
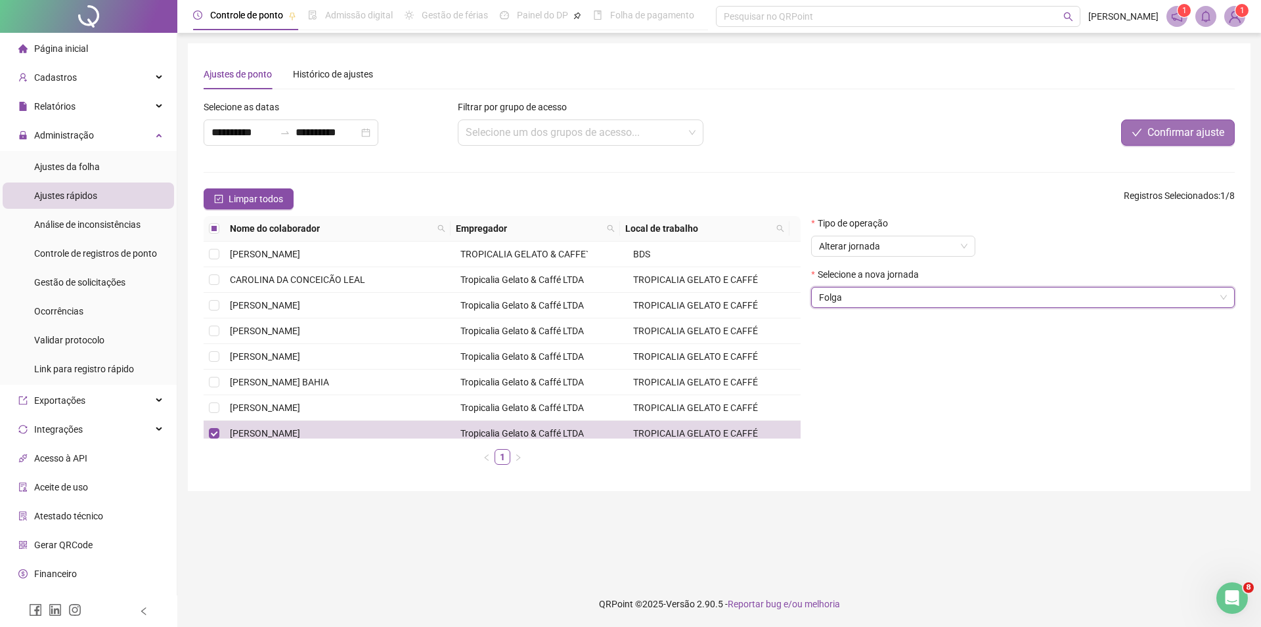
click at [1160, 131] on span "Confirmar ajuste" at bounding box center [1186, 133] width 77 height 16
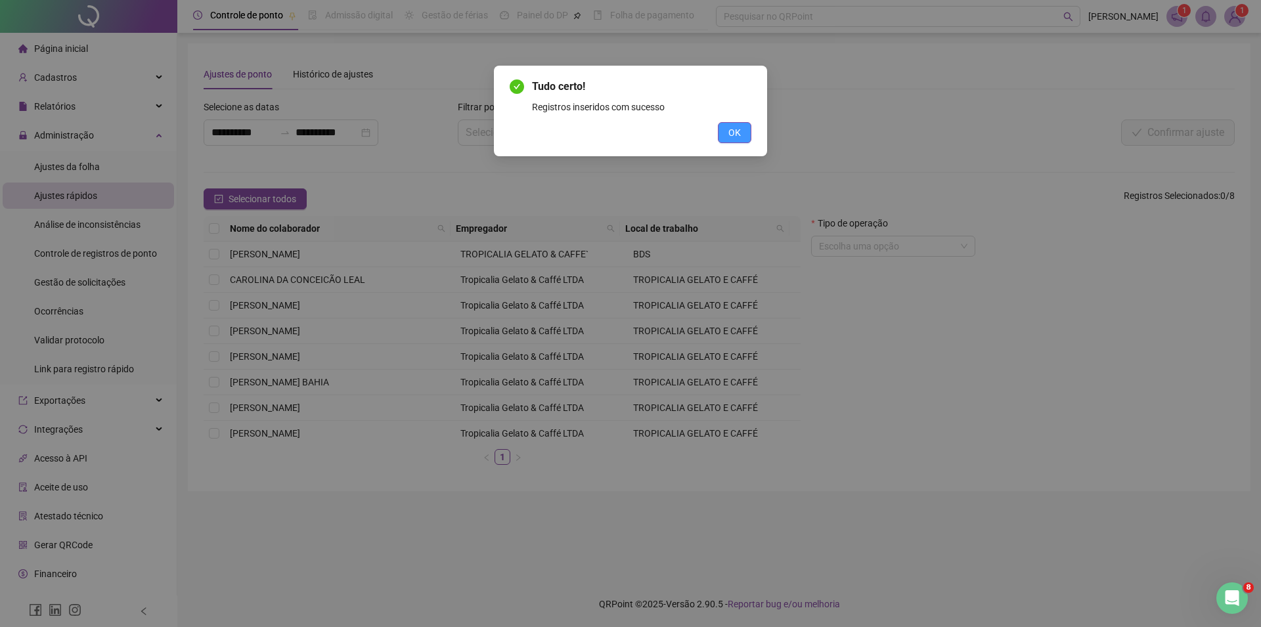
click at [729, 127] on span "OK" at bounding box center [735, 132] width 12 height 14
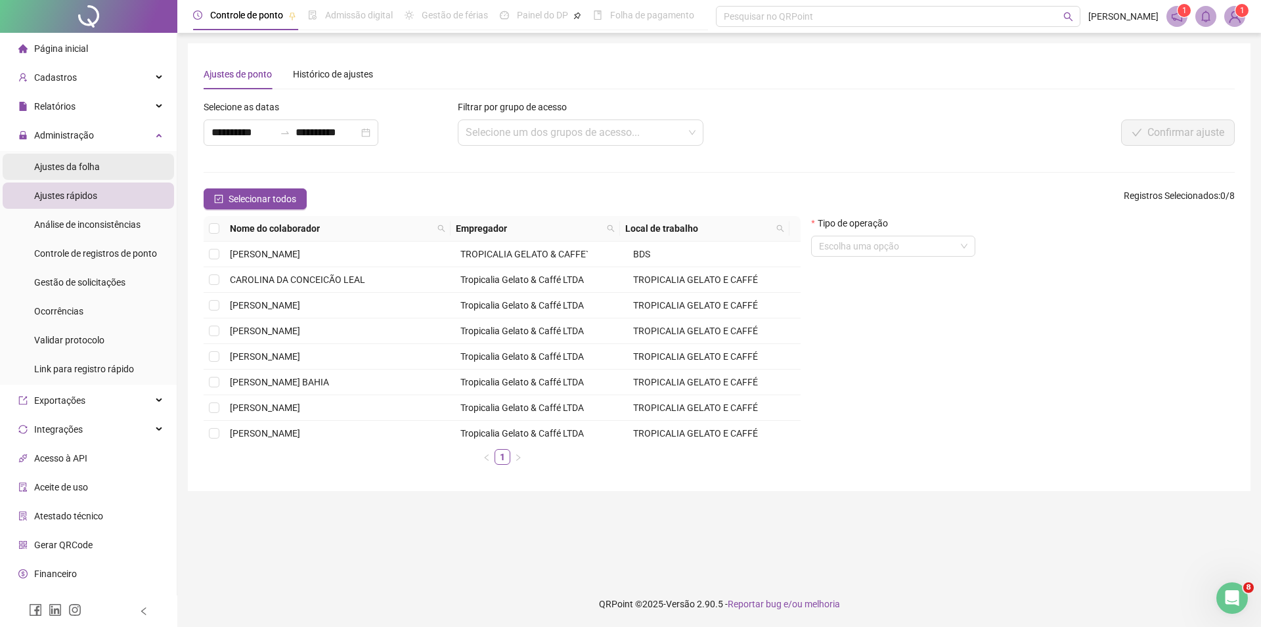
click at [97, 169] on span "Ajustes da folha" at bounding box center [67, 167] width 66 height 11
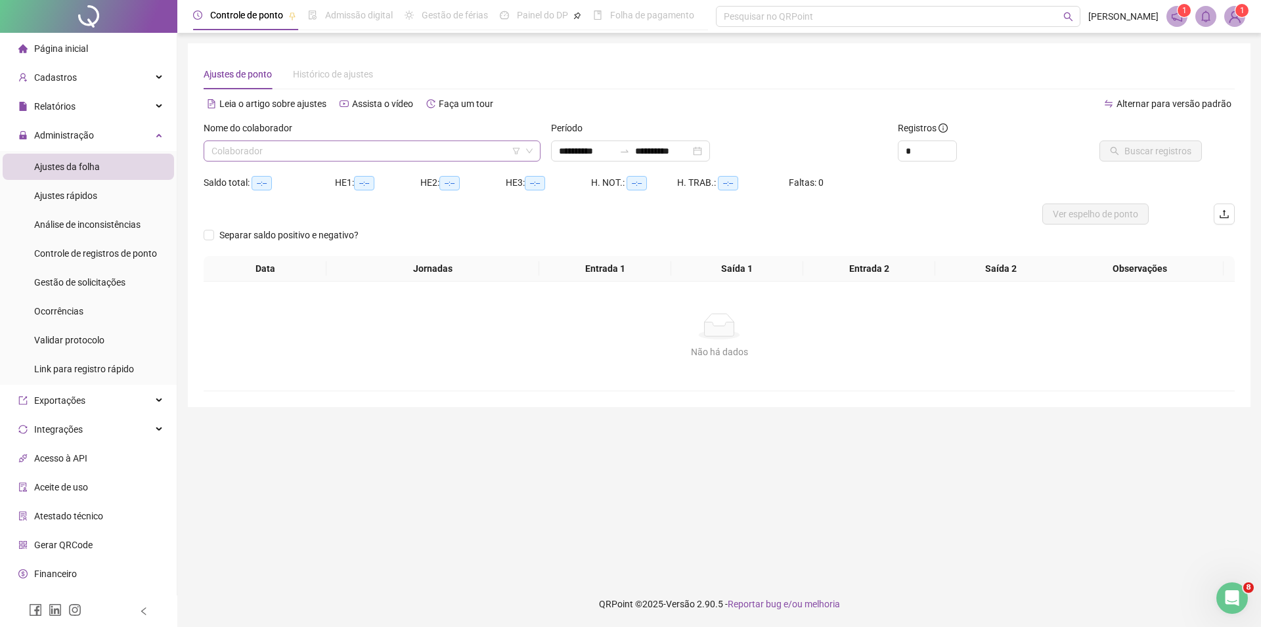
click at [241, 148] on input "search" at bounding box center [366, 151] width 309 height 20
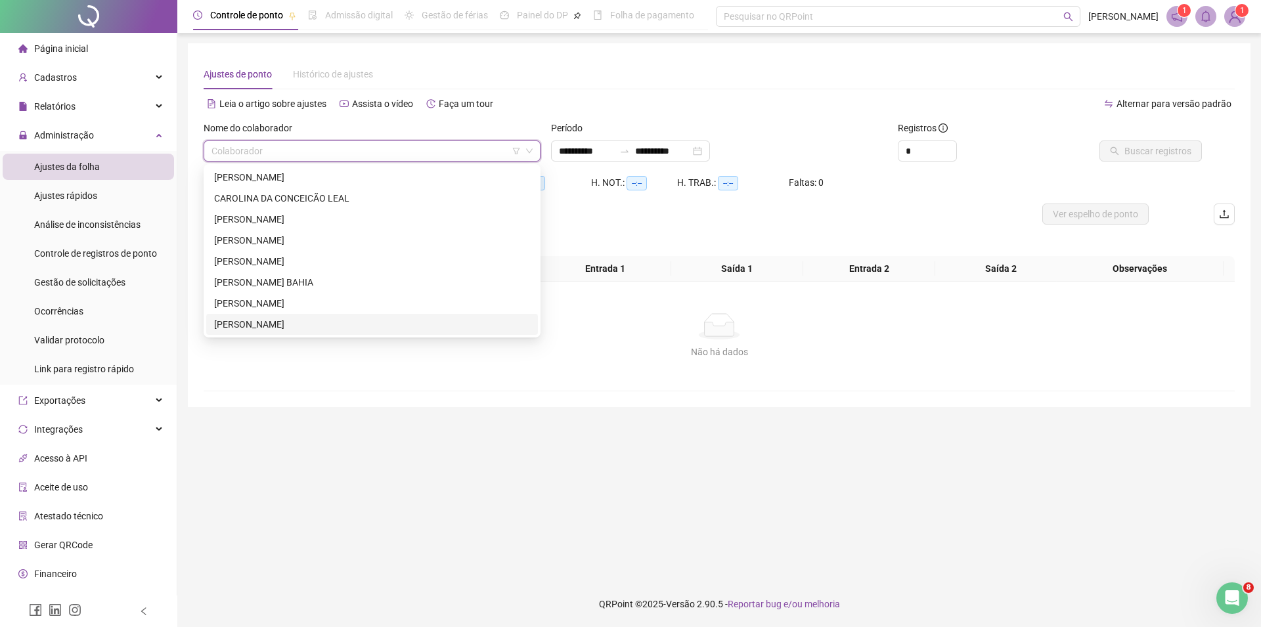
click at [256, 327] on div "[PERSON_NAME]" at bounding box center [372, 324] width 316 height 14
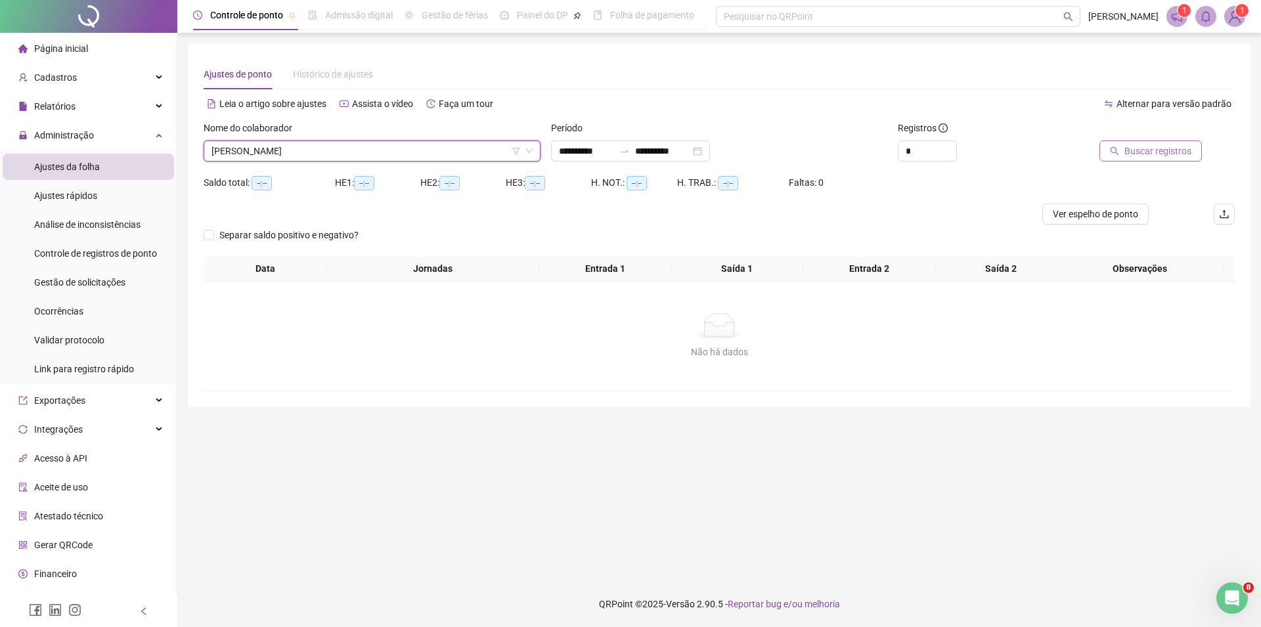
click at [1146, 145] on span "Buscar registros" at bounding box center [1158, 151] width 67 height 14
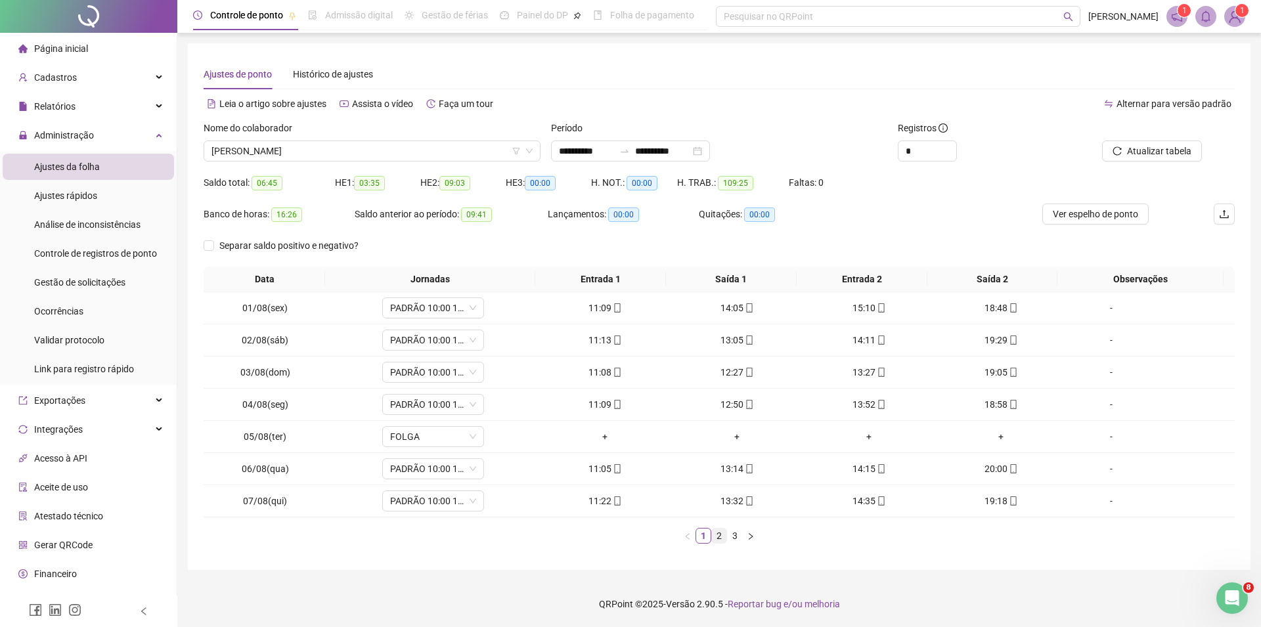
click at [719, 538] on link "2" at bounding box center [719, 536] width 14 height 14
click at [705, 541] on link "1" at bounding box center [703, 536] width 14 height 14
click at [724, 537] on link "2" at bounding box center [719, 536] width 14 height 14
click at [735, 538] on link "3" at bounding box center [735, 536] width 14 height 14
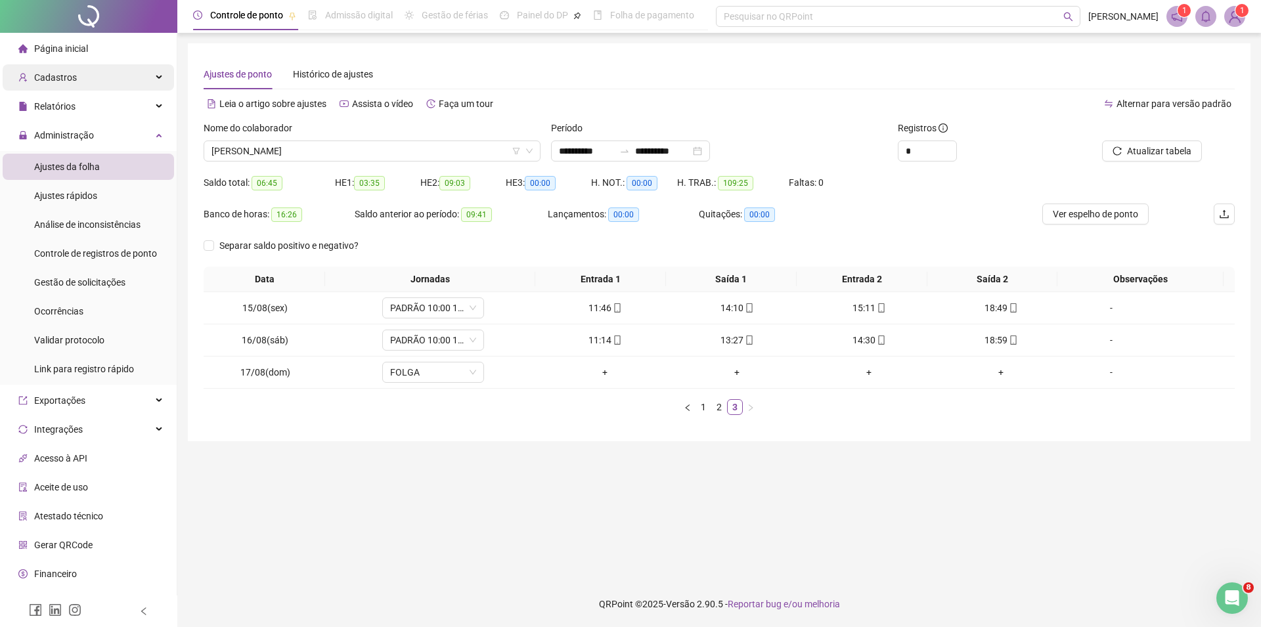
click at [83, 79] on div "Cadastros" at bounding box center [88, 77] width 171 height 26
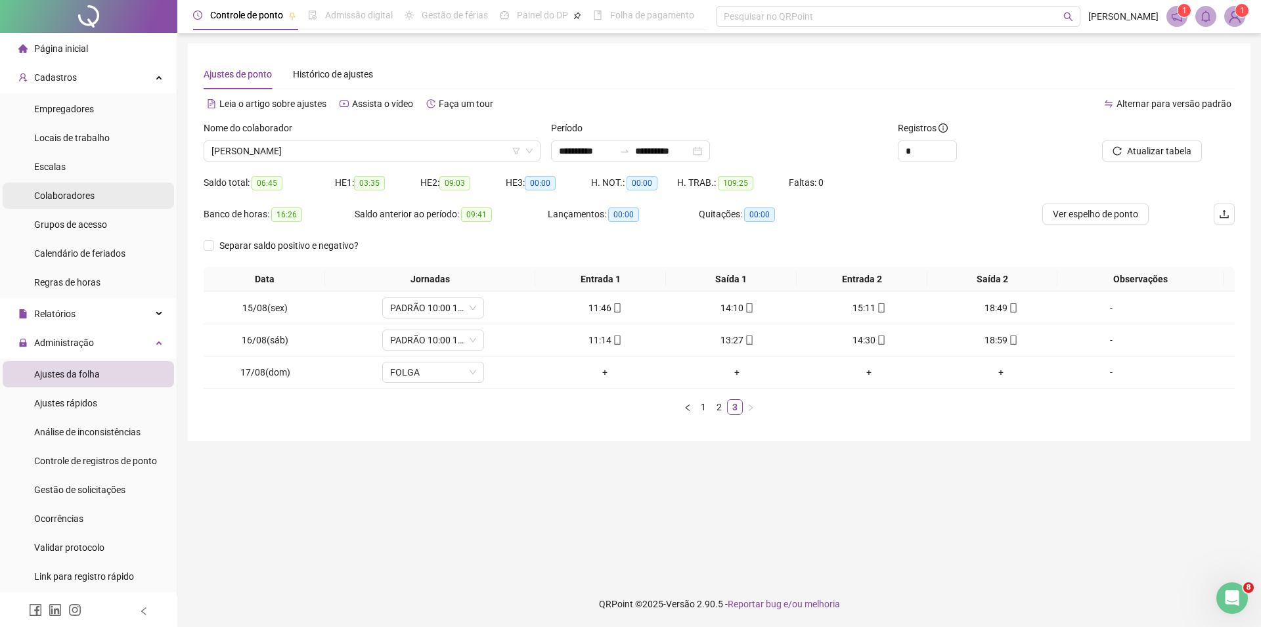
click at [87, 196] on span "Colaboradores" at bounding box center [64, 196] width 60 height 11
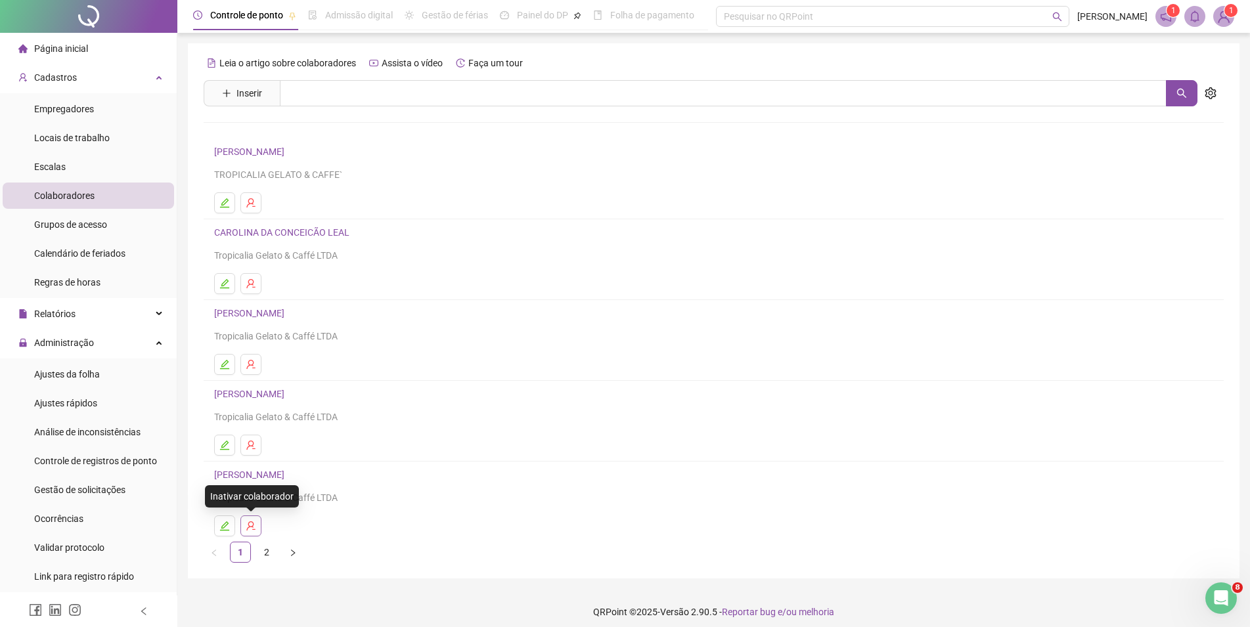
click at [250, 529] on icon "user-delete" at bounding box center [251, 526] width 11 height 11
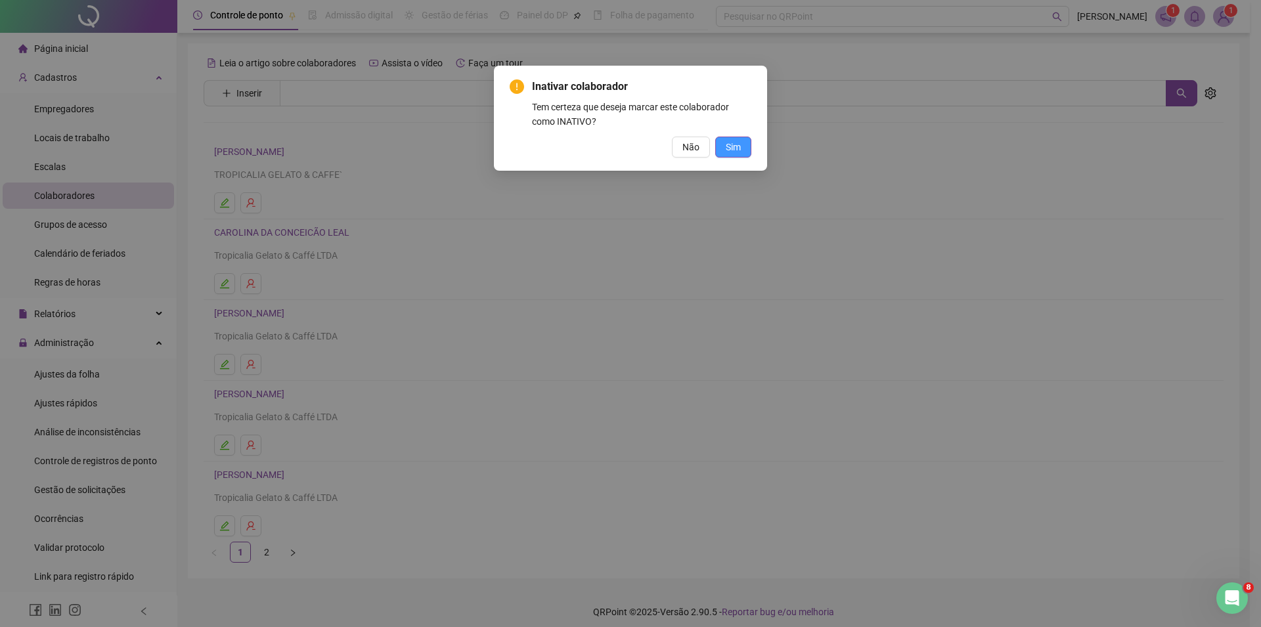
click at [736, 142] on span "Sim" at bounding box center [733, 147] width 15 height 14
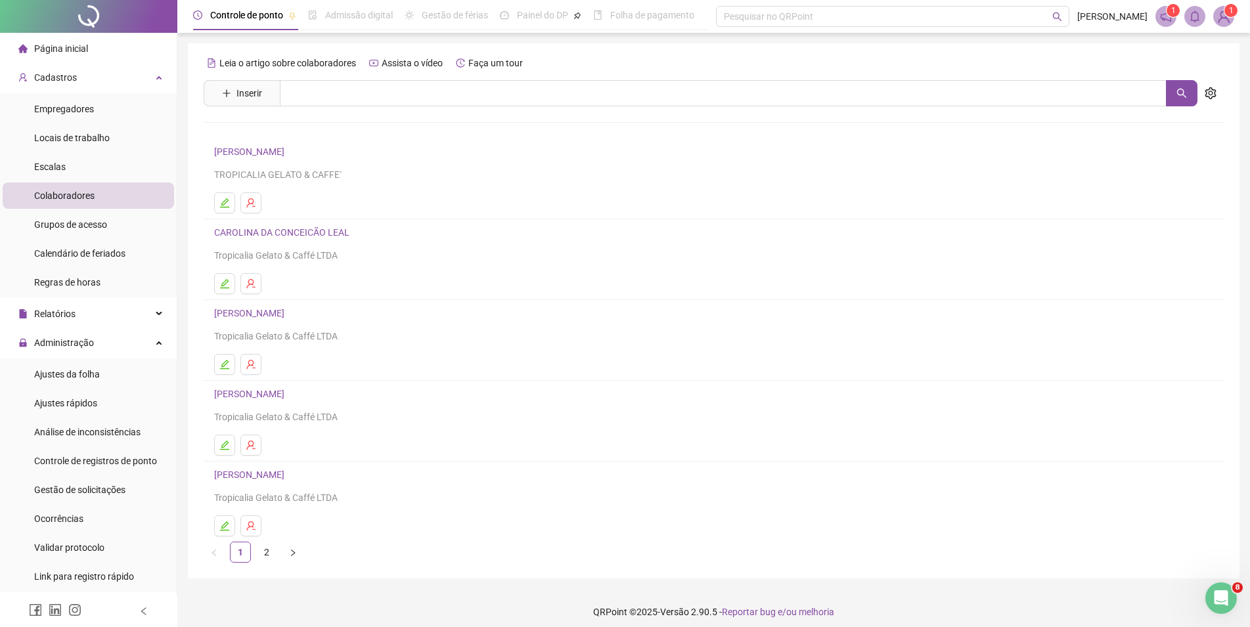
click at [73, 47] on span "Página inicial" at bounding box center [61, 48] width 54 height 11
